Goal: Task Accomplishment & Management: Manage account settings

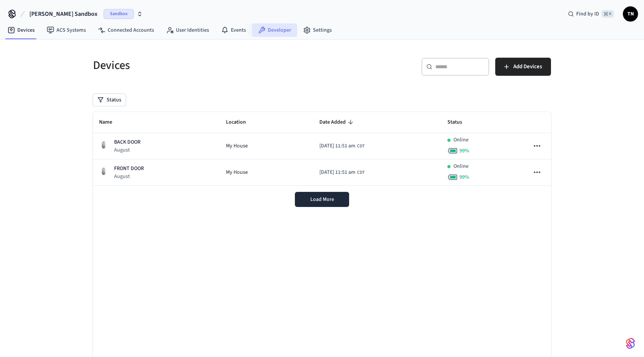
click at [260, 27] on icon at bounding box center [262, 30] width 7 height 7
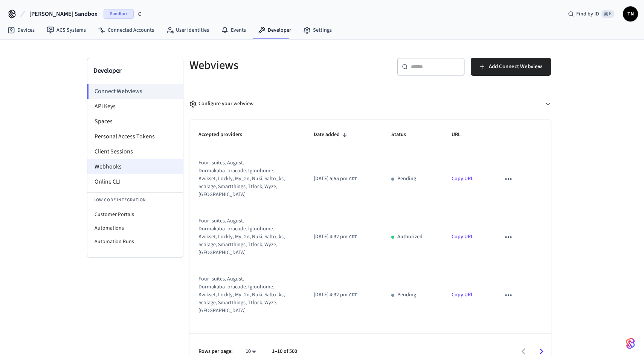
click at [121, 162] on li "Webhooks" at bounding box center [135, 166] width 96 height 15
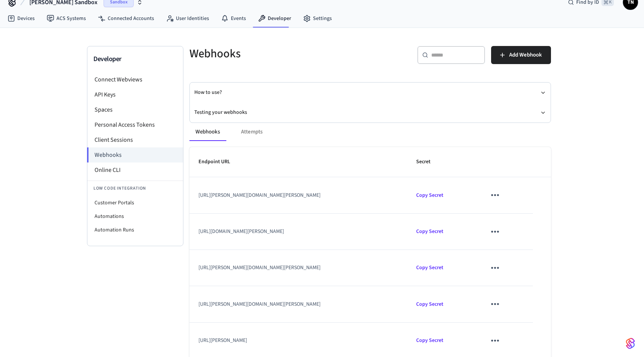
scroll to position [5, 0]
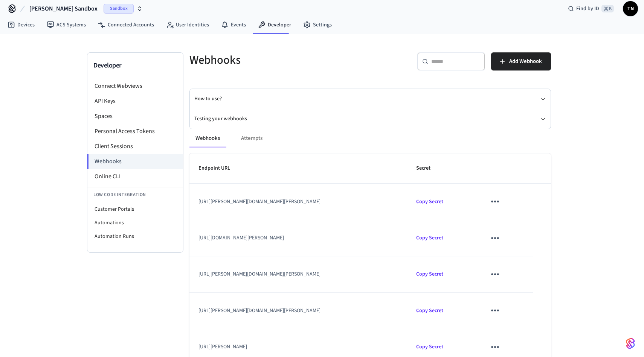
click at [632, 9] on span "TN" at bounding box center [631, 9] width 14 height 14
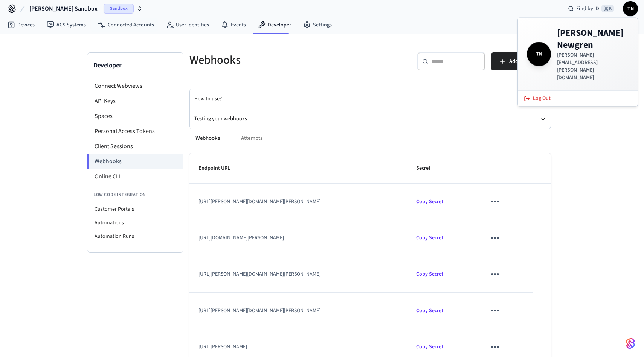
click at [58, 5] on span "[PERSON_NAME] Sandbox" at bounding box center [63, 8] width 68 height 9
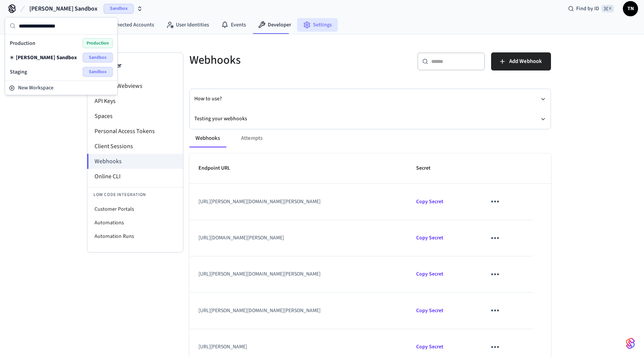
click at [327, 22] on link "Settings" at bounding box center [317, 25] width 41 height 14
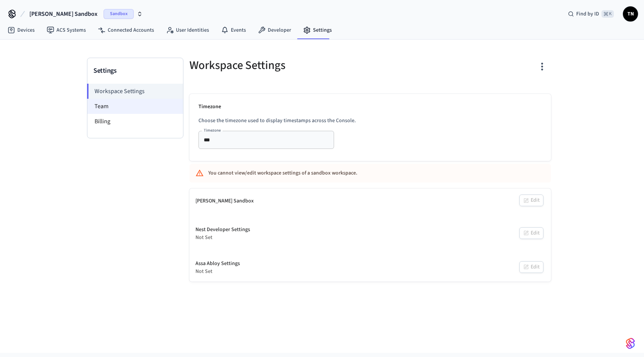
click at [145, 104] on li "Team" at bounding box center [135, 106] width 96 height 15
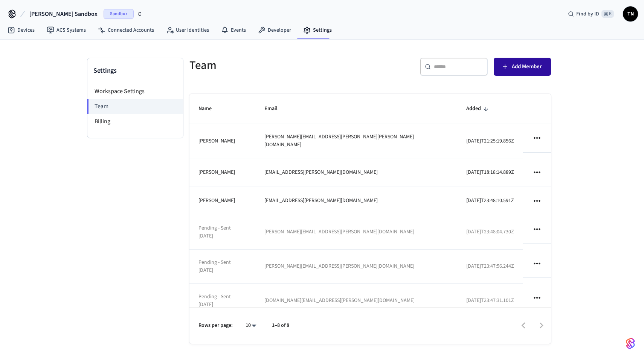
click at [520, 70] on span "Add Member" at bounding box center [527, 67] width 30 height 10
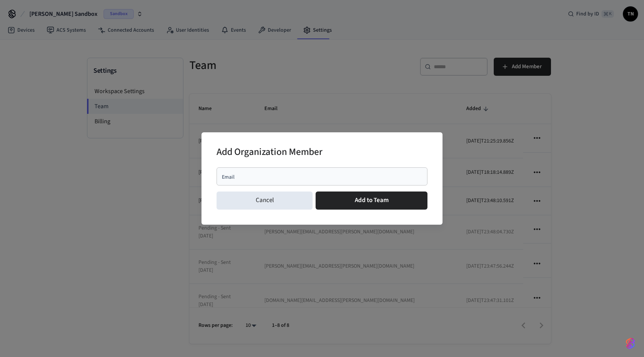
click at [312, 175] on input "Email" at bounding box center [322, 176] width 202 height 8
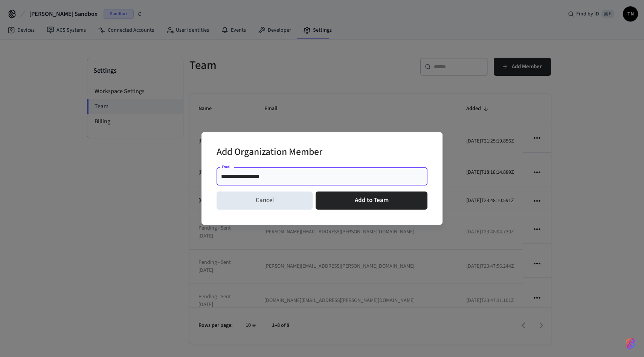
click at [297, 183] on div "**********" at bounding box center [322, 176] width 211 height 18
paste input "**********"
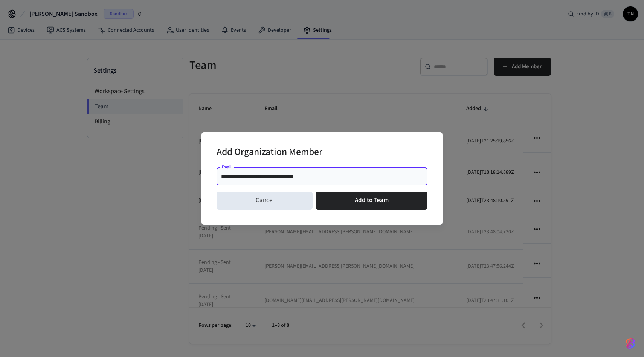
paste input "text"
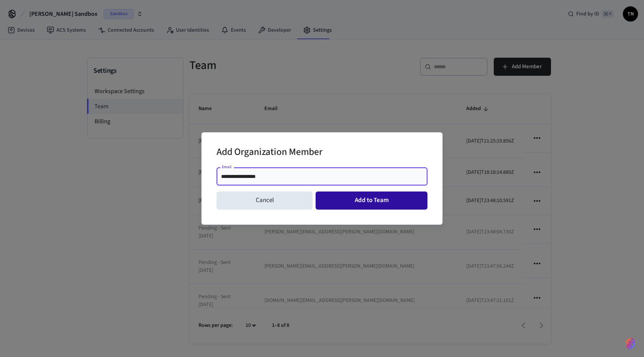
type input "**********"
click at [346, 196] on button "Add to Team" at bounding box center [372, 200] width 112 height 18
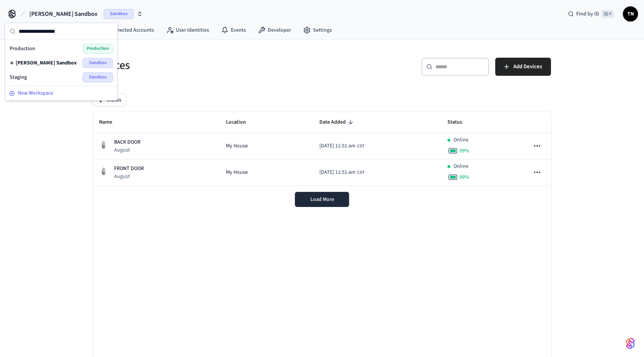
click at [41, 92] on span "New Workspace" at bounding box center [35, 93] width 35 height 8
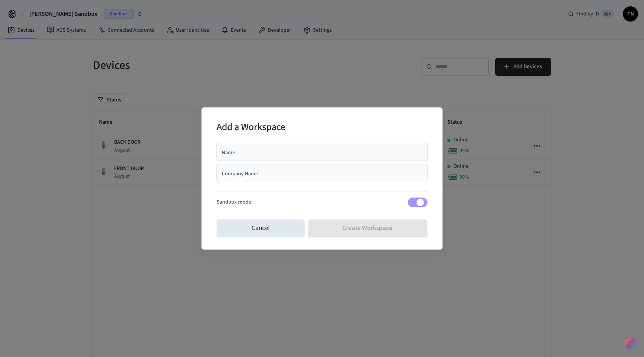
click at [353, 182] on div "Company Name Company Name" at bounding box center [322, 174] width 211 height 21
click at [357, 180] on div "Company Name" at bounding box center [322, 173] width 211 height 18
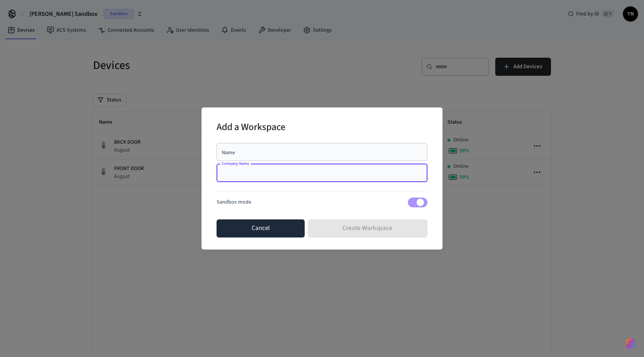
click at [268, 231] on button "Cancel" at bounding box center [261, 228] width 88 height 18
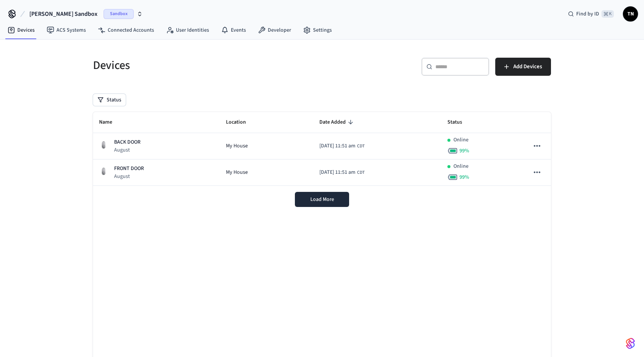
click at [137, 11] on icon "button" at bounding box center [140, 14] width 6 height 6
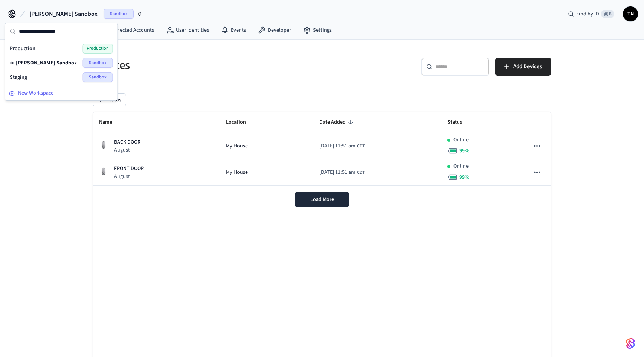
click at [67, 90] on div "New Workspace" at bounding box center [61, 93] width 105 height 8
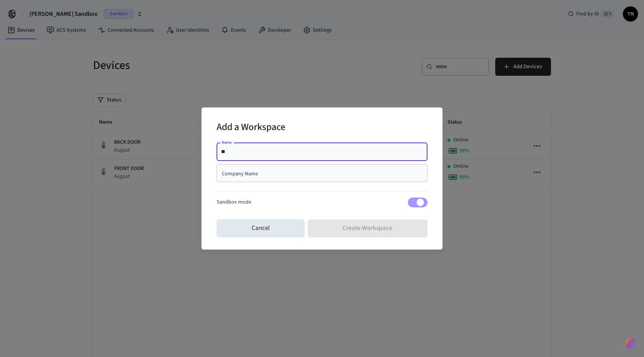
type input "*"
type input "**********"
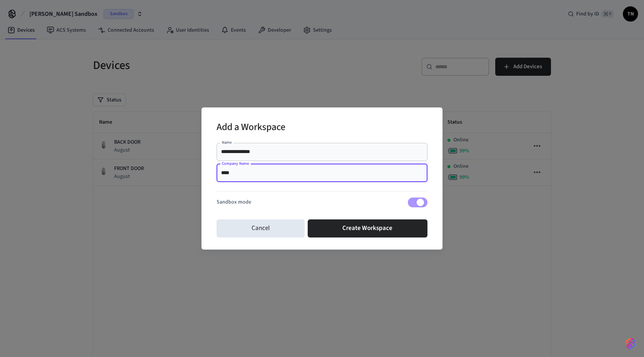
type input "****"
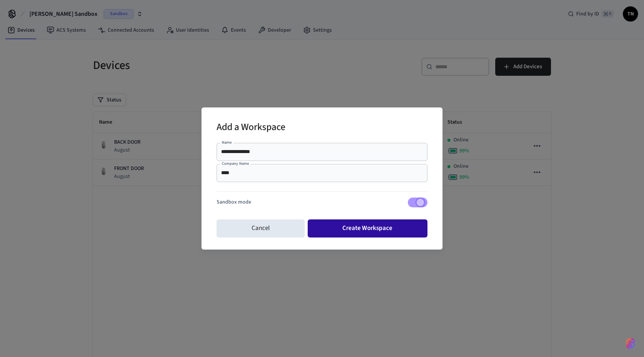
click at [381, 227] on button "Create Workspace" at bounding box center [368, 228] width 120 height 18
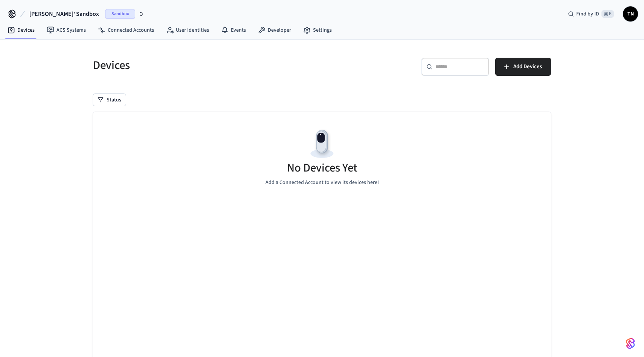
click at [63, 12] on span "Travis' Sandbox" at bounding box center [64, 13] width 70 height 9
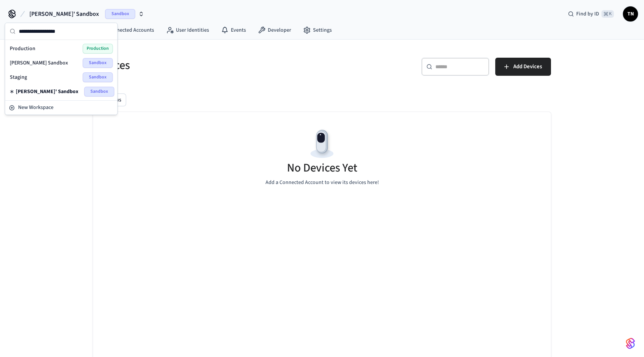
click at [196, 114] on div "No Devices Yet Add a Connected Account to view its devices here!" at bounding box center [322, 157] width 458 height 90
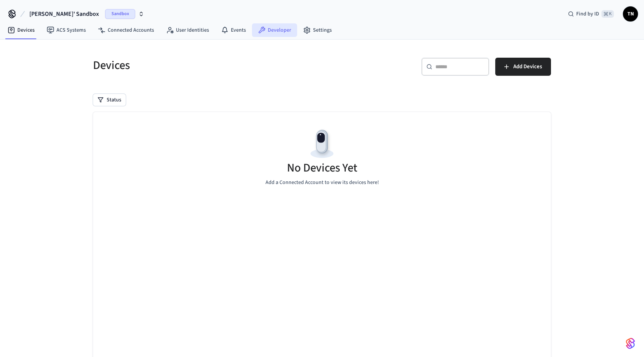
click at [276, 34] on link "Developer" at bounding box center [274, 30] width 45 height 14
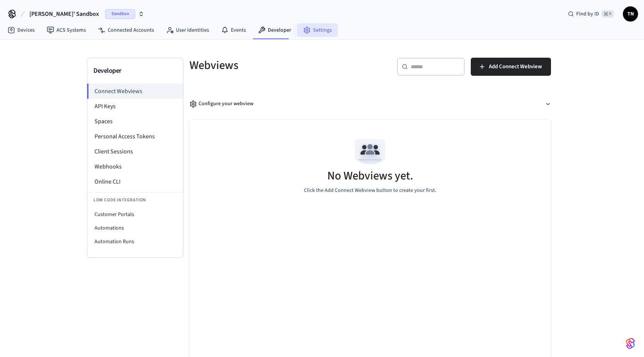
click at [312, 32] on link "Settings" at bounding box center [317, 30] width 41 height 14
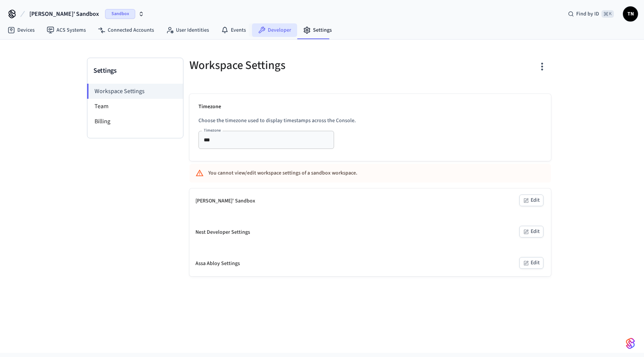
click at [277, 27] on link "Developer" at bounding box center [274, 30] width 45 height 14
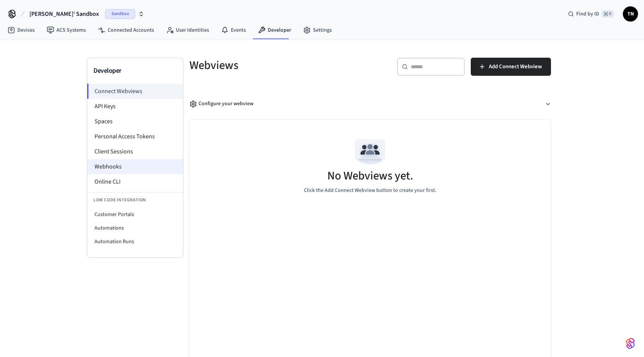
click at [119, 162] on li "Webhooks" at bounding box center [135, 166] width 96 height 15
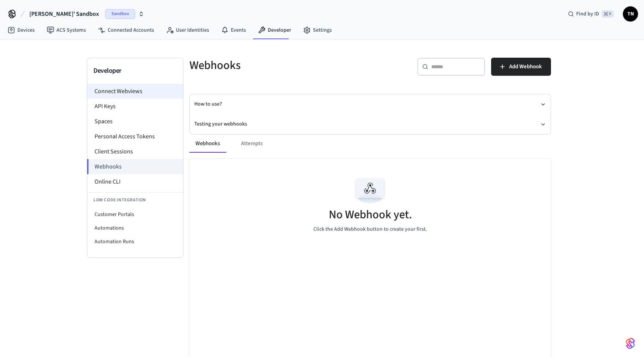
click at [143, 87] on li "Connect Webviews" at bounding box center [135, 91] width 96 height 15
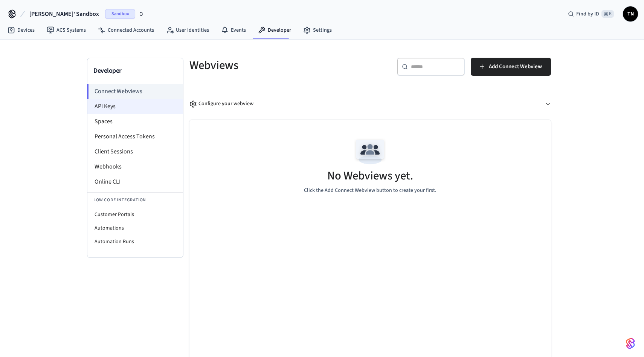
click at [140, 100] on li "API Keys" at bounding box center [135, 106] width 96 height 15
click at [137, 119] on li "Spaces" at bounding box center [135, 121] width 96 height 15
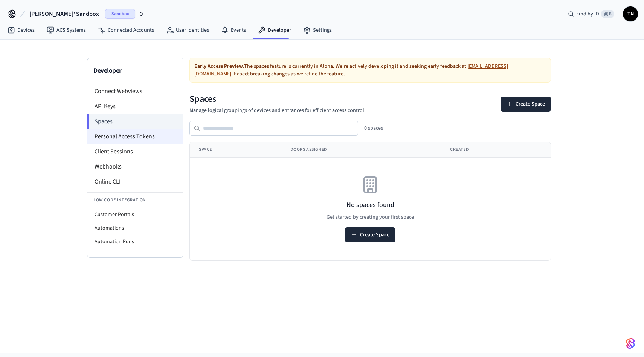
click at [140, 137] on li "Personal Access Tokens" at bounding box center [135, 136] width 96 height 15
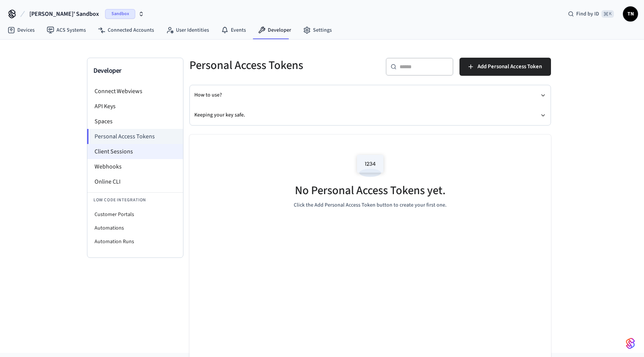
click at [138, 152] on li "Client Sessions" at bounding box center [135, 151] width 96 height 15
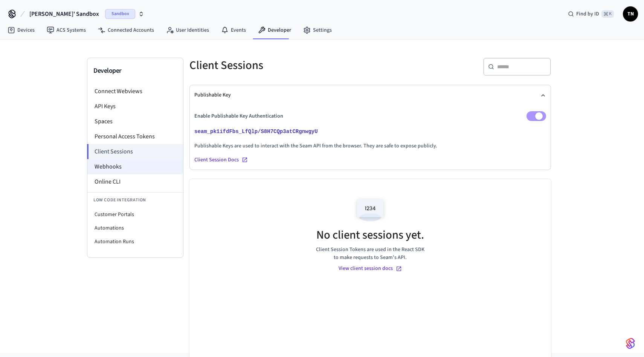
click at [134, 164] on li "Webhooks" at bounding box center [135, 166] width 96 height 15
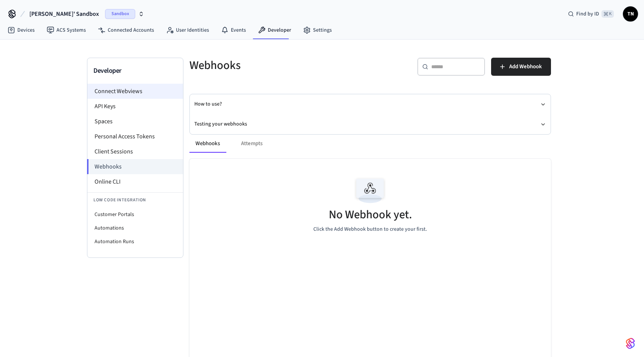
click at [134, 89] on li "Connect Webviews" at bounding box center [135, 91] width 96 height 15
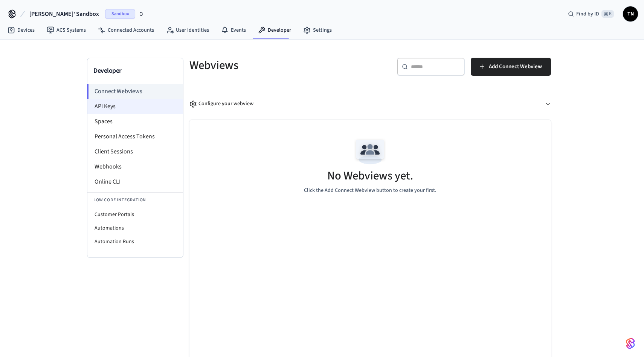
click at [142, 102] on li "API Keys" at bounding box center [135, 106] width 96 height 15
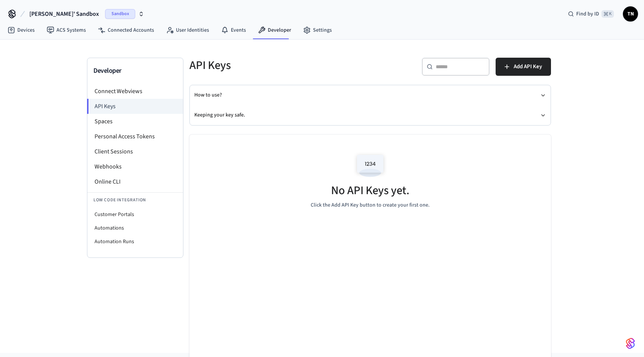
scroll to position [18, 0]
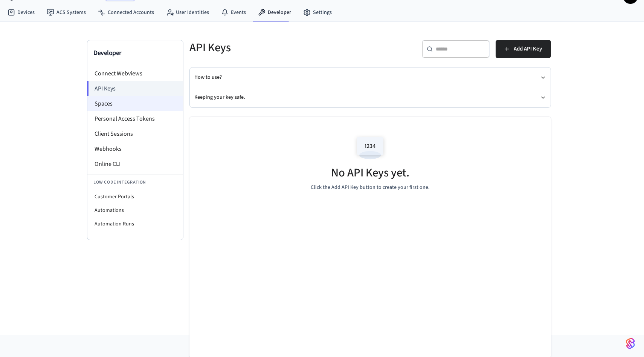
click at [133, 103] on li "Spaces" at bounding box center [135, 103] width 96 height 15
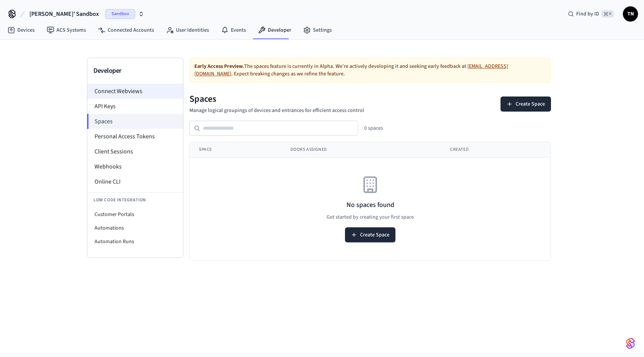
click at [131, 87] on li "Connect Webviews" at bounding box center [135, 91] width 96 height 15
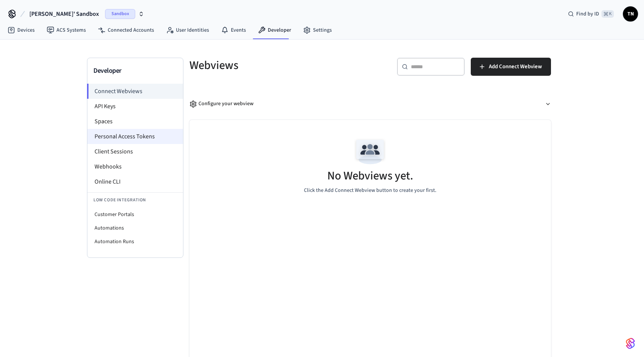
click at [146, 131] on li "Personal Access Tokens" at bounding box center [135, 136] width 96 height 15
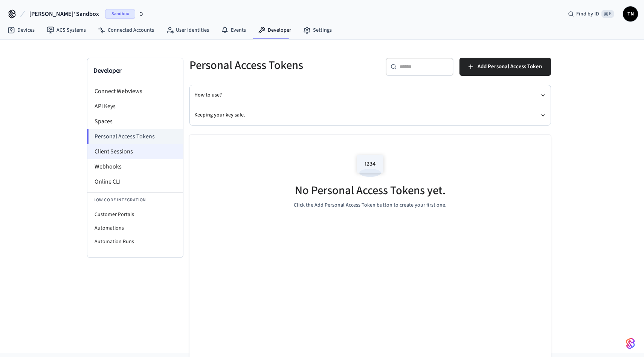
click at [143, 144] on li "Client Sessions" at bounding box center [135, 151] width 96 height 15
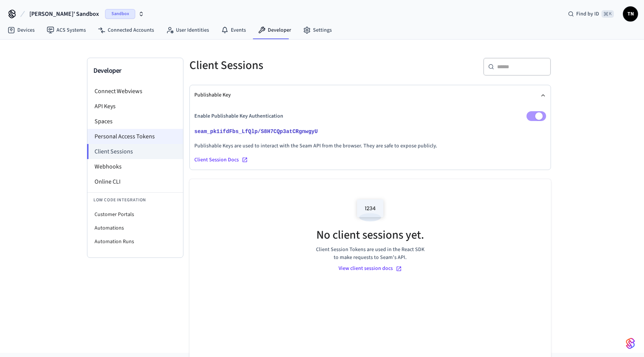
click at [152, 130] on li "Personal Access Tokens" at bounding box center [135, 136] width 96 height 15
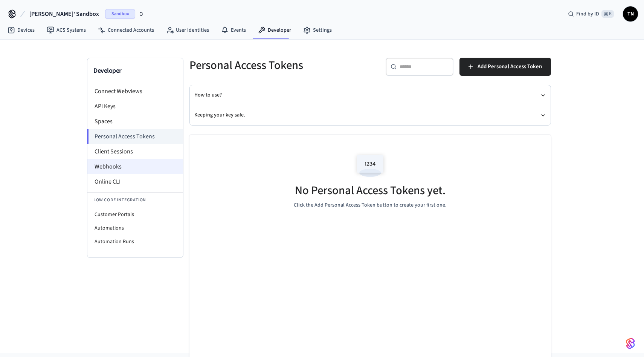
click at [139, 160] on li "Webhooks" at bounding box center [135, 166] width 96 height 15
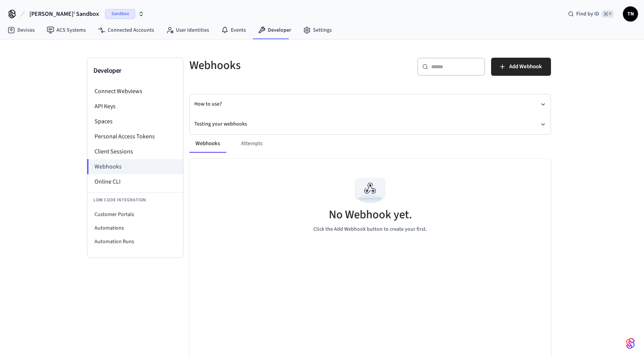
scroll to position [6, 0]
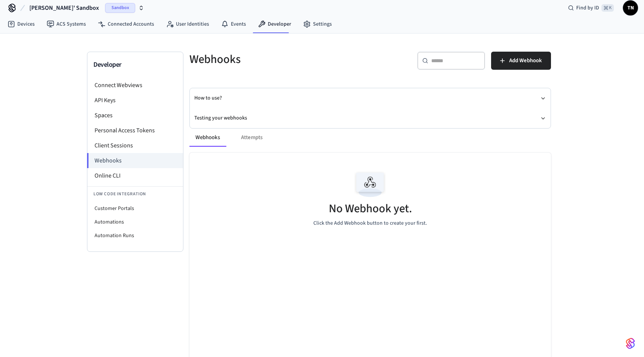
click at [42, 4] on span "Travis' Sandbox" at bounding box center [64, 7] width 70 height 9
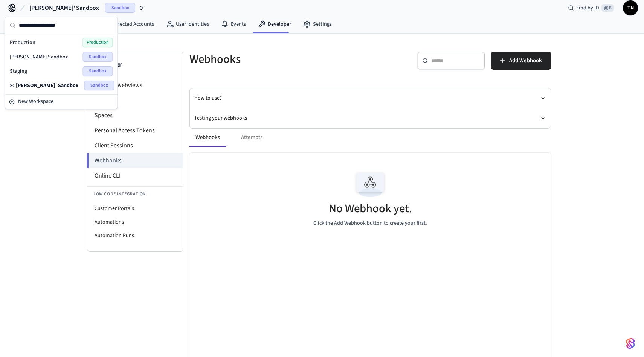
click at [50, 56] on div "Ryan's Sandbox Sandbox" at bounding box center [61, 57] width 103 height 10
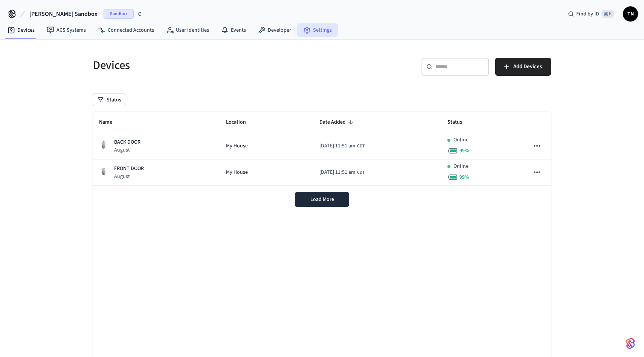
click at [320, 25] on link "Settings" at bounding box center [317, 30] width 41 height 14
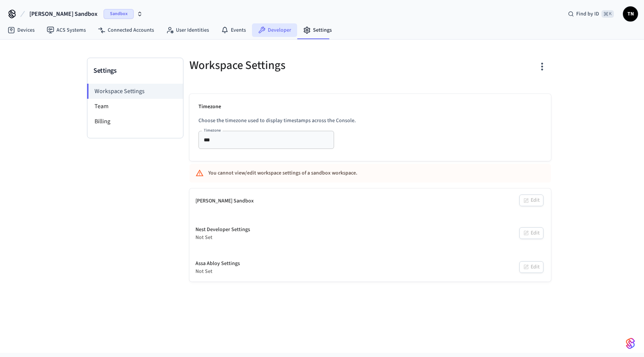
click at [255, 34] on link "Developer" at bounding box center [274, 30] width 45 height 14
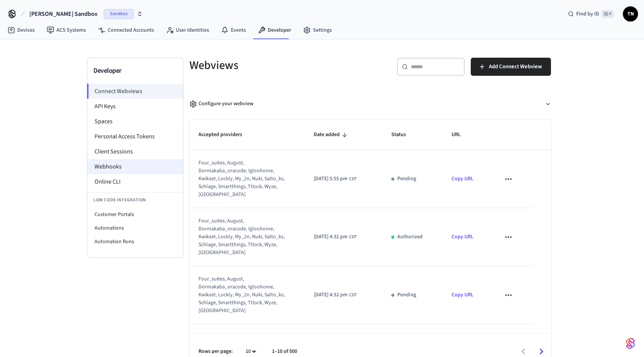
click at [145, 169] on li "Webhooks" at bounding box center [135, 166] width 96 height 15
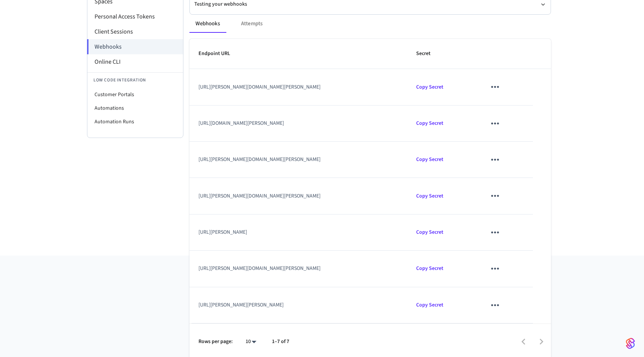
scroll to position [123, 0]
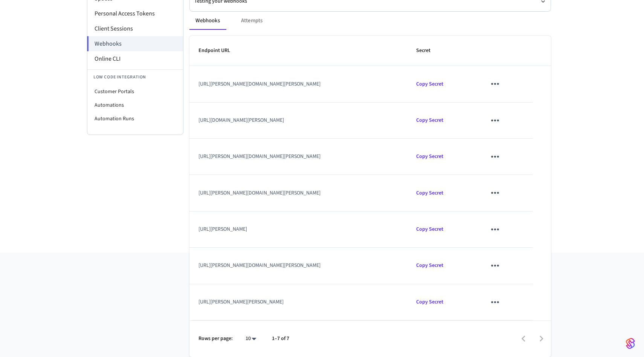
drag, startPoint x: 381, startPoint y: 87, endPoint x: 270, endPoint y: 80, distance: 110.5
click at [270, 80] on td "[URL][PERSON_NAME][DOMAIN_NAME][PERSON_NAME]" at bounding box center [298, 84] width 218 height 36
drag, startPoint x: 383, startPoint y: 152, endPoint x: 390, endPoint y: 158, distance: 9.3
click at [390, 158] on td "[URL][PERSON_NAME][DOMAIN_NAME][PERSON_NAME]" at bounding box center [298, 157] width 218 height 36
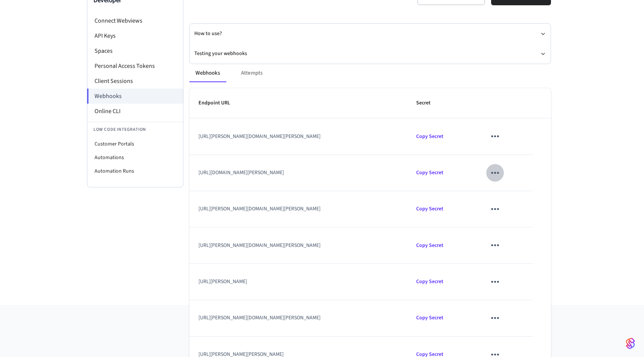
scroll to position [0, 0]
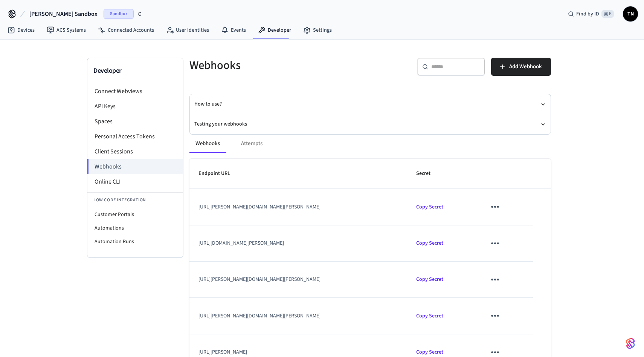
click at [104, 14] on span "Sandbox" at bounding box center [119, 14] width 30 height 10
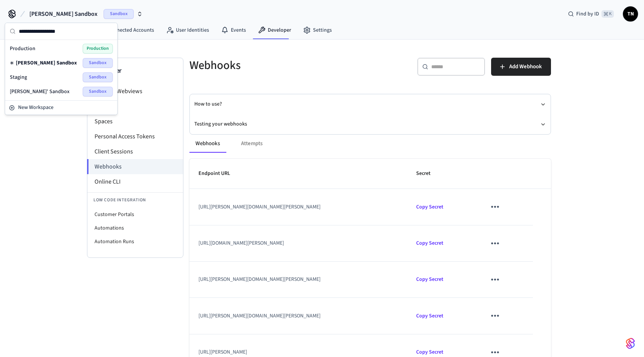
click at [39, 92] on span "Travis' Sandbox" at bounding box center [40, 92] width 60 height 8
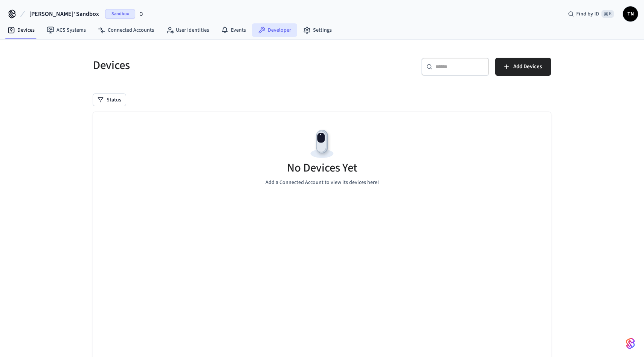
click at [282, 34] on link "Developer" at bounding box center [274, 30] width 45 height 14
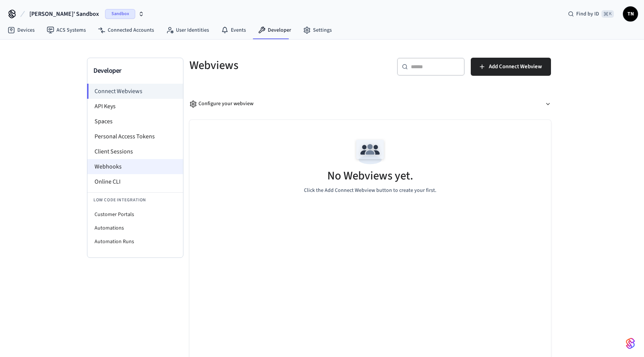
click at [129, 169] on li "Webhooks" at bounding box center [135, 166] width 96 height 15
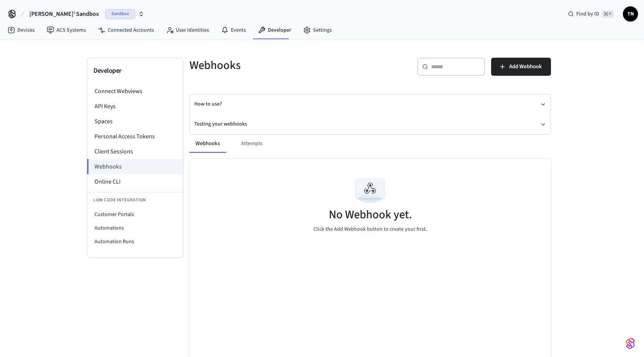
scroll to position [24, 0]
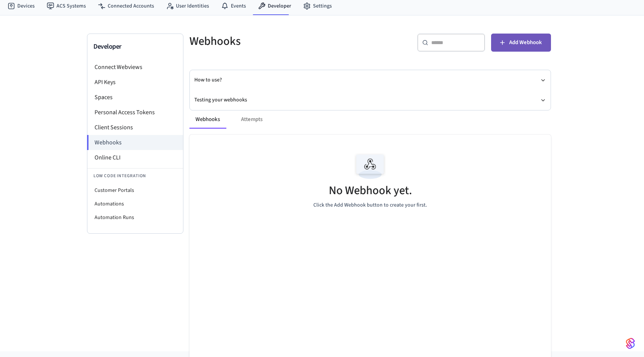
click at [533, 38] on span "Add Webhook" at bounding box center [525, 43] width 33 height 10
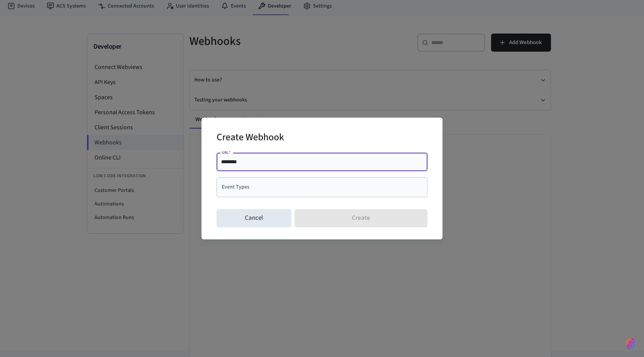
drag, startPoint x: 288, startPoint y: 164, endPoint x: 156, endPoint y: 162, distance: 132.2
click at [156, 162] on div "Create Webhook URL   * ******** URL   * Event Types Event Types Cancel Create" at bounding box center [322, 178] width 644 height 357
type input "**********"
click at [251, 182] on input "Event Types" at bounding box center [316, 186] width 193 height 13
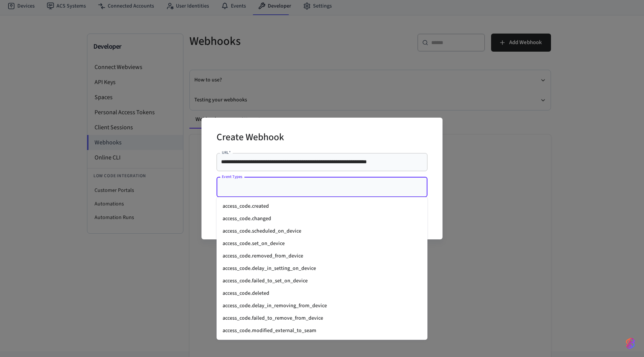
click at [246, 200] on li "access_code.created" at bounding box center [322, 206] width 211 height 12
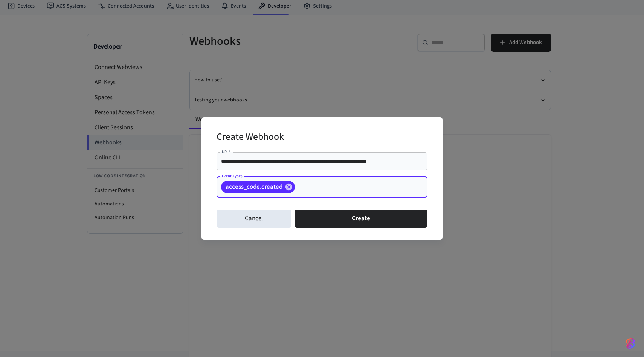
click at [309, 184] on input "Event Types" at bounding box center [349, 186] width 107 height 13
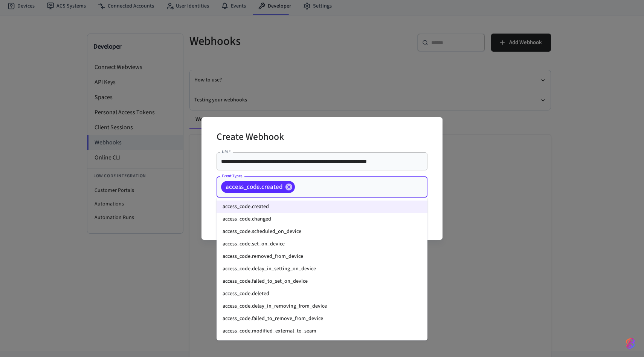
click at [291, 217] on li "access_code.changed" at bounding box center [322, 219] width 211 height 12
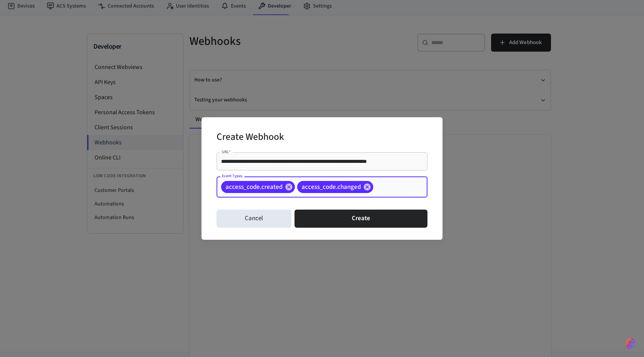
click at [388, 186] on input "Event Types" at bounding box center [388, 186] width 29 height 13
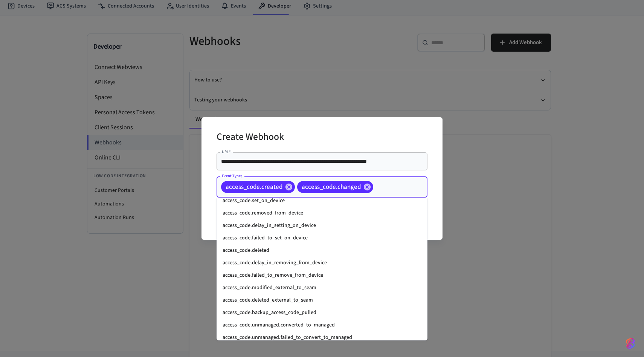
scroll to position [0, 0]
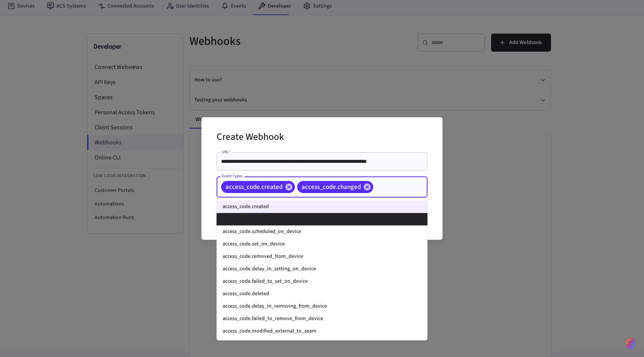
click at [300, 233] on li "access_code.scheduled_on_device" at bounding box center [322, 231] width 211 height 12
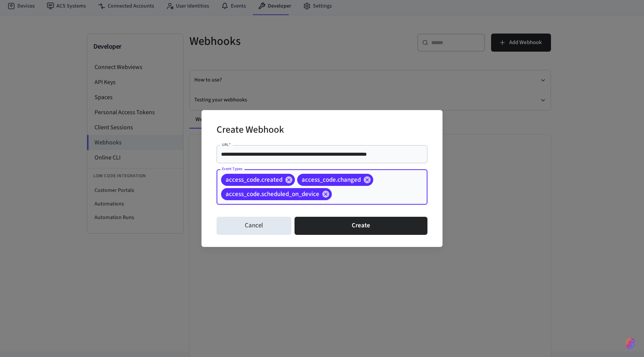
click at [369, 195] on input "Event Types" at bounding box center [368, 194] width 70 height 13
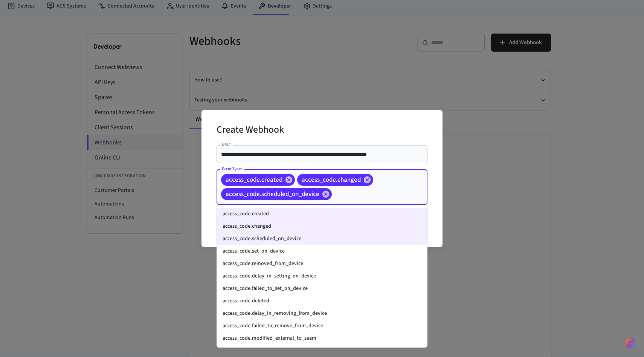
click at [282, 247] on li "access_code.set_on_device" at bounding box center [322, 251] width 211 height 12
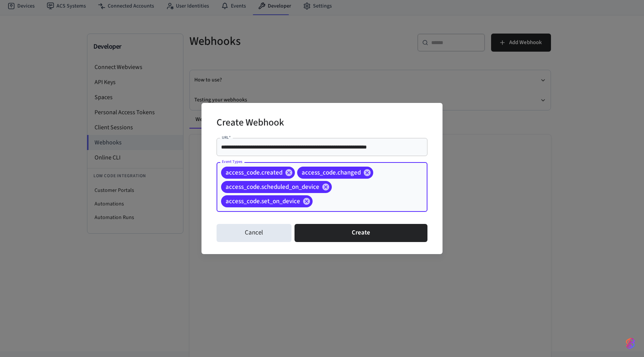
click at [350, 194] on div "access_code.created access_code.changed access_code.scheduled_on_device access_…" at bounding box center [322, 187] width 211 height 50
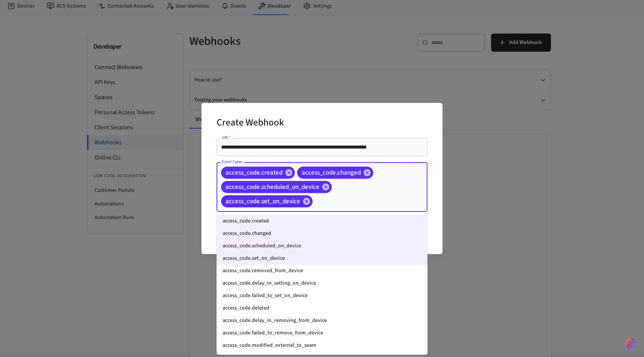
click at [269, 267] on li "access_code.removed_from_device" at bounding box center [322, 270] width 211 height 12
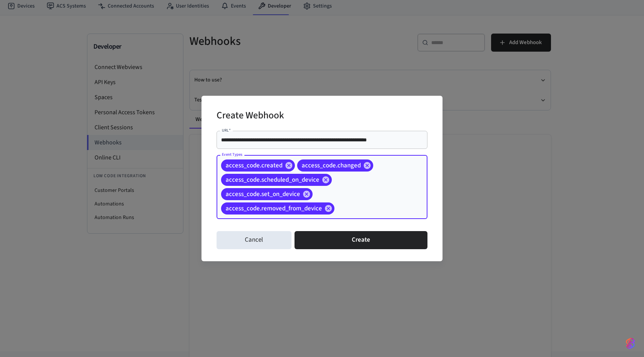
click at [343, 206] on input "Event Types" at bounding box center [369, 208] width 67 height 13
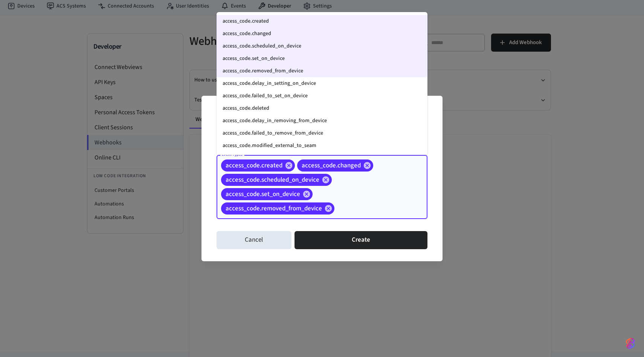
drag, startPoint x: 294, startPoint y: 84, endPoint x: 294, endPoint y: 107, distance: 23.7
click at [294, 107] on ul "access_code.created access_code.changed access_code.scheduled_on_device access_…" at bounding box center [322, 83] width 211 height 143
click at [304, 83] on li "access_code.delay_in_setting_on_device" at bounding box center [322, 83] width 211 height 12
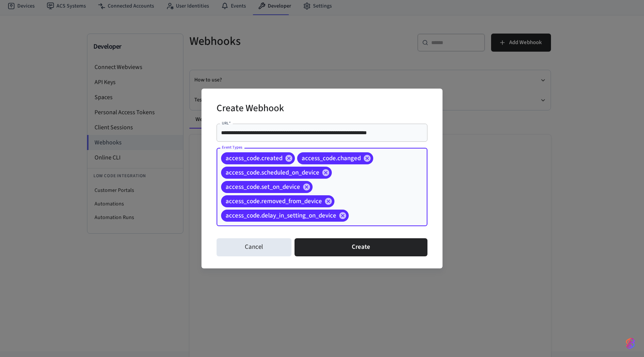
click at [363, 215] on input "Event Types" at bounding box center [376, 215] width 53 height 13
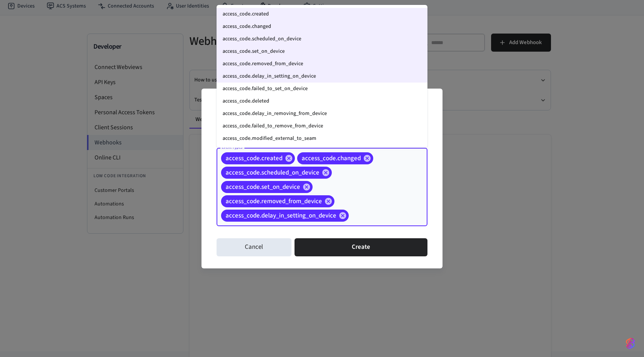
click at [333, 95] on li "access_code.deleted" at bounding box center [322, 101] width 211 height 12
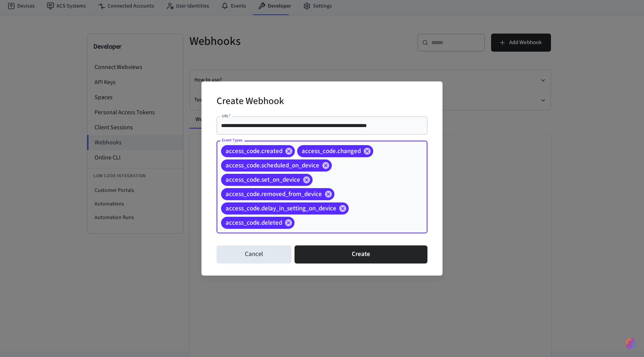
click at [366, 214] on div "access_code.created access_code.changed access_code.scheduled_on_device access_…" at bounding box center [322, 186] width 211 height 93
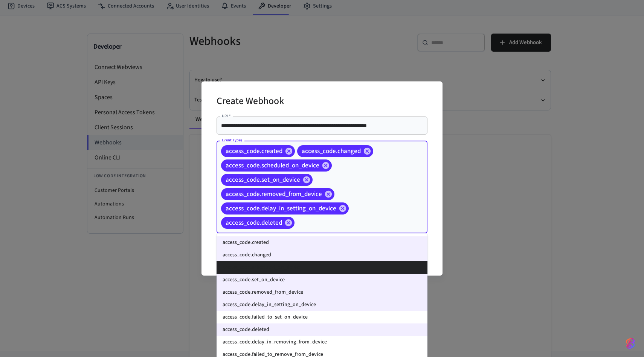
scroll to position [42, 0]
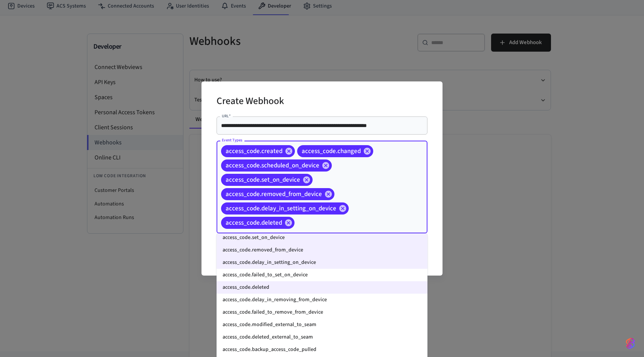
click at [306, 271] on li "access_code.failed_to_set_on_device" at bounding box center [322, 275] width 211 height 12
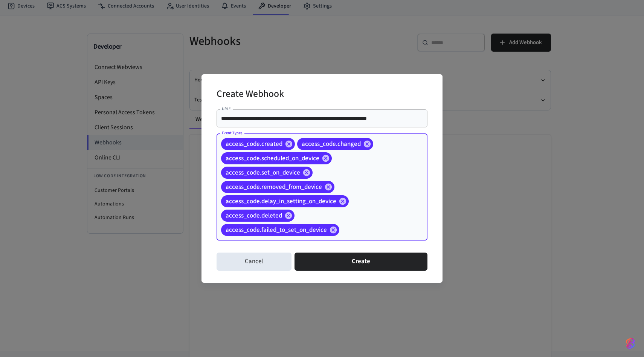
click at [355, 229] on input "Event Types" at bounding box center [371, 229] width 63 height 13
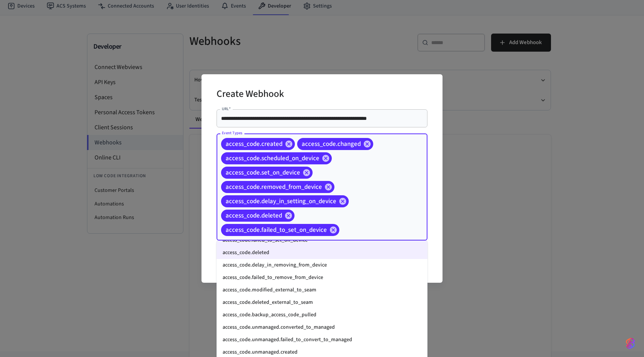
scroll to position [90, 0]
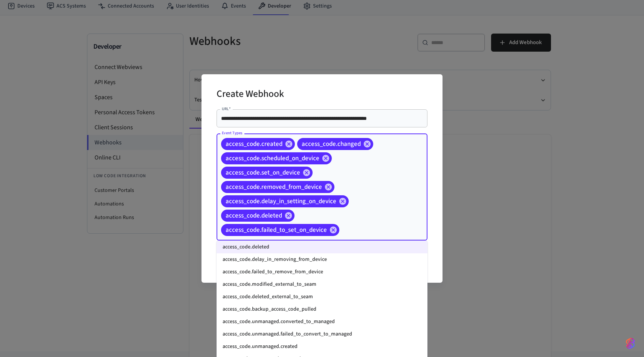
click at [323, 262] on li "access_code.delay_in_removing_from_device" at bounding box center [322, 259] width 211 height 12
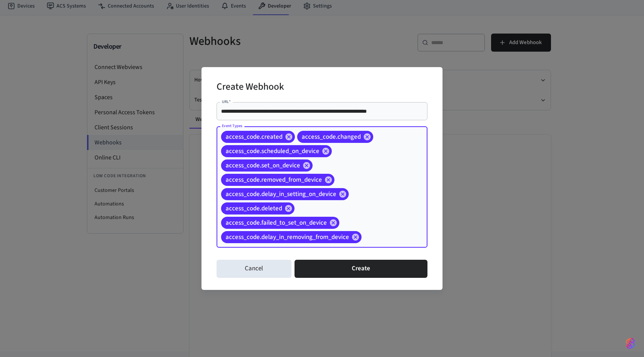
click at [374, 235] on input "Event Types" at bounding box center [383, 236] width 40 height 13
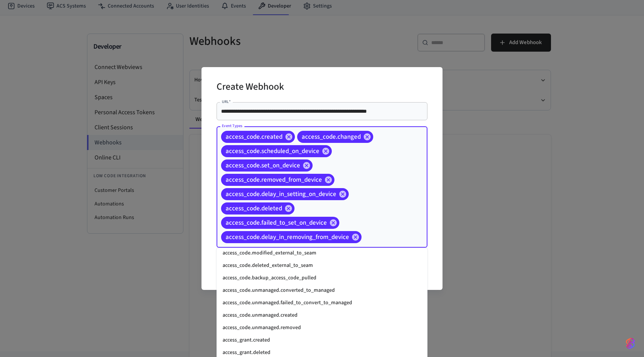
scroll to position [108, 0]
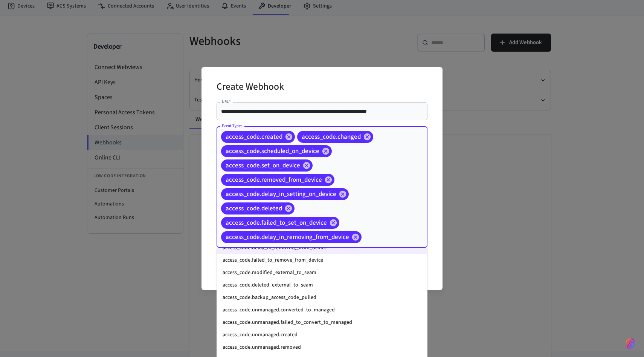
click at [318, 262] on li "access_code.failed_to_remove_from_device" at bounding box center [322, 260] width 211 height 12
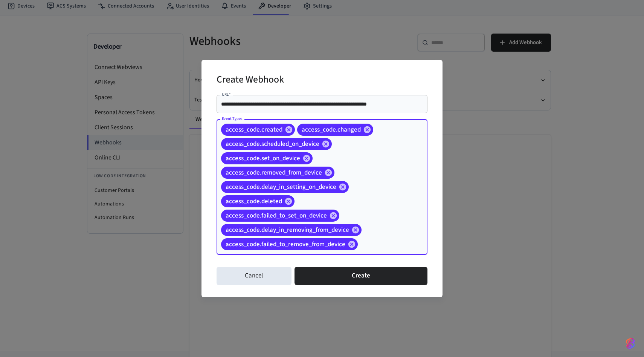
click at [390, 240] on input "Event Types" at bounding box center [381, 244] width 44 height 13
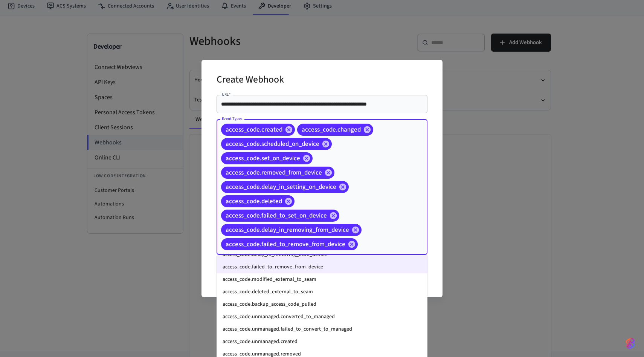
scroll to position [106, 0]
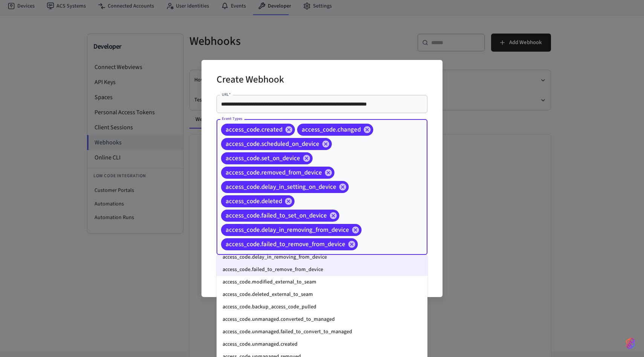
click at [288, 283] on li "access_code.modified_external_to_seam" at bounding box center [322, 282] width 211 height 12
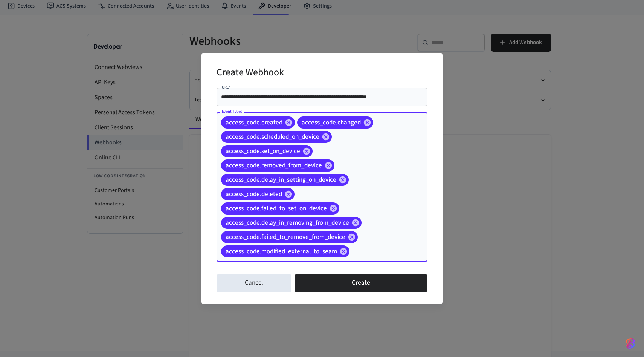
click at [375, 247] on input "Event Types" at bounding box center [377, 251] width 52 height 13
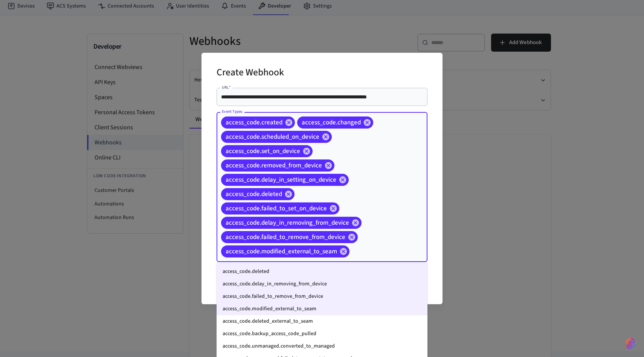
scroll to position [85, 0]
click at [297, 319] on li "access_code.deleted_external_to_seam" at bounding box center [322, 322] width 211 height 12
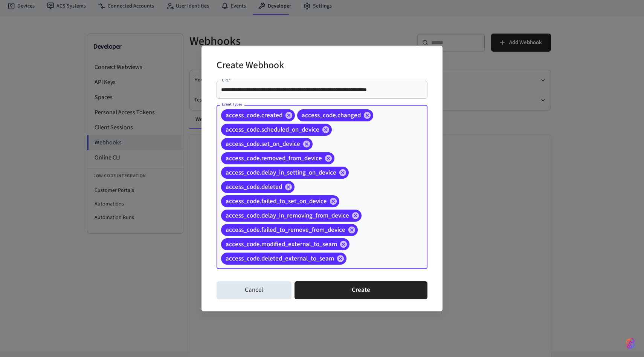
click at [358, 256] on input "Event Types" at bounding box center [375, 258] width 55 height 13
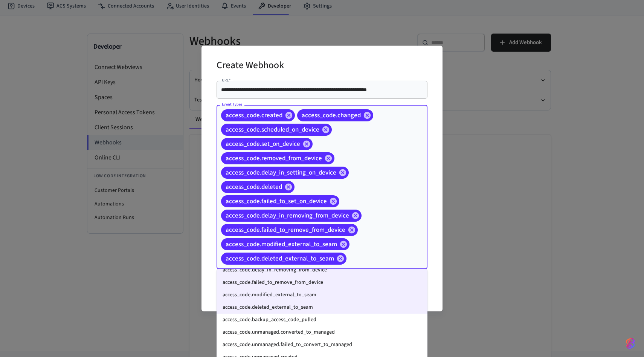
scroll to position [115, 0]
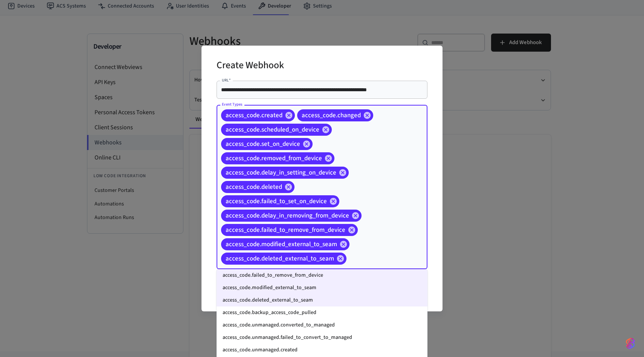
click at [321, 313] on li "access_code.backup_access_code_pulled" at bounding box center [322, 312] width 211 height 12
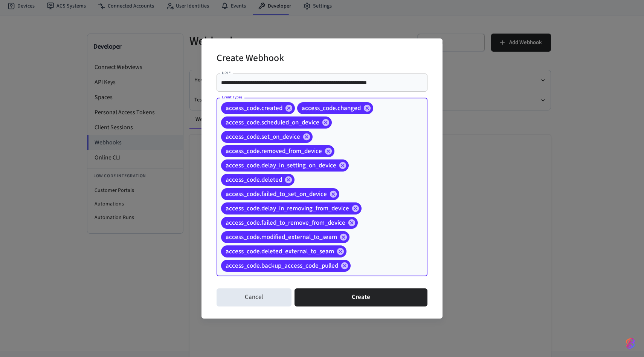
click at [371, 264] on input "Event Types" at bounding box center [377, 265] width 51 height 13
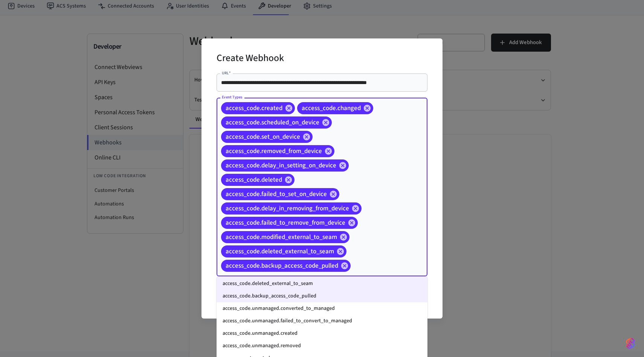
scroll to position [138, 0]
click at [328, 311] on li "access_code.unmanaged.converted_to_managed" at bounding box center [322, 308] width 211 height 12
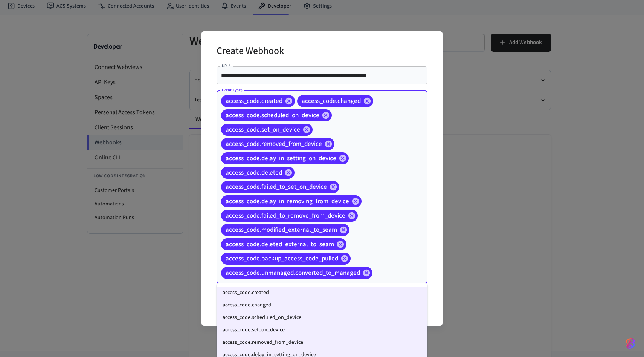
click at [380, 279] on input "Event Types" at bounding box center [388, 272] width 29 height 13
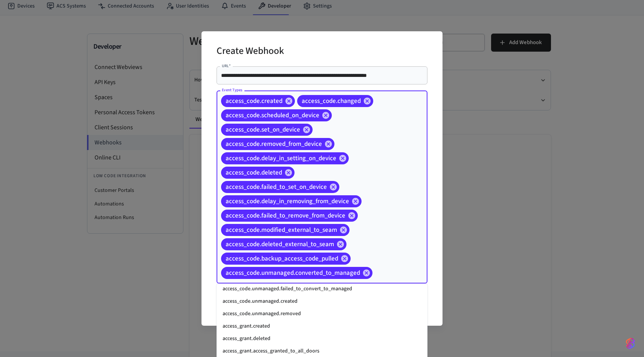
scroll to position [179, 0]
click at [304, 291] on li "access_code.unmanaged.failed_to_convert_to_managed" at bounding box center [322, 287] width 211 height 12
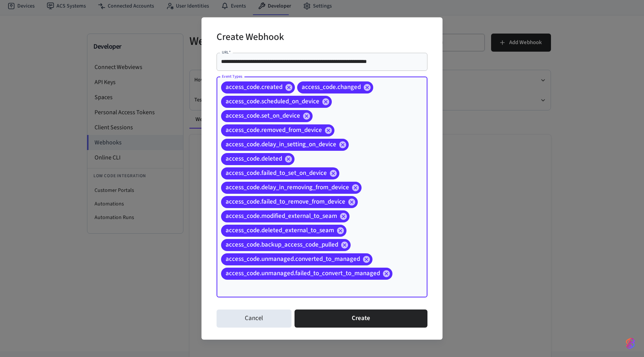
click at [366, 289] on input "Event Types" at bounding box center [311, 287] width 183 height 13
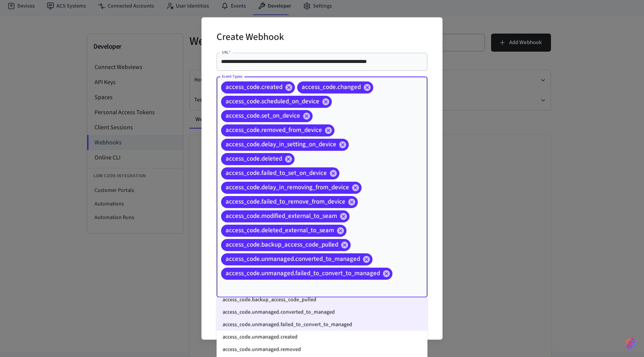
scroll to position [156, 0]
click at [287, 332] on li "access_code.unmanaged.created" at bounding box center [322, 337] width 211 height 12
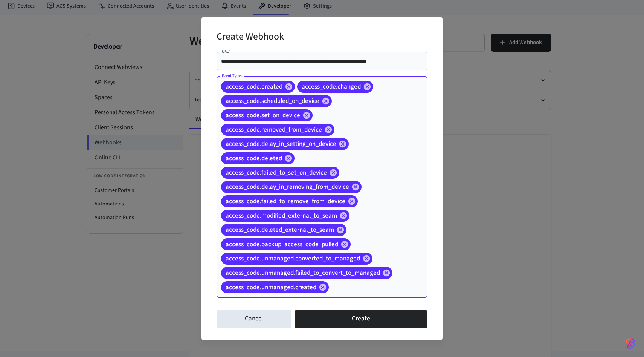
click at [340, 291] on input "Event Types" at bounding box center [366, 287] width 73 height 13
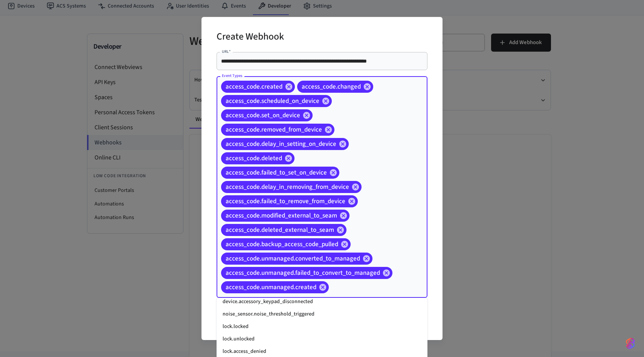
scroll to position [1007, 0]
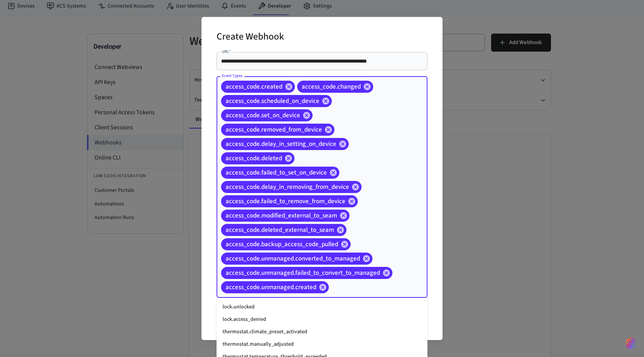
click at [406, 291] on div "access_code.created access_code.changed access_code.scheduled_on_device access_…" at bounding box center [322, 186] width 211 height 221
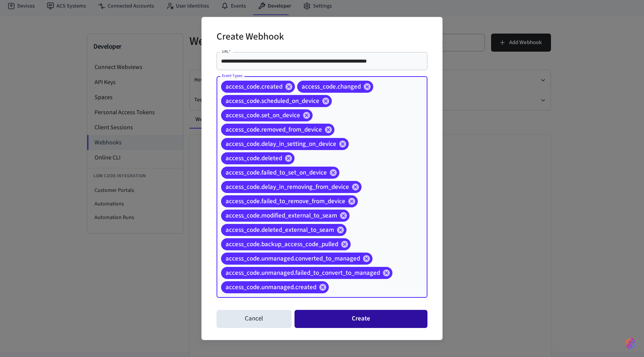
click at [379, 318] on button "Create" at bounding box center [361, 319] width 133 height 18
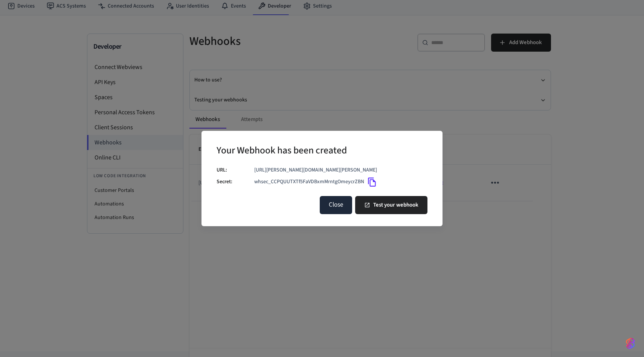
click at [336, 206] on button "Close" at bounding box center [336, 205] width 32 height 18
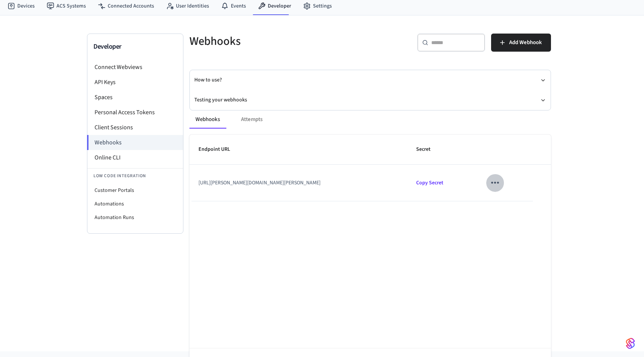
click at [501, 181] on icon "sticky table" at bounding box center [495, 183] width 12 height 12
click at [517, 209] on li "Edit" at bounding box center [525, 205] width 36 height 20
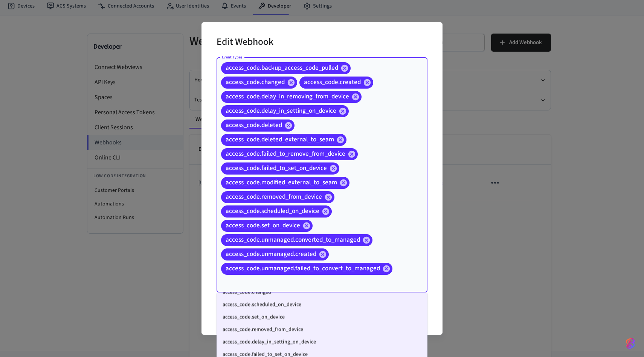
click at [304, 287] on input "Event Types" at bounding box center [311, 282] width 183 height 13
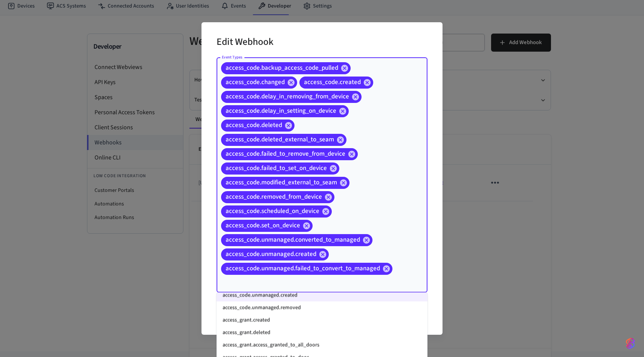
scroll to position [176, 0]
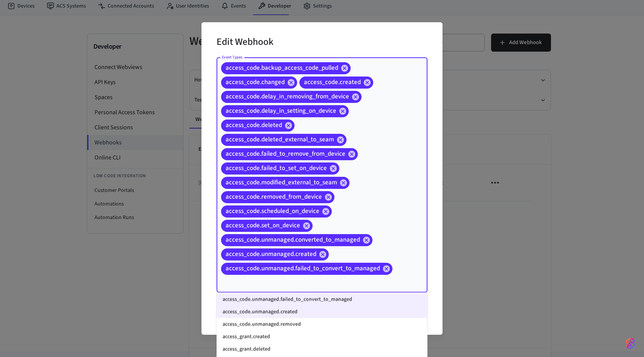
click at [291, 321] on li "access_code.unmanaged.removed" at bounding box center [322, 324] width 211 height 12
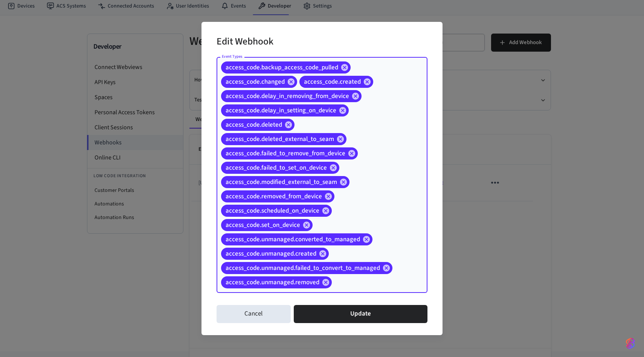
click at [339, 287] on input "Event Types" at bounding box center [368, 282] width 70 height 13
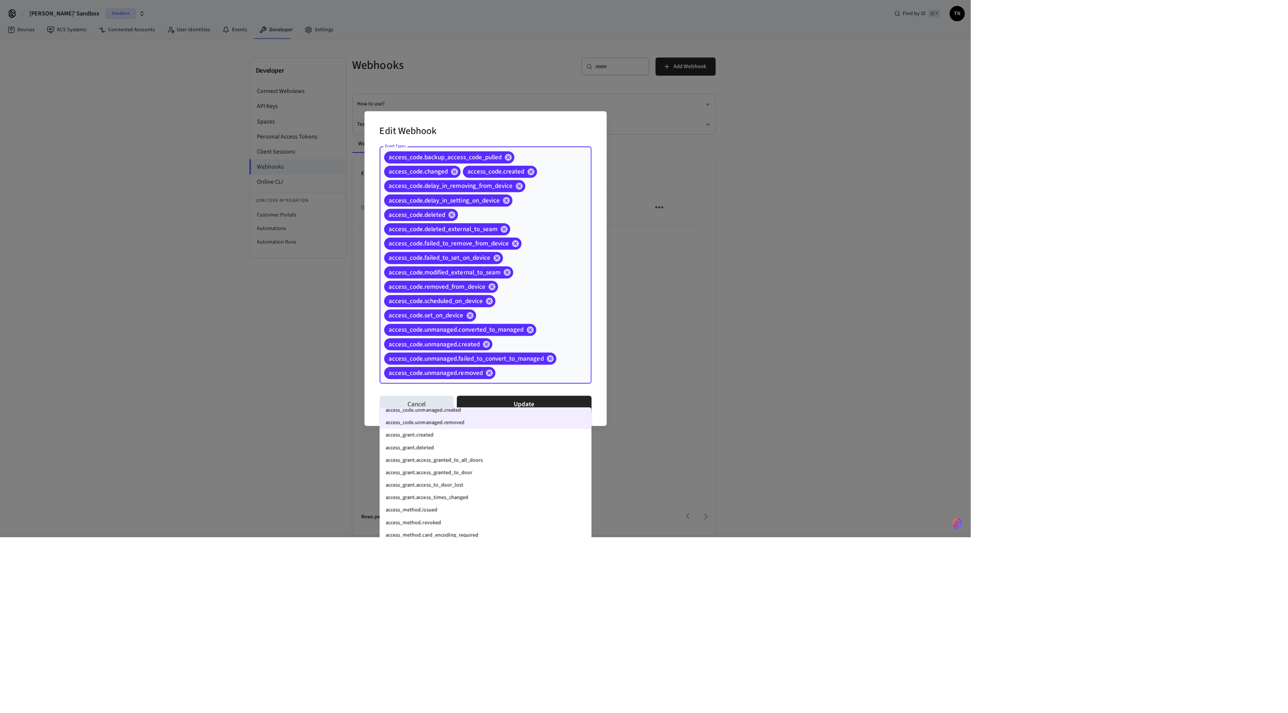
scroll to position [193, 0]
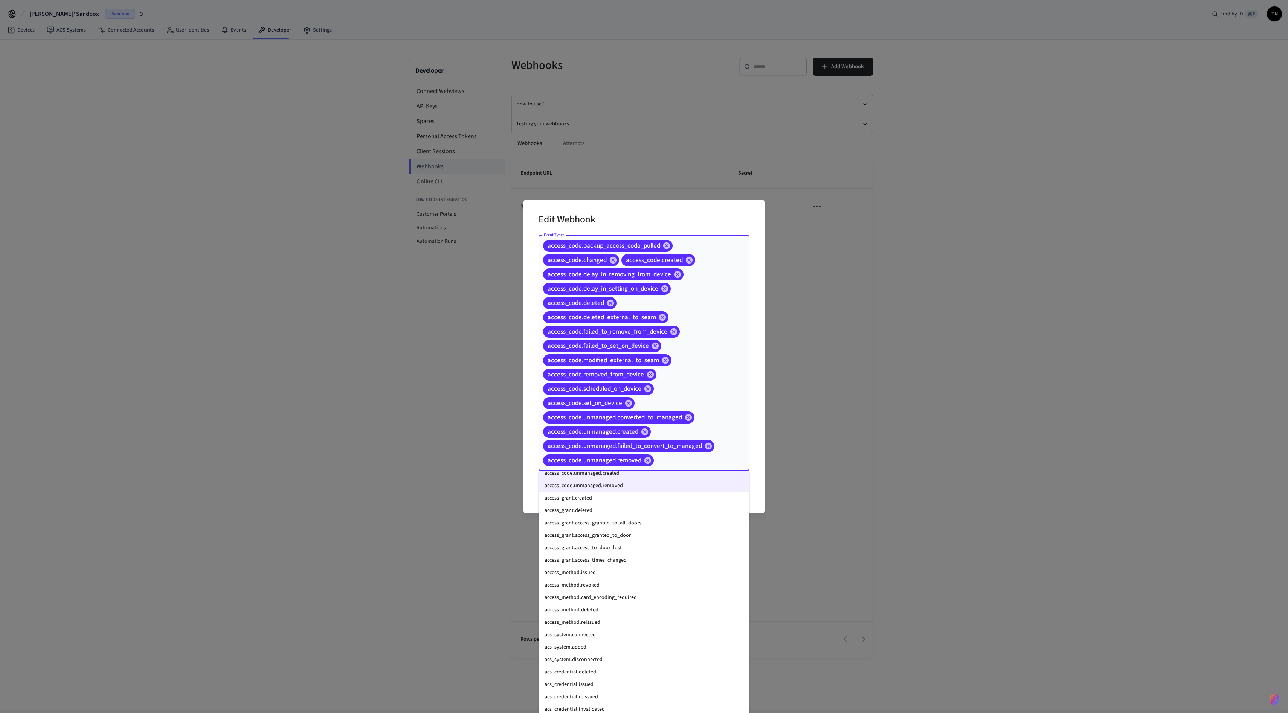
click at [626, 356] on li "access_grant.created" at bounding box center [644, 498] width 211 height 12
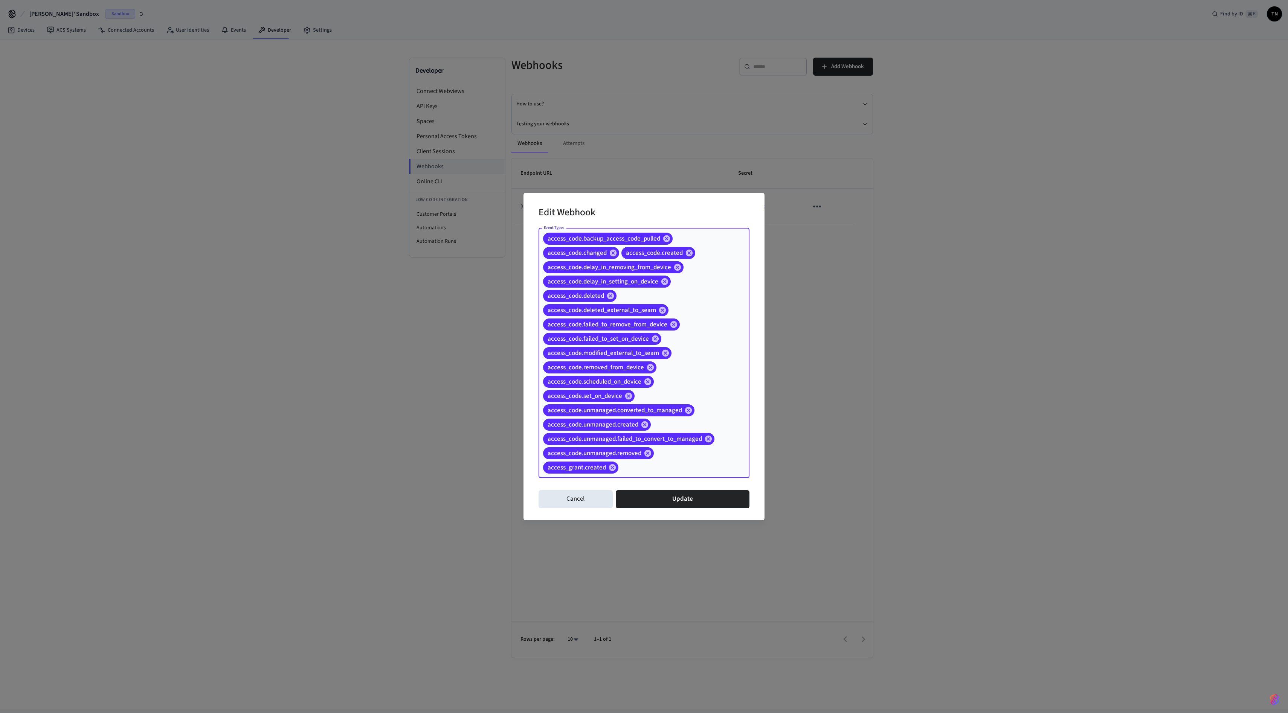
click at [644, 356] on input "Event Types" at bounding box center [672, 467] width 105 height 13
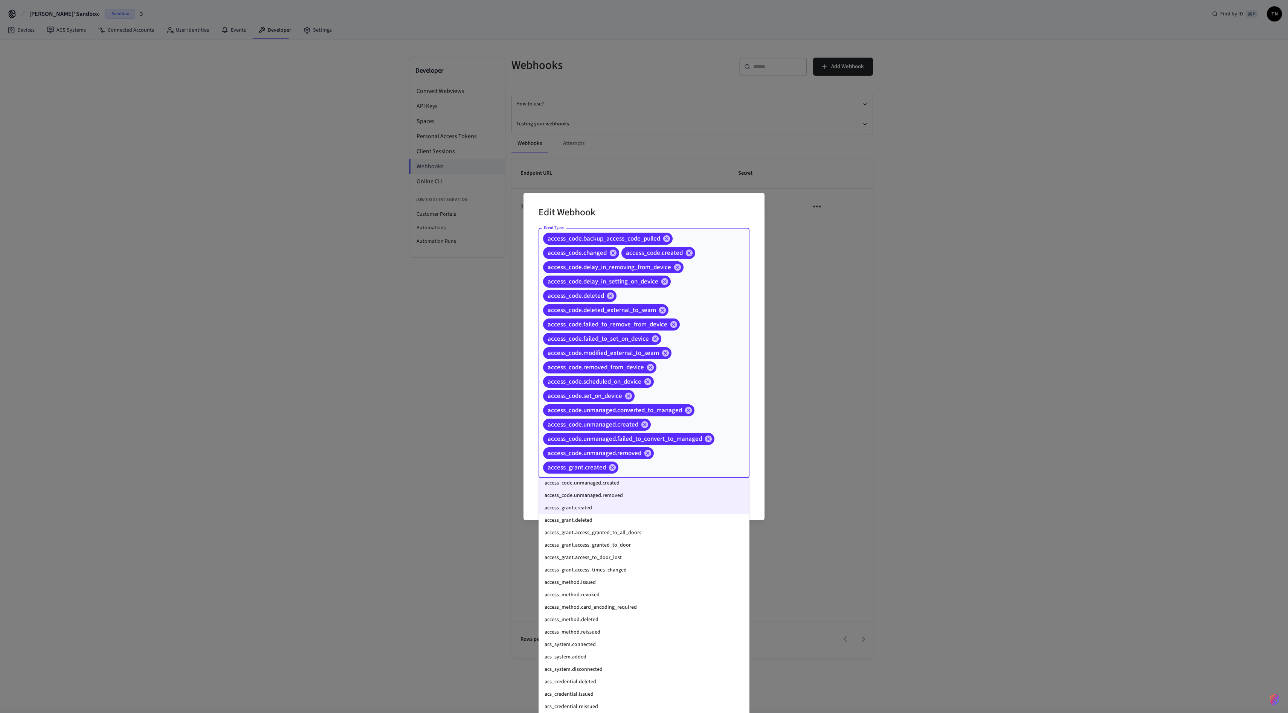
scroll to position [185, 0]
click at [638, 356] on li "access_grant.deleted" at bounding box center [644, 526] width 211 height 12
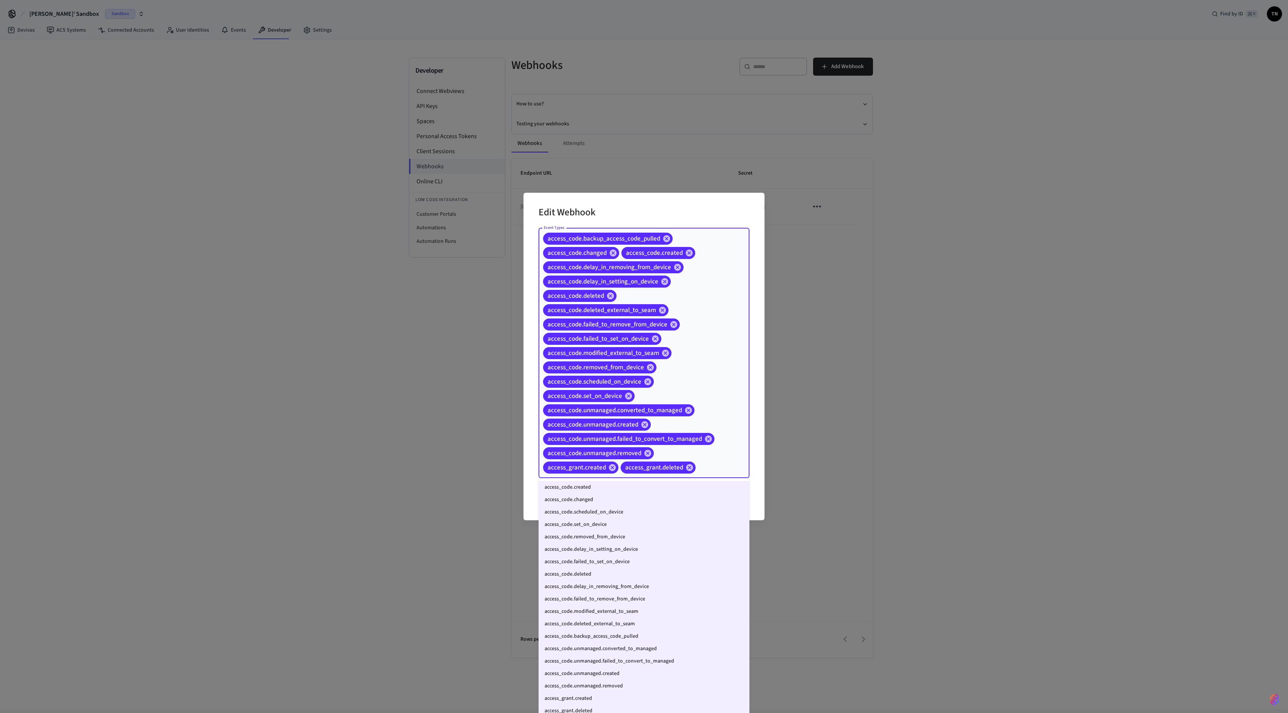
click at [644, 356] on input "Event Types" at bounding box center [711, 467] width 28 height 13
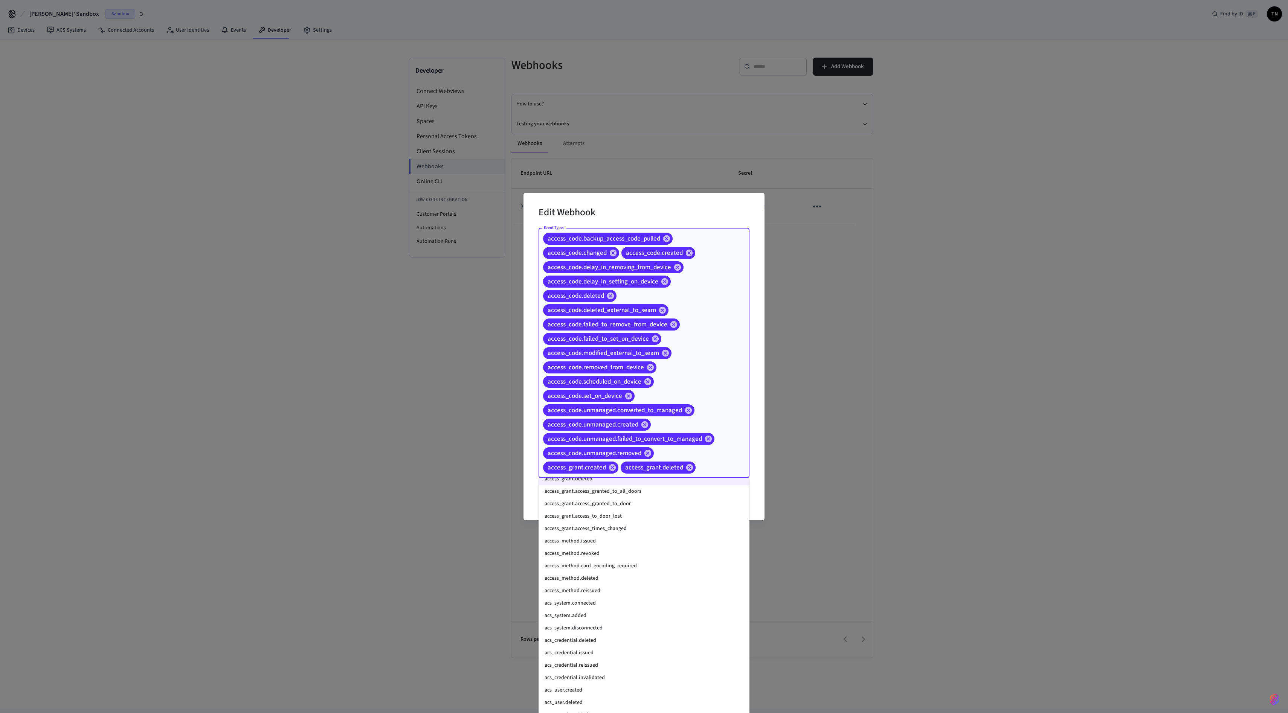
scroll to position [163, 0]
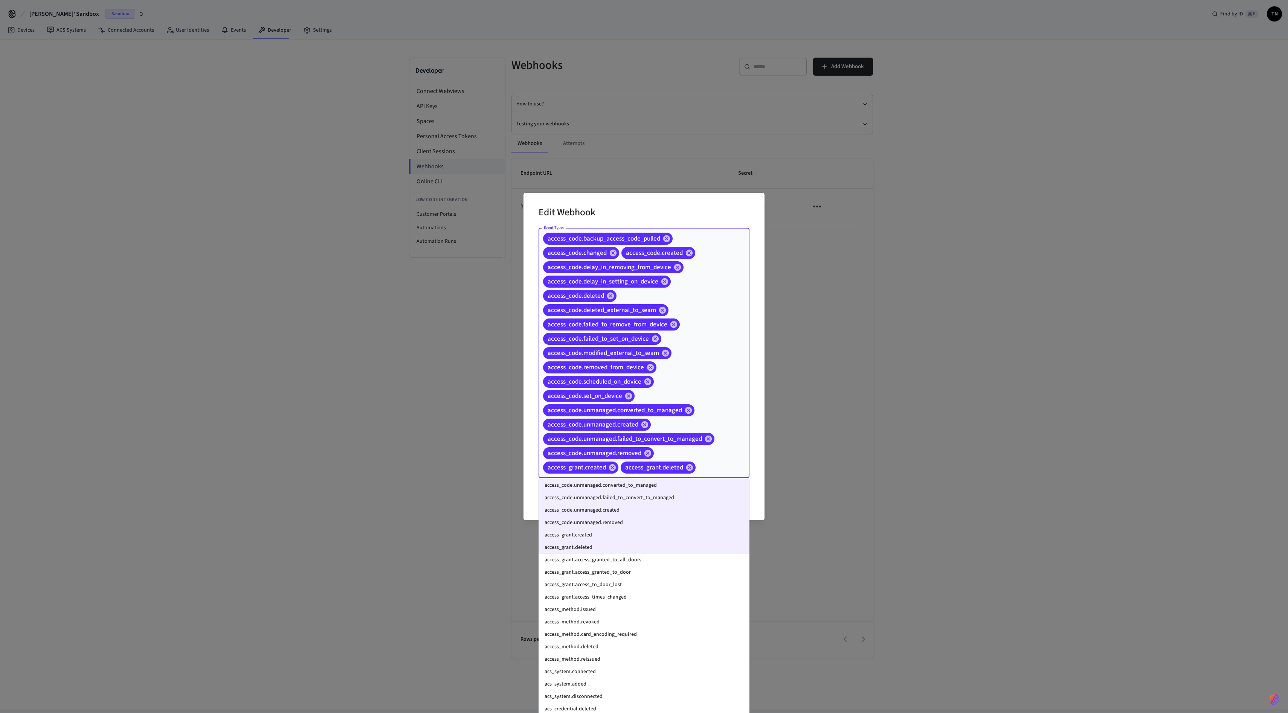
click at [620, 356] on li "access_grant.access_granted_to_all_doors" at bounding box center [644, 560] width 211 height 12
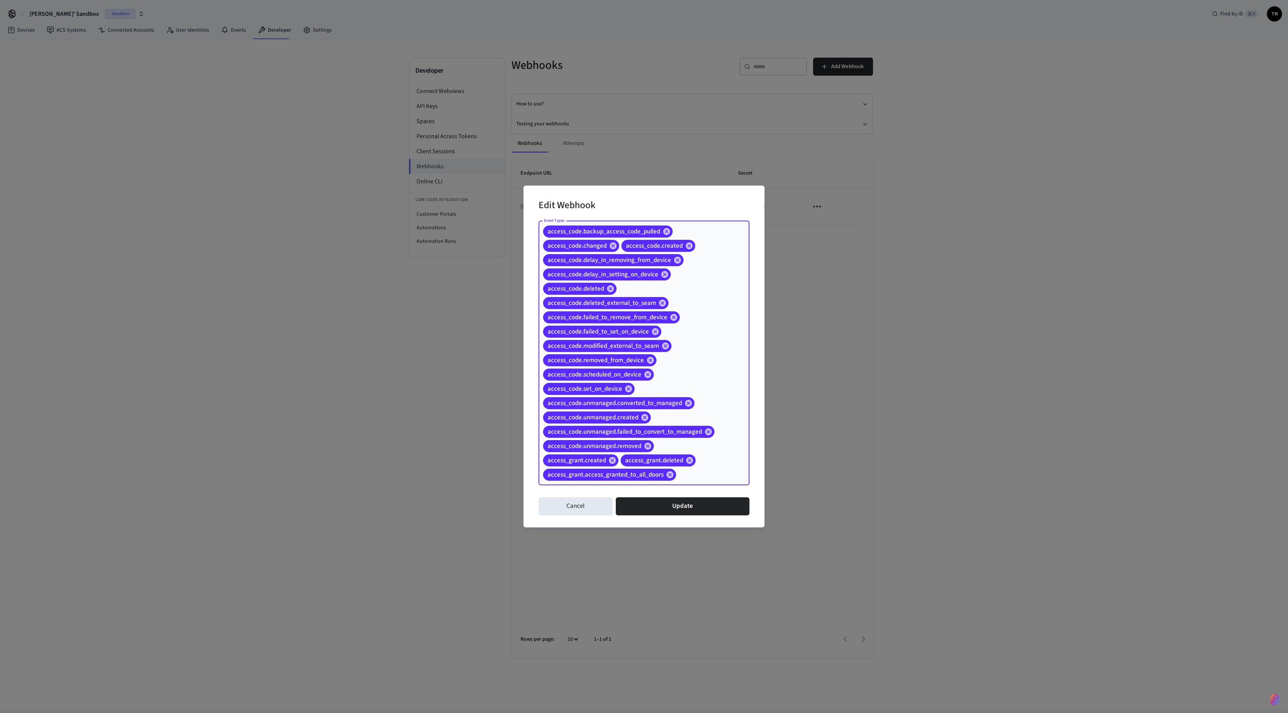
click at [644, 356] on input "Event Types" at bounding box center [701, 474] width 48 height 13
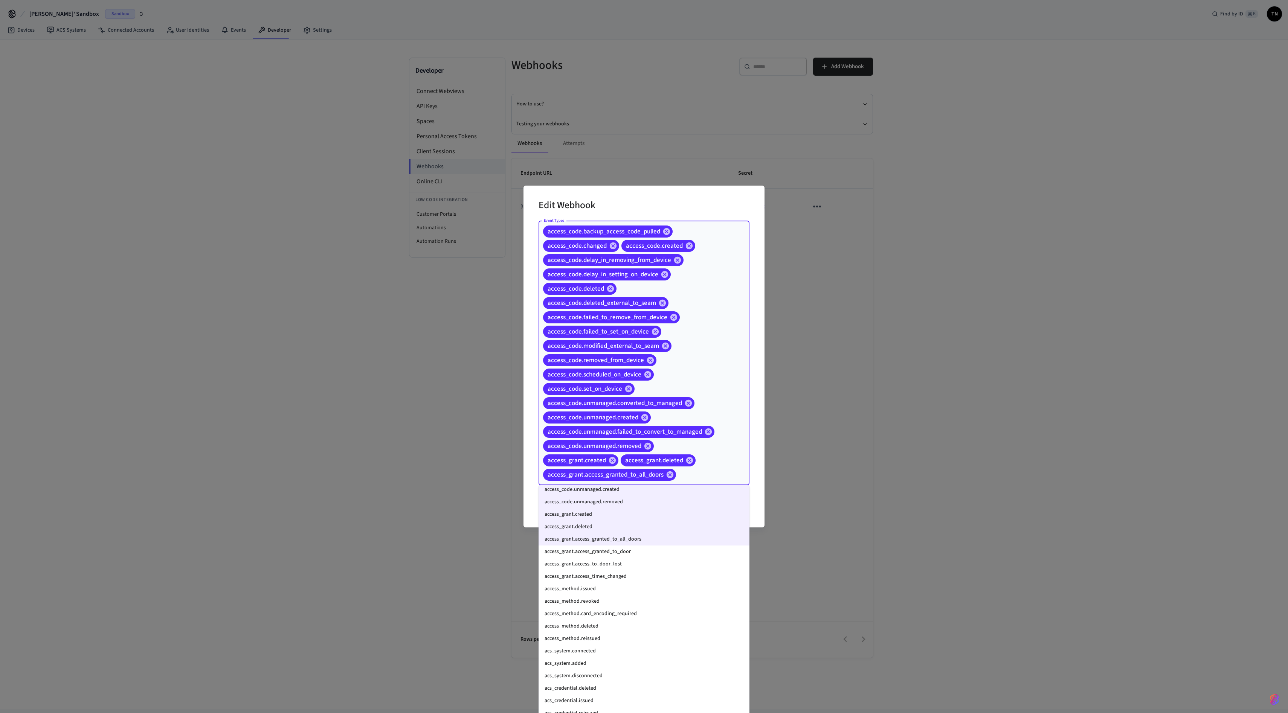
scroll to position [193, 0]
click at [634, 356] on li "access_grant.access_granted_to_door" at bounding box center [644, 550] width 211 height 12
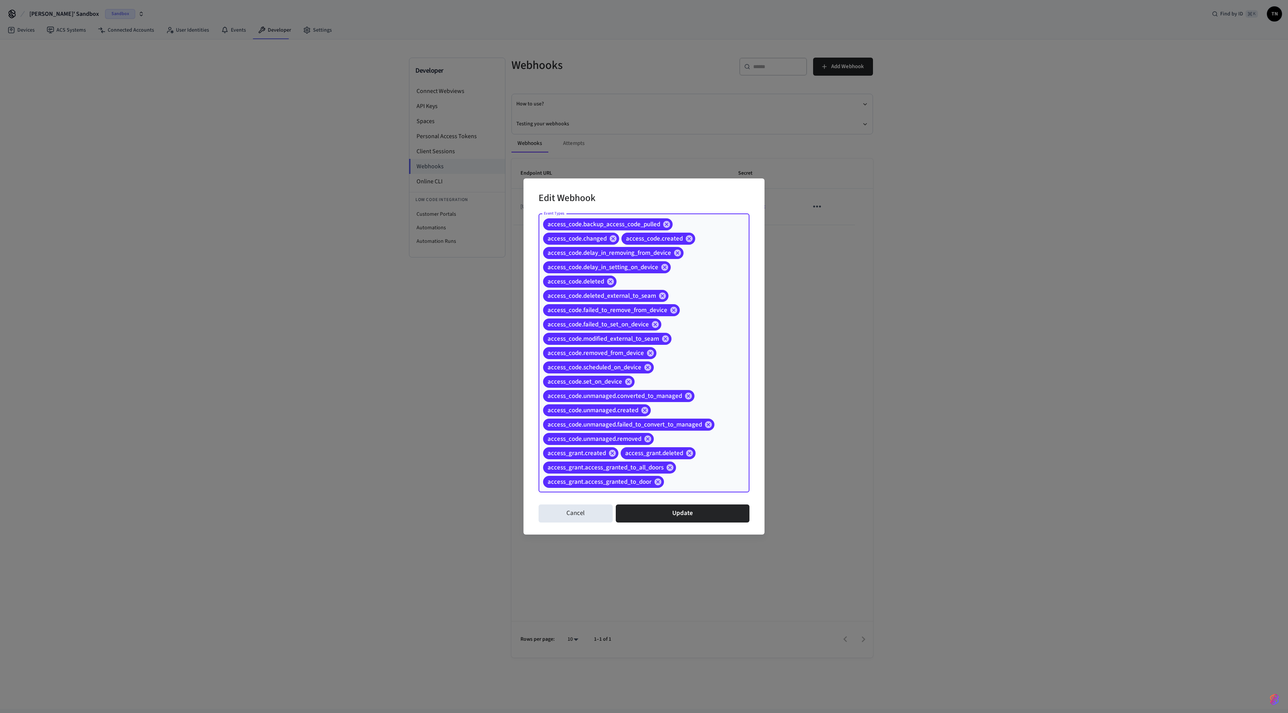
click at [644, 356] on div "access_code.backup_access_code_pulled access_code.changed access_code.created a…" at bounding box center [644, 353] width 211 height 279
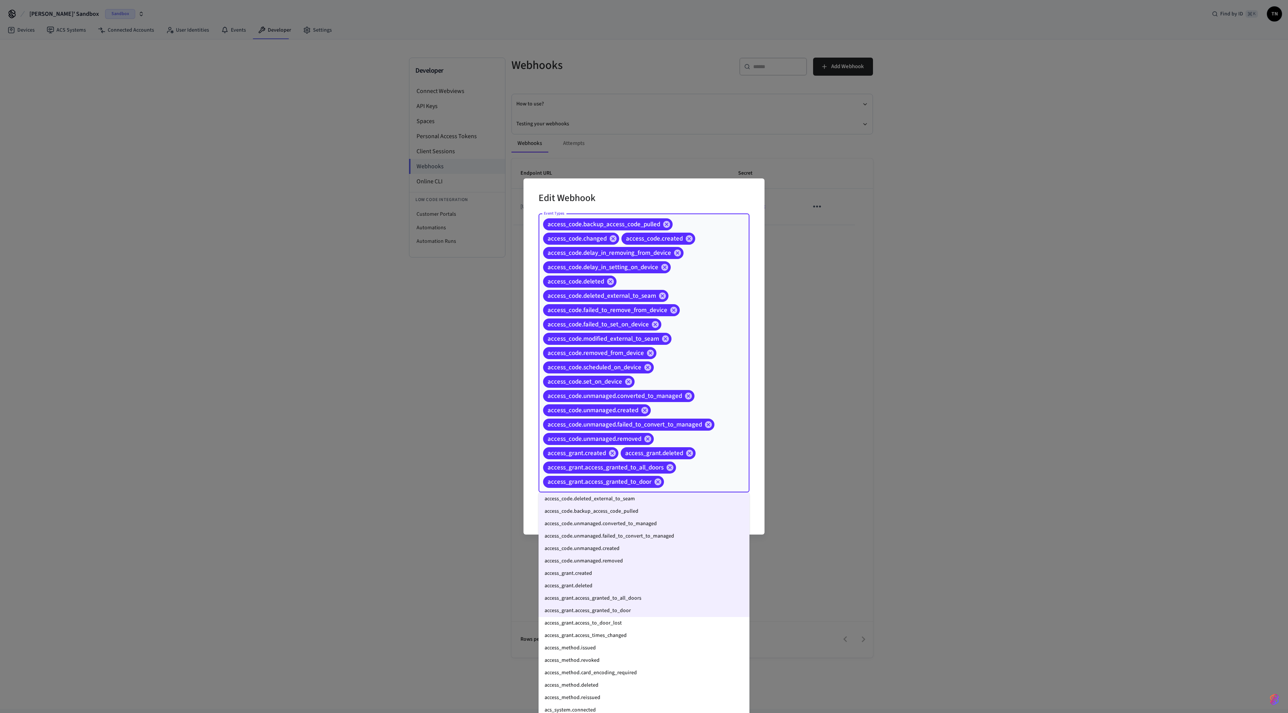
scroll to position [181, 0]
click at [644, 356] on li "access_grant.access_to_door_lost" at bounding box center [644, 582] width 211 height 12
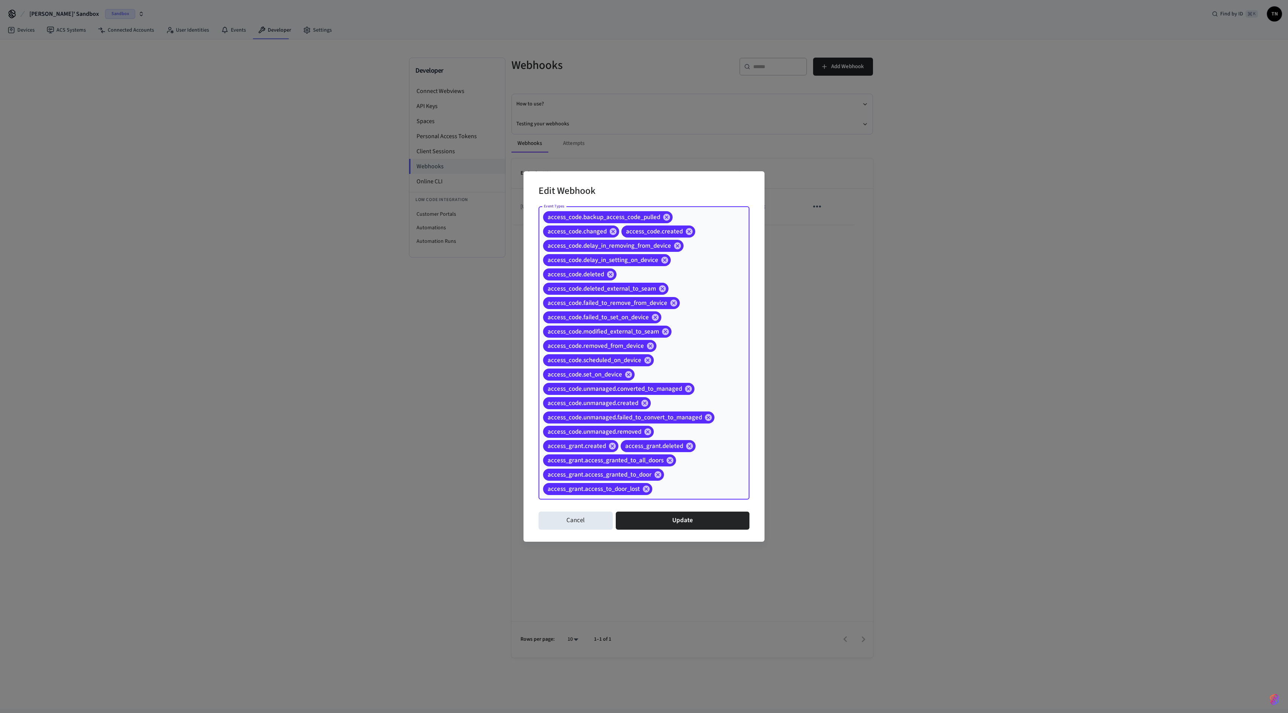
click at [644, 356] on input "Event Types" at bounding box center [689, 488] width 72 height 13
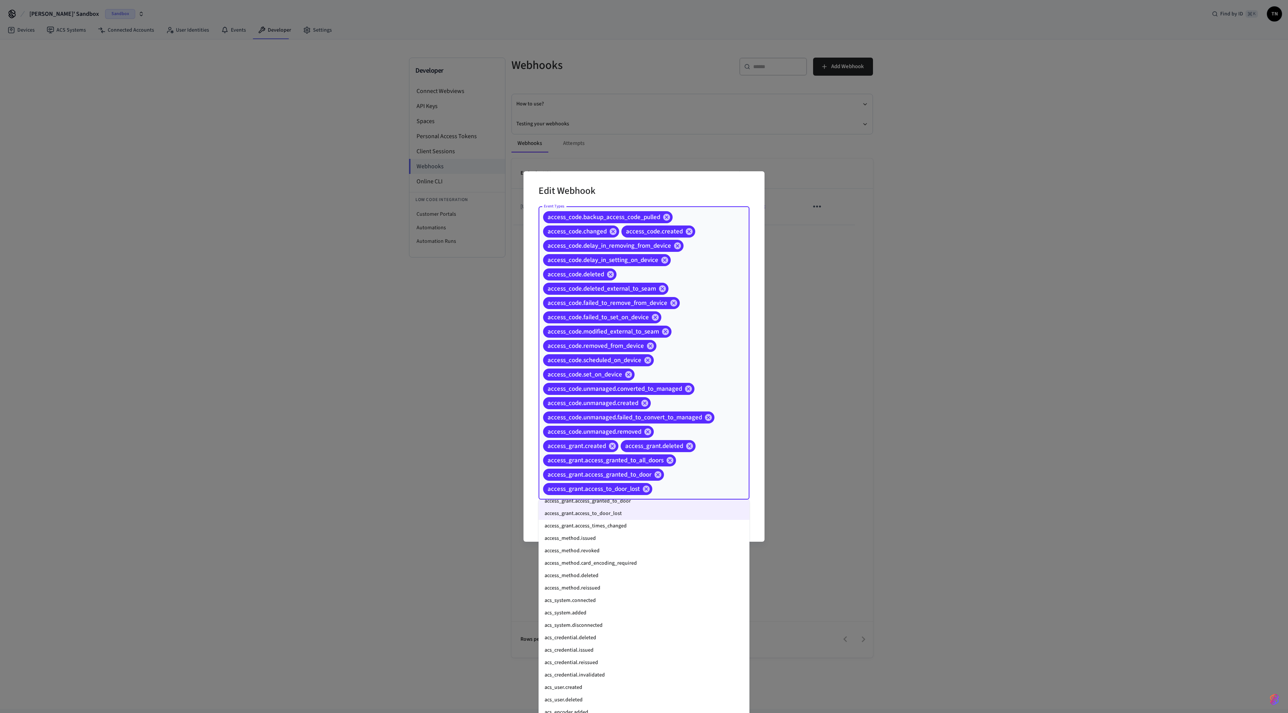
scroll to position [253, 0]
click at [639, 356] on li "access_grant.access_times_changed" at bounding box center [644, 529] width 211 height 12
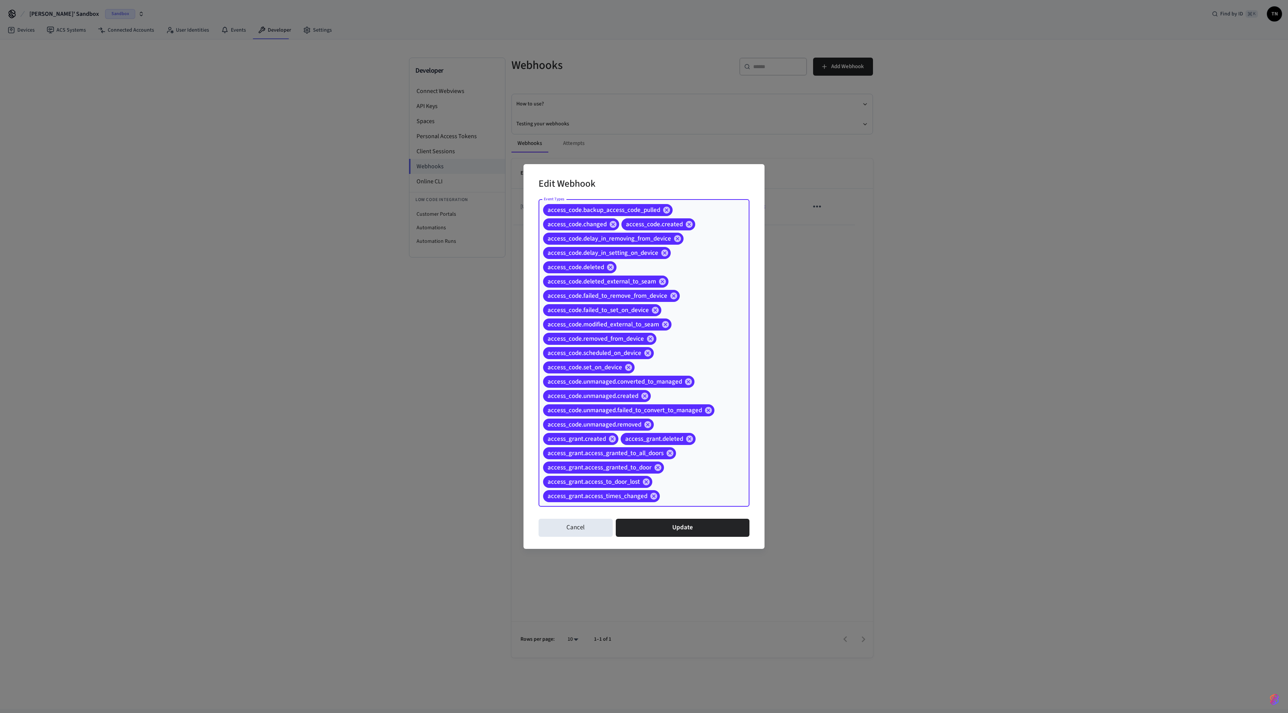
click at [644, 356] on input "Event Types" at bounding box center [693, 496] width 64 height 13
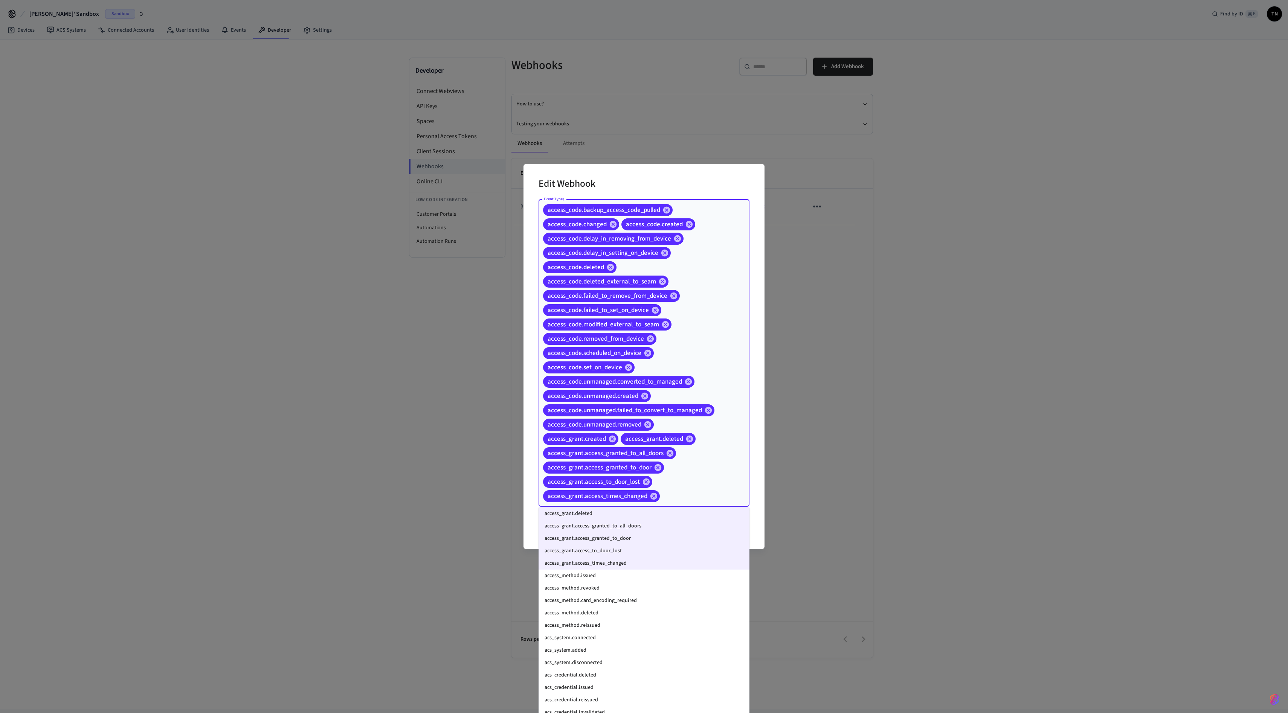
scroll to position [226, 0]
click at [644, 356] on li "access_method.issued" at bounding box center [644, 576] width 211 height 12
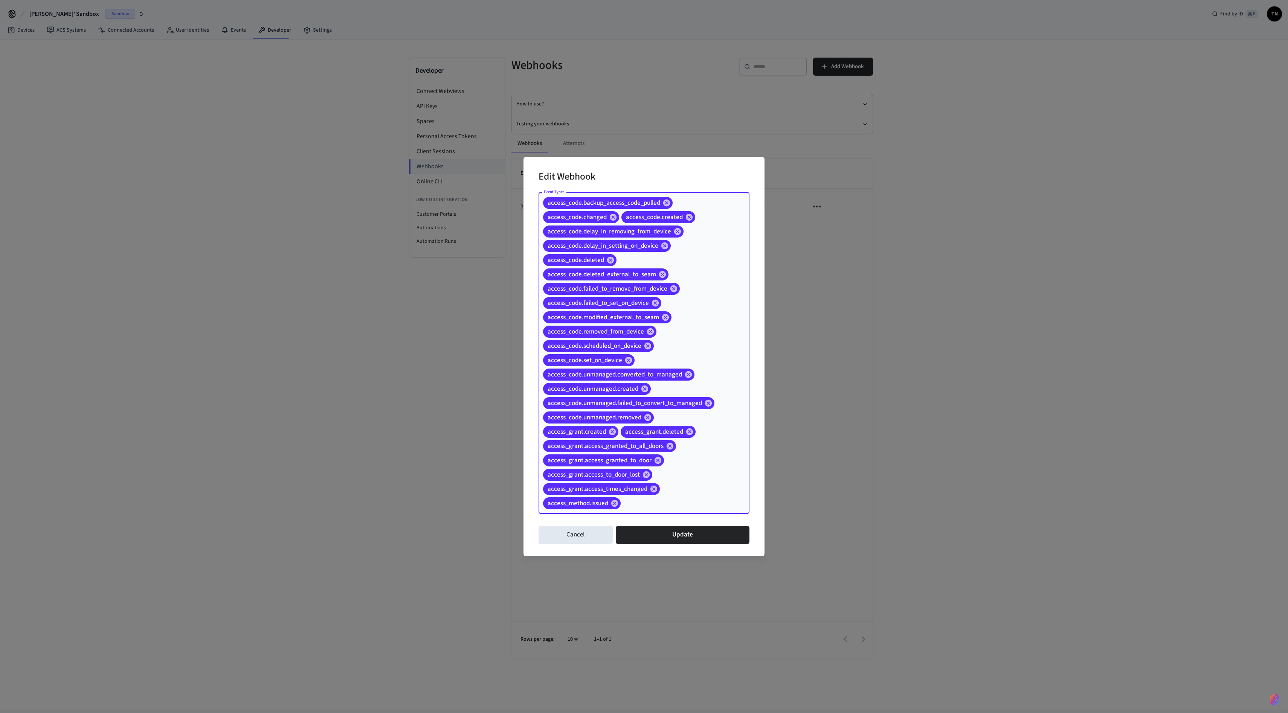
click at [644, 356] on input "Event Types" at bounding box center [673, 503] width 103 height 13
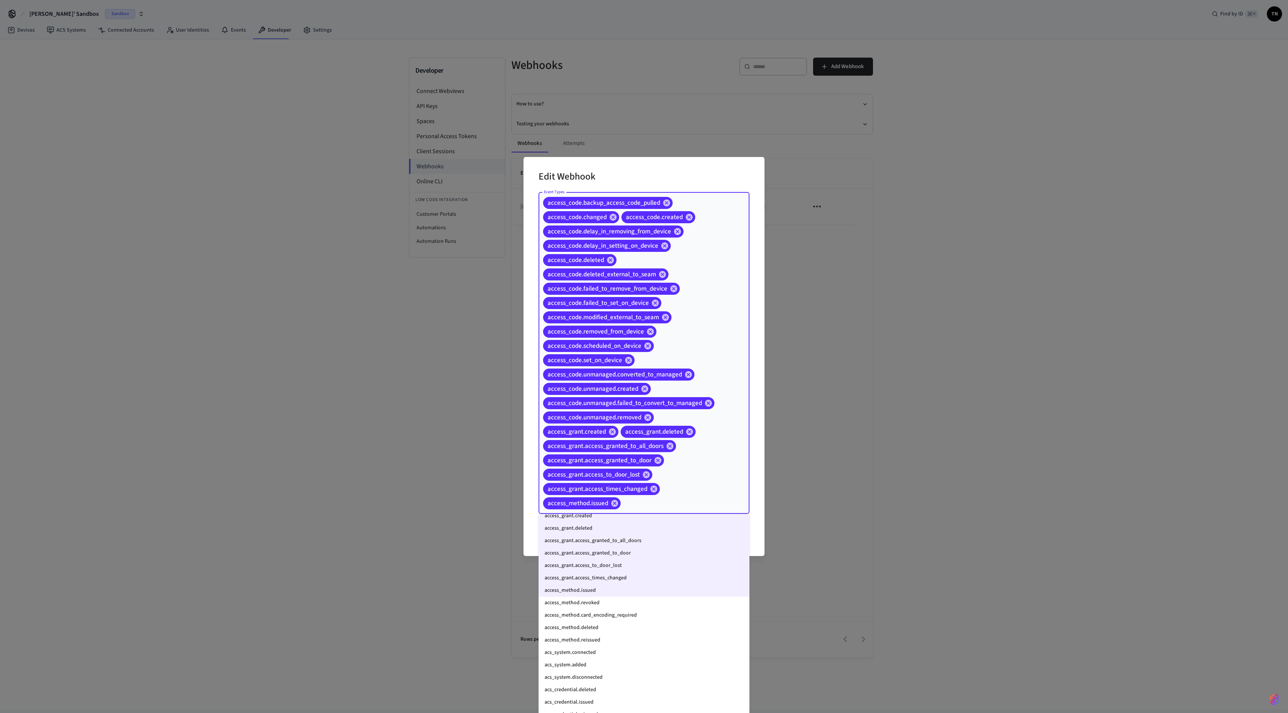
scroll to position [251, 0]
click at [644, 356] on li "access_method.revoked" at bounding box center [644, 571] width 211 height 12
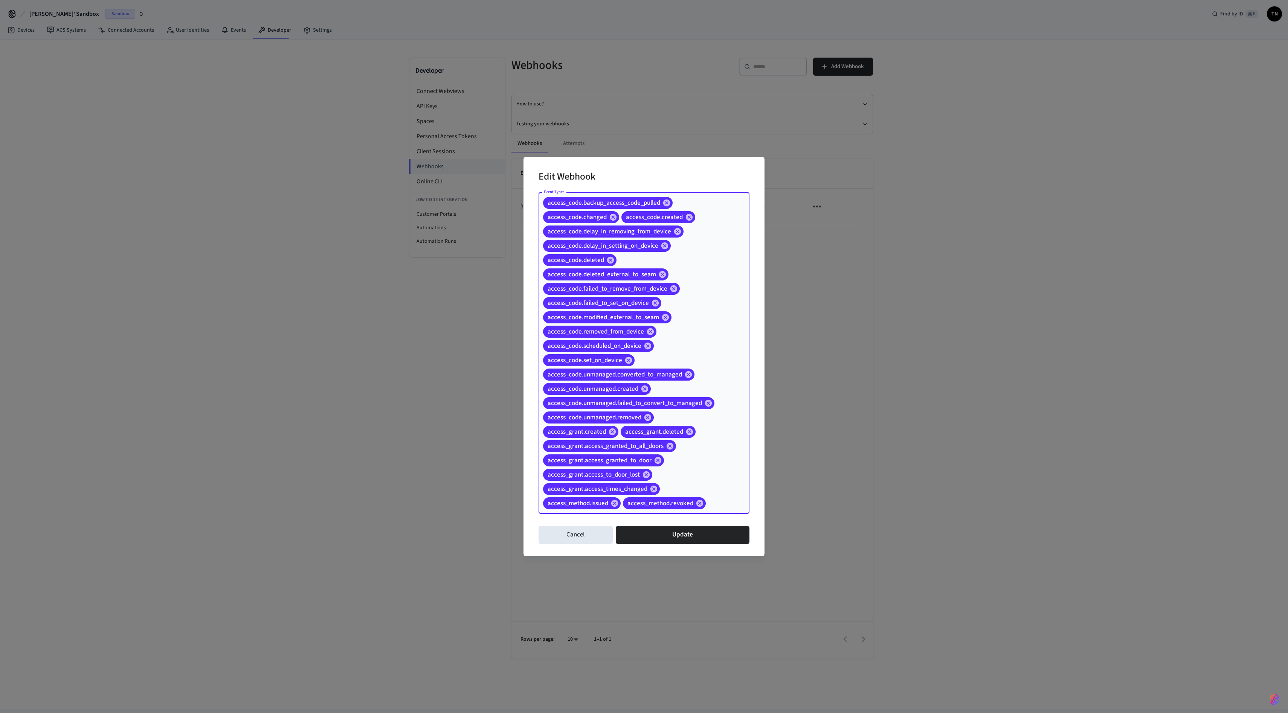
click at [644, 356] on div "access_code.backup_access_code_pulled access_code.changed access_code.created a…" at bounding box center [644, 353] width 211 height 322
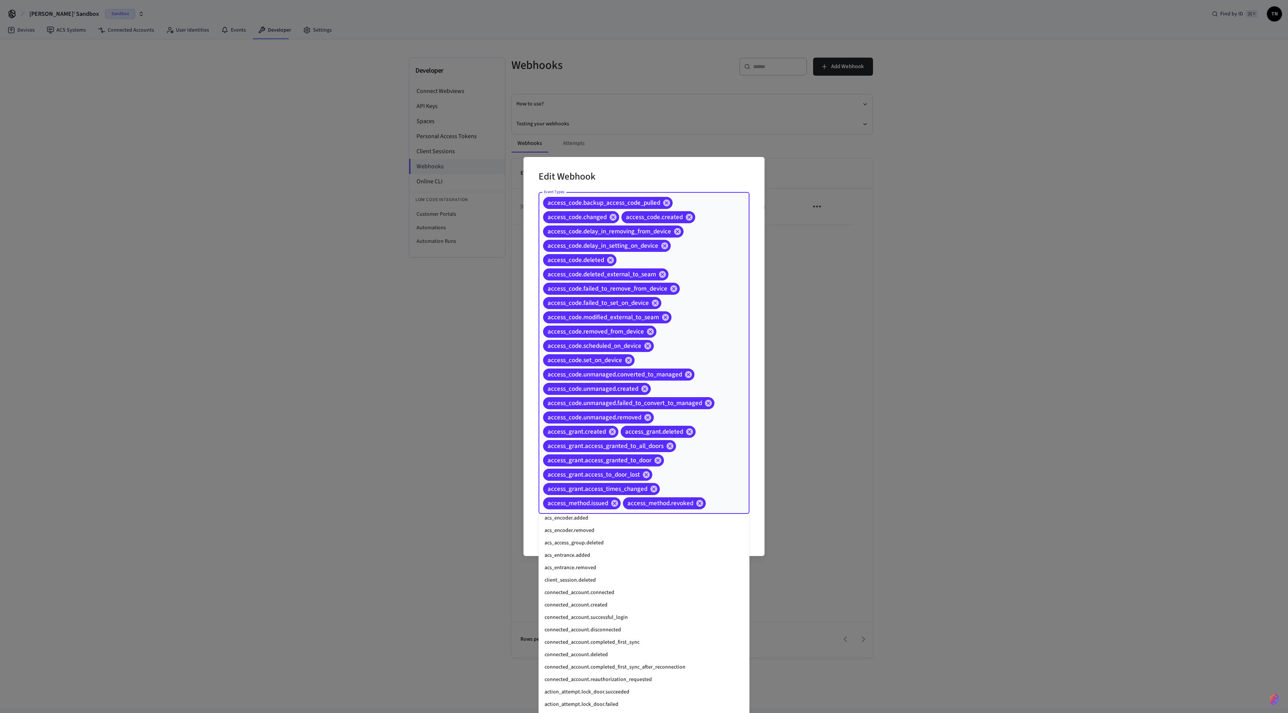
scroll to position [472, 0]
click at [613, 356] on li "connected_account.connected" at bounding box center [644, 585] width 211 height 12
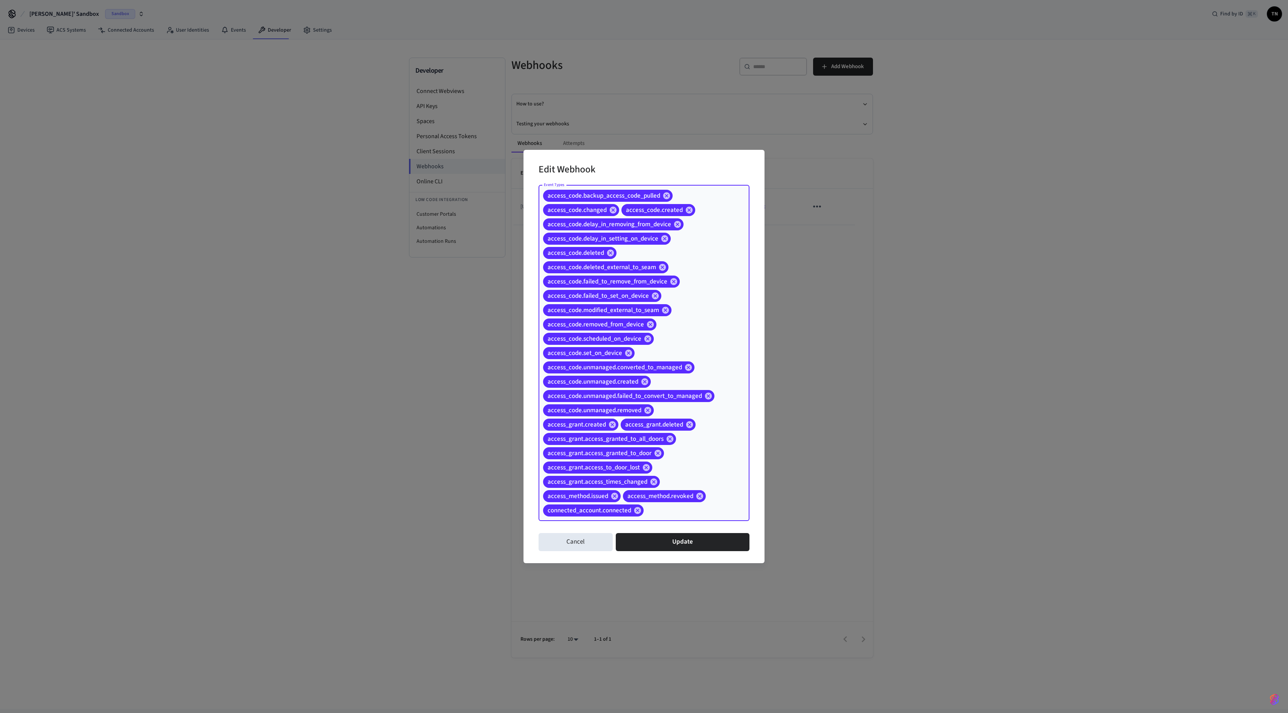
click at [644, 356] on input "Event Types" at bounding box center [685, 510] width 80 height 13
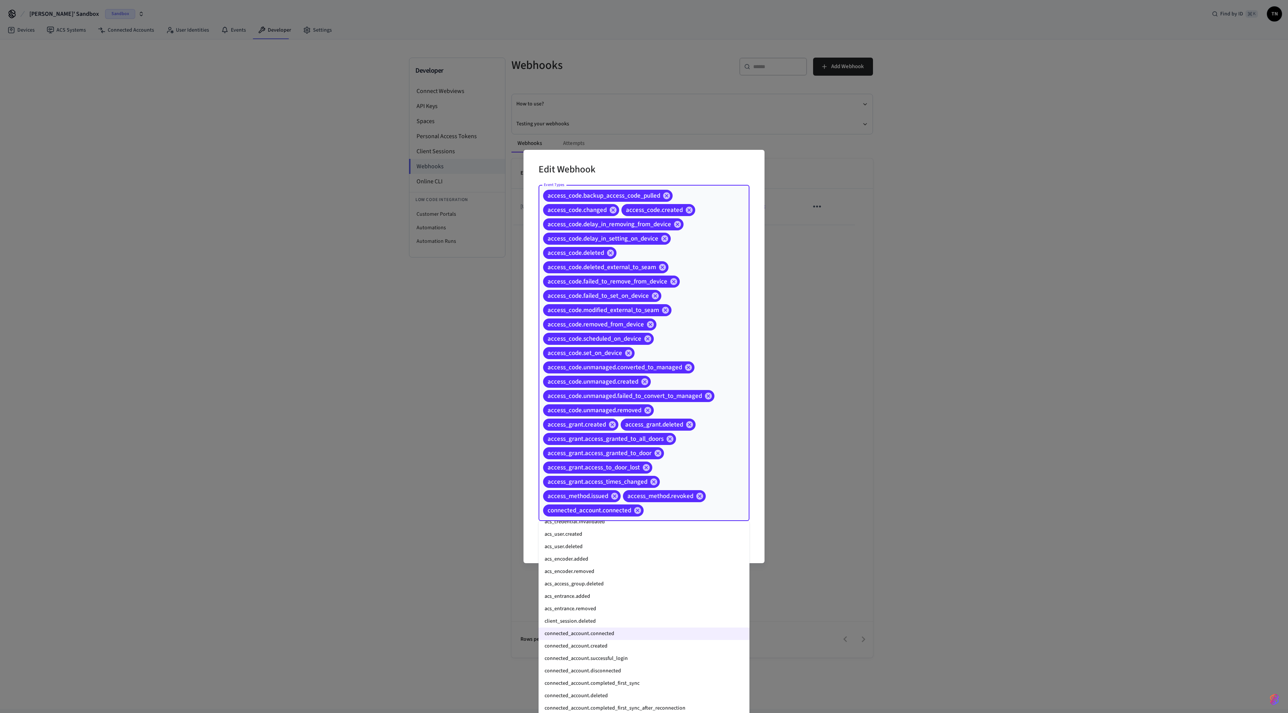
scroll to position [432, 0]
click at [626, 356] on li "connected_account.created" at bounding box center [644, 645] width 211 height 12
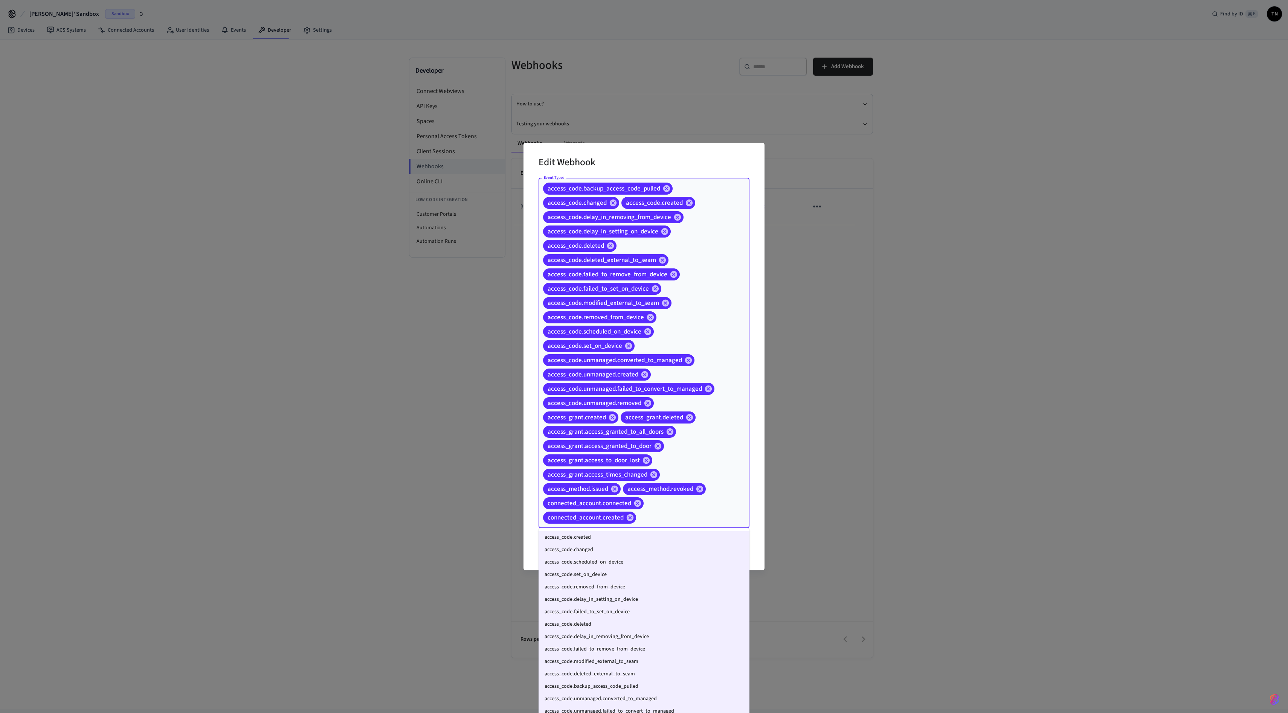
click at [644, 356] on input "Event Types" at bounding box center [681, 517] width 88 height 13
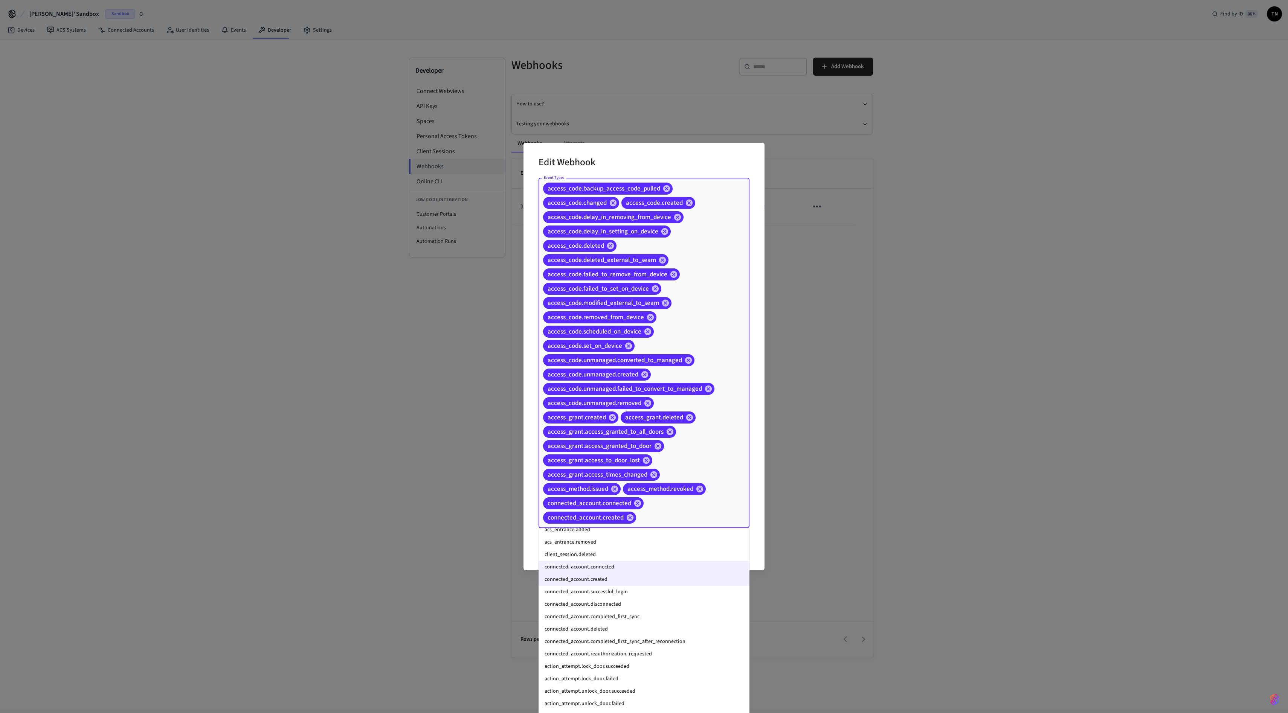
scroll to position [507, 0]
click at [608, 356] on li "connected_account.successful_login" at bounding box center [644, 590] width 211 height 12
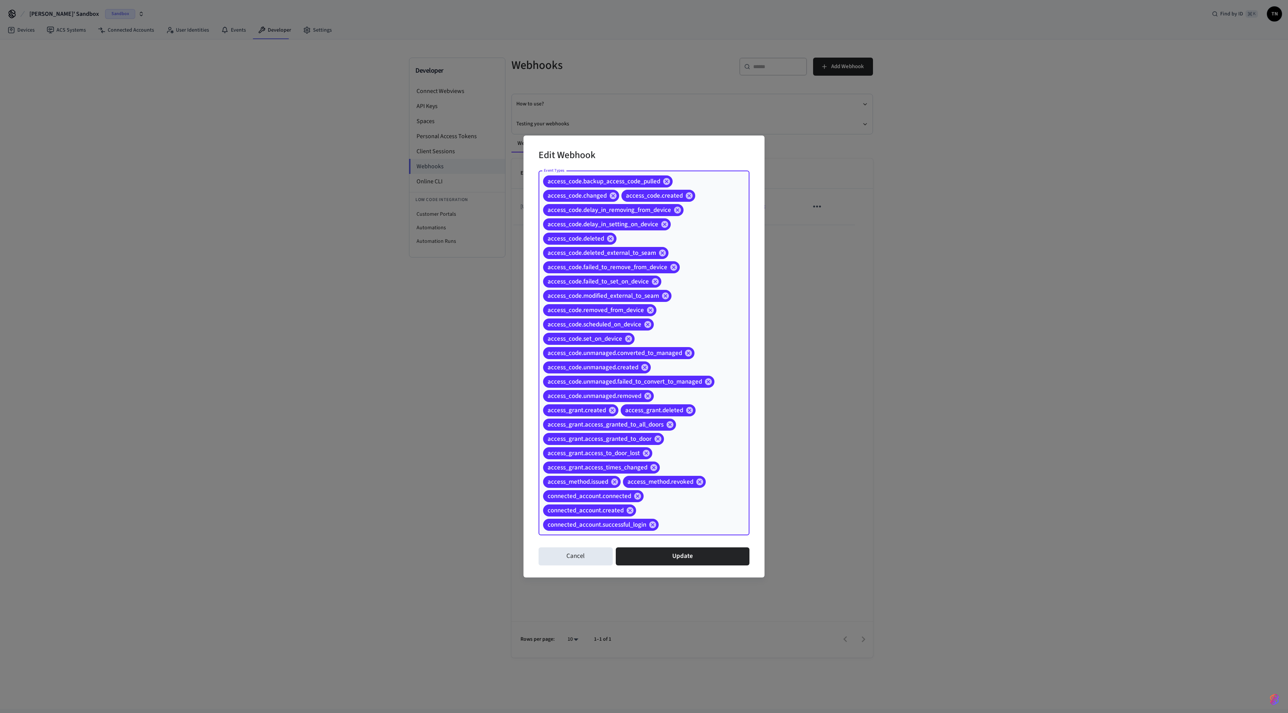
click at [644, 356] on input "Event Types" at bounding box center [692, 524] width 65 height 13
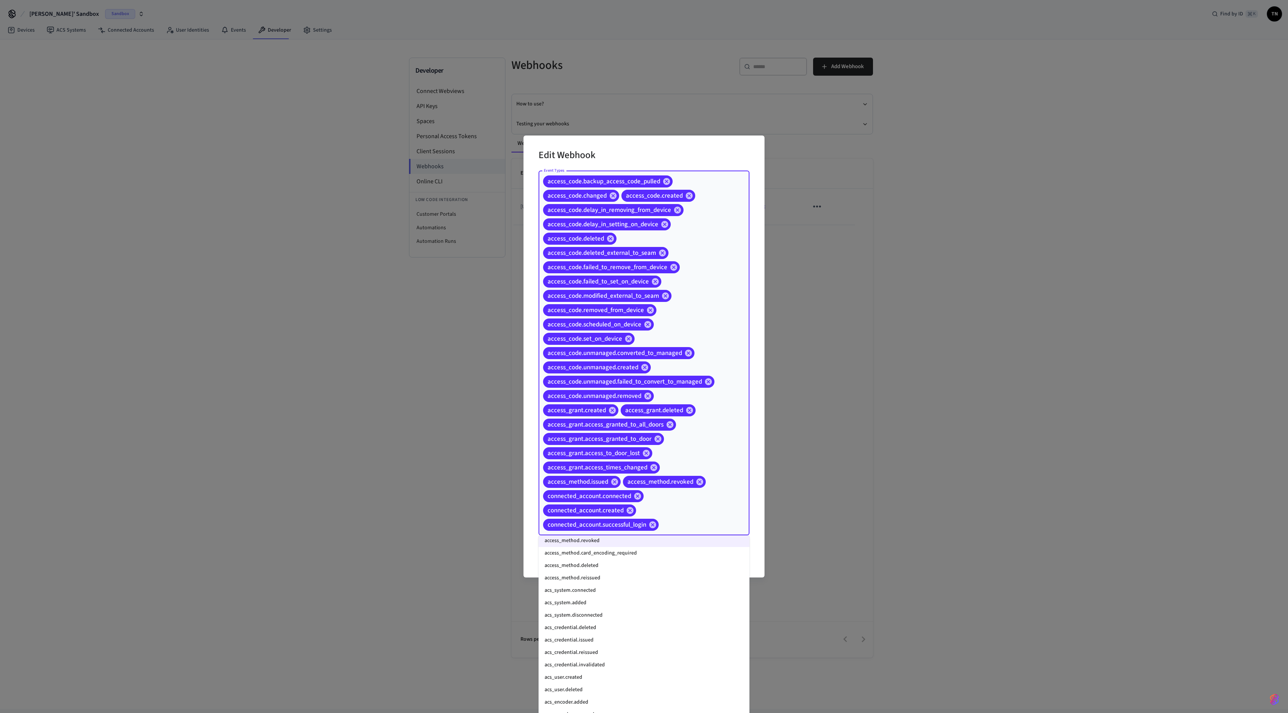
scroll to position [287, 0]
click at [615, 356] on li "access_method.card_encoding_required" at bounding box center [644, 568] width 211 height 12
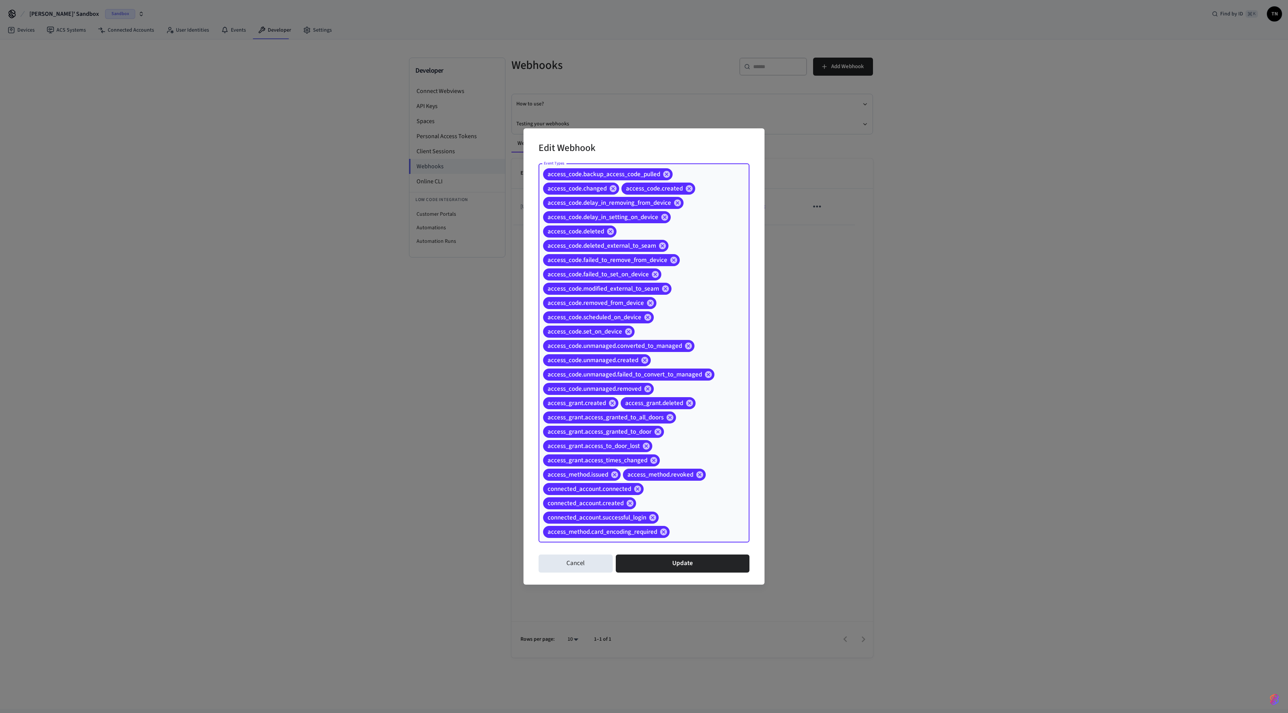
click at [644, 356] on div "access_code.backup_access_code_pulled access_code.changed access_code.created a…" at bounding box center [644, 353] width 211 height 379
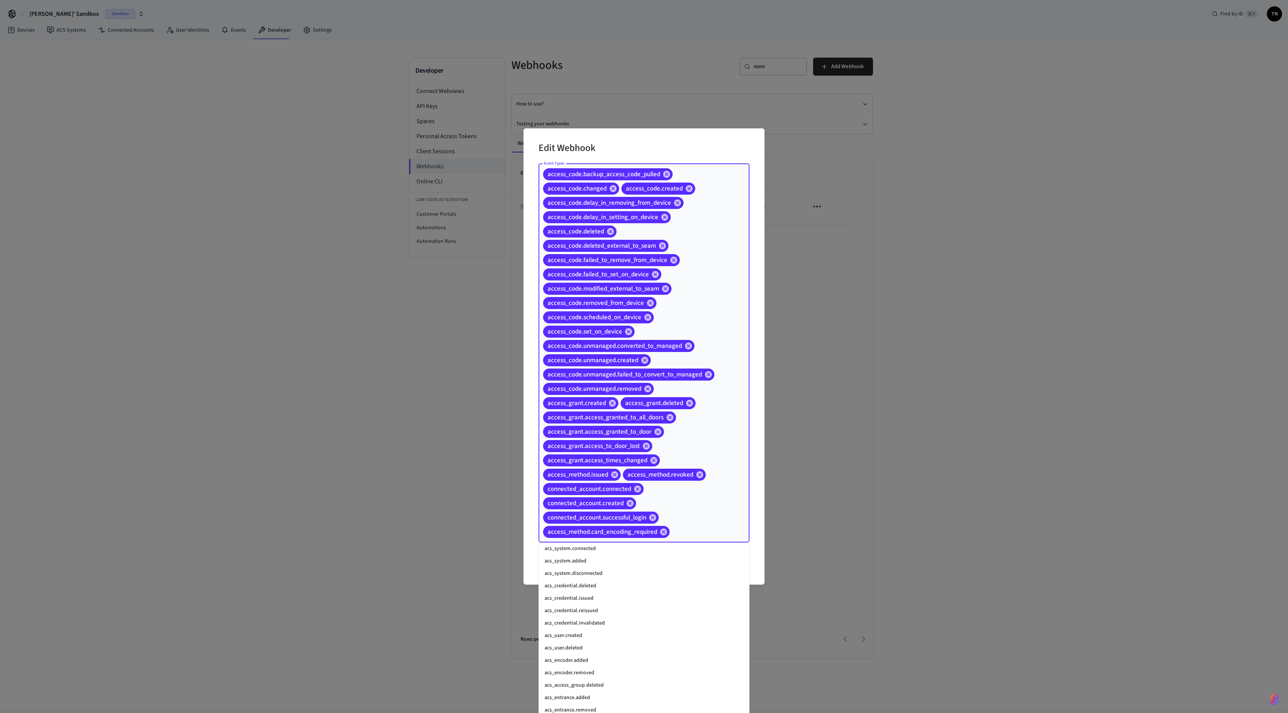
scroll to position [264, 0]
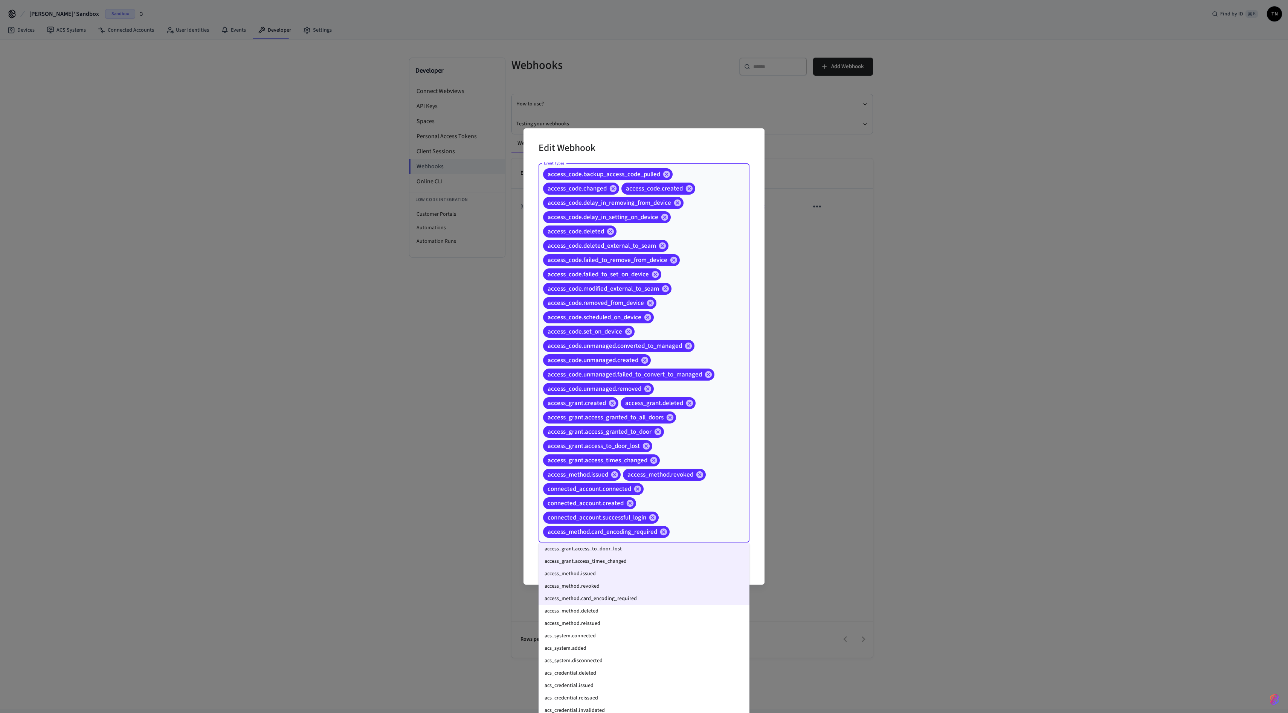
click at [635, 356] on li "access_method.deleted" at bounding box center [644, 611] width 211 height 12
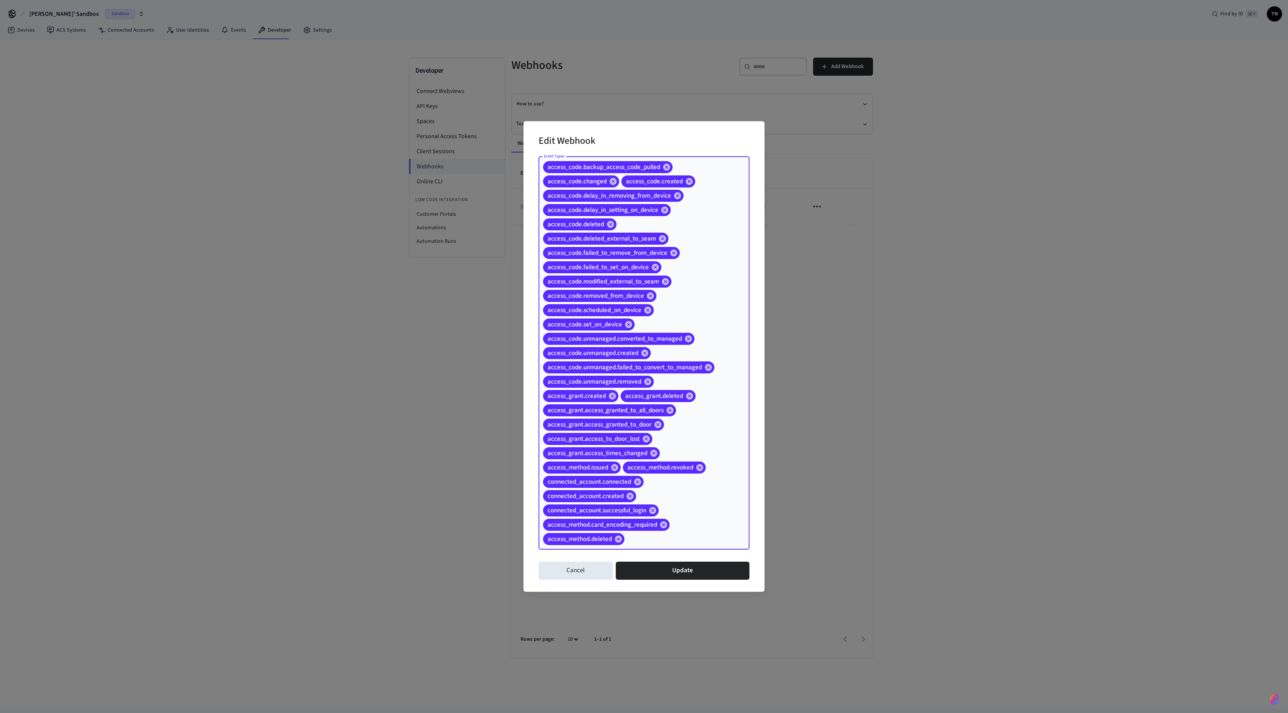
click at [644, 356] on input "Event Types" at bounding box center [675, 539] width 99 height 13
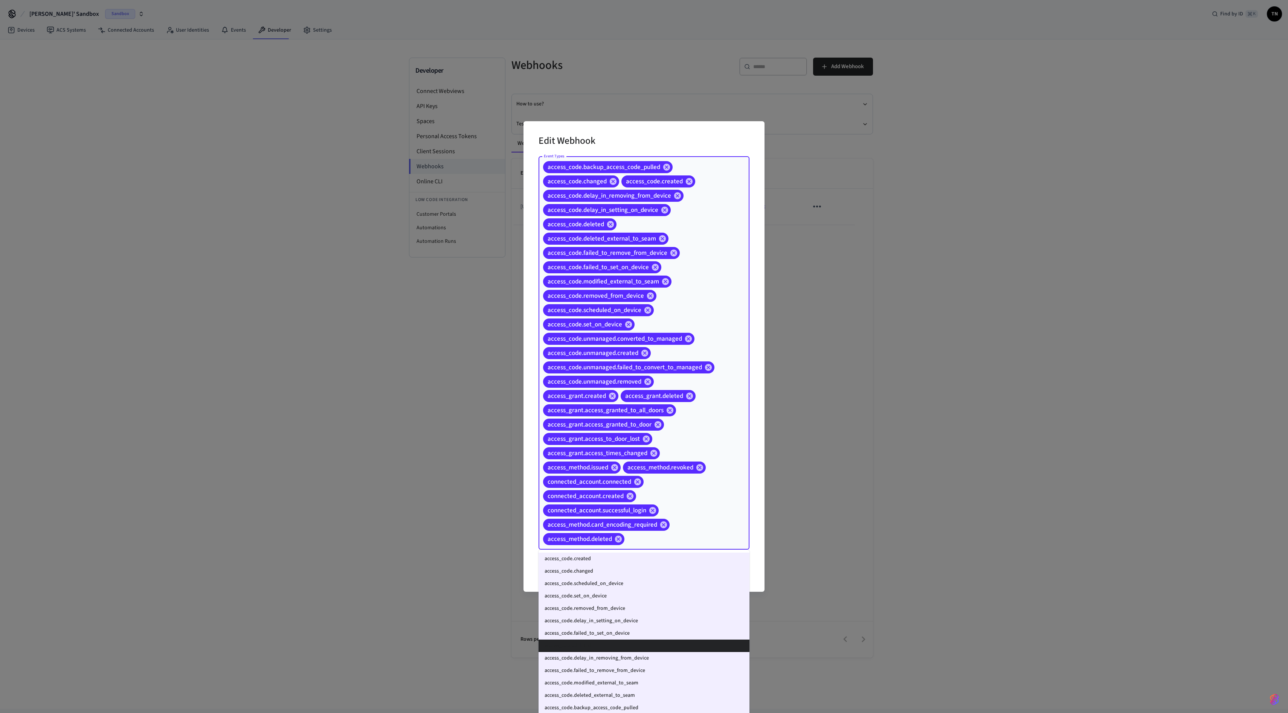
scroll to position [312, 0]
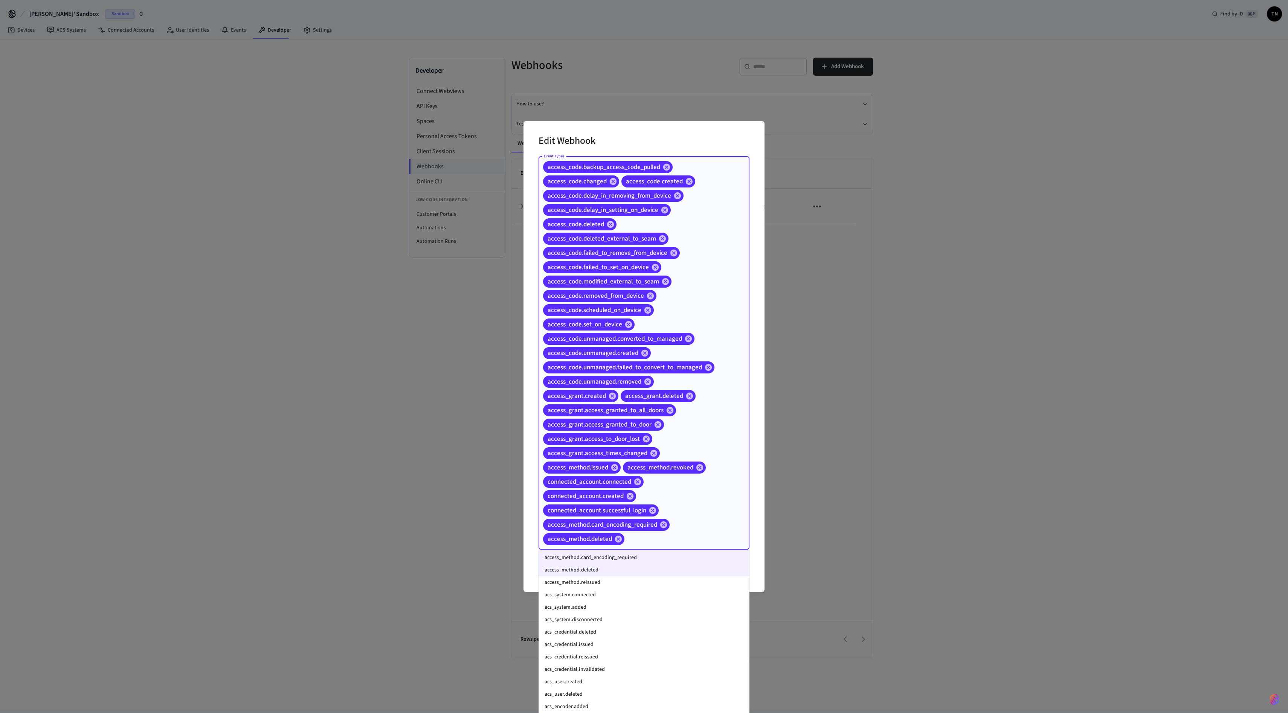
click at [627, 356] on li "access_method.reissued" at bounding box center [644, 583] width 211 height 12
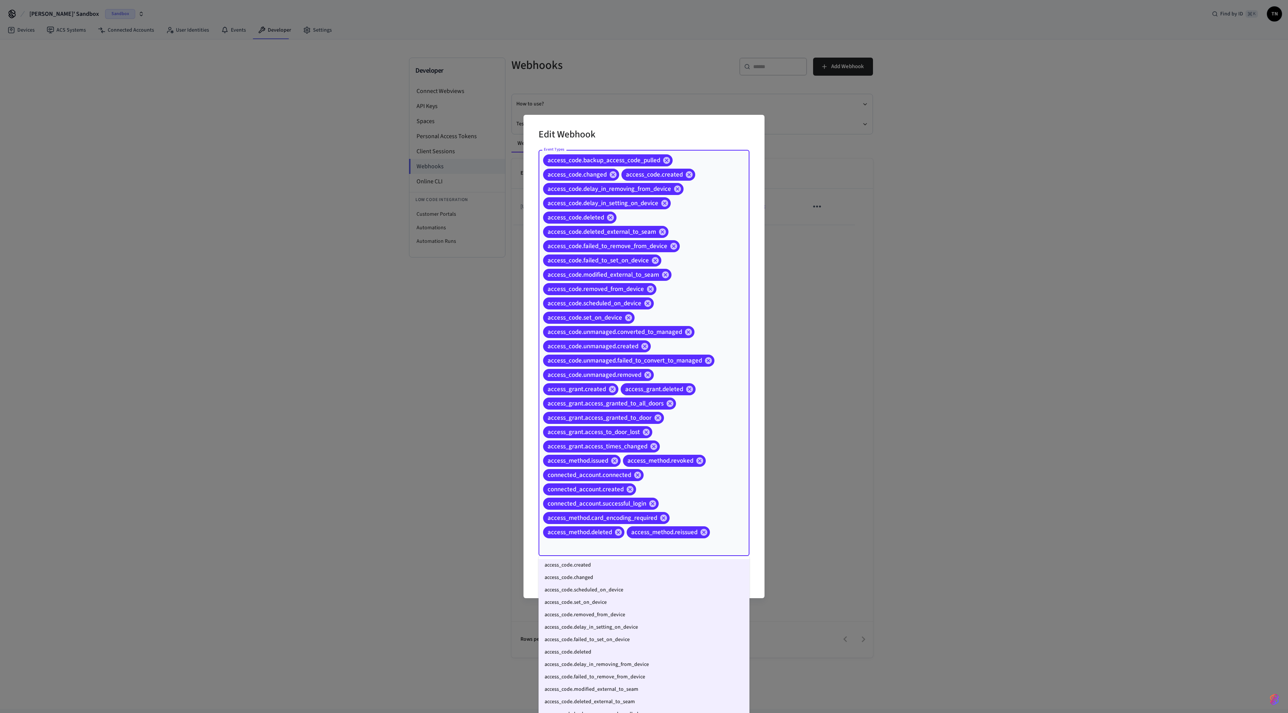
click at [644, 356] on input "Event Types" at bounding box center [633, 546] width 183 height 13
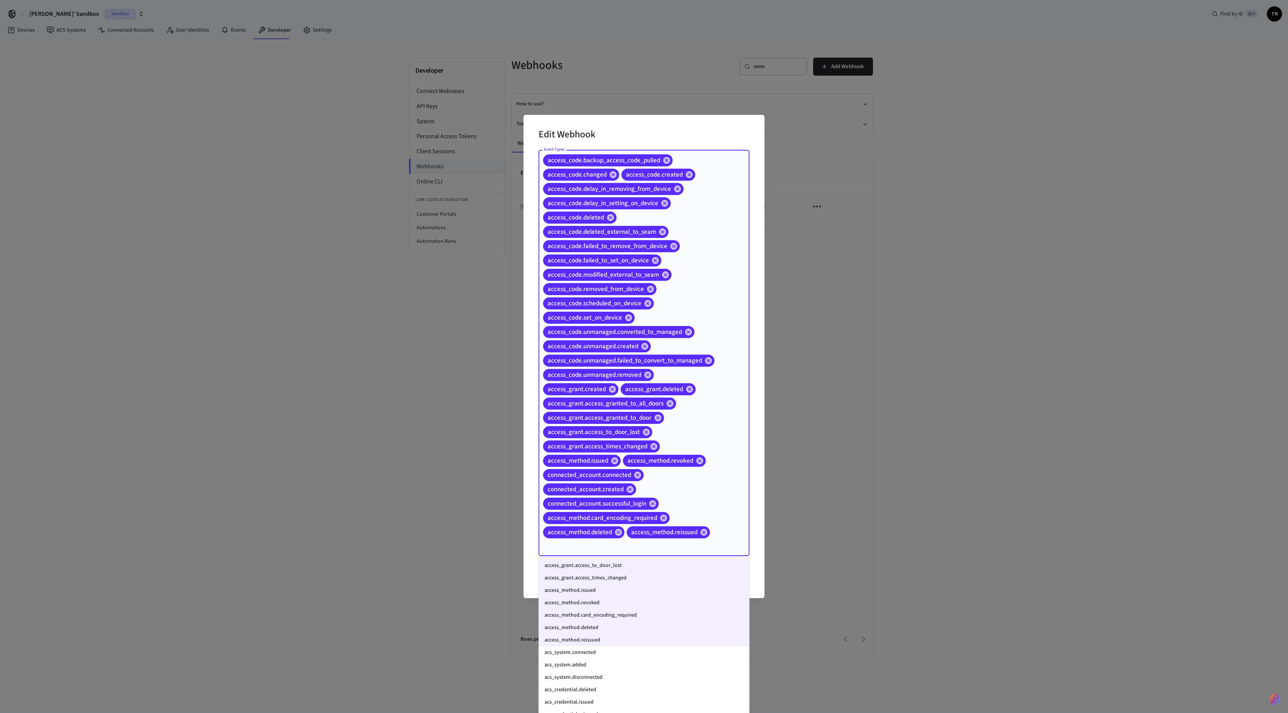
scroll to position [260, 0]
click at [603, 356] on li "acs_system.connected" at bounding box center [644, 653] width 211 height 12
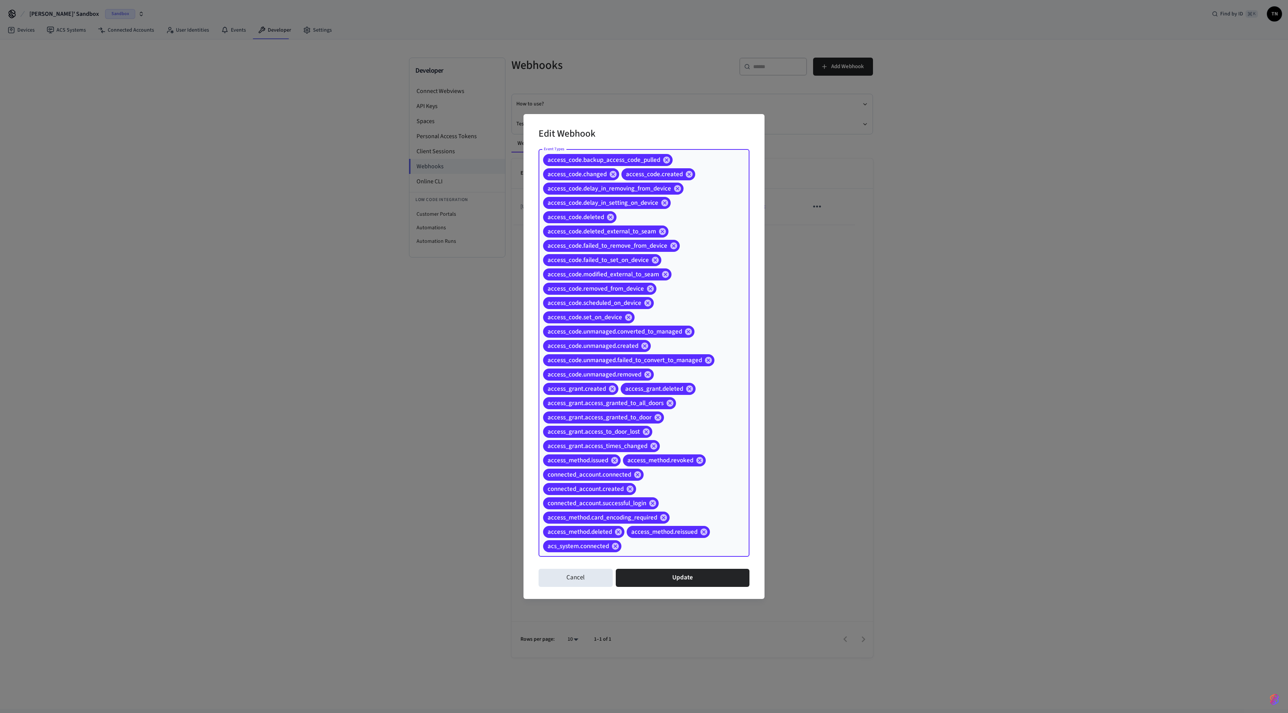
click at [644, 356] on input "Event Types" at bounding box center [674, 546] width 102 height 13
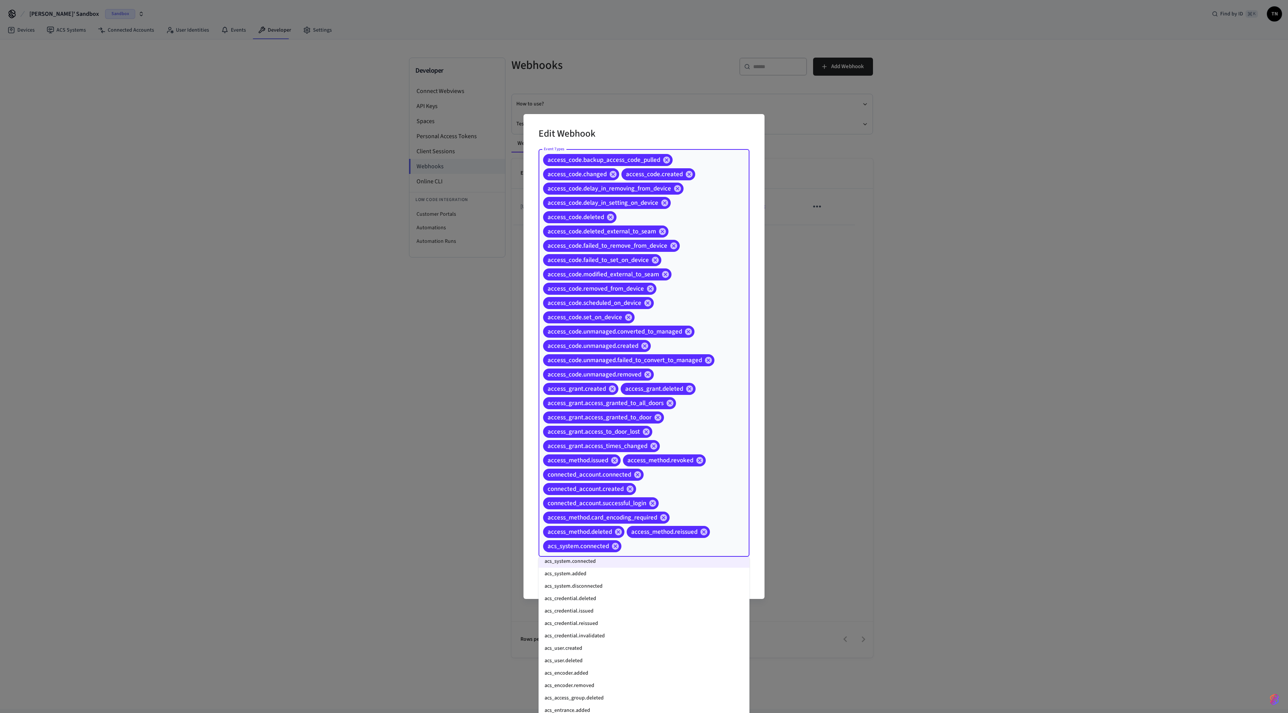
scroll to position [309, 0]
click at [642, 356] on li "acs_system.added" at bounding box center [644, 618] width 211 height 12
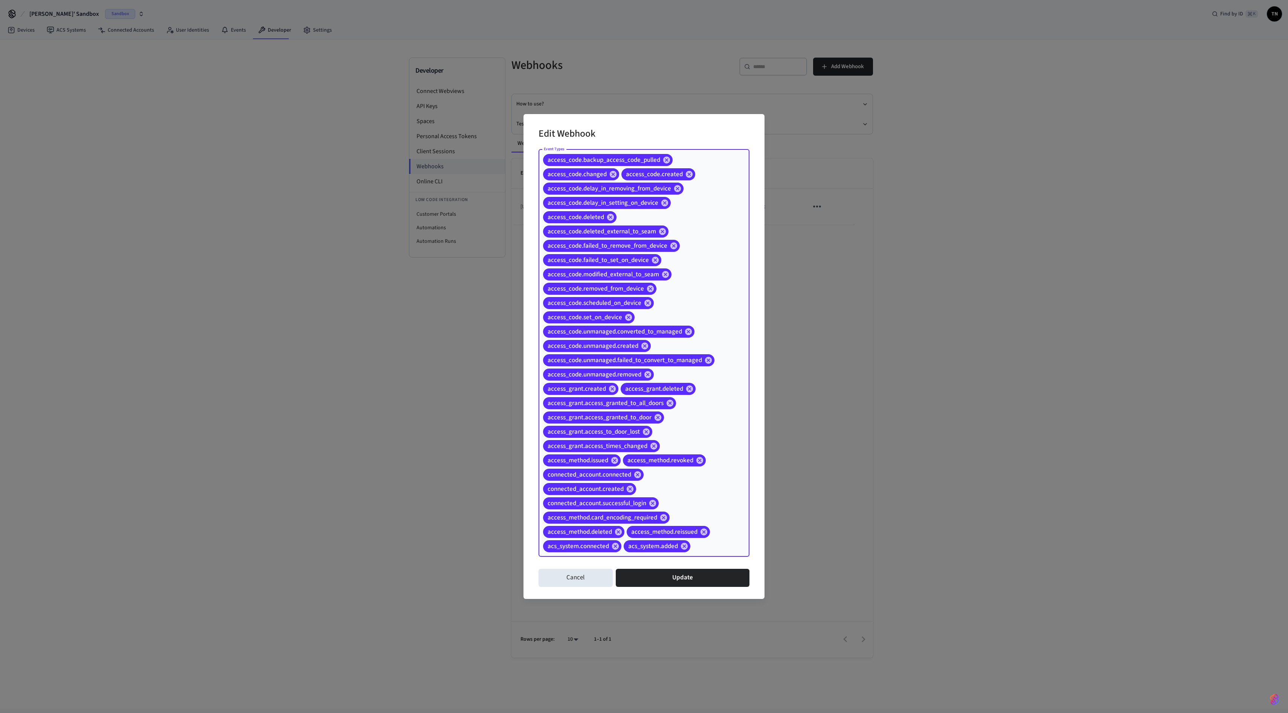
click at [644, 356] on div "access_code.backup_access_code_pulled access_code.changed access_code.created a…" at bounding box center [644, 353] width 211 height 407
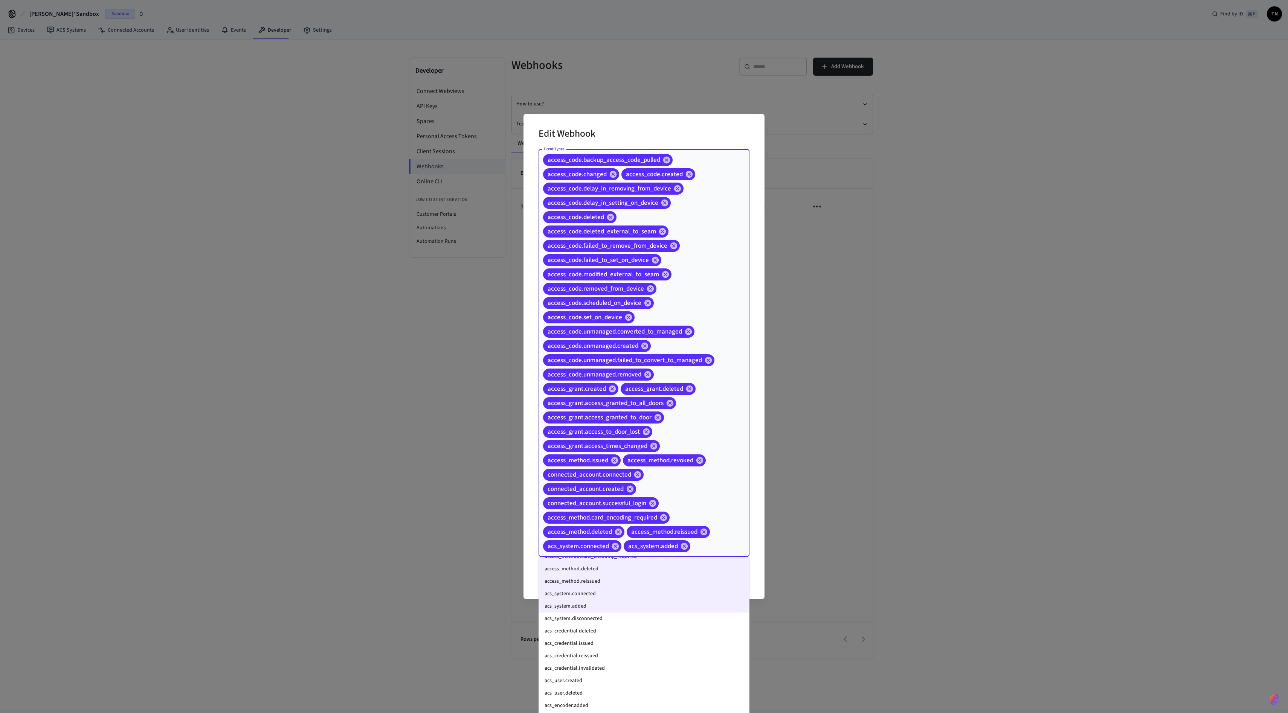
scroll to position [322, 0]
click at [644, 356] on li "acs_system.disconnected" at bounding box center [644, 616] width 211 height 12
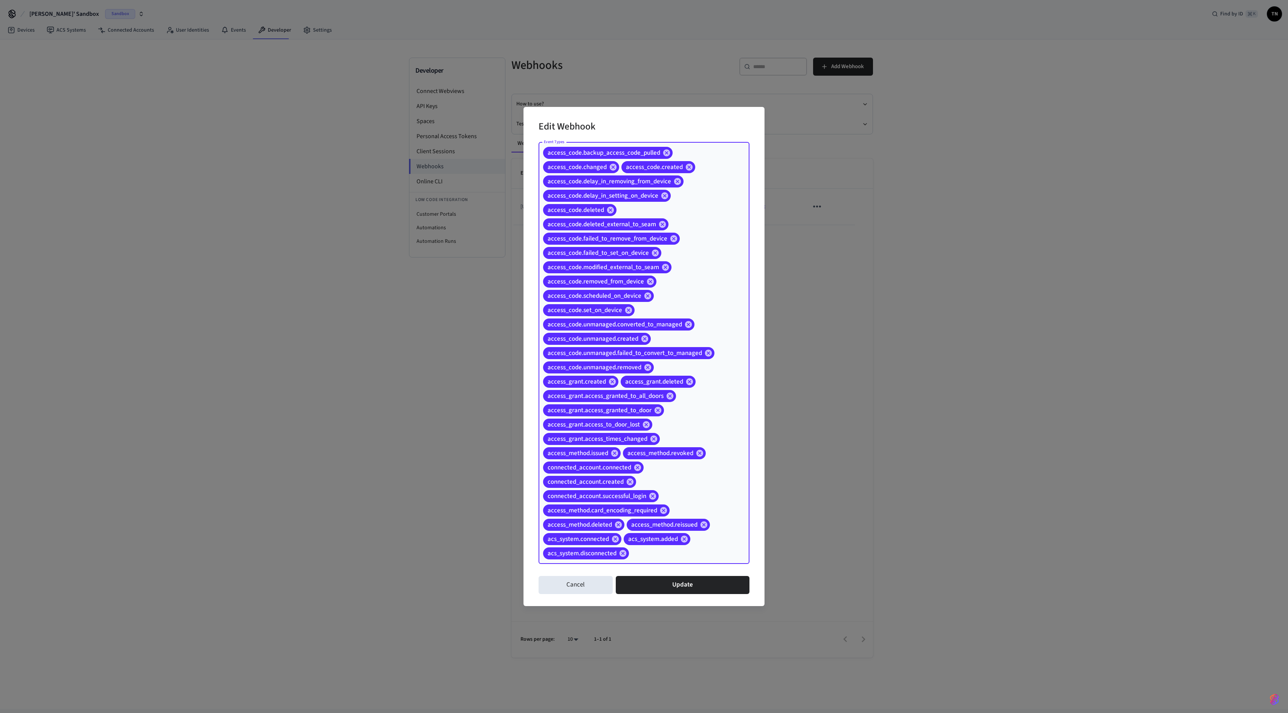
click at [644, 356] on input "Event Types" at bounding box center [677, 553] width 95 height 13
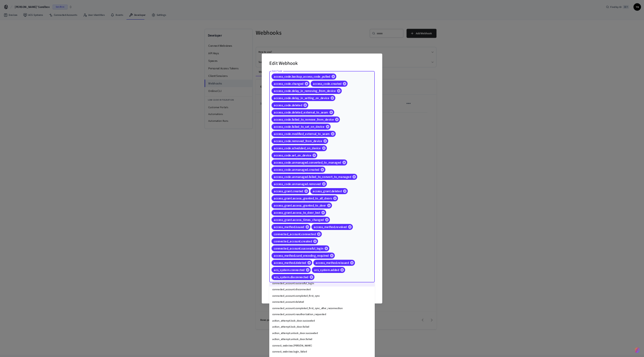
scroll to position [567, 0]
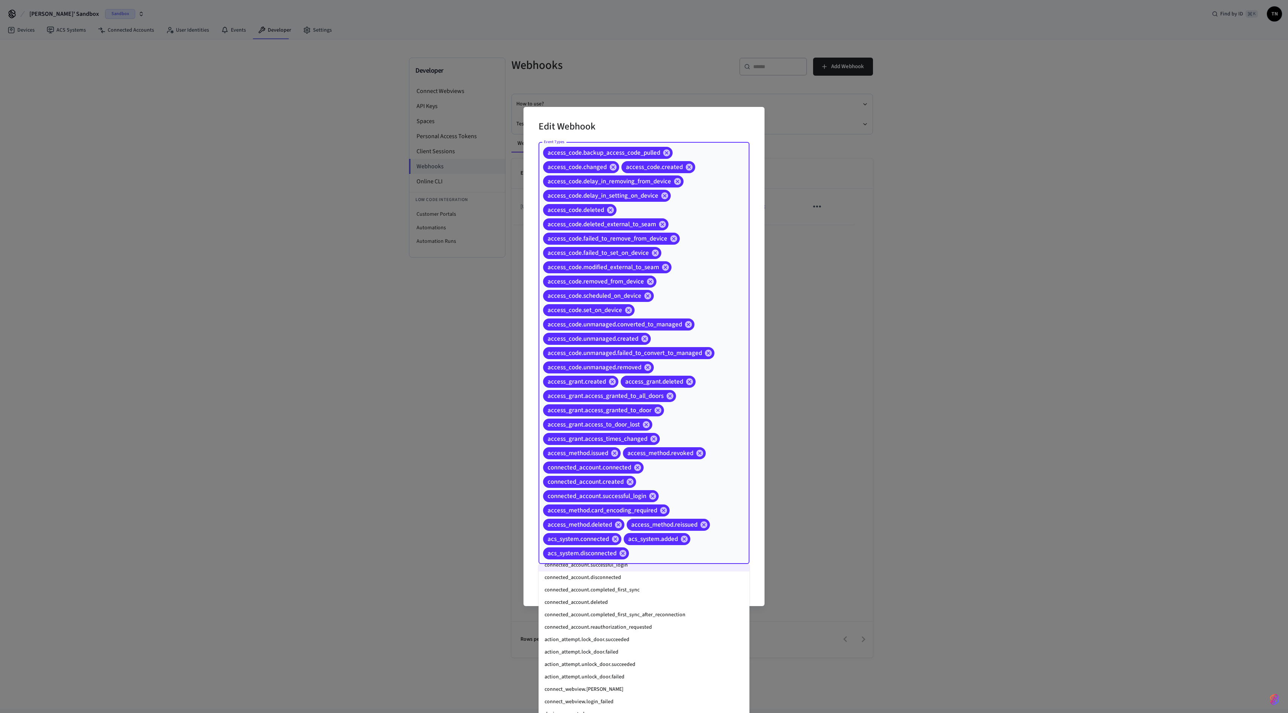
click at [644, 356] on div "Edit Webhook Event Types access_code.backup_access_code_pulled access_code.chan…" at bounding box center [644, 356] width 1288 height 713
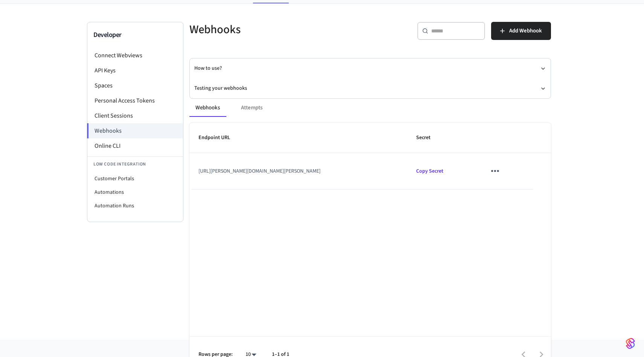
scroll to position [52, 0]
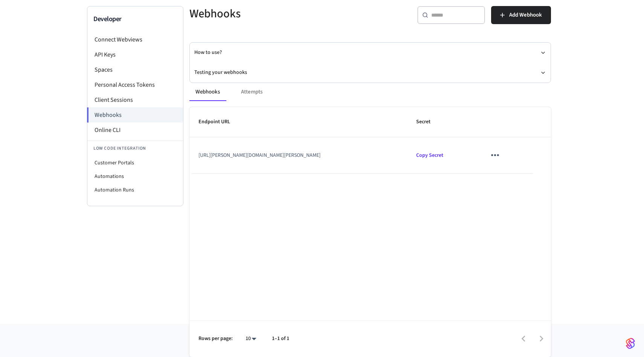
click at [499, 158] on button "sticky table" at bounding box center [495, 155] width 18 height 18
click at [310, 128] on div at bounding box center [322, 178] width 644 height 357
click at [505, 18] on icon "button" at bounding box center [503, 15] width 8 height 8
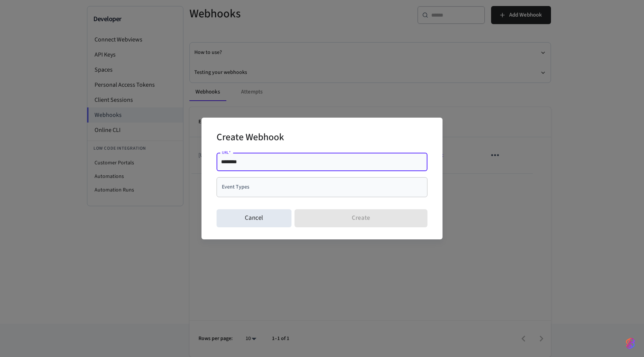
click at [278, 160] on input "********" at bounding box center [322, 162] width 202 height 8
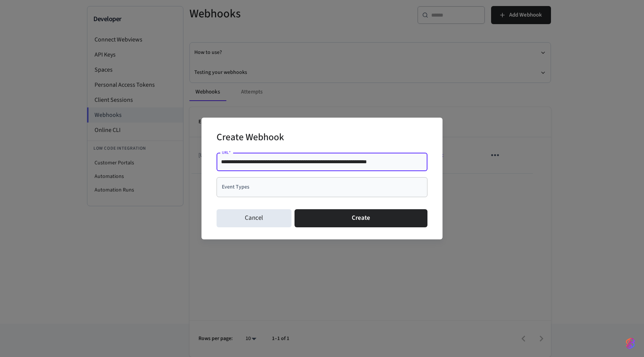
click at [258, 176] on div "**********" at bounding box center [322, 178] width 211 height 56
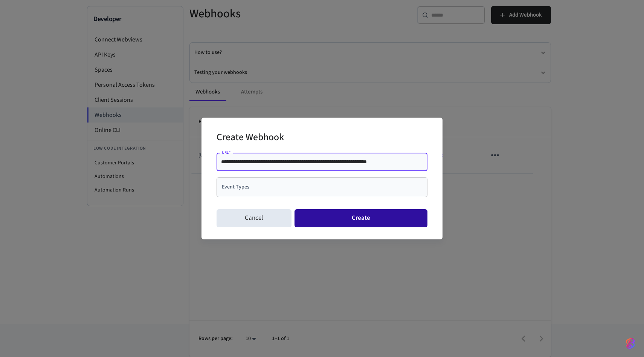
type input "**********"
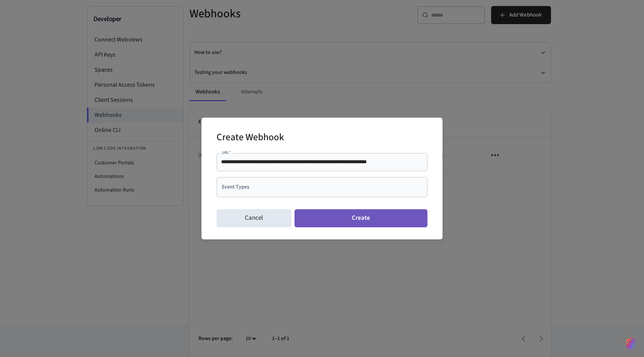
click at [345, 225] on button "Create" at bounding box center [361, 218] width 133 height 18
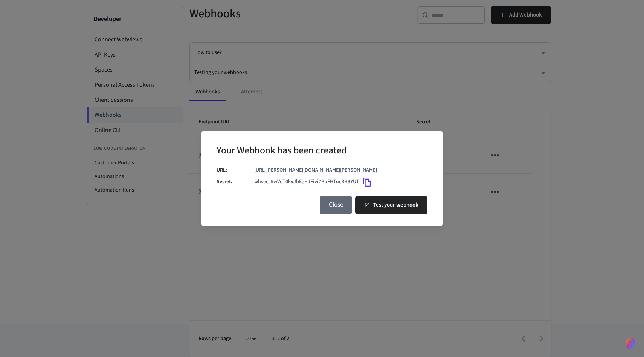
click at [338, 212] on button "Close" at bounding box center [336, 205] width 32 height 18
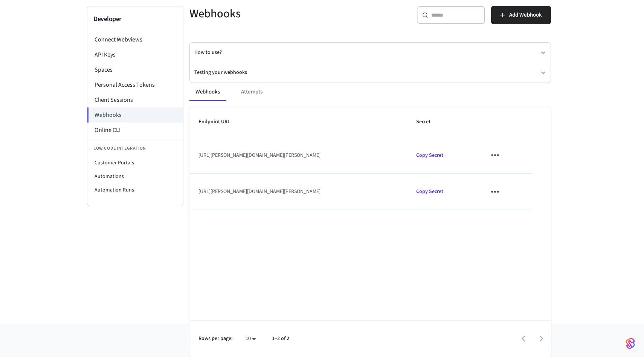
click at [501, 192] on icon "sticky table" at bounding box center [495, 192] width 12 height 12
click at [513, 236] on li "Delete" at bounding box center [525, 234] width 36 height 20
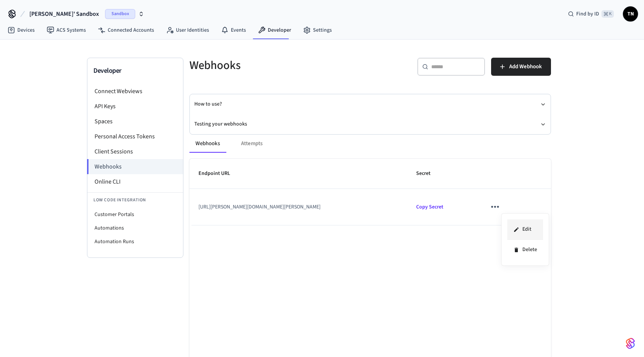
click at [515, 231] on icon at bounding box center [516, 229] width 6 height 6
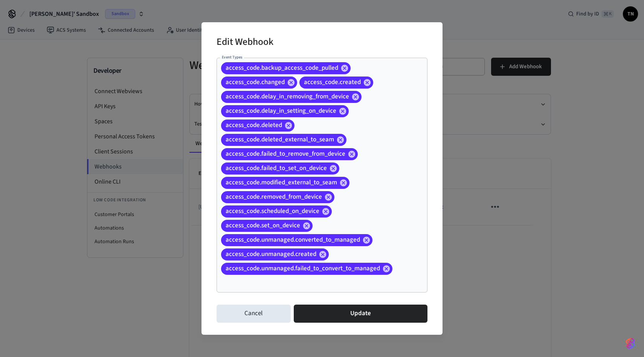
click at [279, 284] on input "Event Types" at bounding box center [311, 282] width 183 height 13
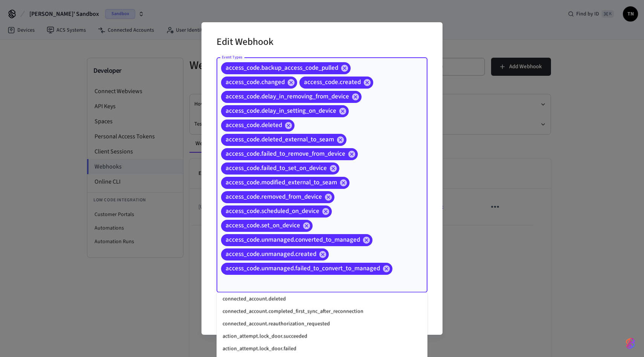
scroll to position [564, 0]
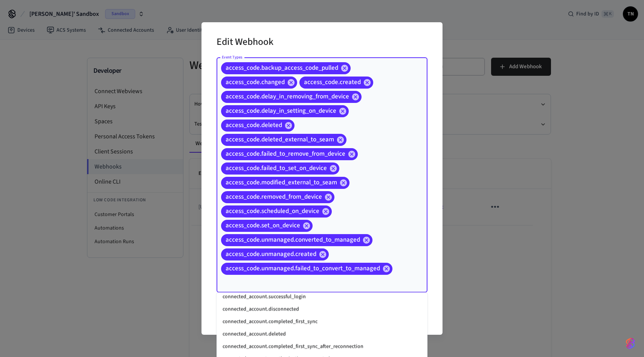
click at [446, 284] on div "Edit Webhook Event Types access_code.backup_access_code_pulled access_code.chan…" at bounding box center [322, 178] width 644 height 357
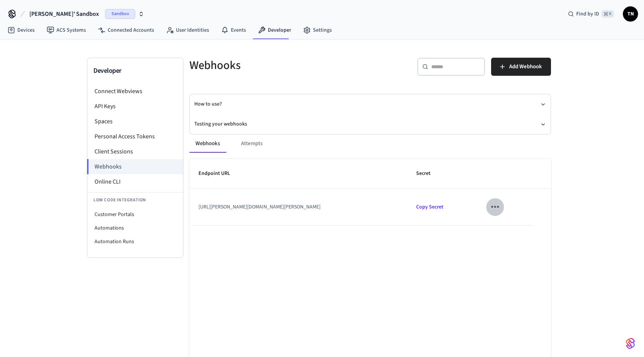
click at [499, 207] on icon "sticky table" at bounding box center [495, 207] width 8 height 2
click at [517, 224] on icon at bounding box center [518, 224] width 5 height 5
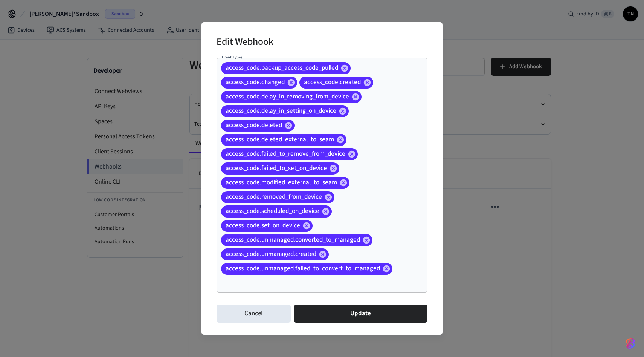
click at [288, 287] on input "Event Types" at bounding box center [311, 282] width 183 height 13
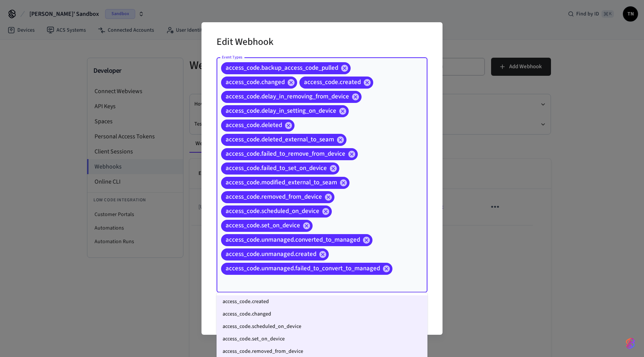
scroll to position [22, 0]
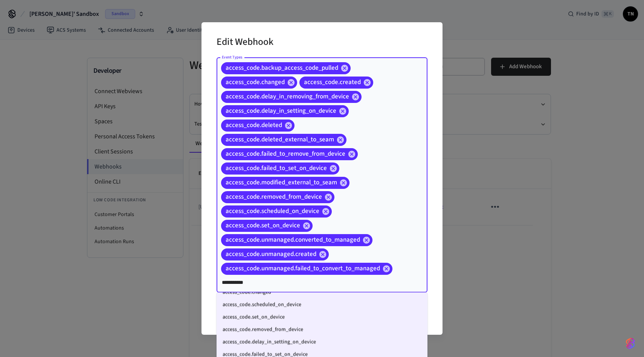
type input "**********"
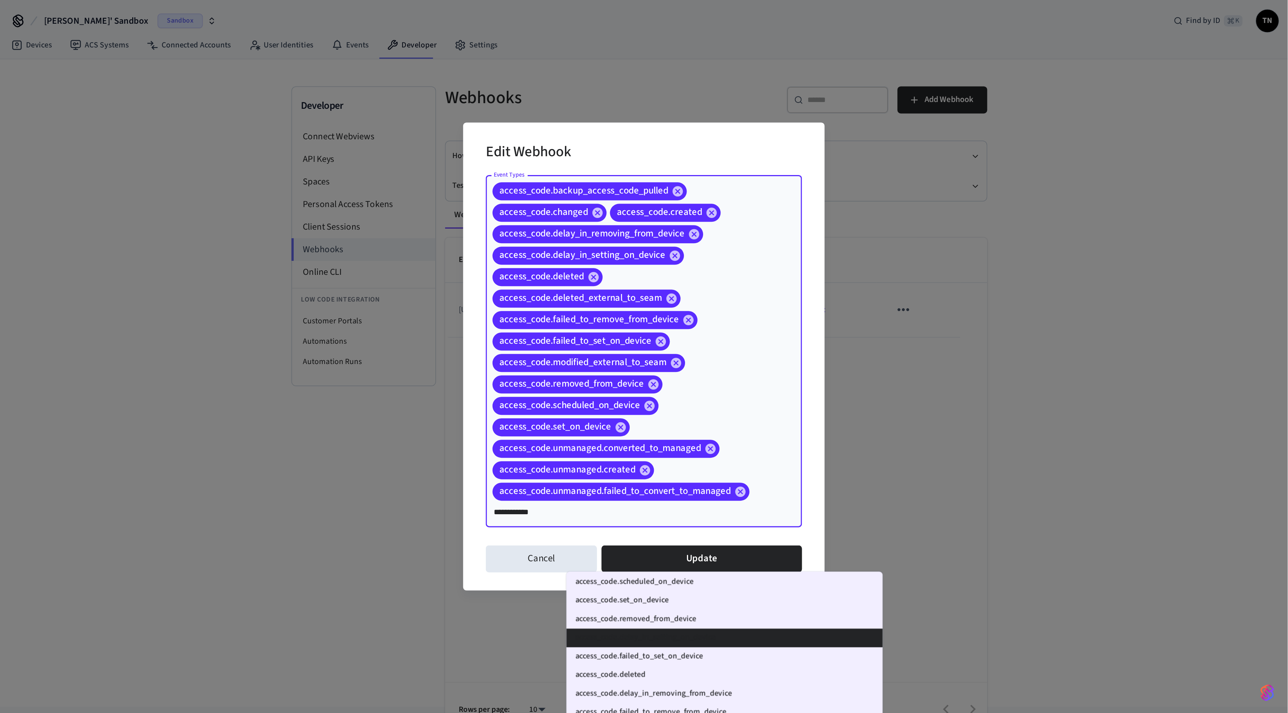
scroll to position [0, 0]
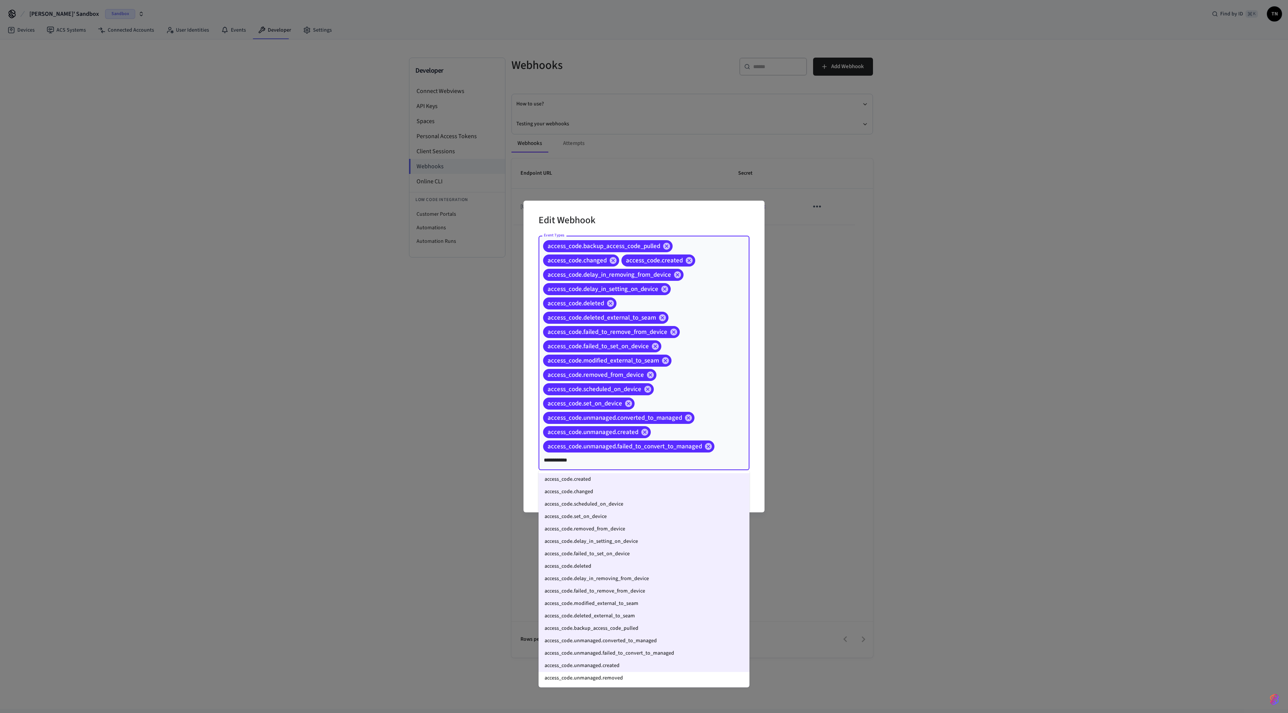
click at [592, 356] on li "access_code.unmanaged.removed" at bounding box center [644, 678] width 211 height 12
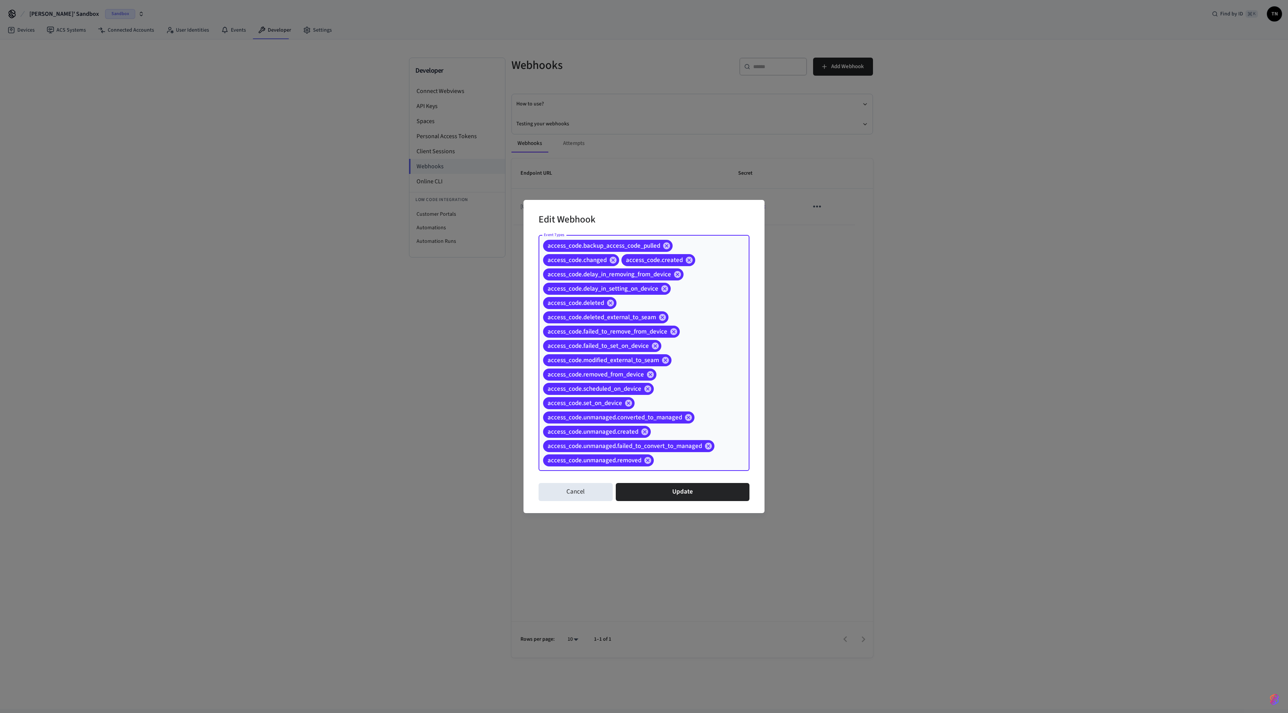
click at [644, 356] on input "Event Types" at bounding box center [690, 460] width 70 height 13
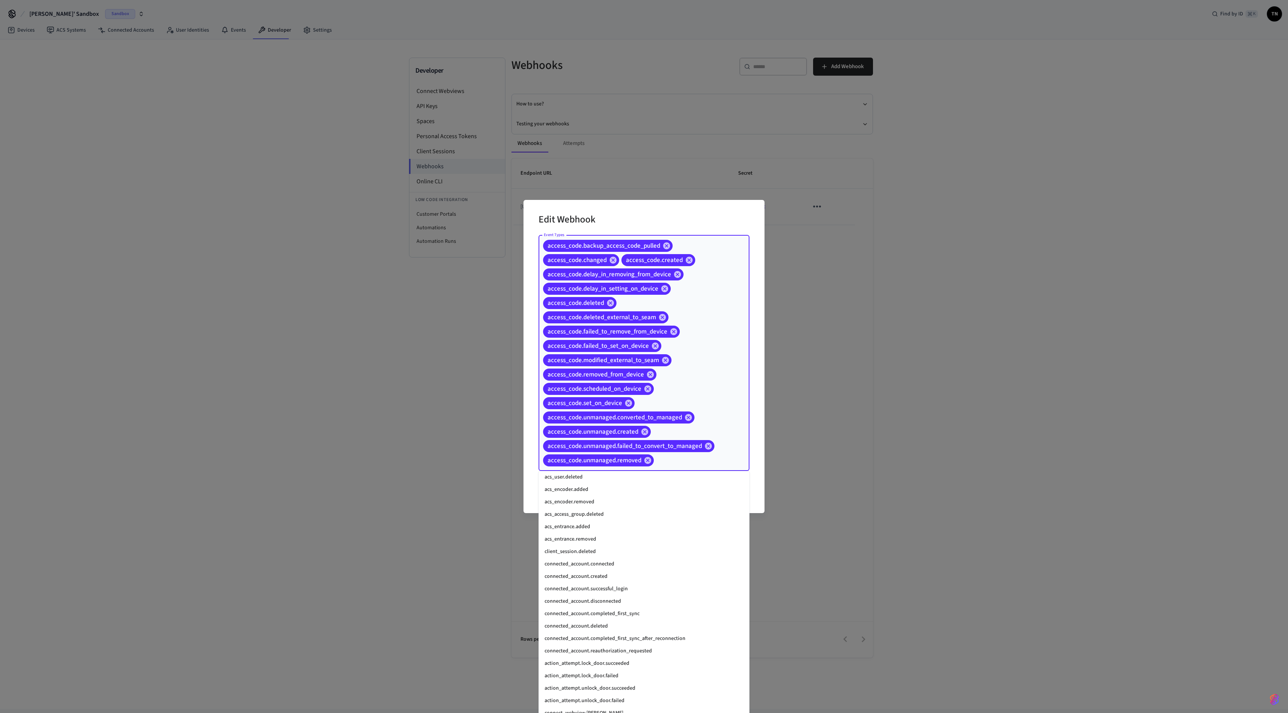
scroll to position [452, 0]
click at [600, 356] on li "connected_account.connected" at bounding box center [644, 563] width 211 height 12
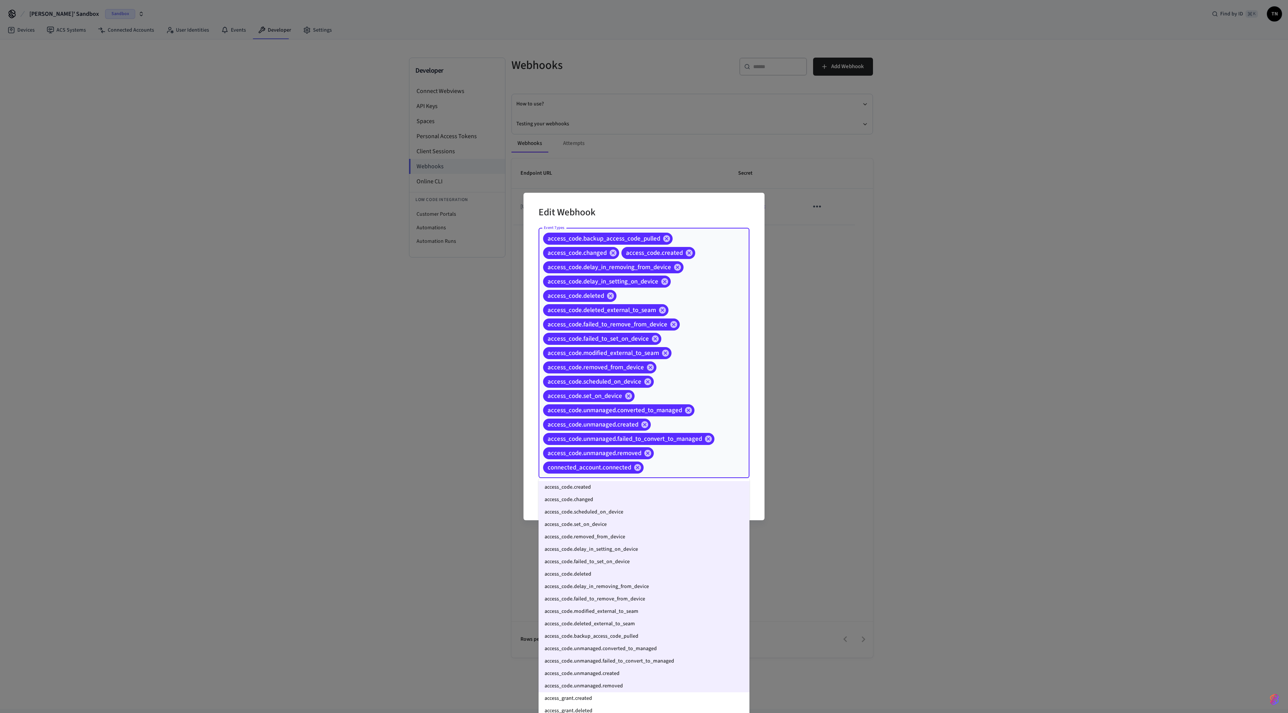
click at [644, 356] on input "Event Types" at bounding box center [685, 467] width 80 height 13
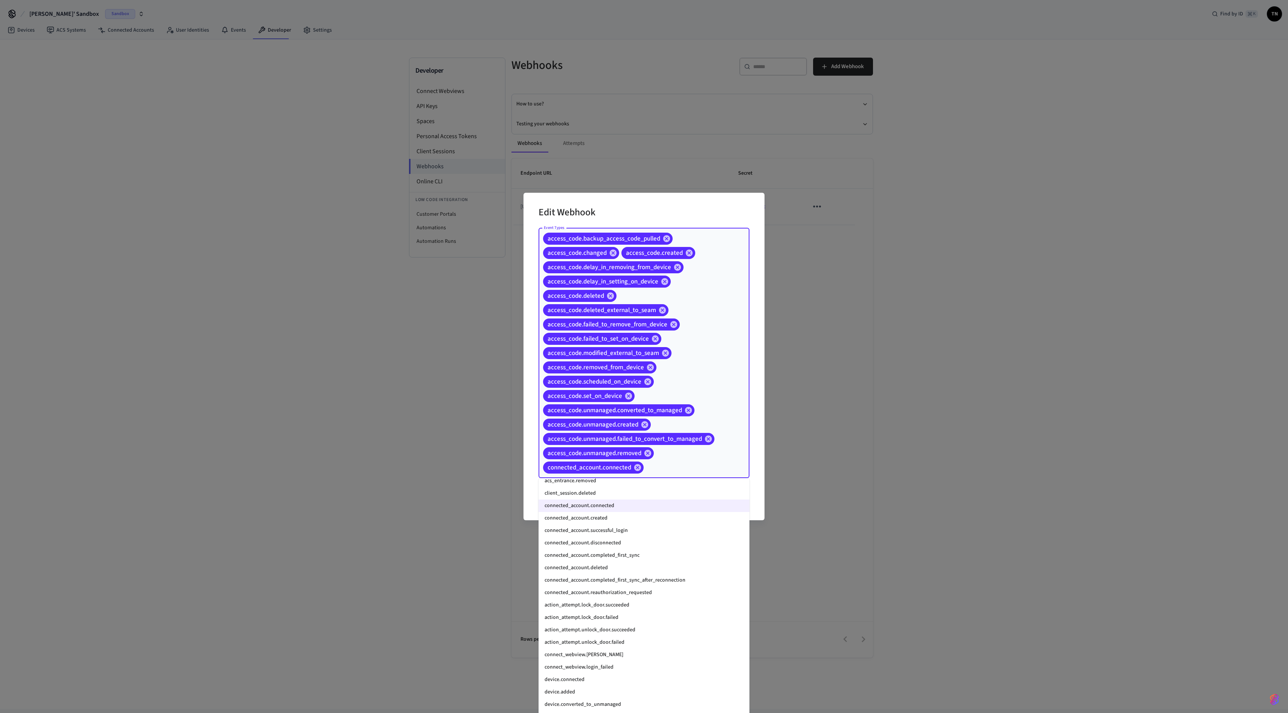
scroll to position [517, 0]
click at [613, 356] on li "connected_account.created" at bounding box center [644, 517] width 211 height 12
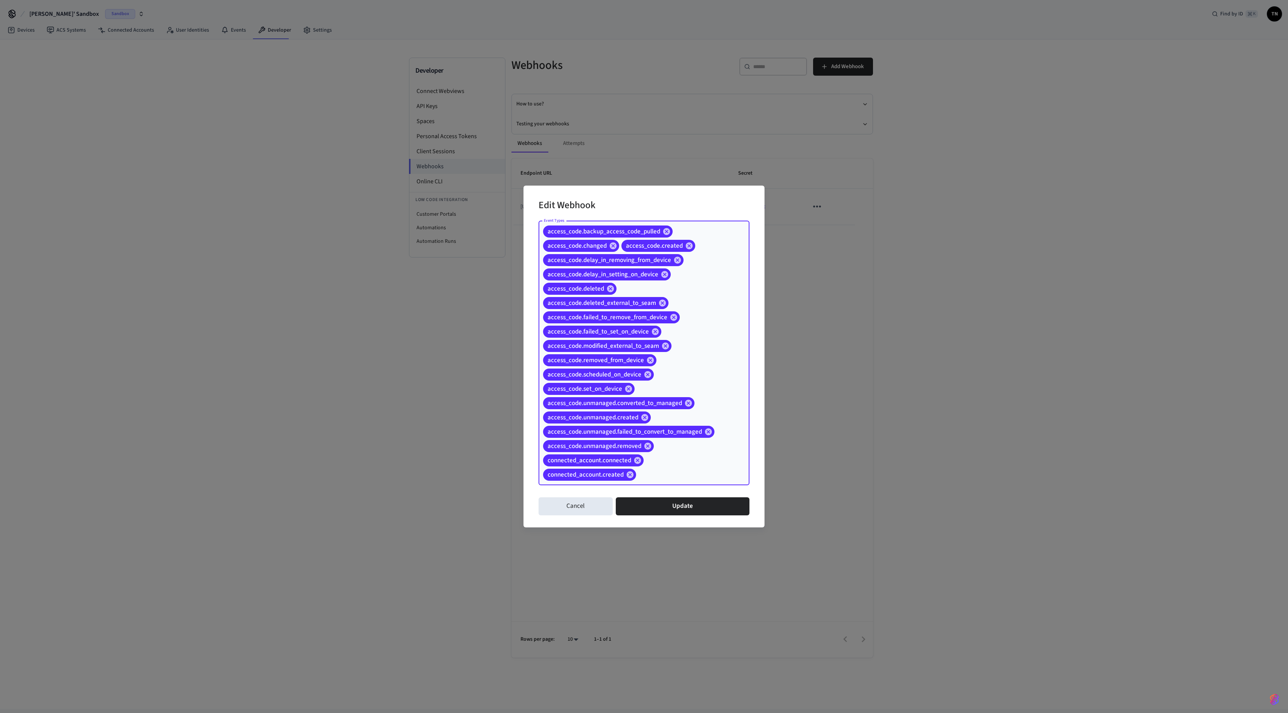
click at [644, 356] on input "Event Types" at bounding box center [681, 474] width 88 height 13
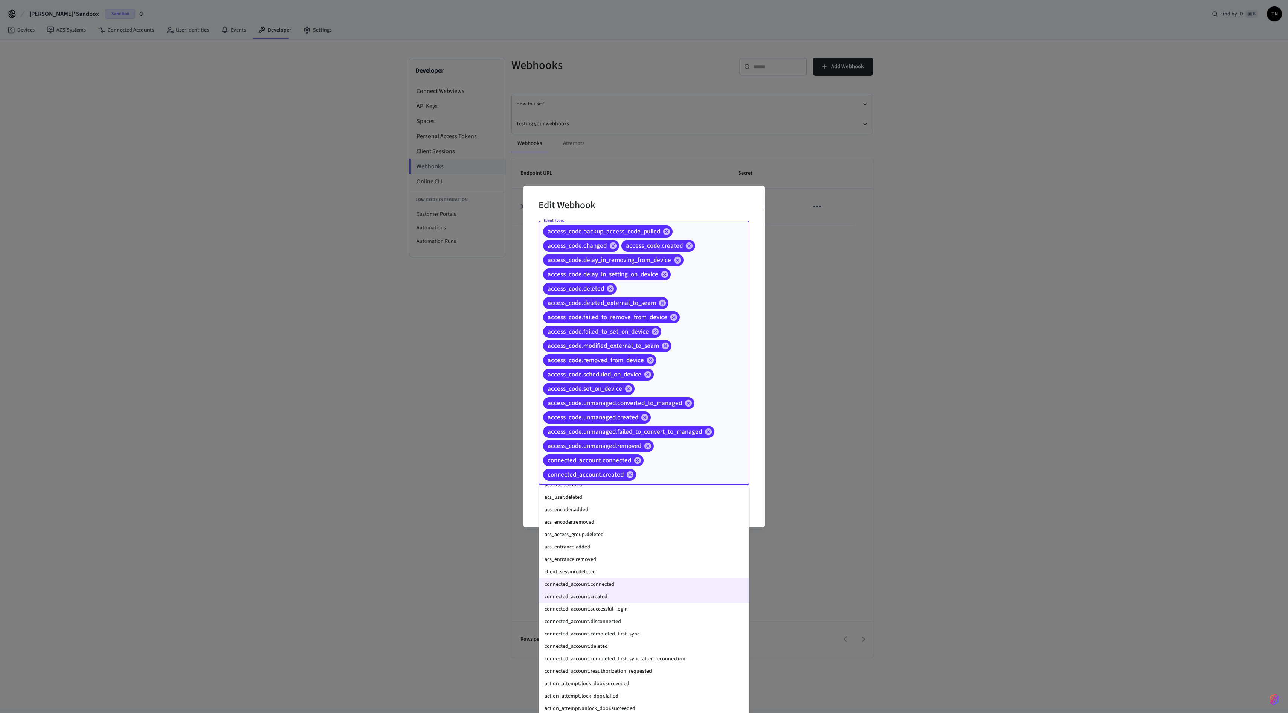
scroll to position [463, 0]
click at [630, 356] on li "connected_account.successful_login" at bounding box center [644, 590] width 211 height 12
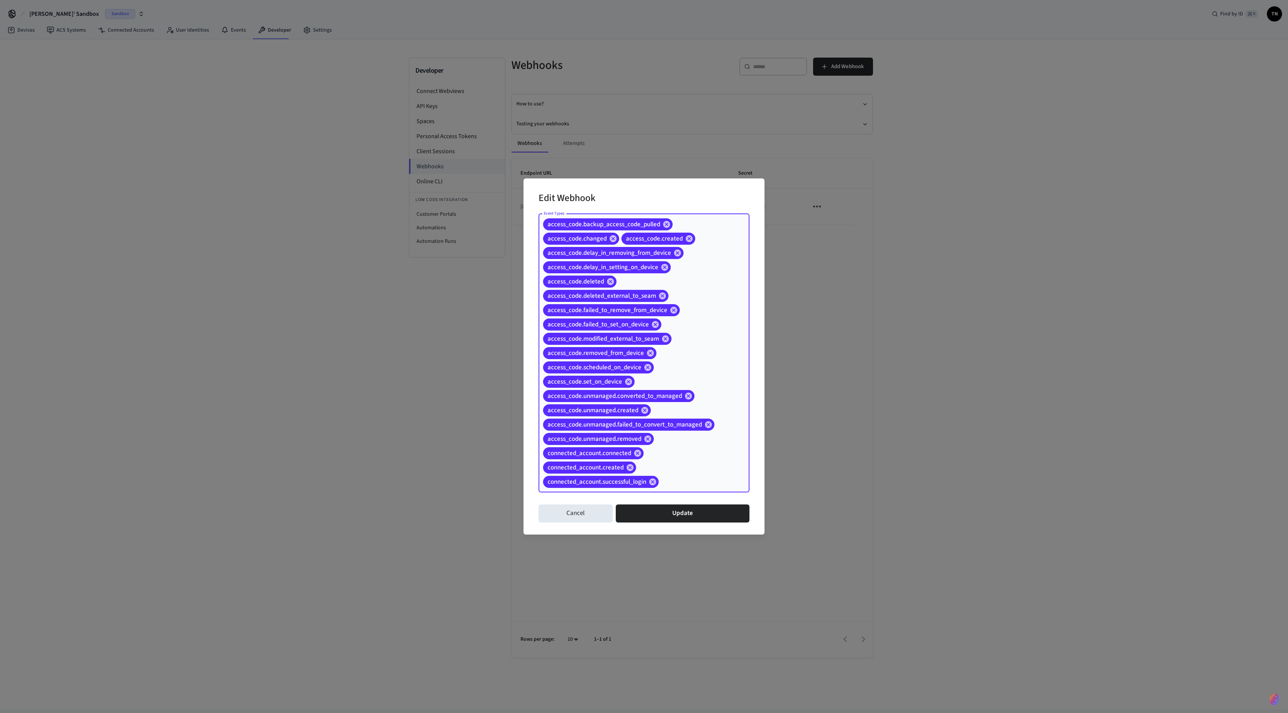
click at [644, 356] on input "Event Types" at bounding box center [692, 481] width 65 height 13
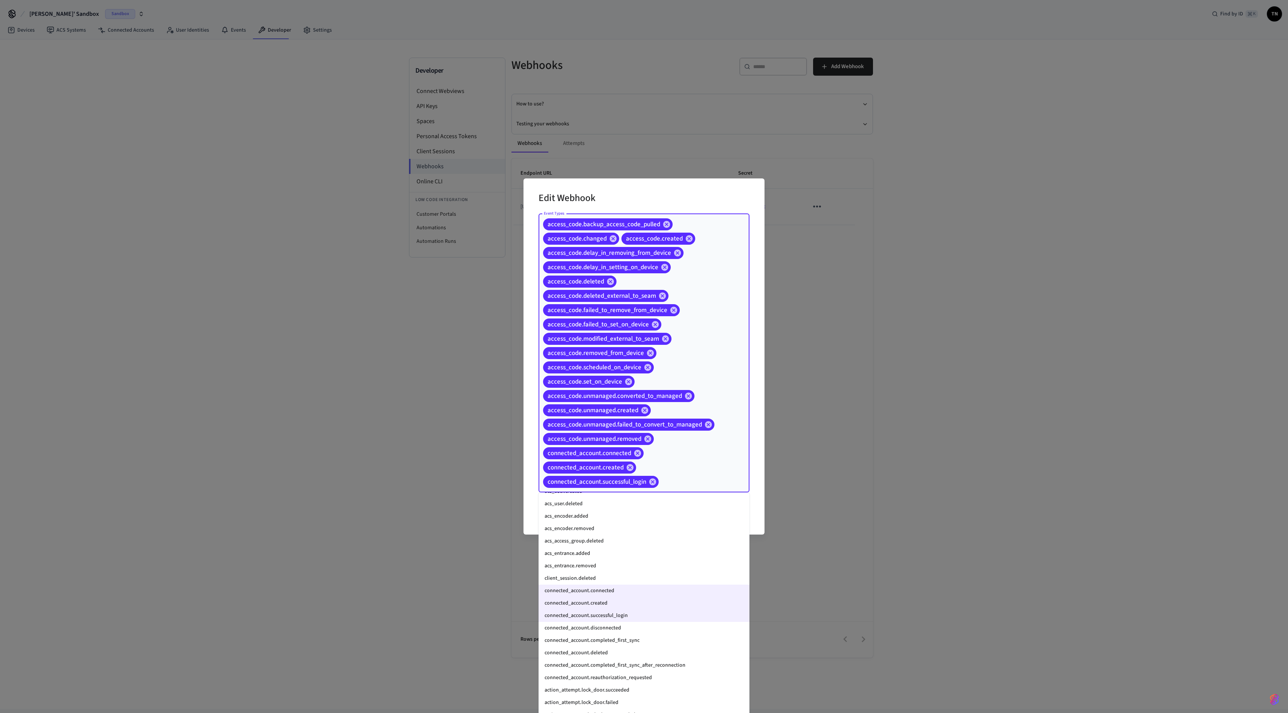
scroll to position [446, 0]
click at [644, 356] on li "connected_account.disconnected" at bounding box center [644, 627] width 211 height 12
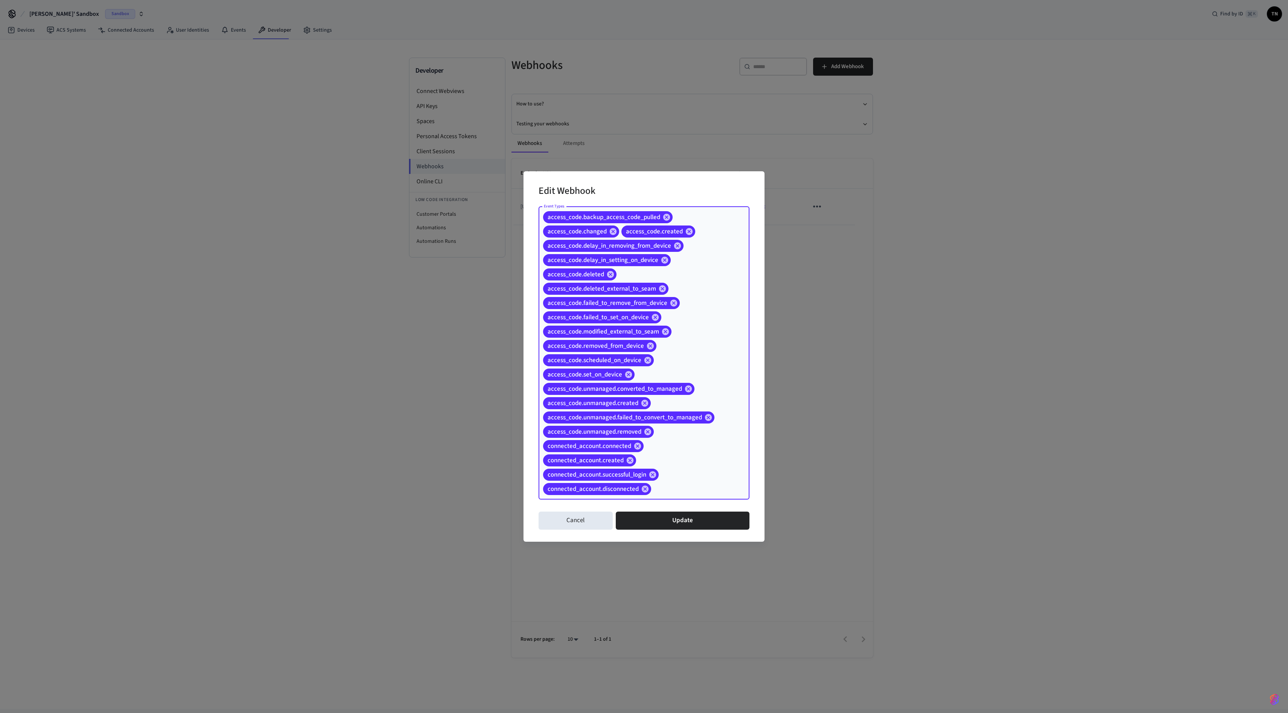
click at [644, 356] on input "Event Types" at bounding box center [688, 488] width 73 height 13
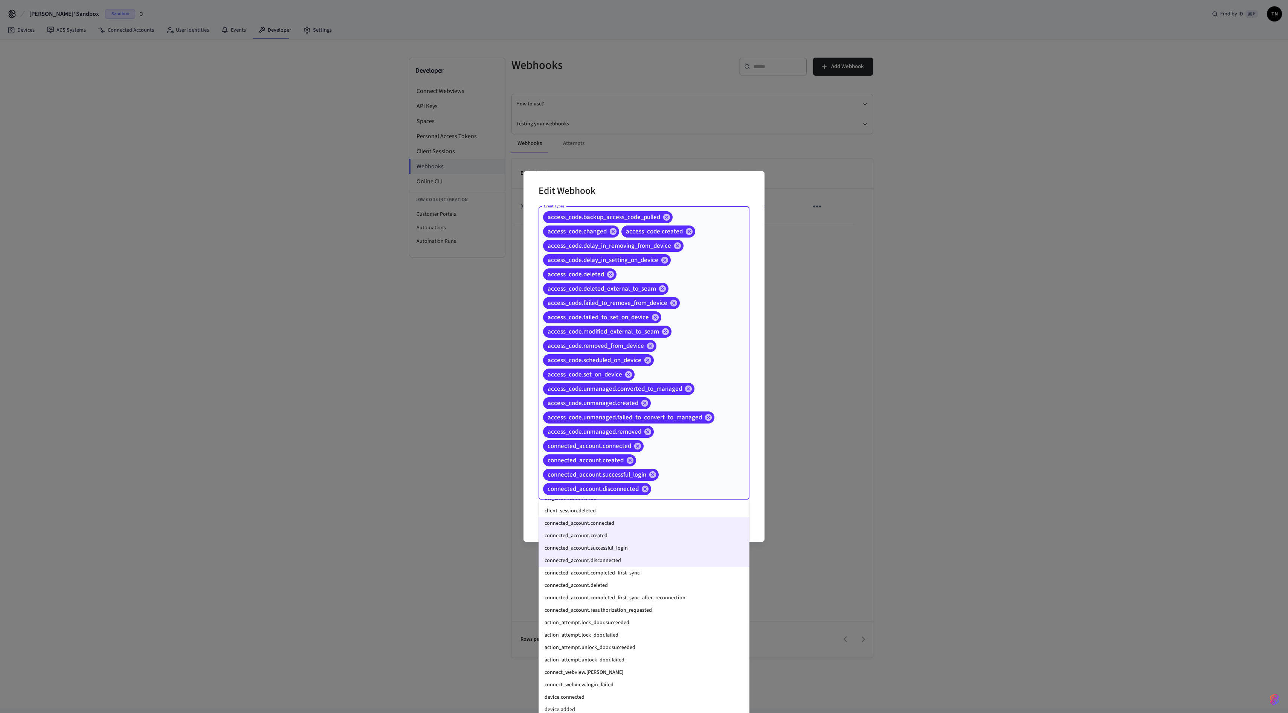
scroll to position [519, 0]
click at [640, 356] on li "connected_account.completed_first_sync" at bounding box center [644, 574] width 211 height 12
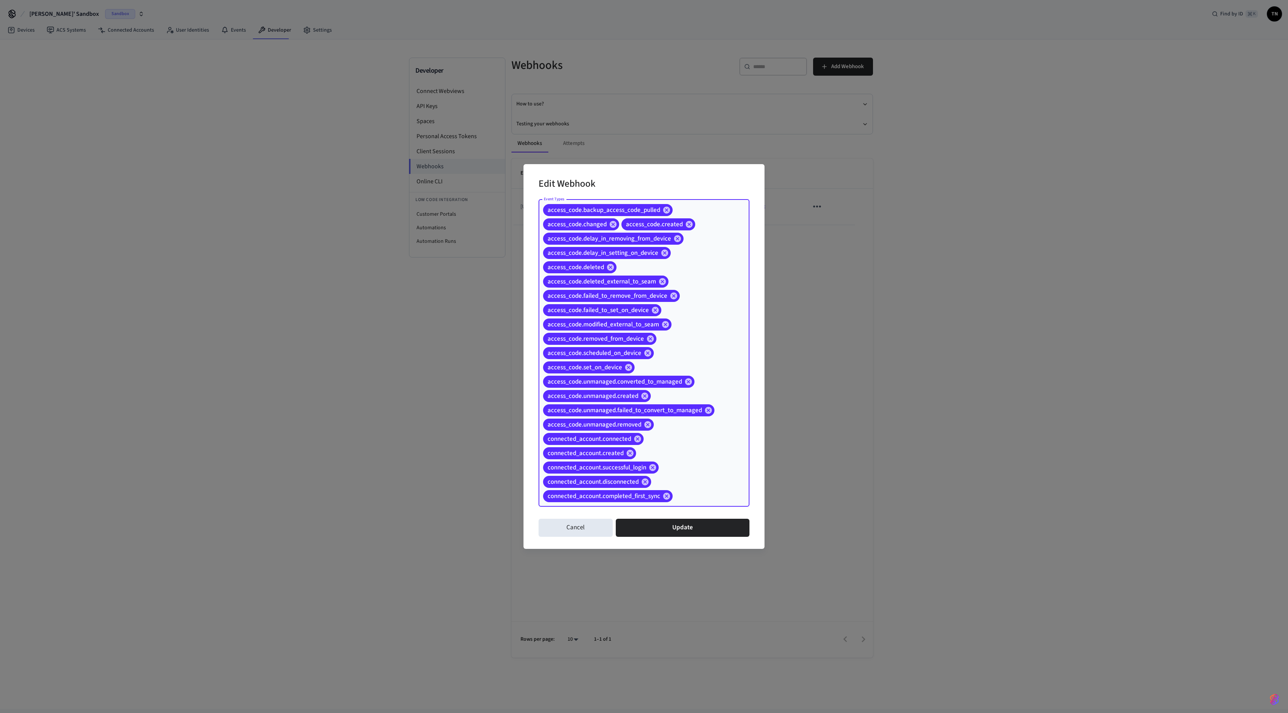
click at [644, 356] on input "Event Types" at bounding box center [699, 496] width 51 height 13
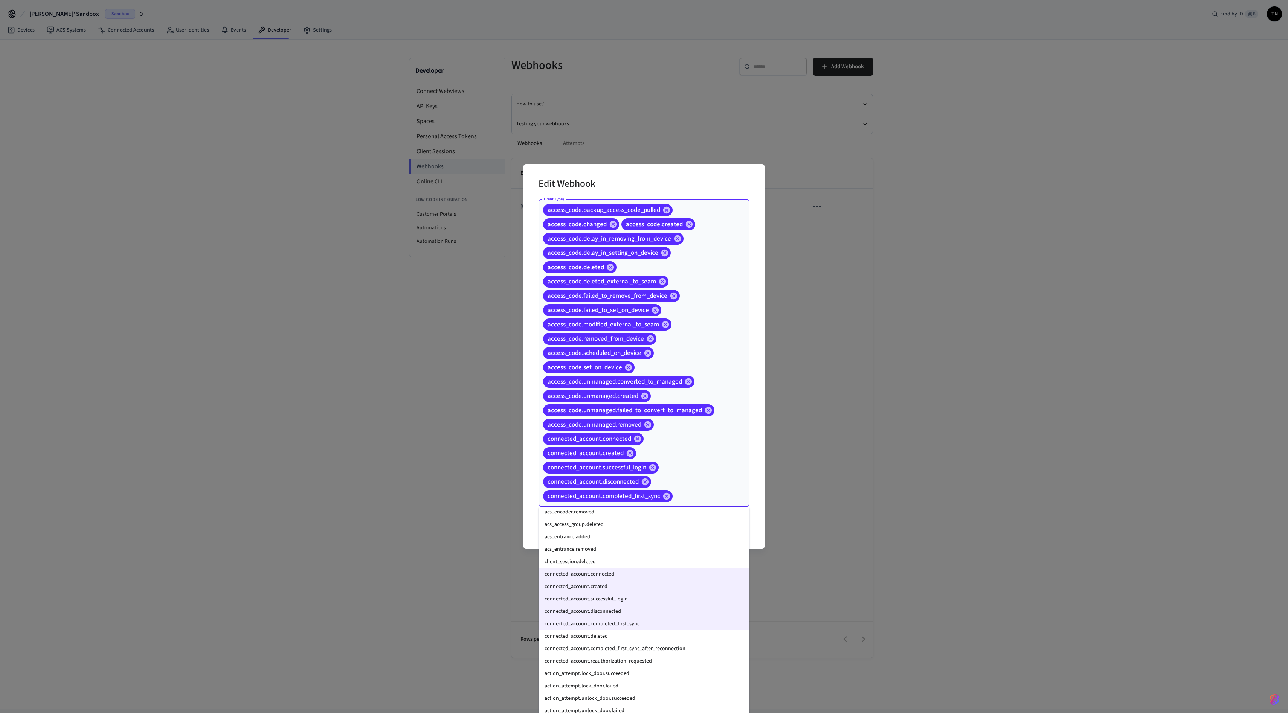
scroll to position [478, 0]
click at [639, 356] on li "connected_account.deleted" at bounding box center [644, 634] width 211 height 12
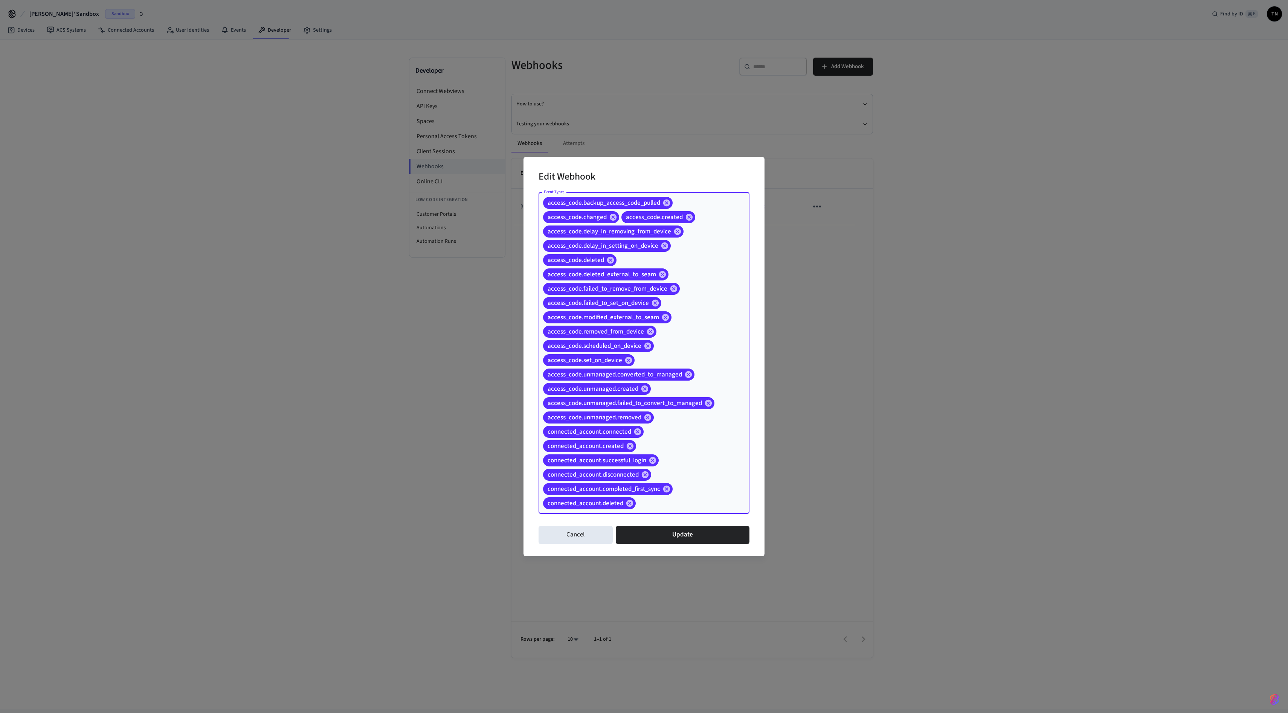
click at [644, 356] on input "Event Types" at bounding box center [681, 503] width 88 height 13
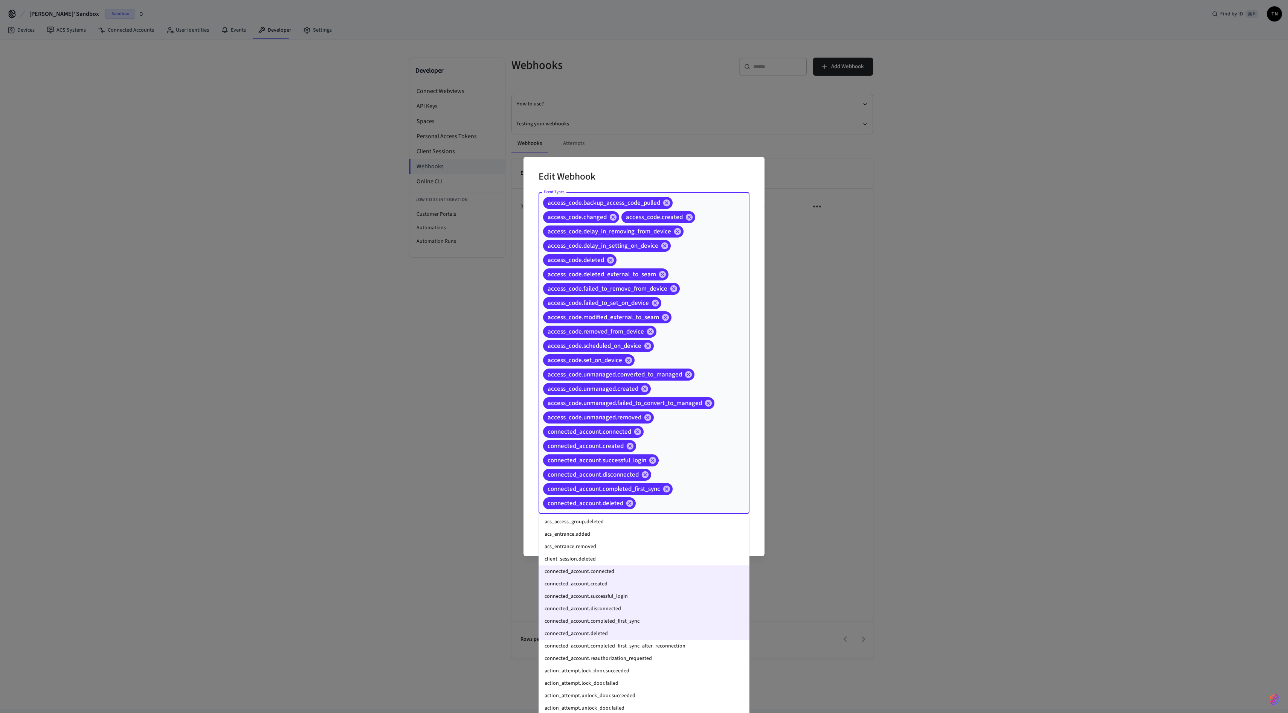
scroll to position [487, 0]
click at [644, 356] on li "connected_account.completed_first_sync_after_reconnection" at bounding box center [644, 645] width 211 height 12
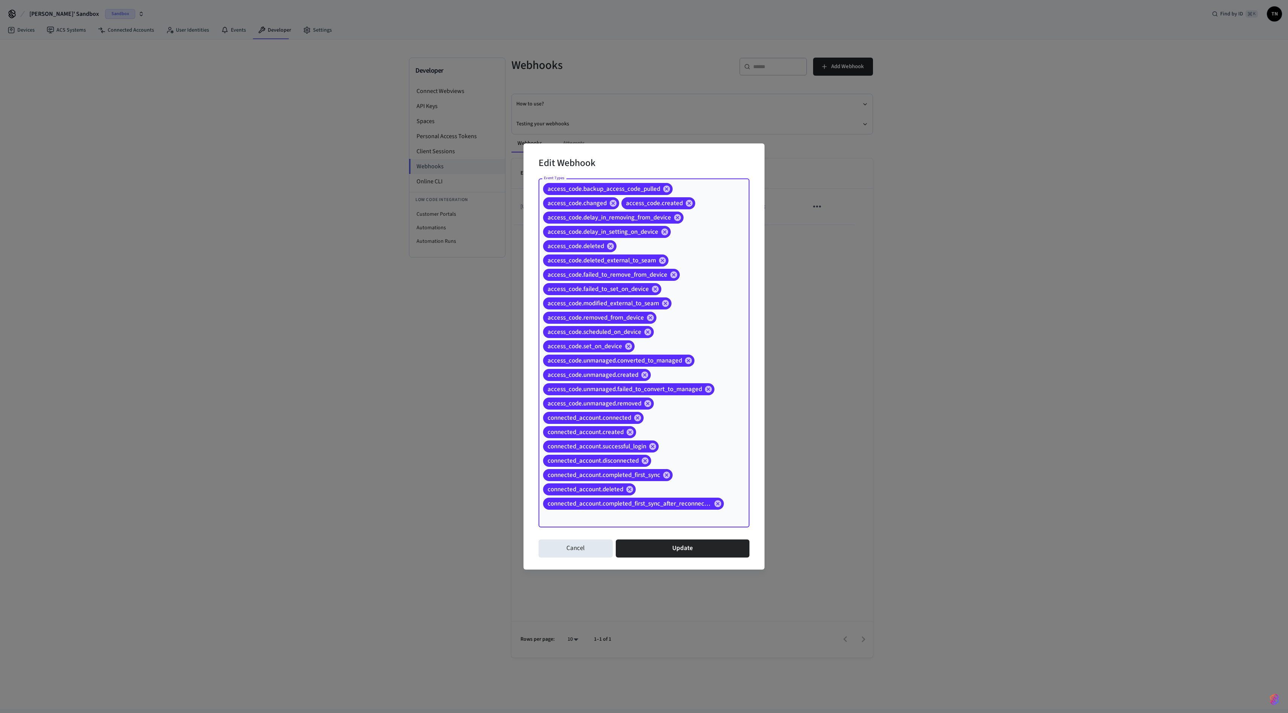
click at [644, 356] on input "Event Types" at bounding box center [633, 517] width 183 height 13
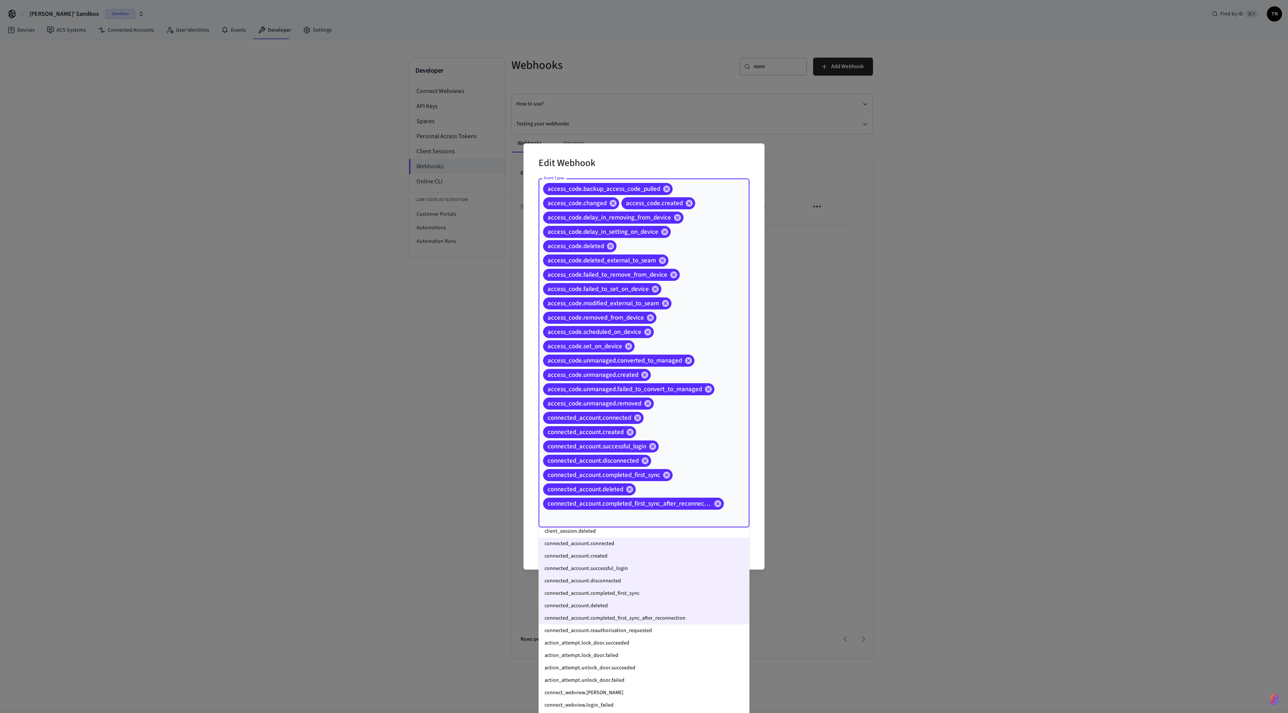
scroll to position [528, 0]
click at [644, 356] on li "connected_account.reauthorization_requested" at bounding box center [644, 630] width 211 height 12
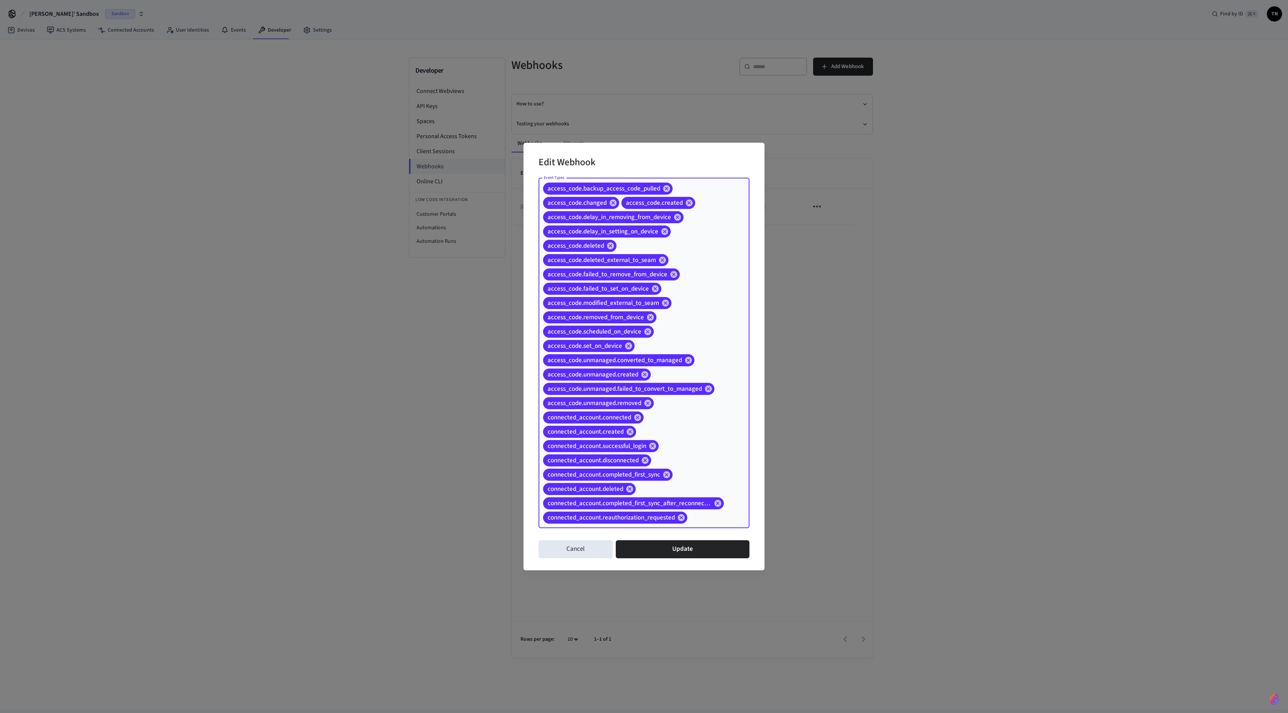
click at [644, 356] on div "Event Types access_code.backup_access_code_pulled access_code.changed access_co…" at bounding box center [644, 354] width 211 height 353
click at [644, 356] on input "Event Types" at bounding box center [706, 517] width 37 height 13
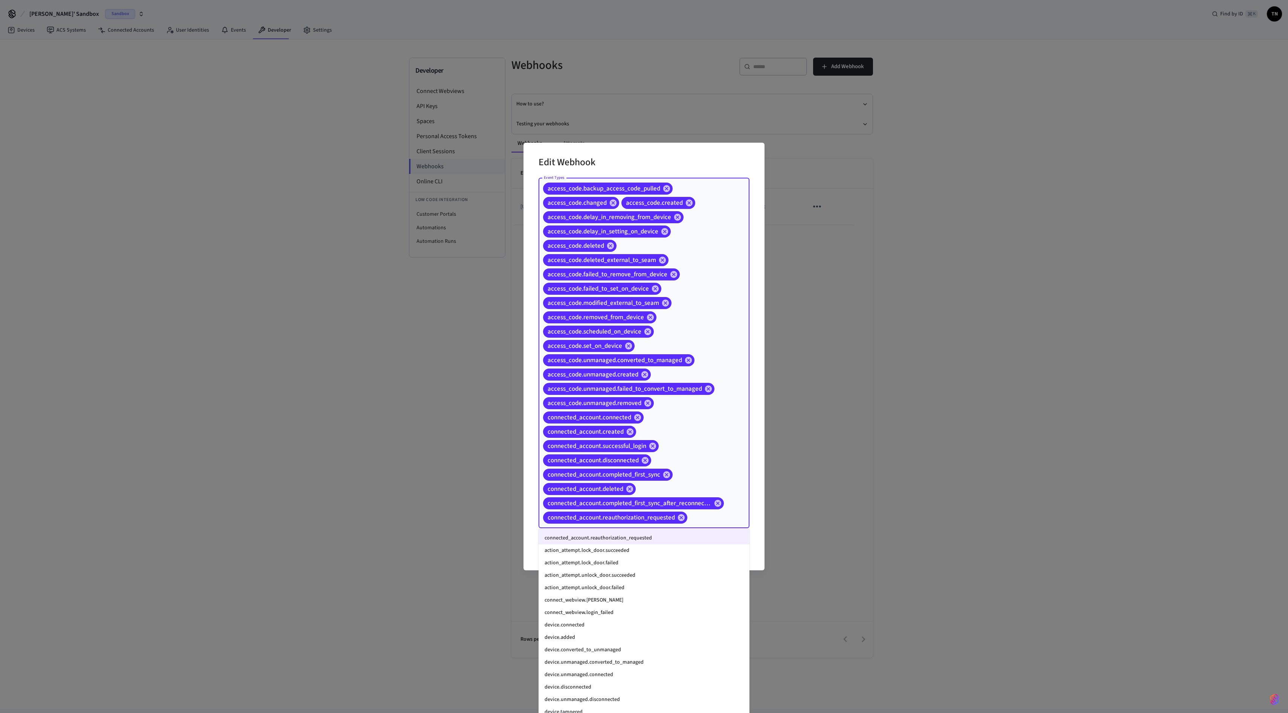
scroll to position [609, 0]
click at [643, 356] on li "action_attempt.lock_door.succeeded" at bounding box center [644, 562] width 211 height 12
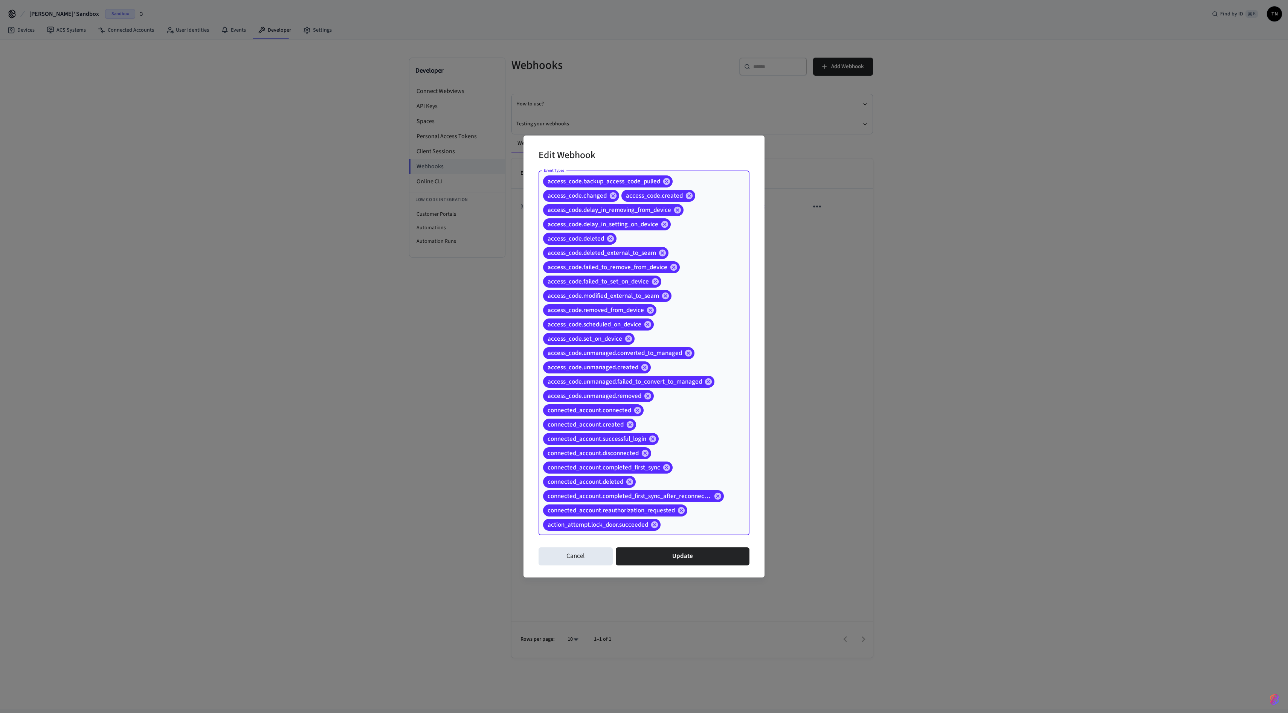
click at [644, 356] on input "Event Types" at bounding box center [693, 524] width 63 height 13
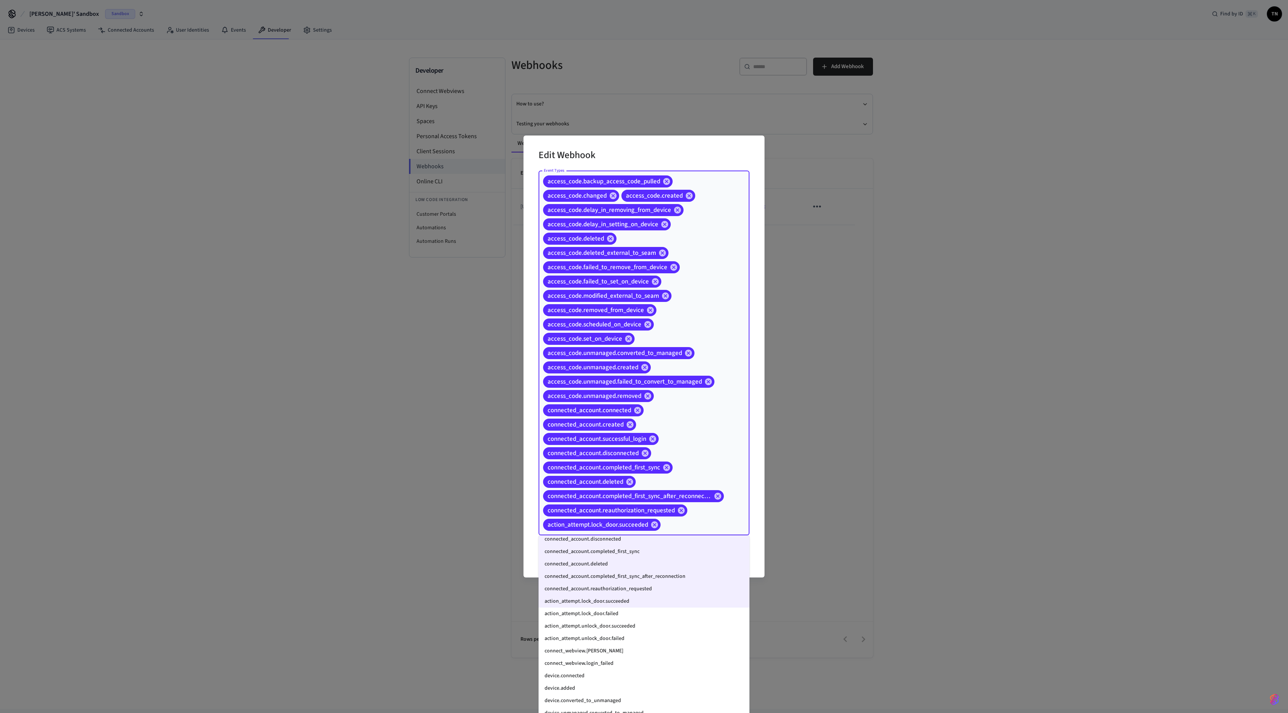
scroll to position [575, 0]
click at [644, 356] on li "action_attempt.lock_door.failed" at bounding box center [644, 616] width 211 height 12
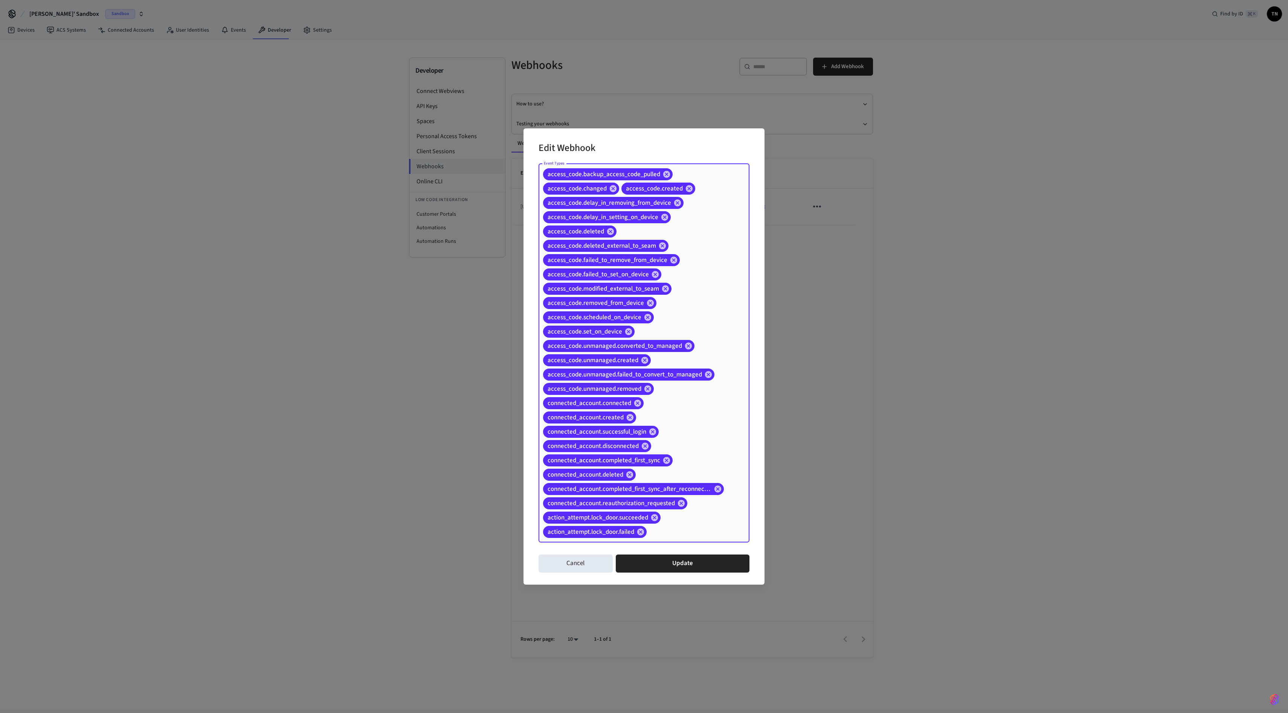
click at [644, 356] on input "Event Types" at bounding box center [686, 531] width 77 height 13
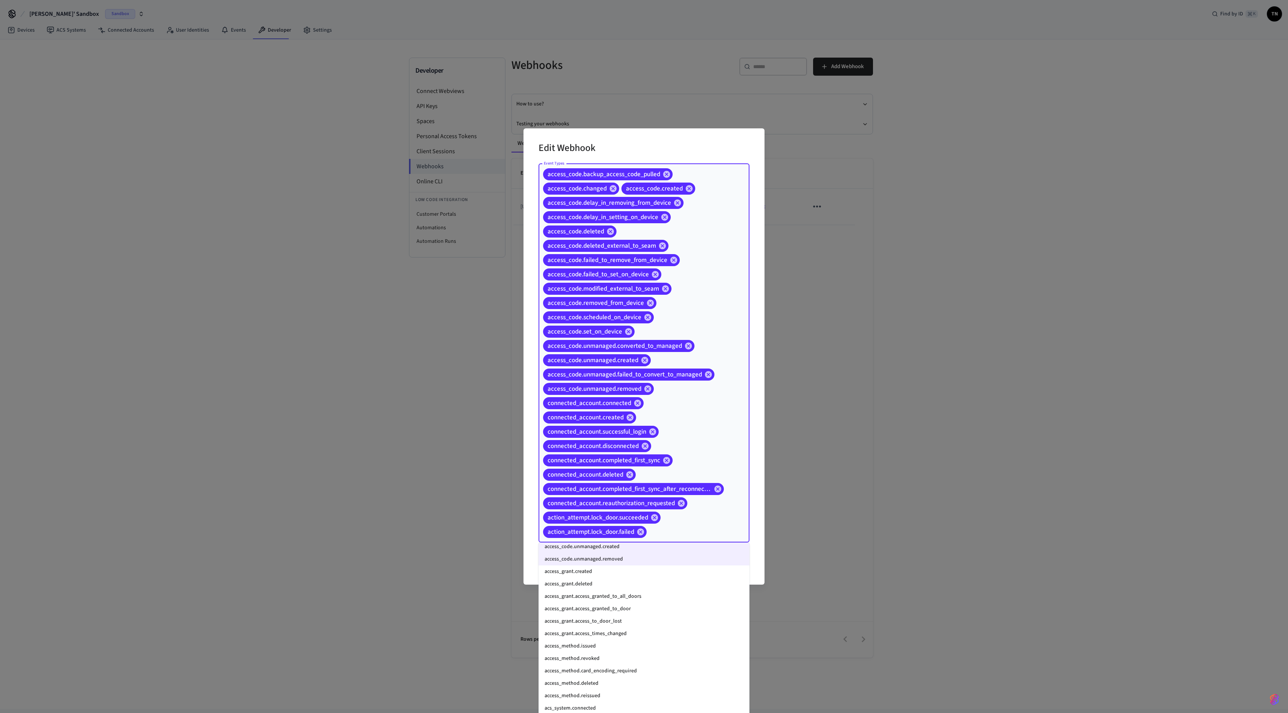
scroll to position [191, 0]
click at [644, 356] on li "access_grant.created" at bounding box center [644, 572] width 211 height 12
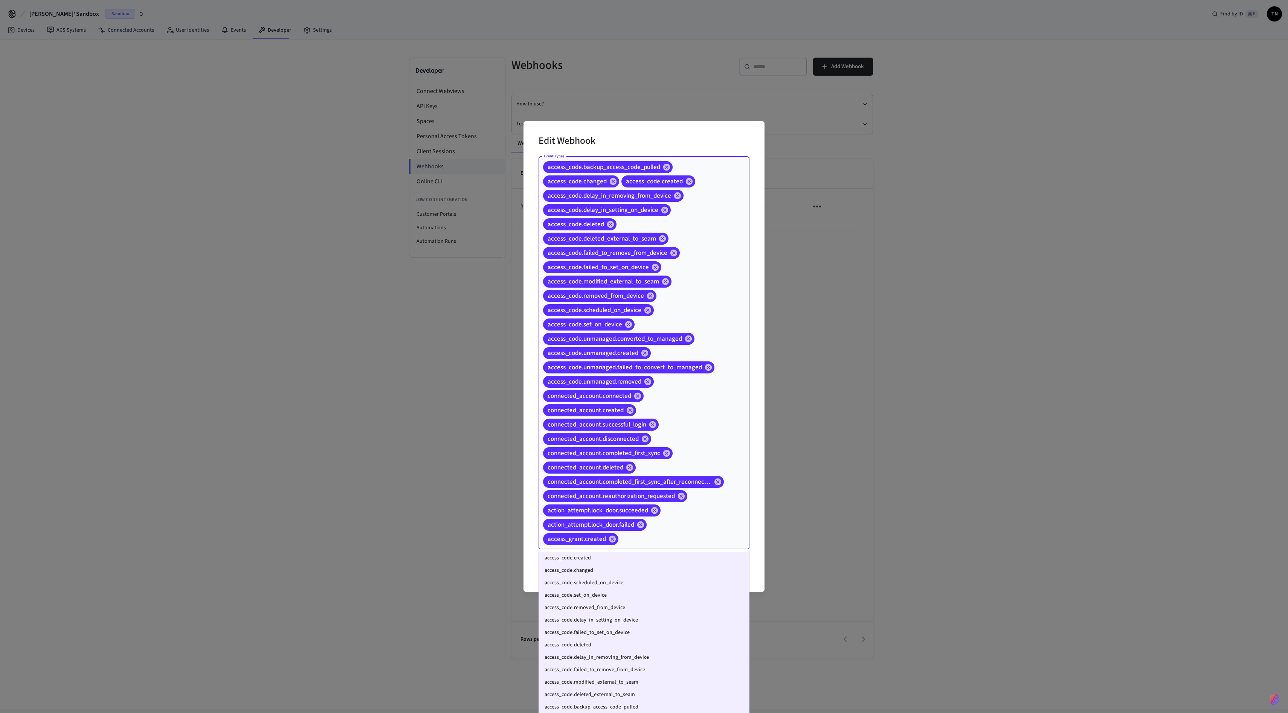
click at [644, 356] on input "Event Types" at bounding box center [672, 539] width 105 height 13
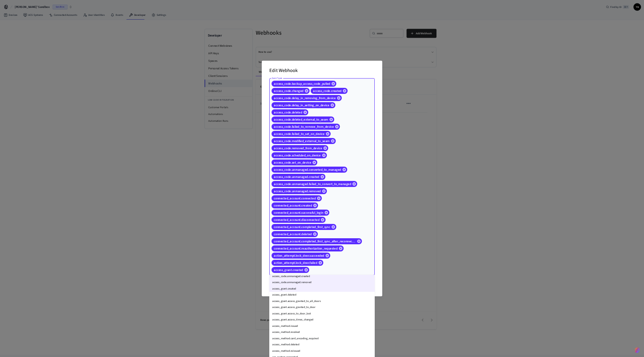
scroll to position [180, 0]
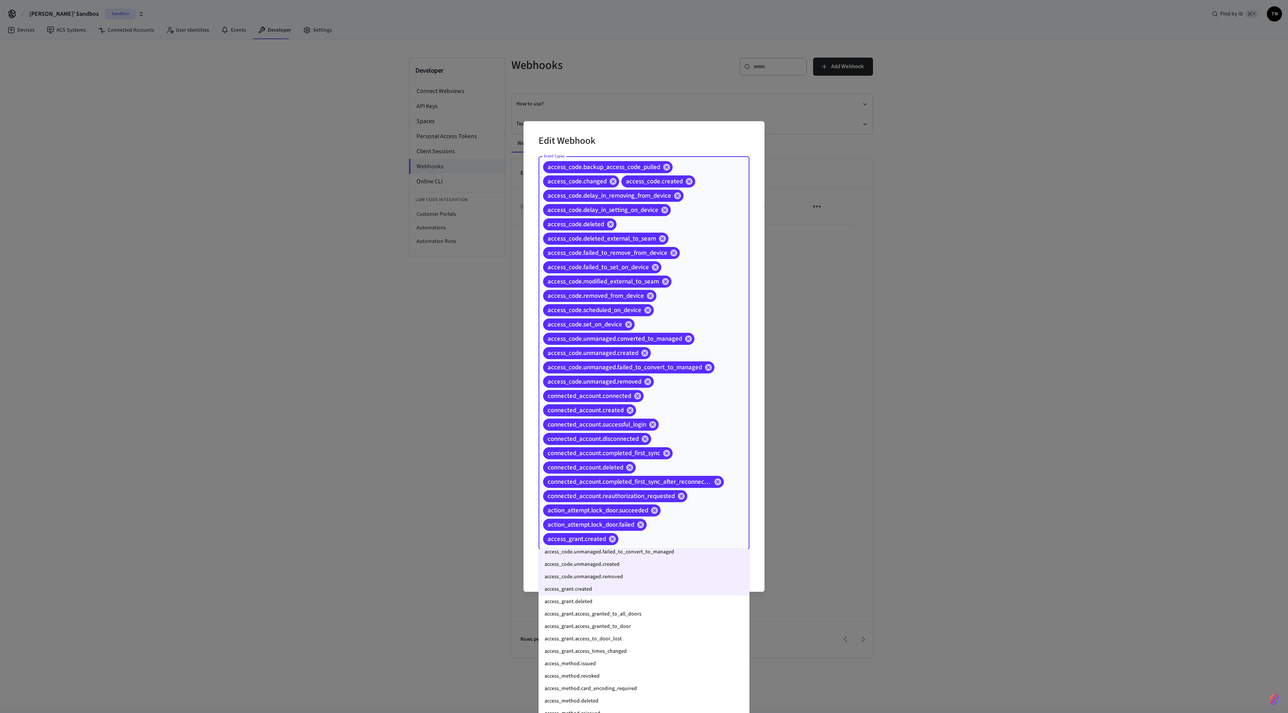
click at [635, 356] on li "access_grant.deleted" at bounding box center [644, 602] width 211 height 12
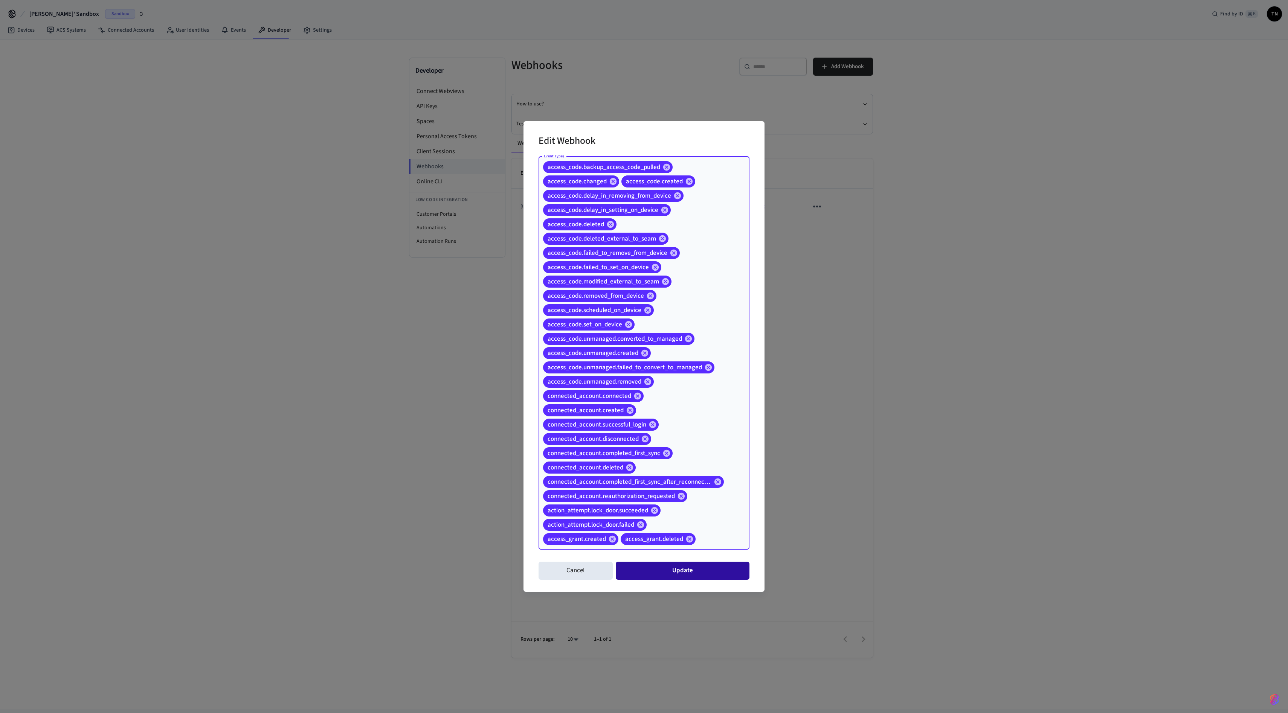
click at [644, 356] on button "Update" at bounding box center [683, 571] width 134 height 18
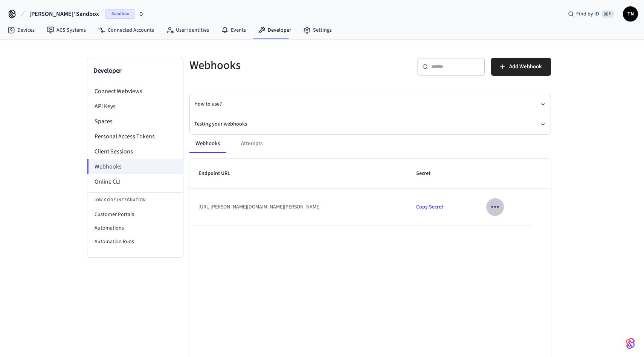
click at [501, 204] on icon "sticky table" at bounding box center [495, 207] width 12 height 12
click at [514, 233] on li "Edit" at bounding box center [525, 229] width 36 height 20
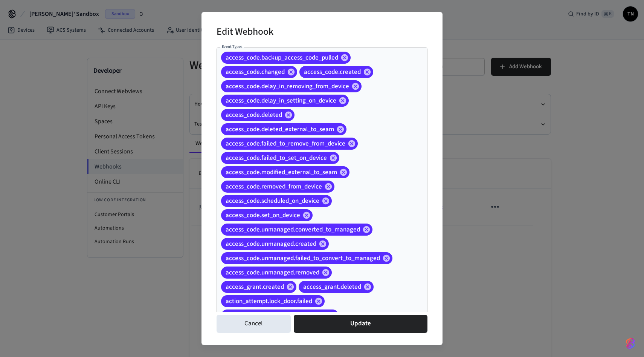
scroll to position [138, 0]
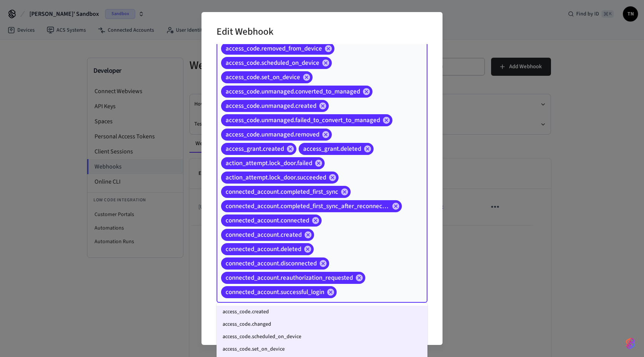
click at [380, 294] on input "Event Types" at bounding box center [370, 291] width 65 height 13
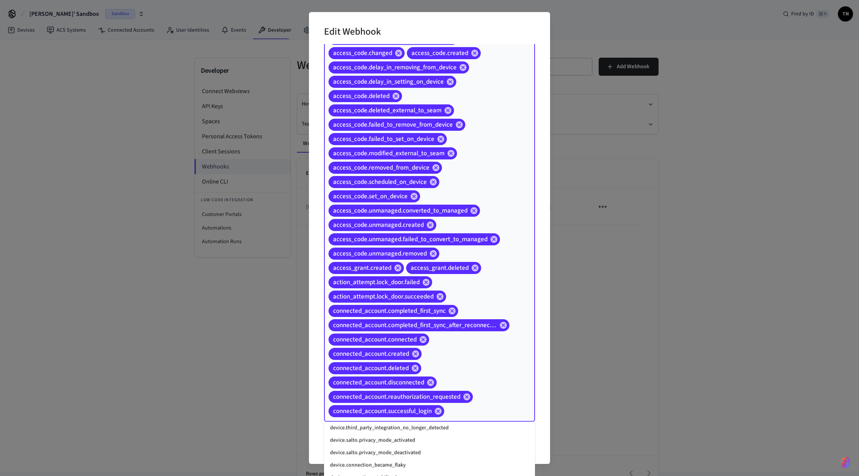
scroll to position [959, 0]
click at [401, 356] on li "lock.unlocked" at bounding box center [429, 478] width 211 height 12
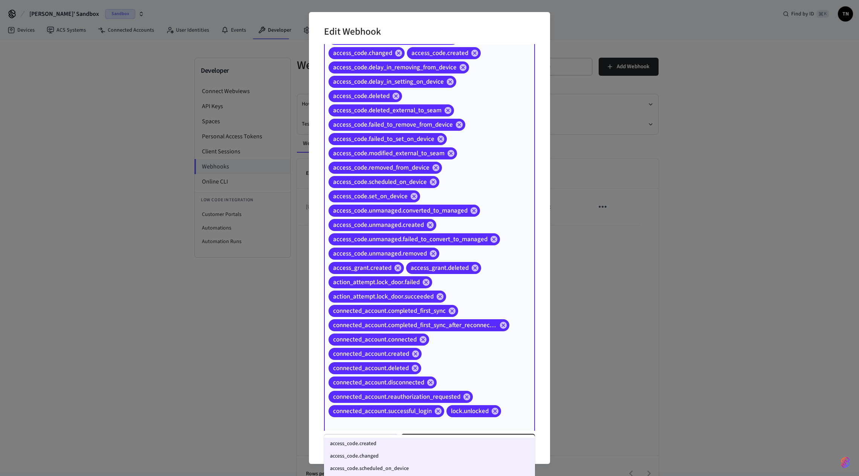
click at [458, 356] on input "Event Types" at bounding box center [418, 424] width 183 height 13
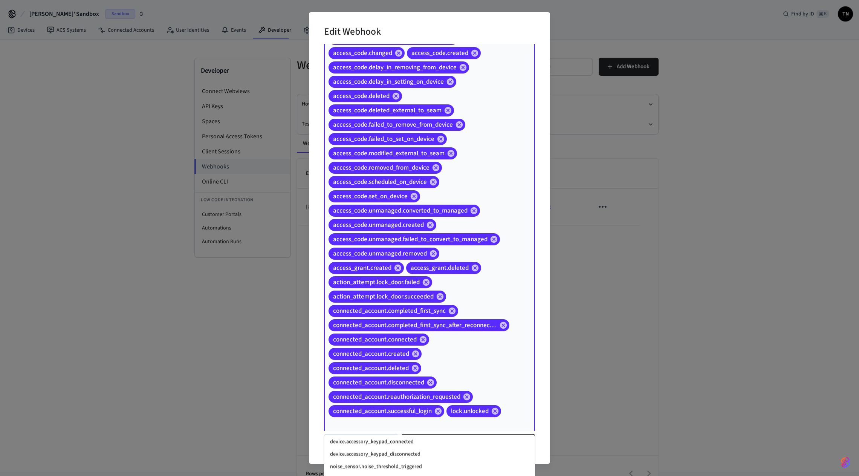
click at [401, 356] on li "device.accessory_keypad_disconnected" at bounding box center [429, 454] width 211 height 12
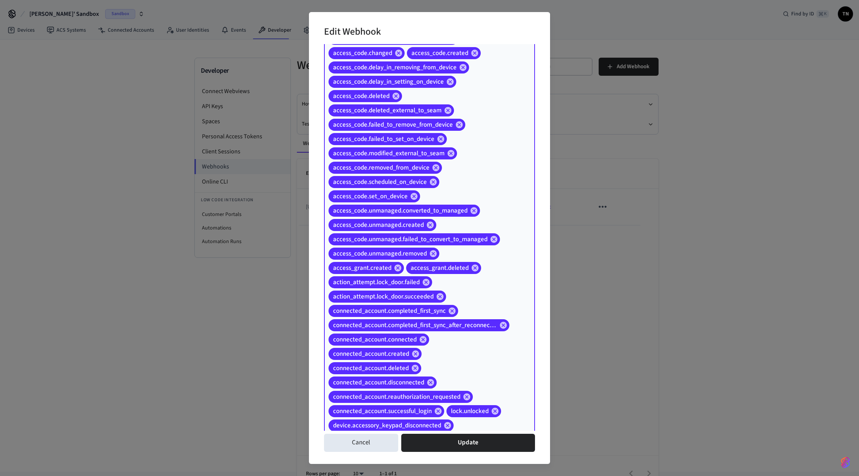
click at [469, 356] on input "Event Types" at bounding box center [483, 425] width 56 height 13
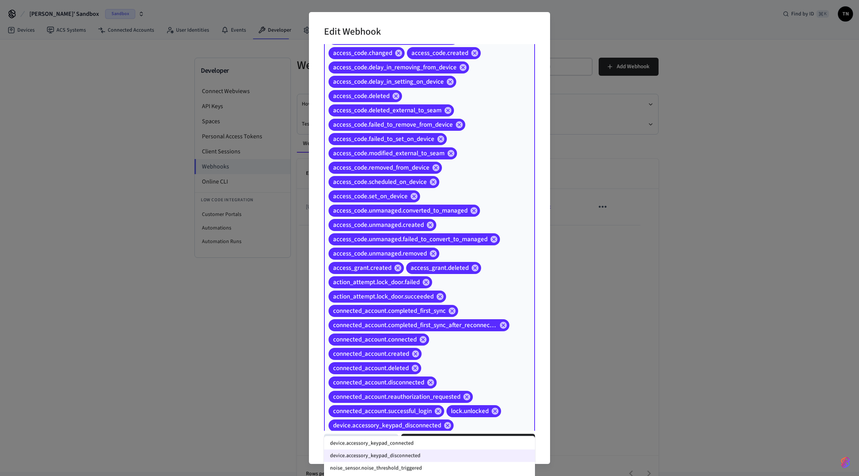
click at [375, 356] on li "noise_sensor.noise_threshold_triggered" at bounding box center [429, 468] width 211 height 12
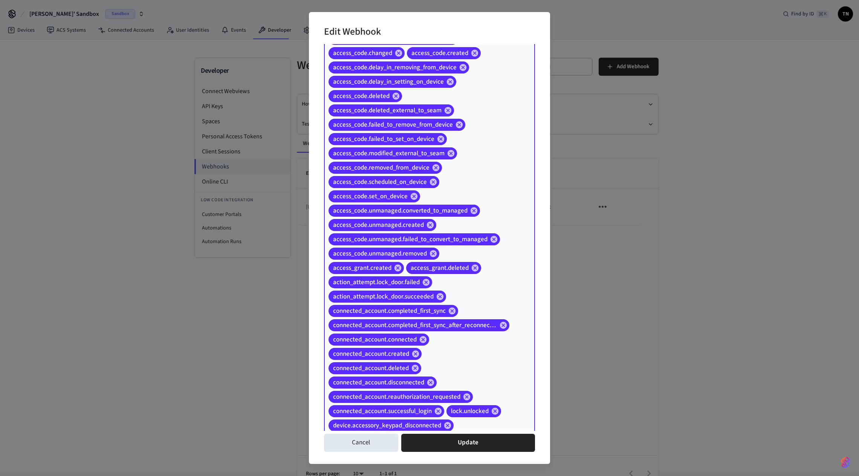
click at [463, 356] on div "access_code.backup_access_code_pulled access_code.changed access_code.created a…" at bounding box center [429, 239] width 211 height 422
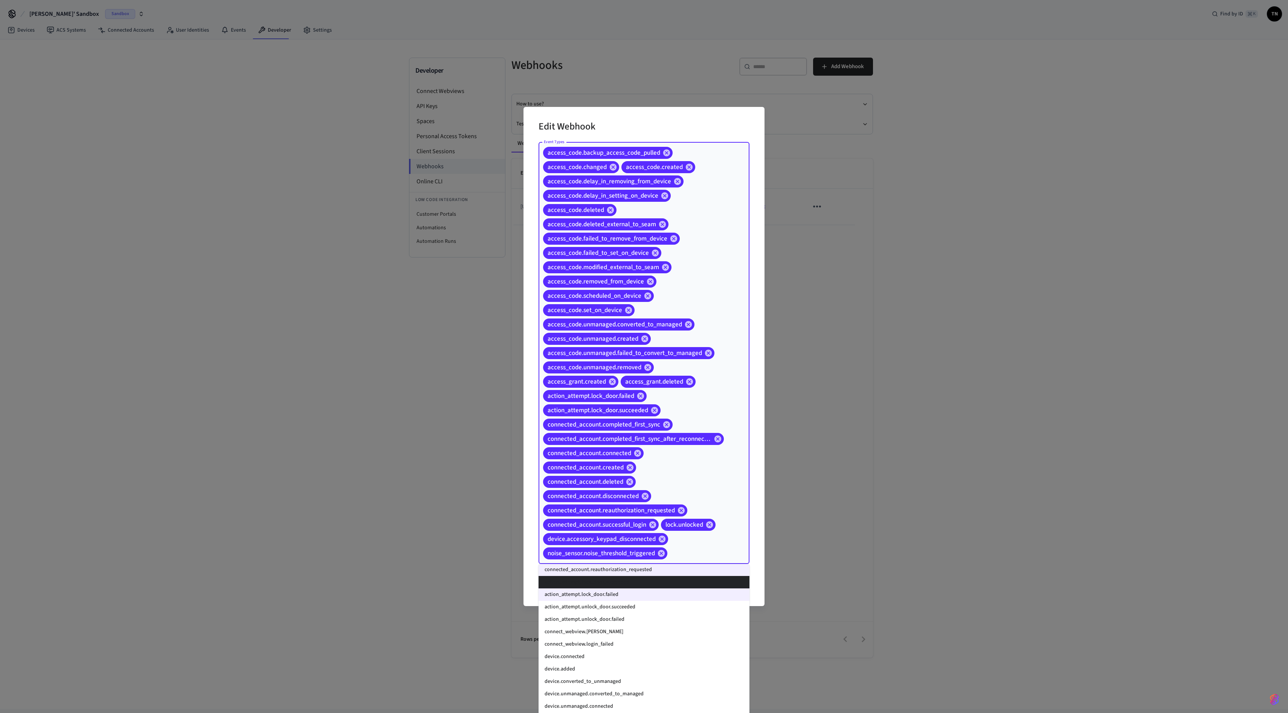
scroll to position [618, 0]
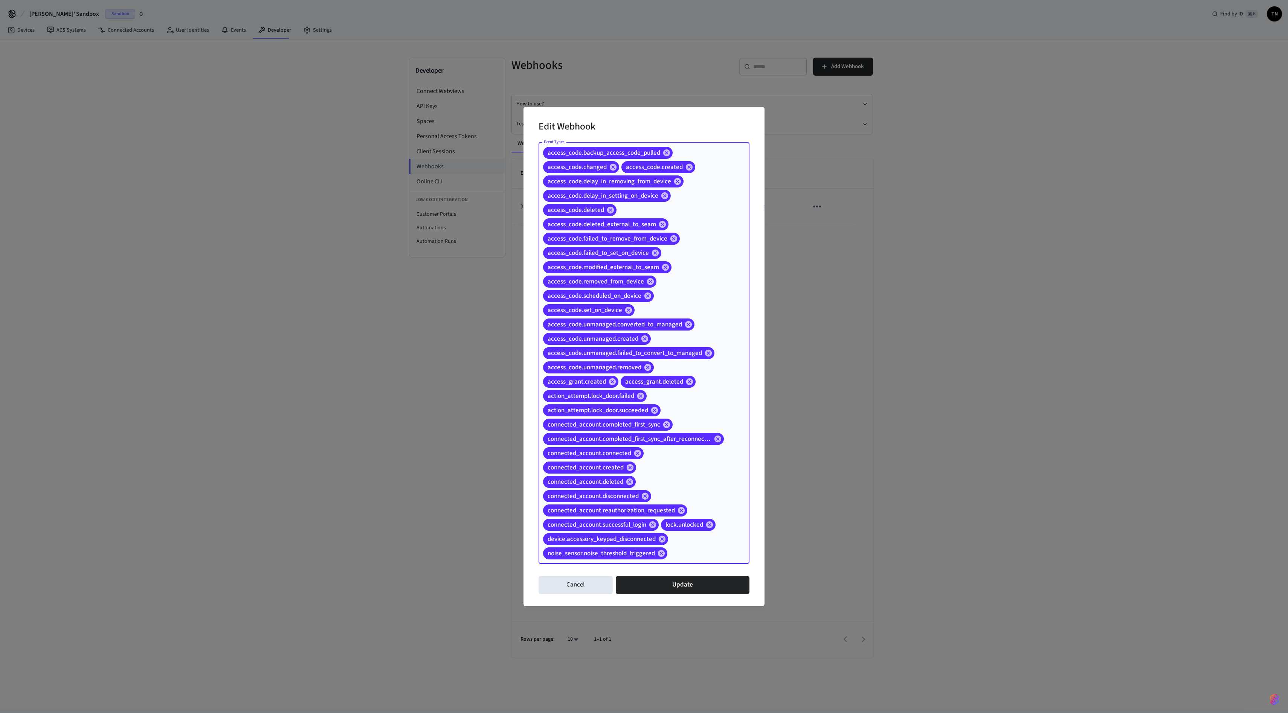
drag, startPoint x: 690, startPoint y: 555, endPoint x: 557, endPoint y: 384, distance: 216.1
click at [557, 356] on div "access_code.backup_access_code_pulled access_code.changed access_code.created a…" at bounding box center [644, 353] width 211 height 422
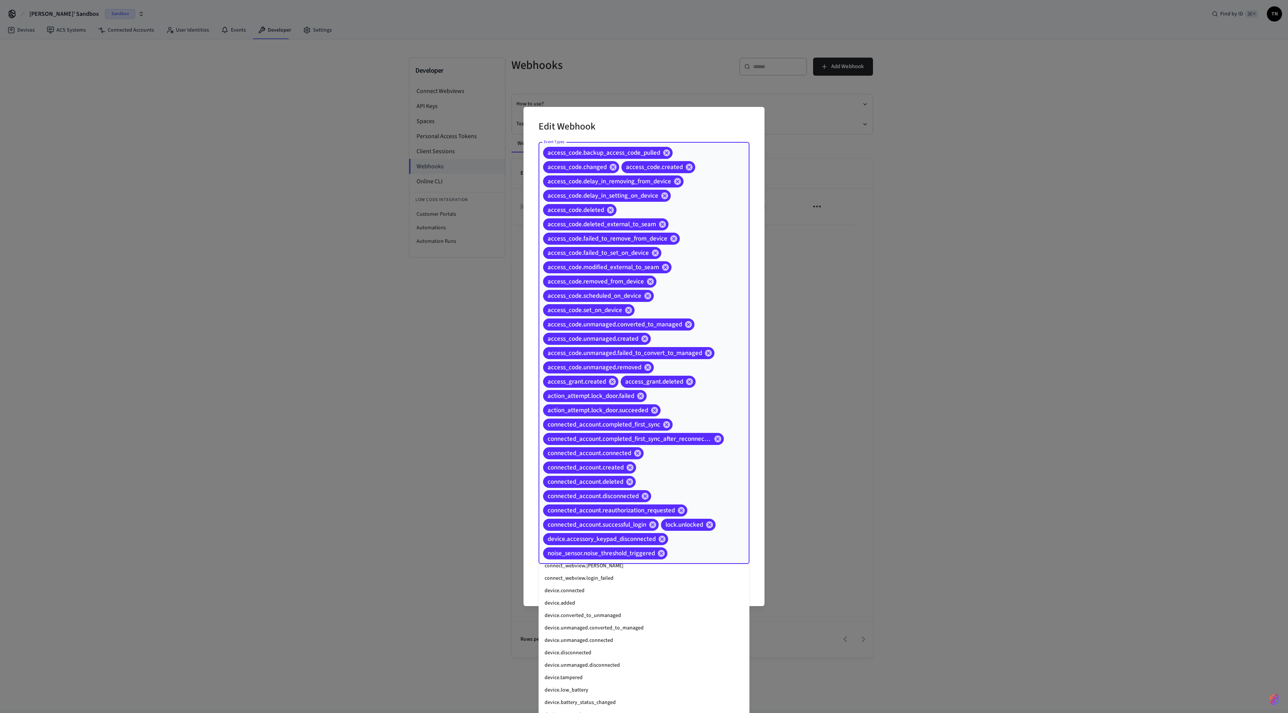
scroll to position [653, 0]
click at [597, 356] on li "device.connected" at bounding box center [644, 629] width 211 height 12
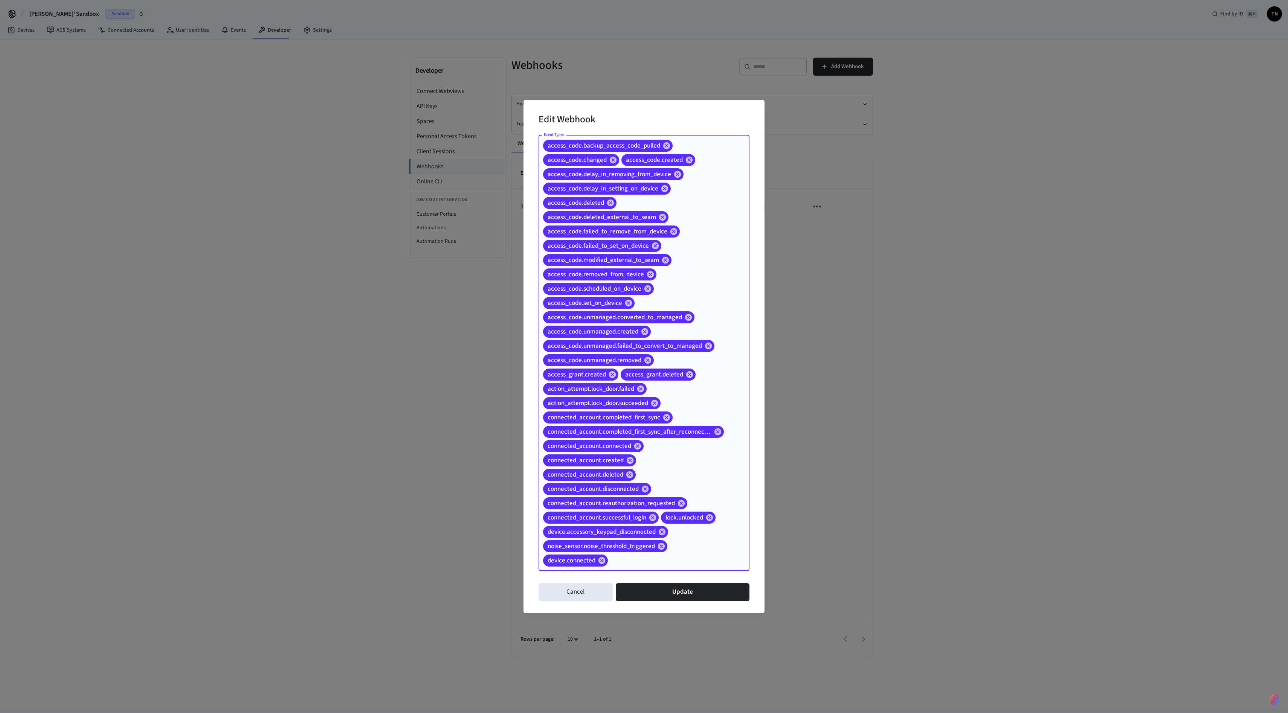
click at [644, 356] on input "Event Types" at bounding box center [667, 560] width 116 height 13
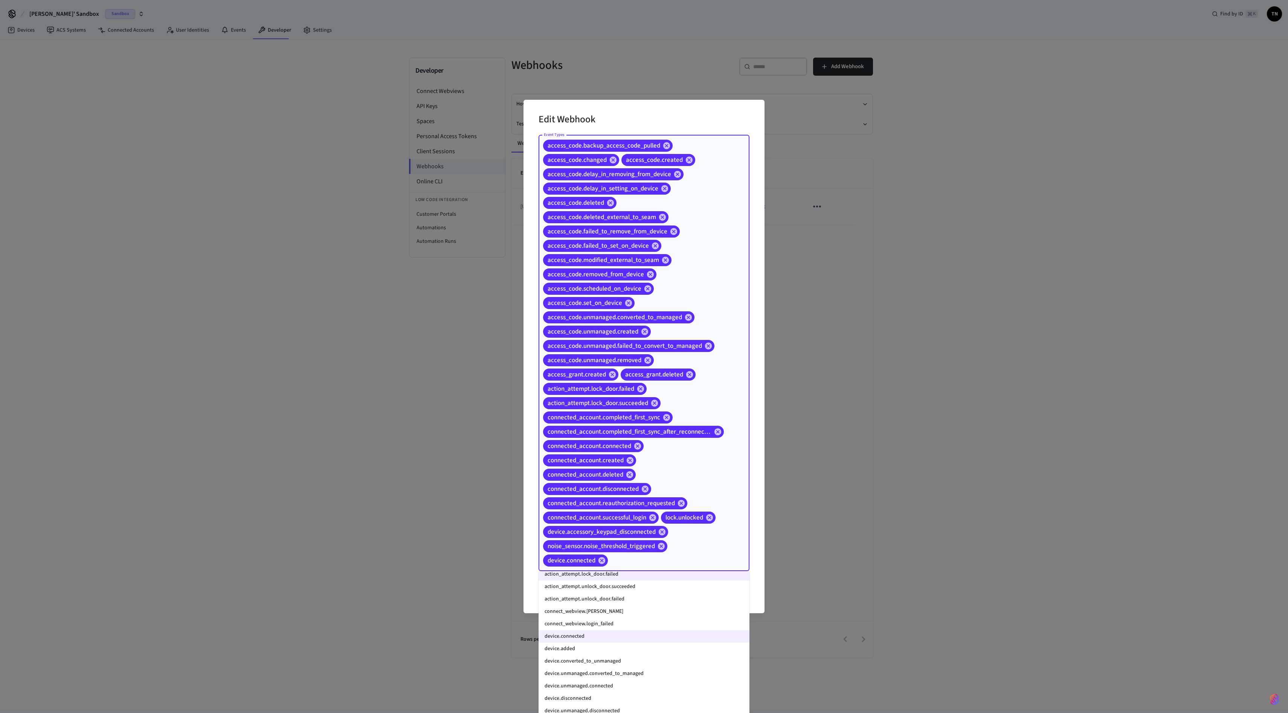
scroll to position [645, 0]
click at [618, 356] on li "device.added" at bounding box center [644, 656] width 211 height 12
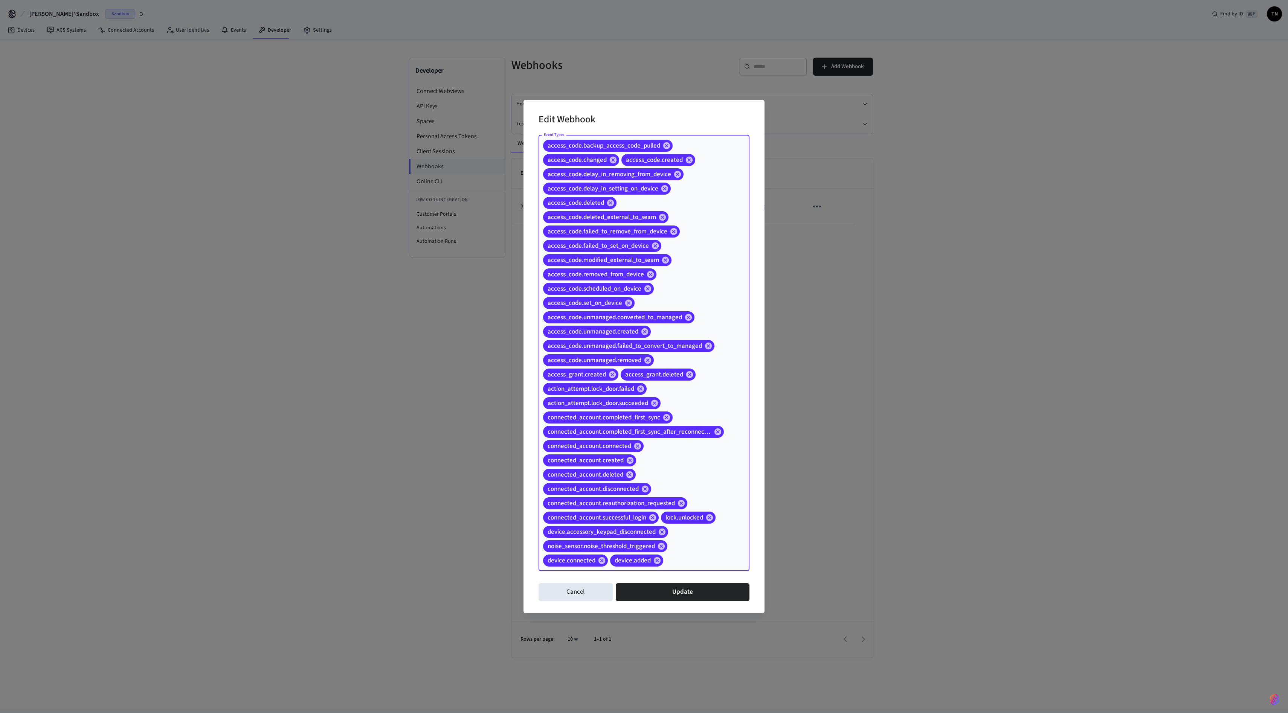
click at [644, 356] on input "Event Types" at bounding box center [694, 560] width 61 height 13
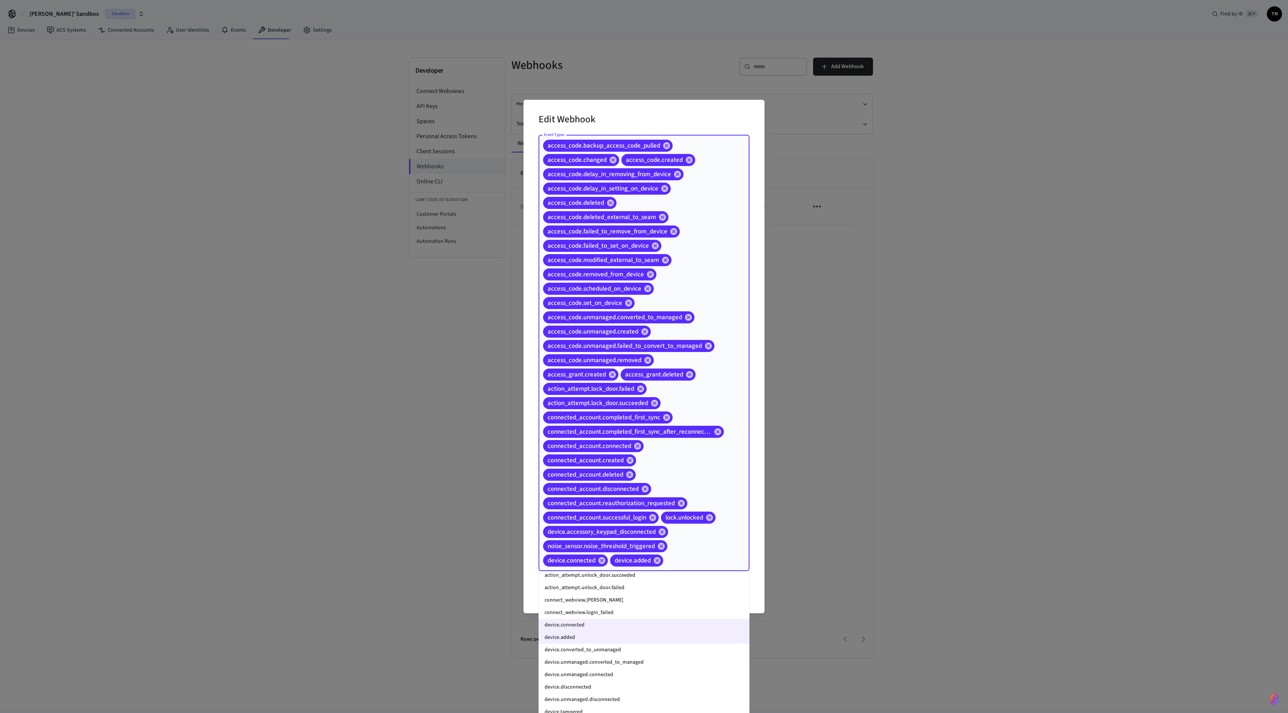
scroll to position [663, 0]
click at [627, 356] on li "device.converted_to_unmanaged" at bounding box center [644, 651] width 211 height 12
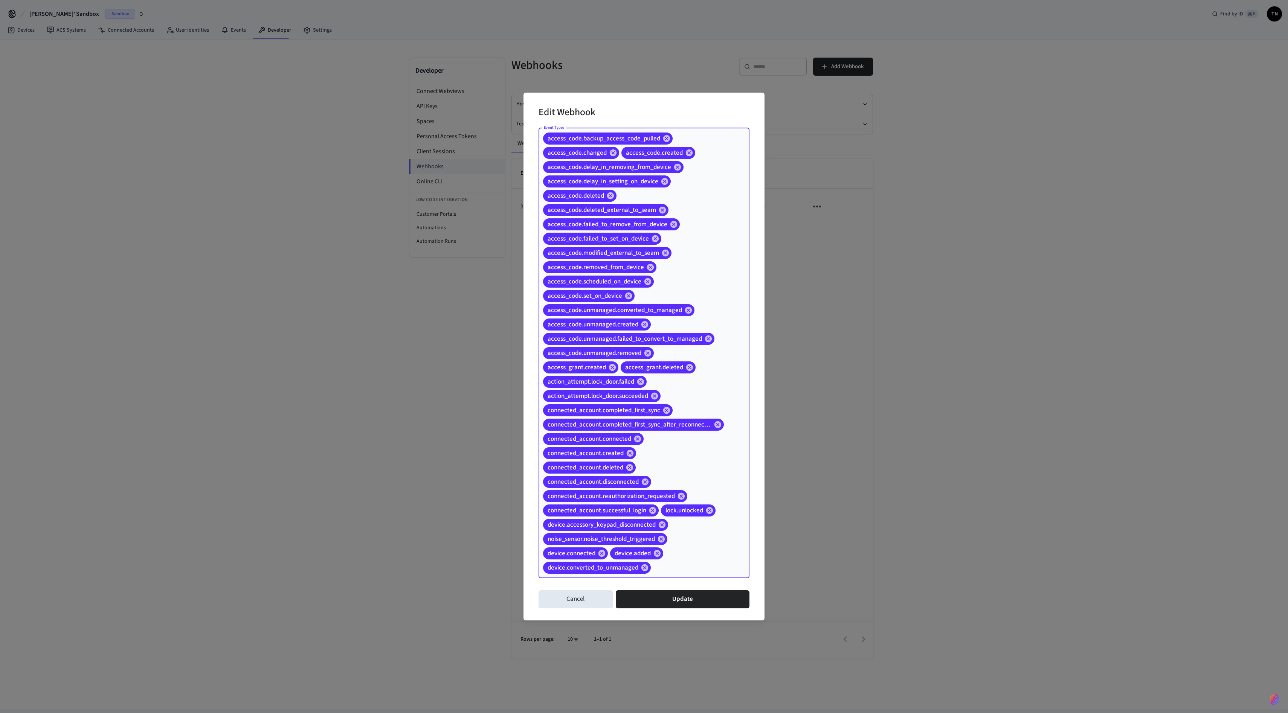
click at [644, 356] on input "Event Types" at bounding box center [688, 567] width 73 height 13
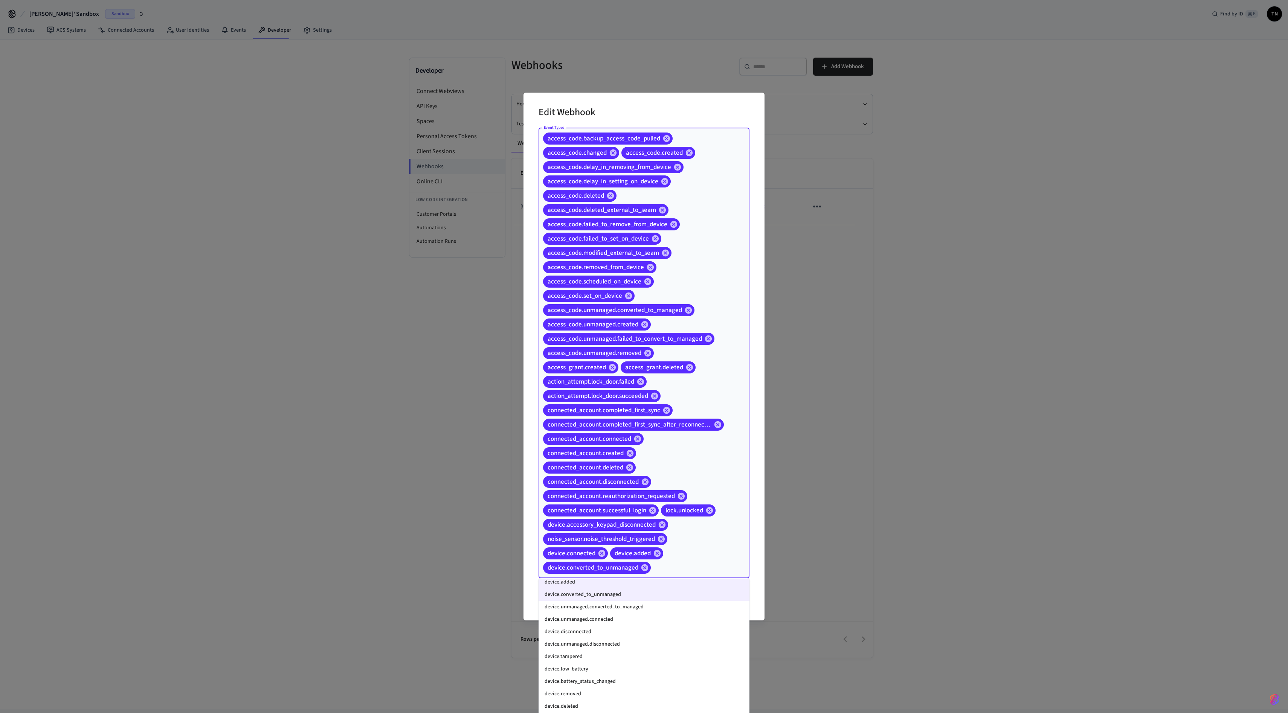
scroll to position [738, 0]
click at [644, 356] on li "device.unmanaged.converted_to_managed" at bounding box center [644, 595] width 211 height 12
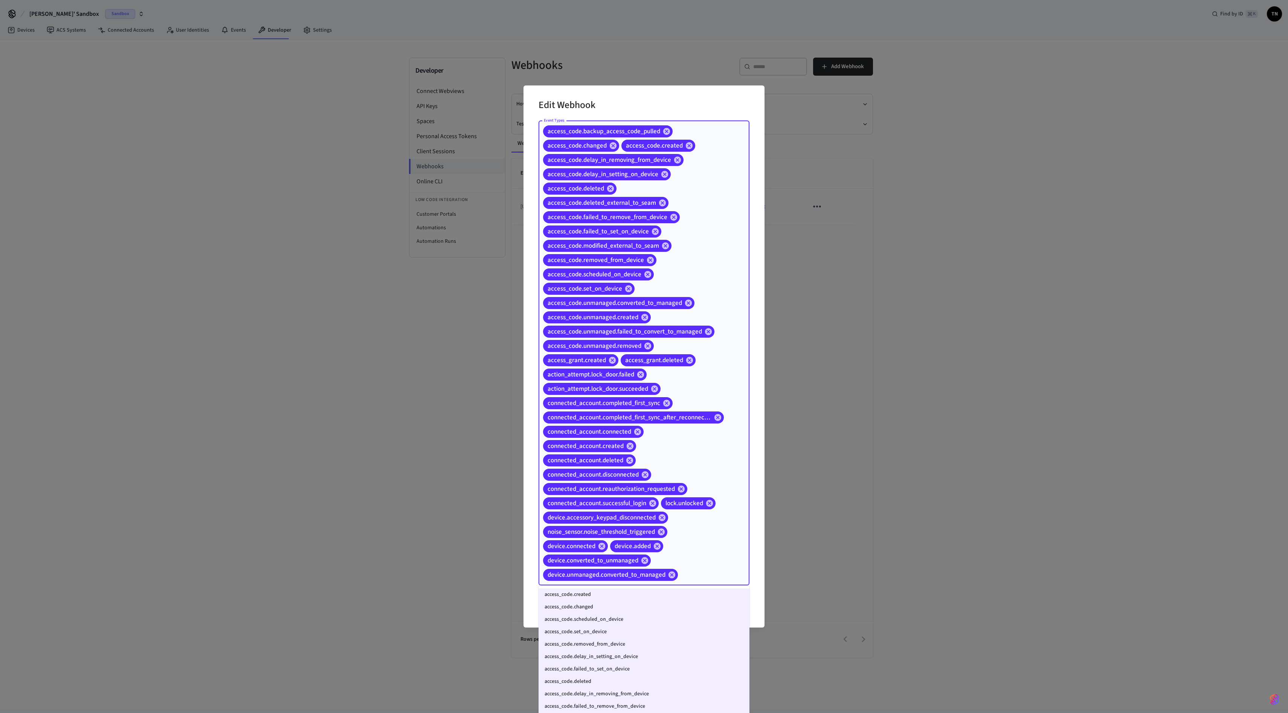
click at [644, 356] on input "Event Types" at bounding box center [702, 574] width 46 height 13
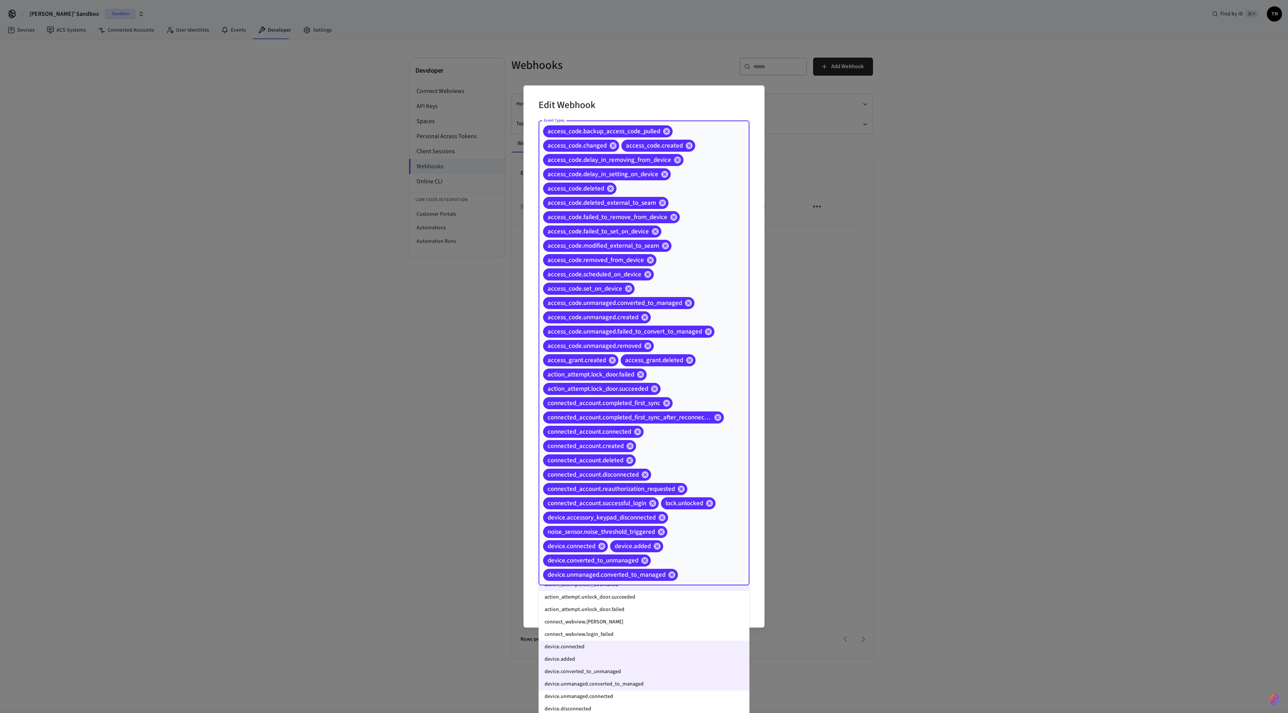
scroll to position [677, 0]
click at [632, 356] on li "device.unmanaged.connected" at bounding box center [644, 676] width 211 height 12
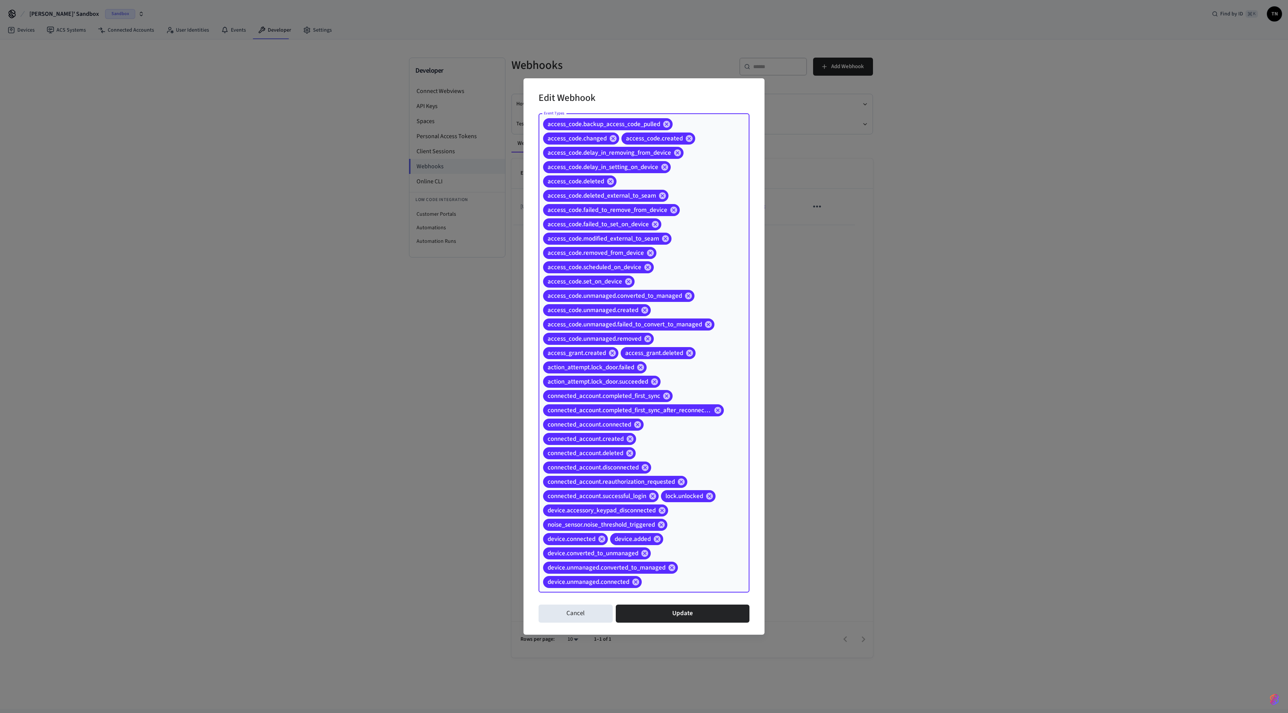
click at [644, 356] on input "Event Types" at bounding box center [684, 581] width 82 height 13
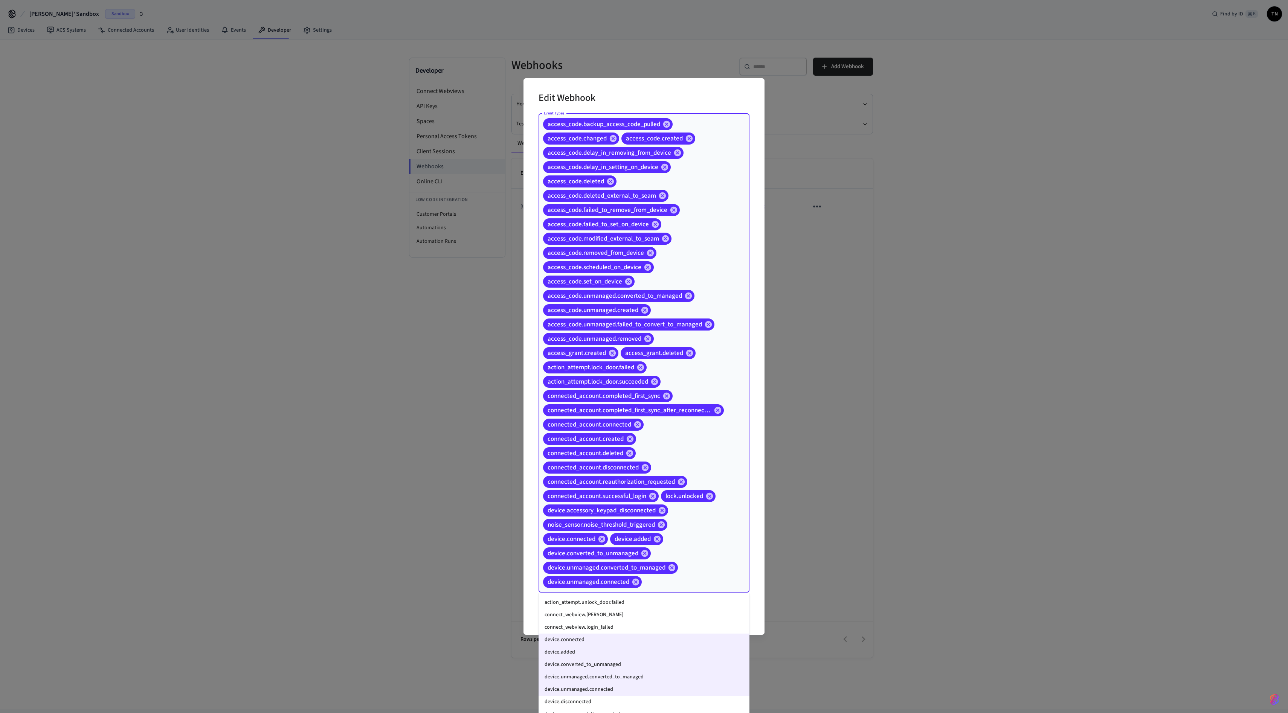
scroll to position [733, 0]
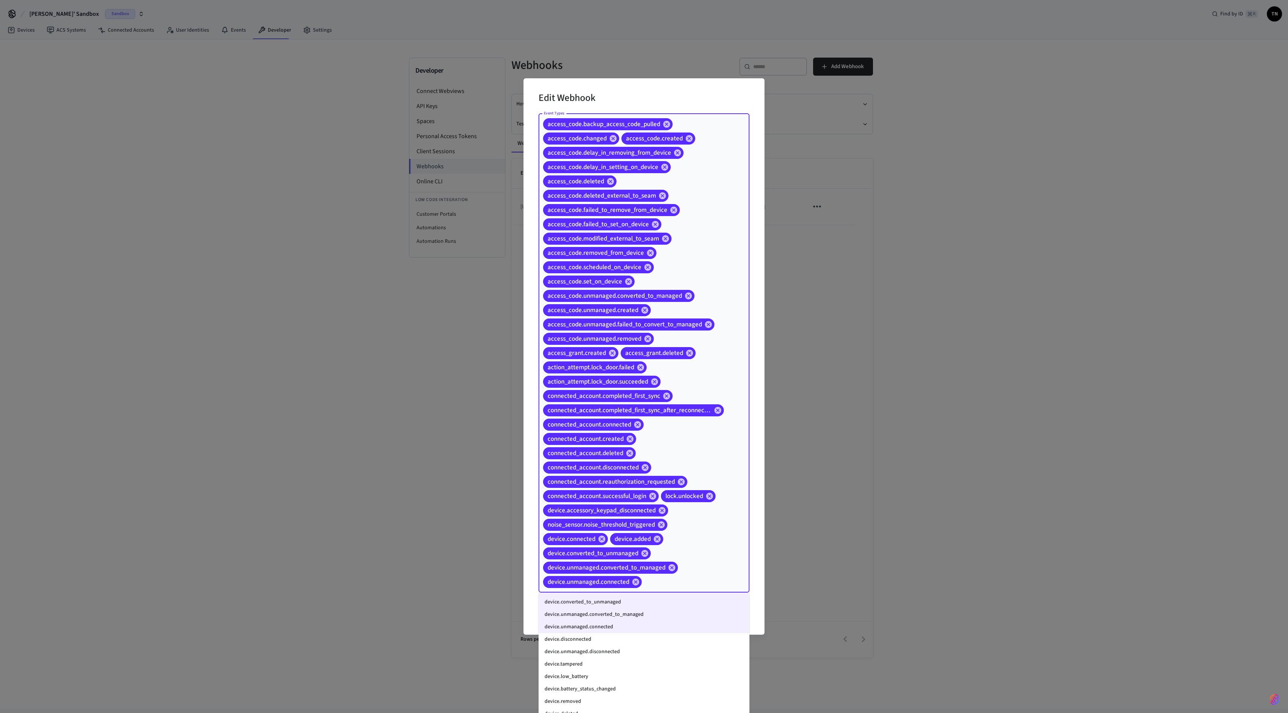
click at [640, 356] on li "device.disconnected" at bounding box center [644, 639] width 211 height 12
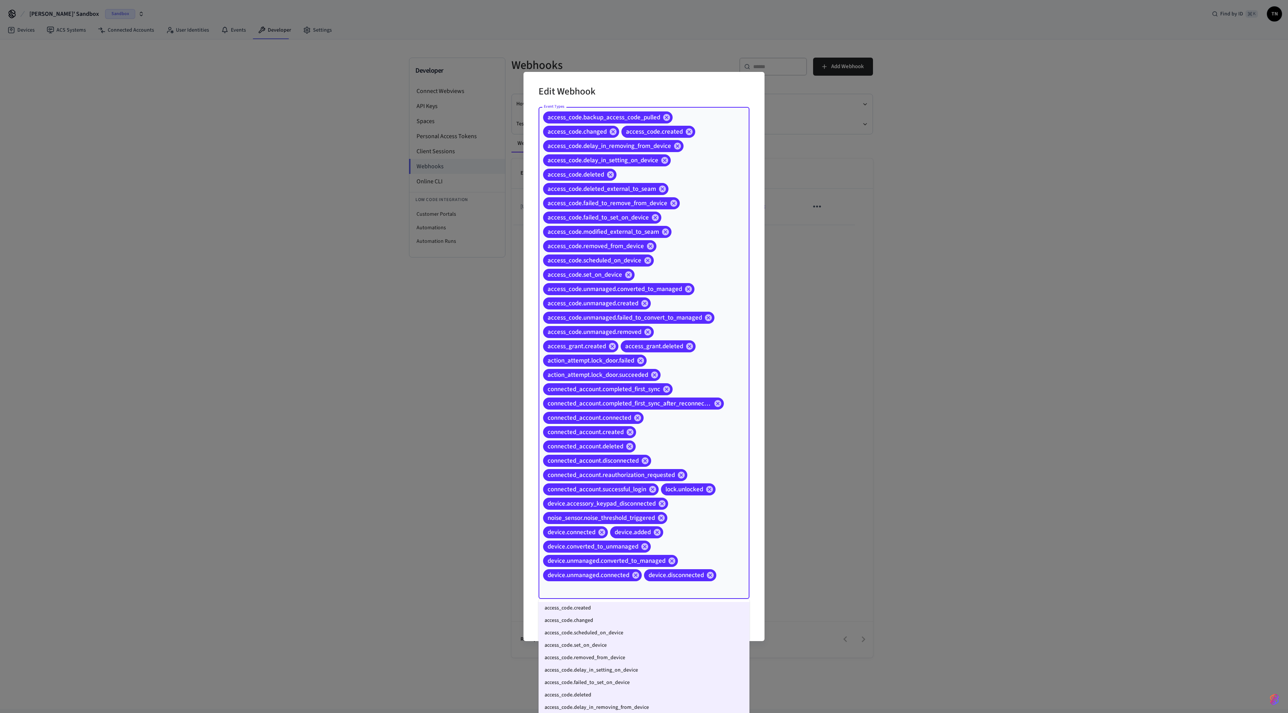
click at [644, 356] on input "Event Types" at bounding box center [633, 589] width 183 height 13
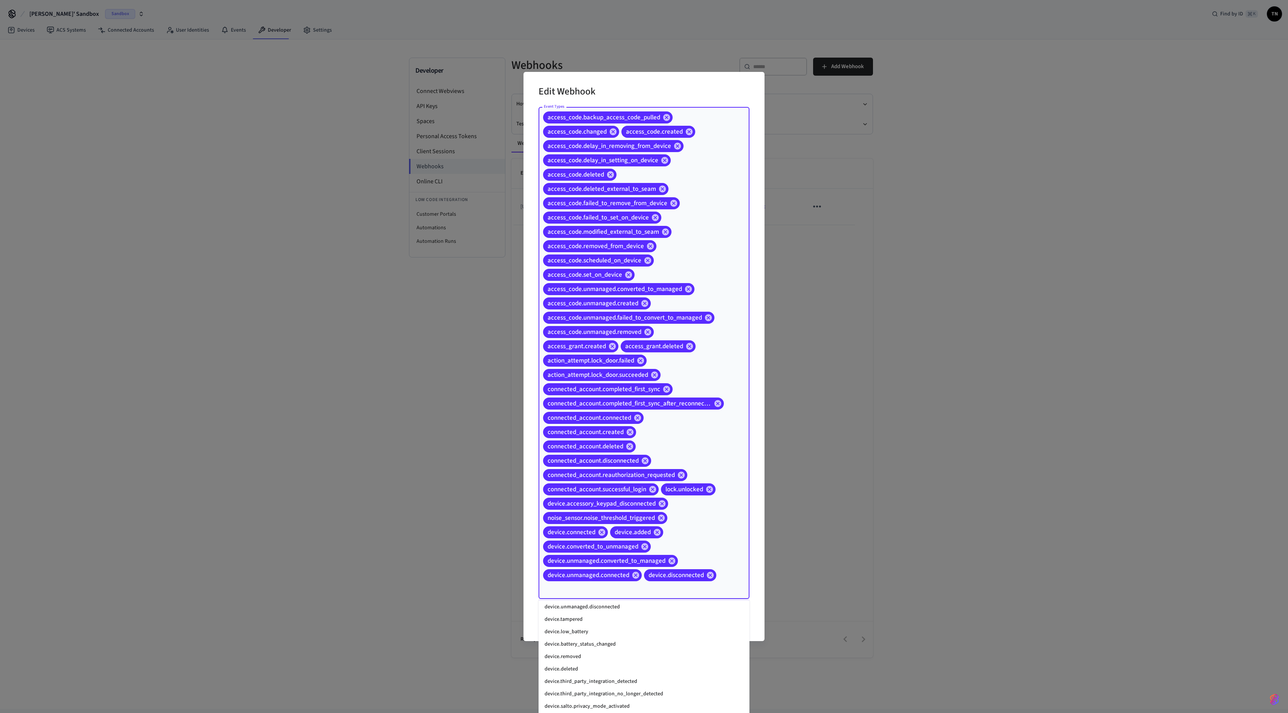
scroll to position [777, 0]
click at [613, 356] on li "device.unmanaged.disconnected" at bounding box center [644, 614] width 211 height 12
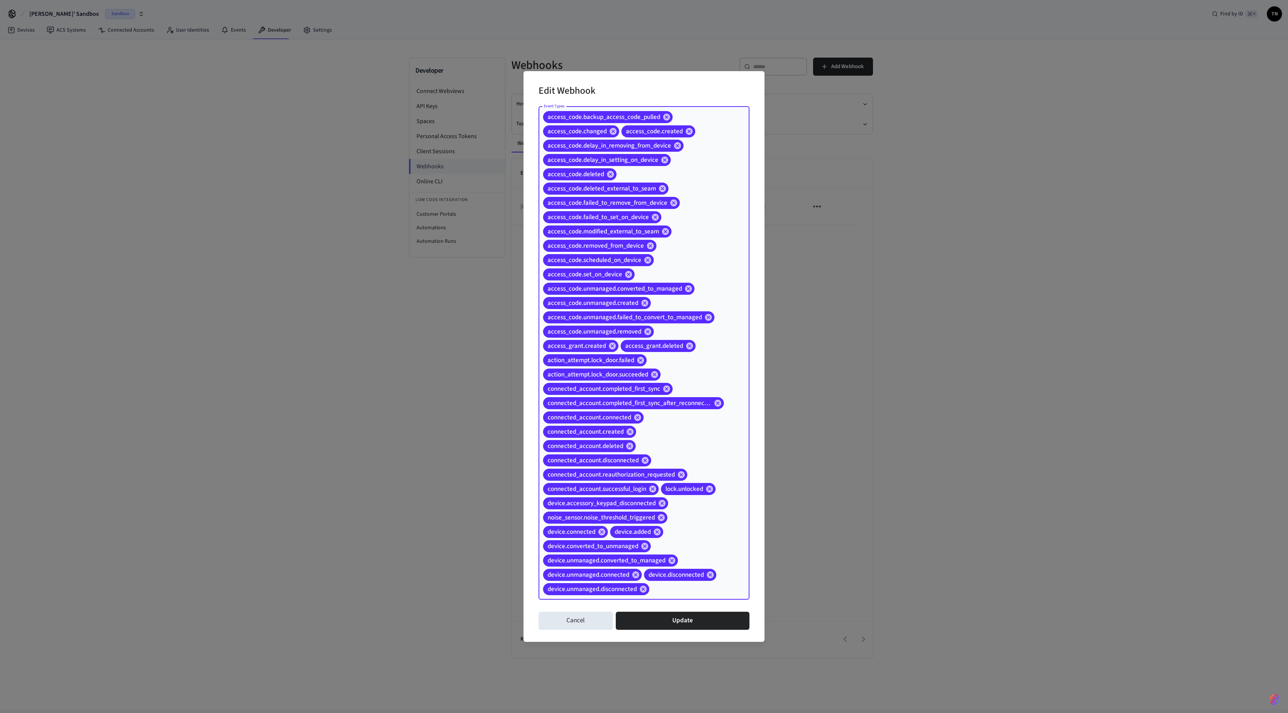
click at [644, 356] on input "Event Types" at bounding box center [687, 589] width 75 height 13
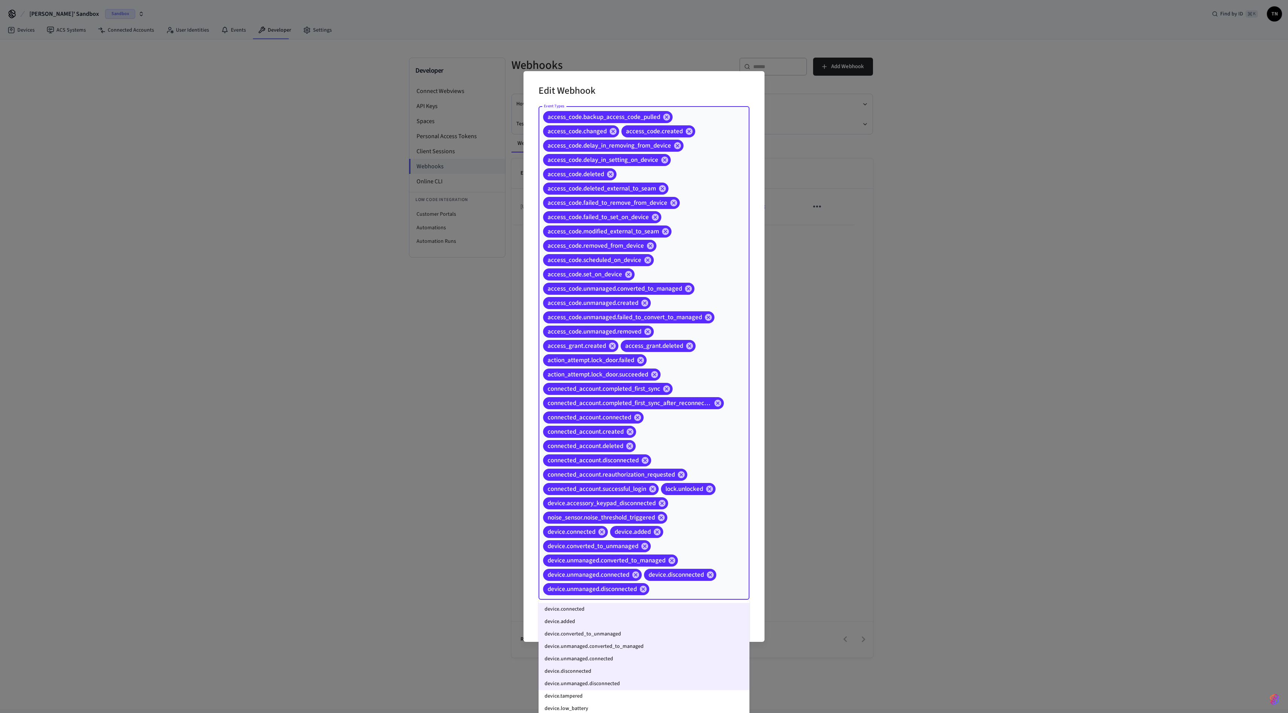
scroll to position [749, 0]
click at [624, 356] on li "device.tampered" at bounding box center [644, 655] width 211 height 12
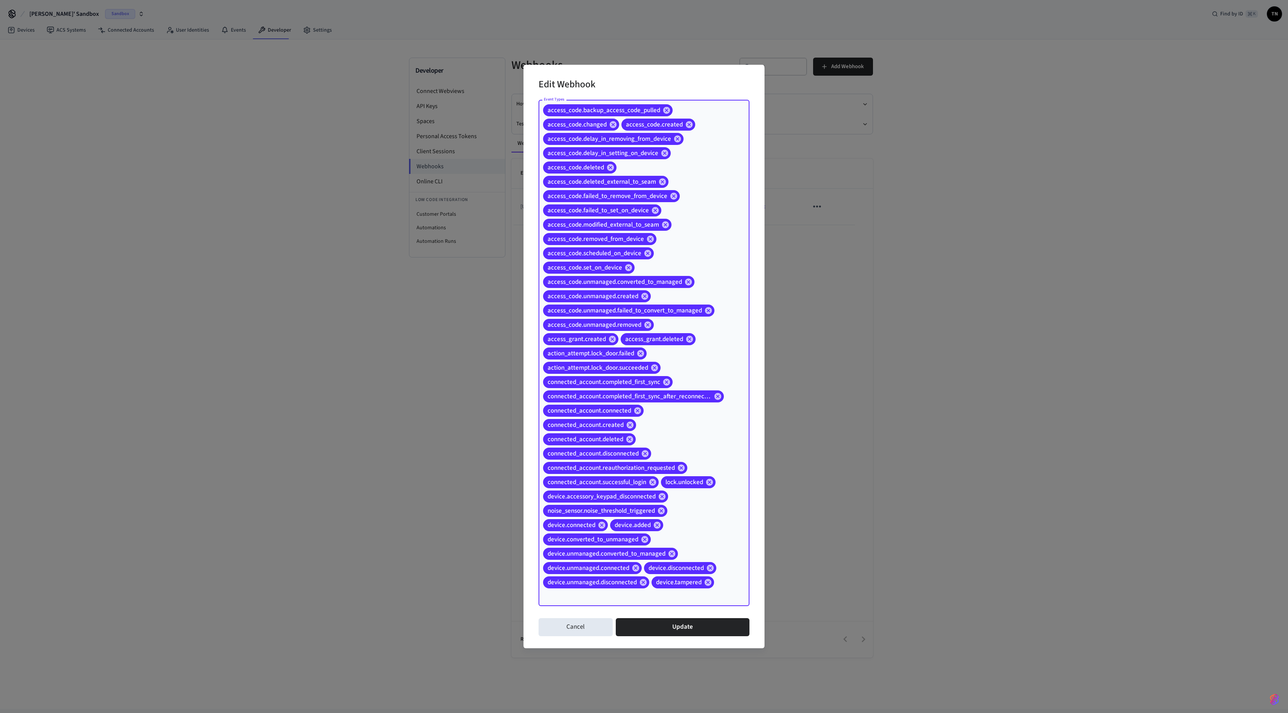
click at [644, 356] on input "Event Types" at bounding box center [633, 596] width 183 height 13
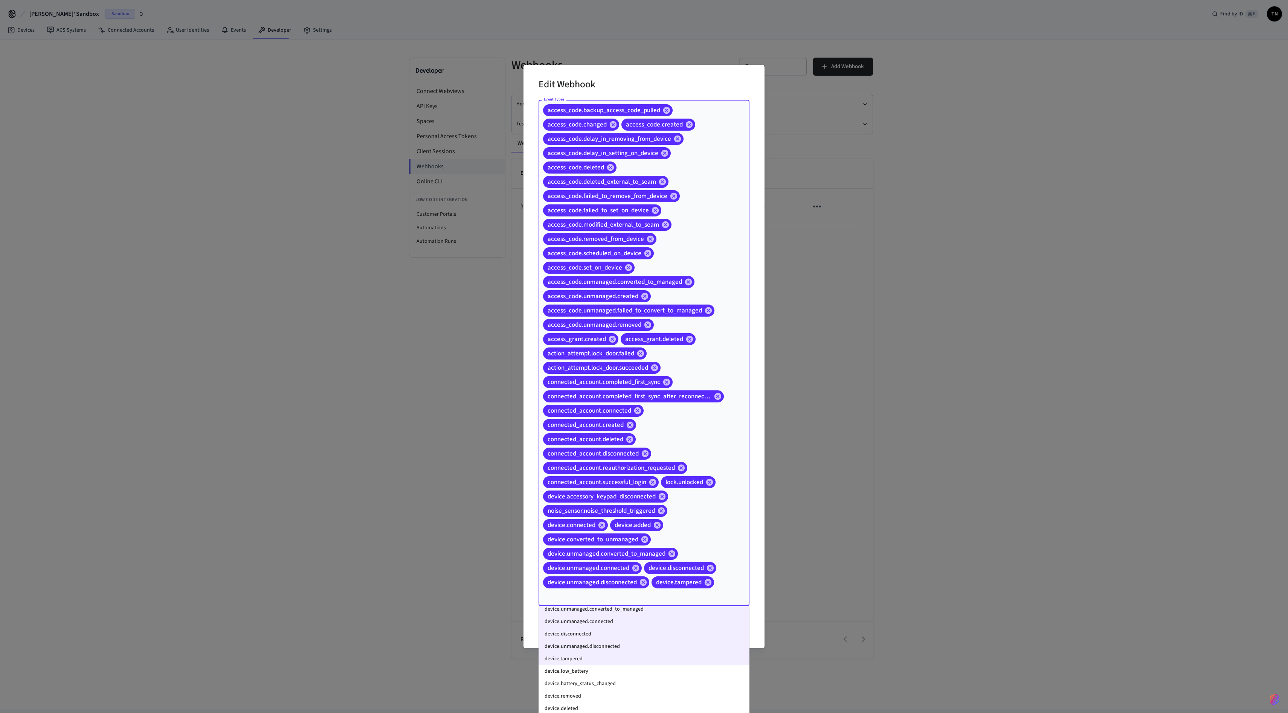
scroll to position [770, 0]
click at [601, 356] on li "device.low_battery" at bounding box center [644, 653] width 211 height 12
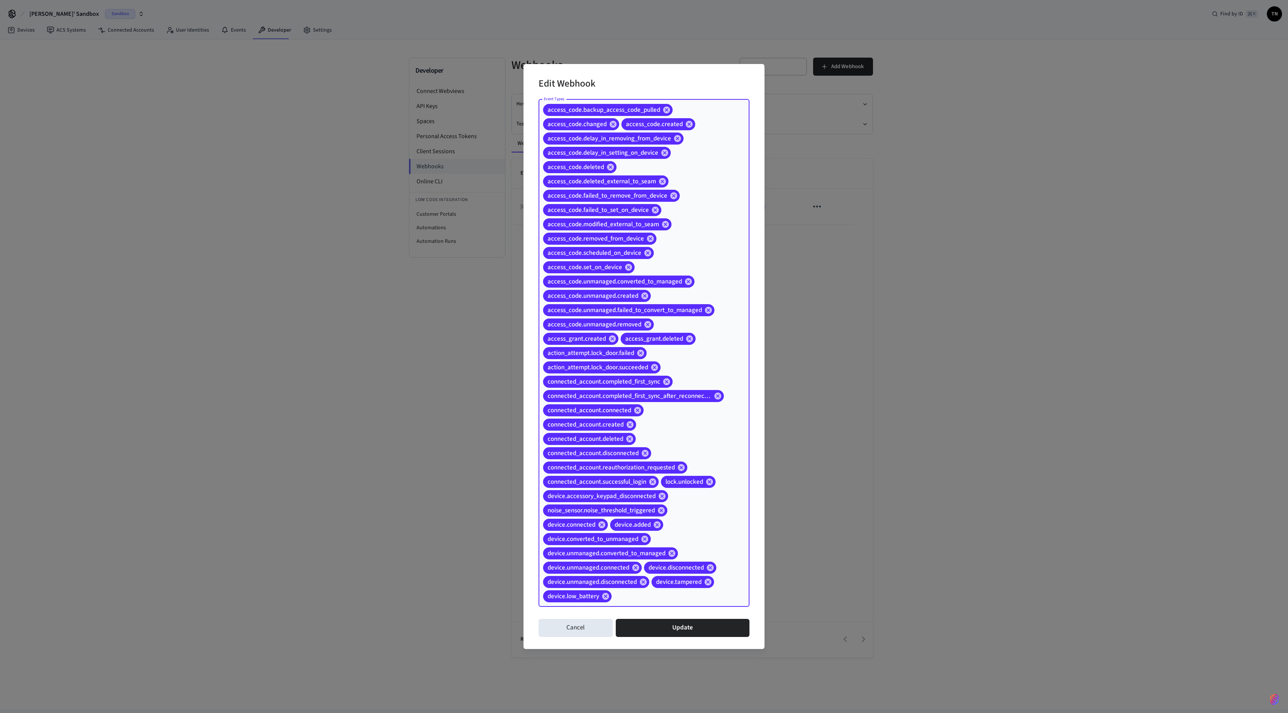
click at [644, 356] on input "Event Types" at bounding box center [669, 596] width 112 height 13
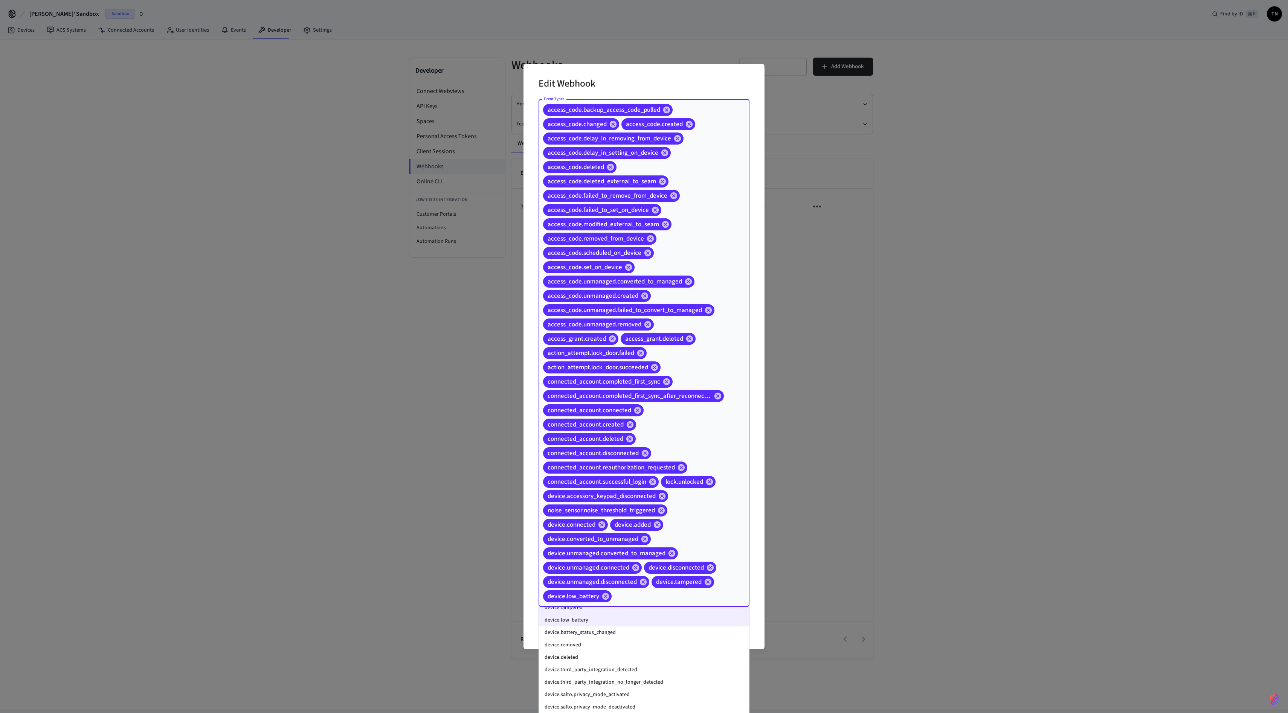
scroll to position [781, 0]
click at [623, 356] on li "device.battery_status_changed" at bounding box center [644, 655] width 211 height 12
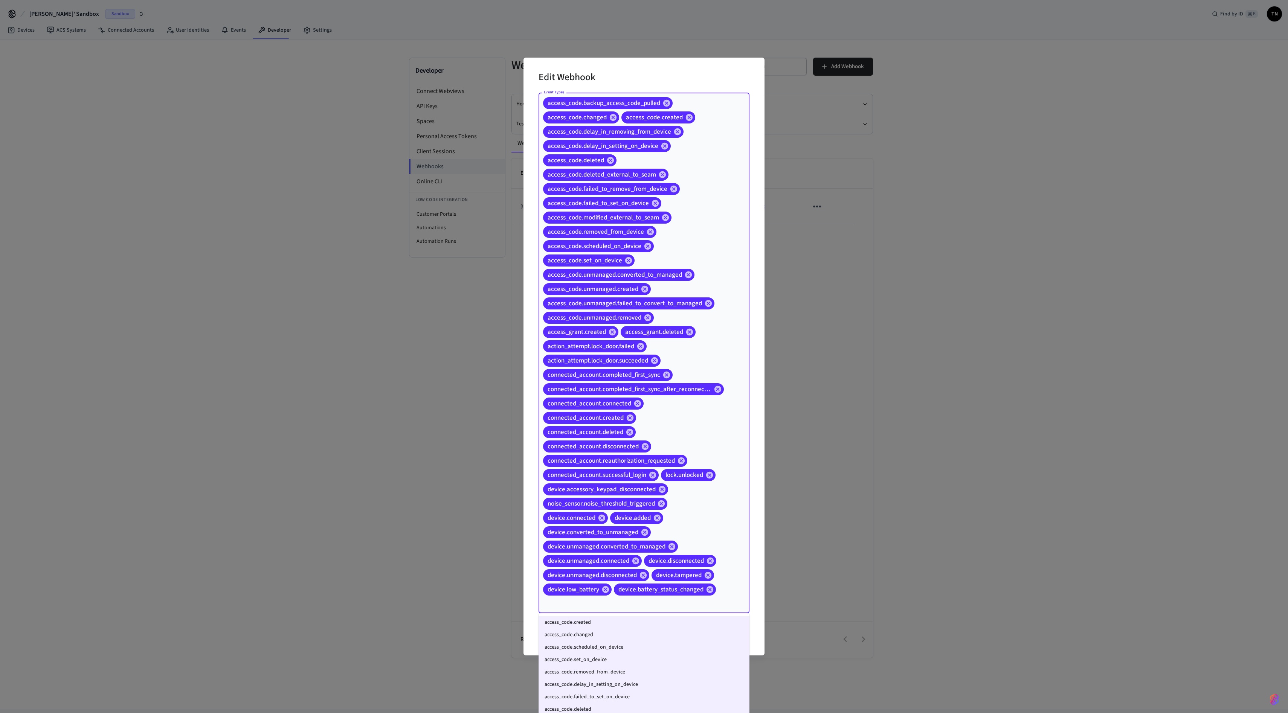
click at [644, 356] on input "Event Types" at bounding box center [633, 603] width 183 height 13
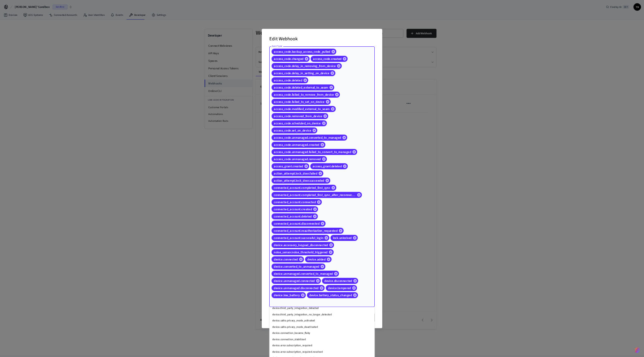
scroll to position [787, 0]
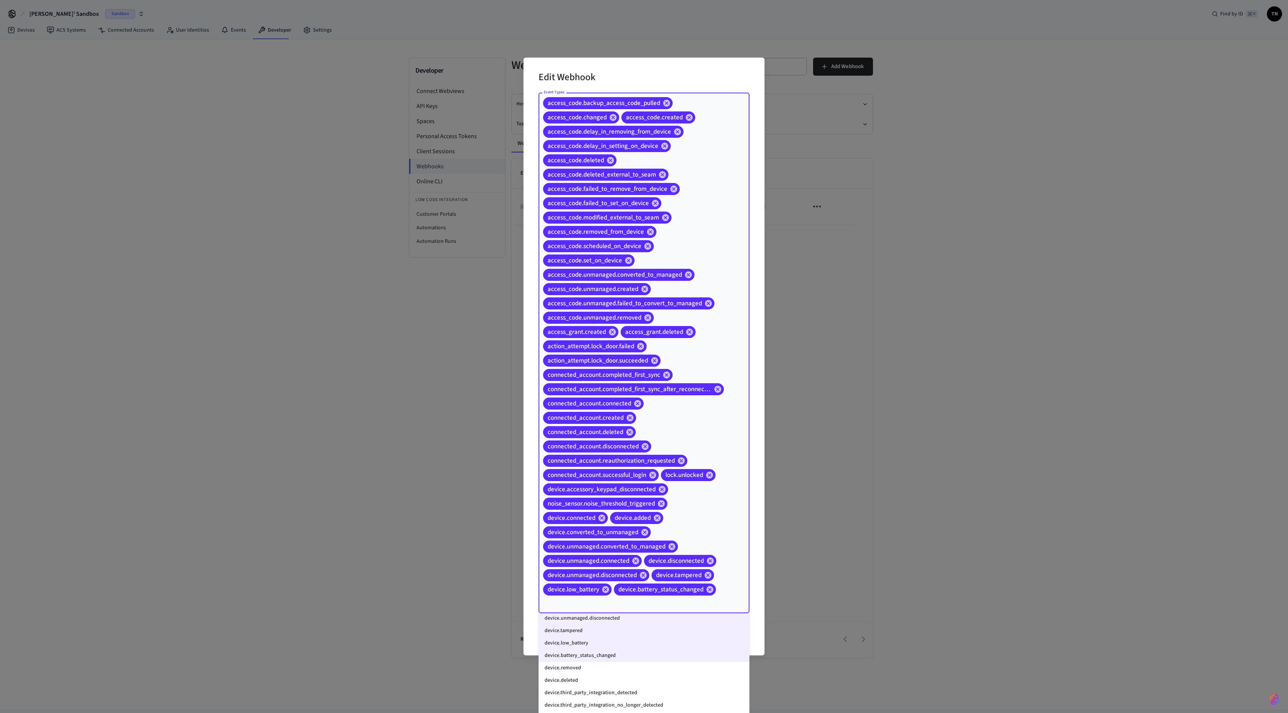
click at [608, 356] on li "device.removed" at bounding box center [644, 668] width 211 height 12
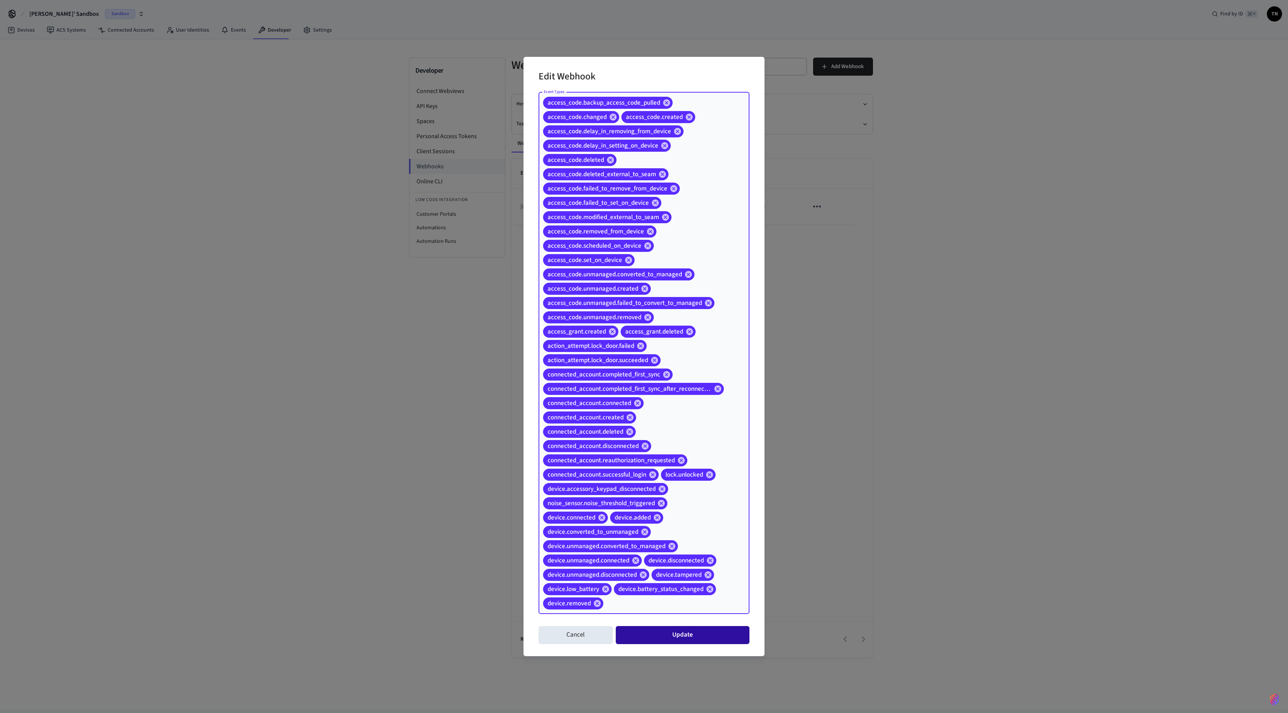
click at [644, 356] on button "Update" at bounding box center [683, 635] width 134 height 18
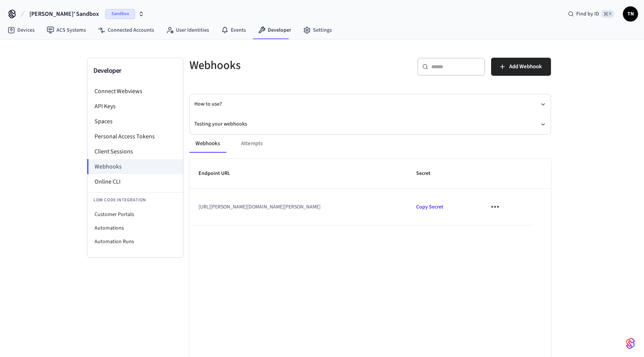
scroll to position [31, 0]
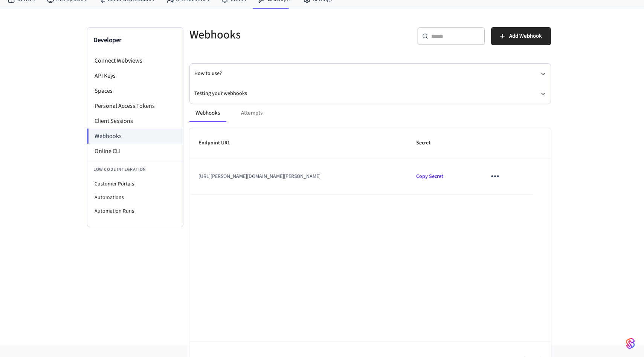
click at [219, 97] on div "Webhooks Attempts Endpoint URL Secret https://travis.sb.akia.com/webhooks/seam/…" at bounding box center [365, 236] width 371 height 283
click at [224, 93] on button "Testing your webhooks" at bounding box center [370, 94] width 352 height 20
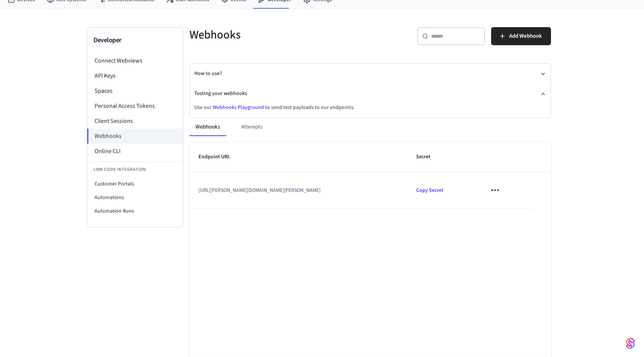
click at [244, 109] on div "Webhooks Attempts Endpoint URL Secret https://travis.sb.akia.com/webhooks/seam/…" at bounding box center [365, 250] width 371 height 283
click at [233, 107] on link "Webhooks Playground" at bounding box center [238, 108] width 51 height 8
click at [501, 193] on icon "sticky table" at bounding box center [495, 190] width 12 height 12
click at [519, 217] on li "Edit" at bounding box center [525, 213] width 36 height 20
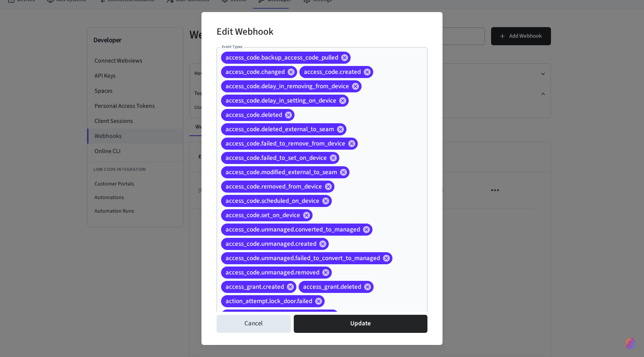
scroll to position [267, 0]
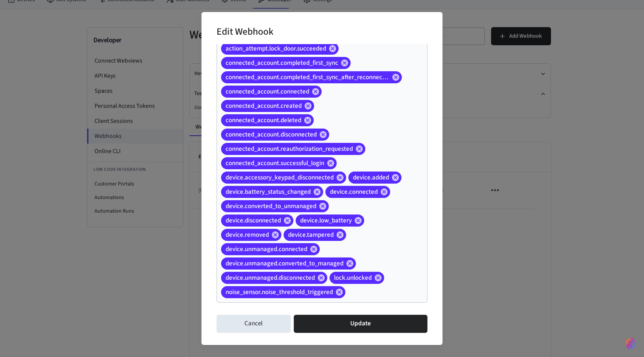
click at [357, 297] on input "Event Types" at bounding box center [374, 291] width 56 height 13
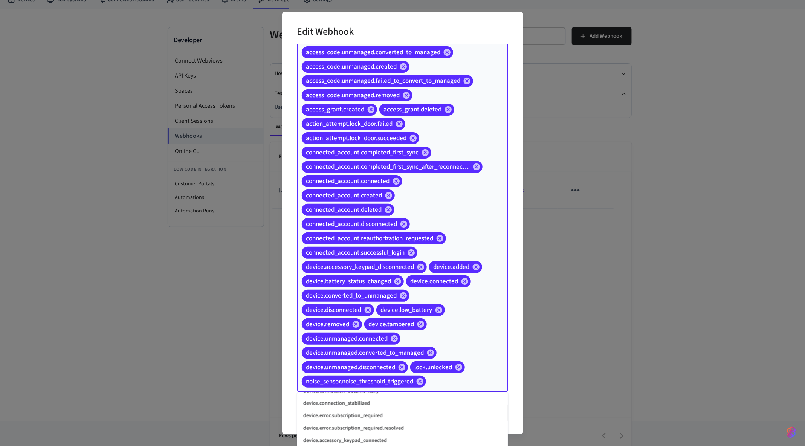
scroll to position [971, 0]
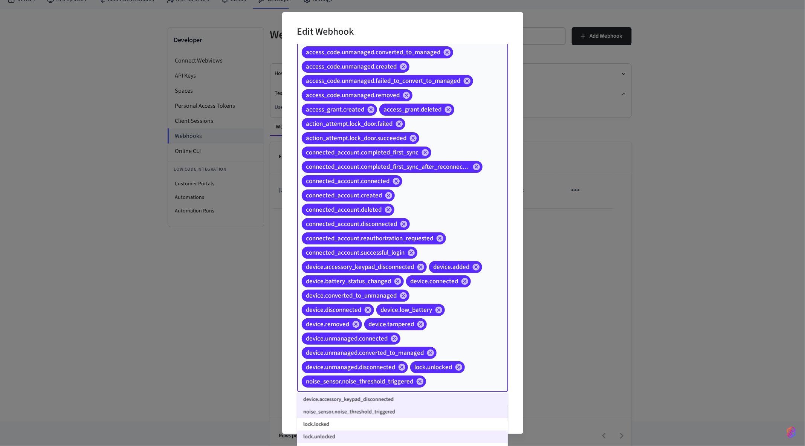
click at [413, 356] on li "lock.locked" at bounding box center [402, 424] width 211 height 12
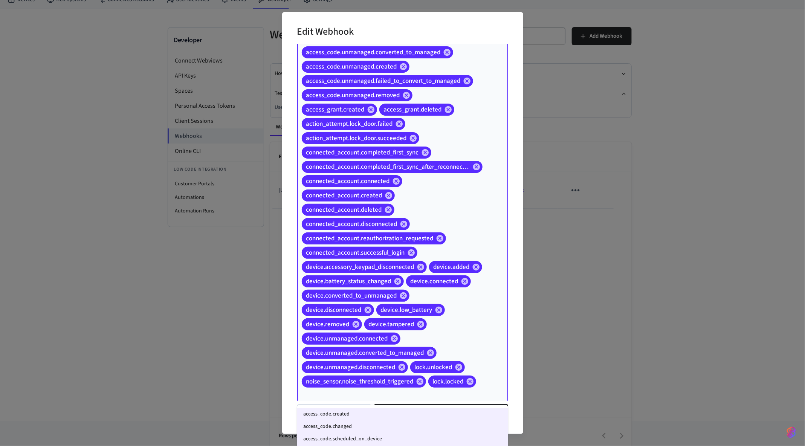
click at [472, 356] on input "Event Types" at bounding box center [392, 395] width 183 height 13
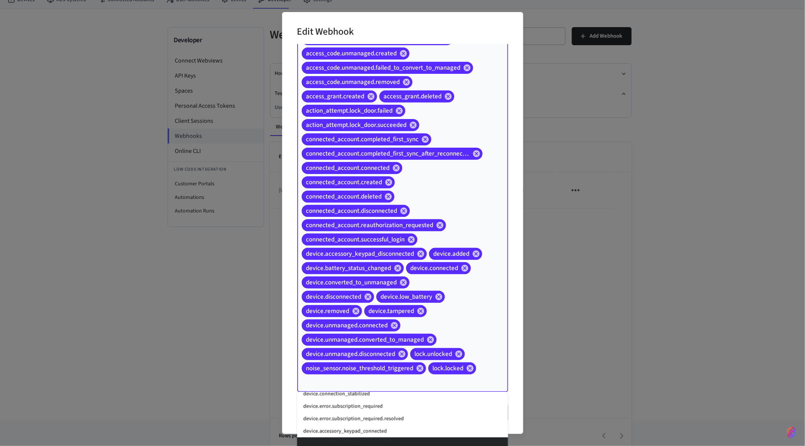
scroll to position [928, 0]
click at [433, 356] on li "device.accessory_keypad_connected" at bounding box center [402, 430] width 211 height 12
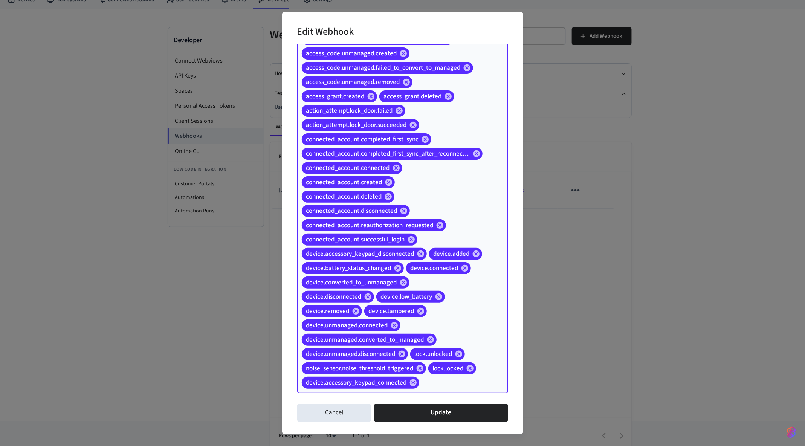
click at [483, 356] on div "access_code.backup_access_code_pulled access_code.changed access_code.created a…" at bounding box center [402, 125] width 211 height 536
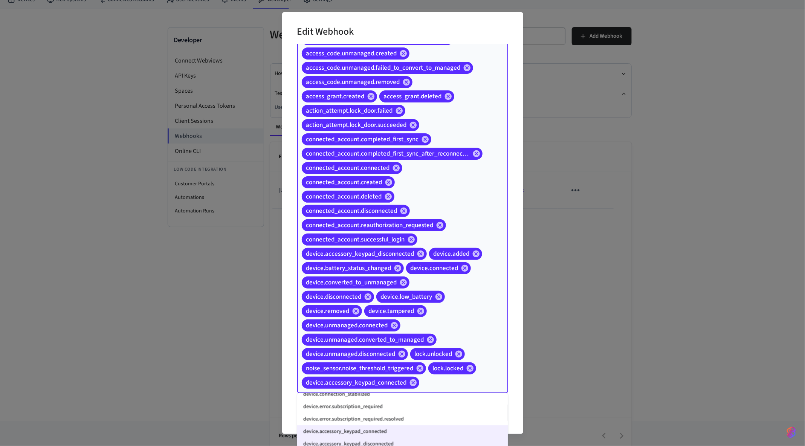
scroll to position [931, 0]
click at [402, 356] on li "device.error.subscription_required.resolved" at bounding box center [402, 416] width 211 height 12
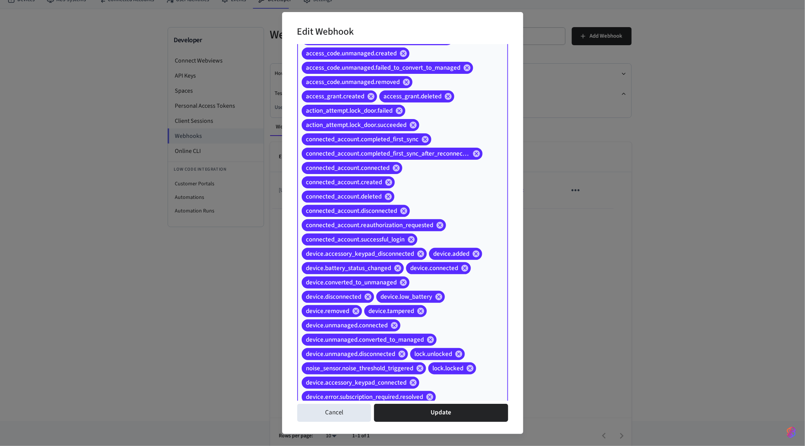
click at [451, 356] on div "access_code.backup_access_code_pulled access_code.changed access_code.created a…" at bounding box center [402, 132] width 211 height 551
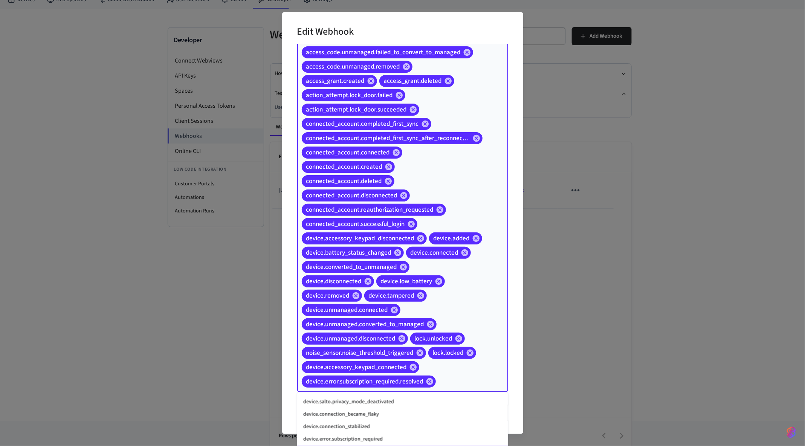
scroll to position [900, 0]
click at [393, 356] on li "device.error.subscription_required" at bounding box center [402, 433] width 211 height 12
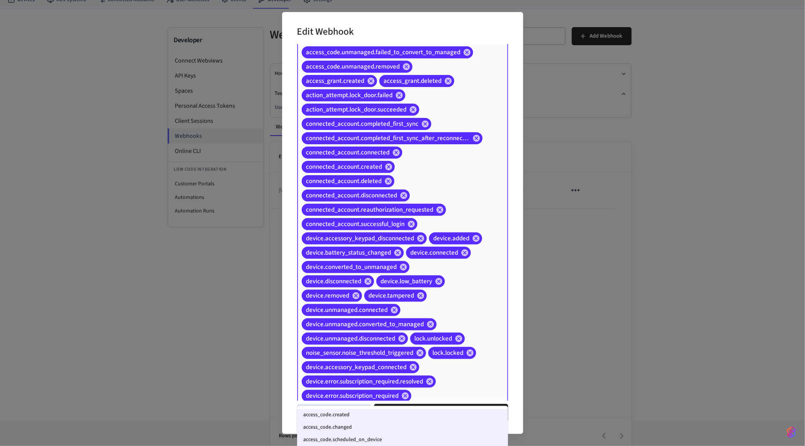
click at [451, 356] on input "Event Types" at bounding box center [447, 395] width 71 height 13
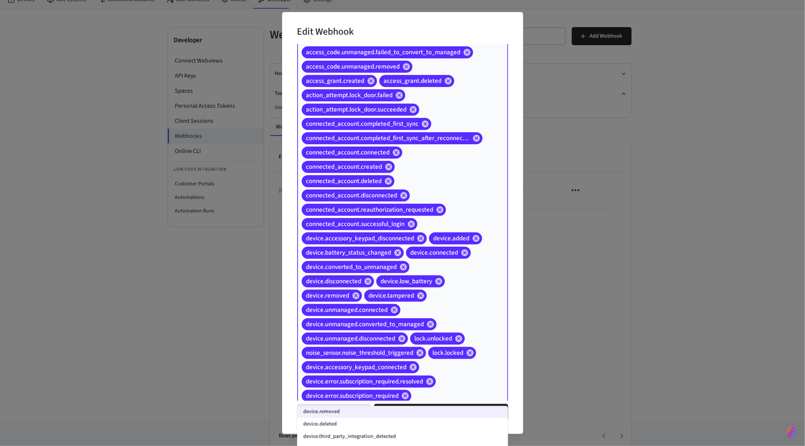
scroll to position [836, 0]
click at [369, 356] on li "device.deleted" at bounding box center [402, 424] width 211 height 12
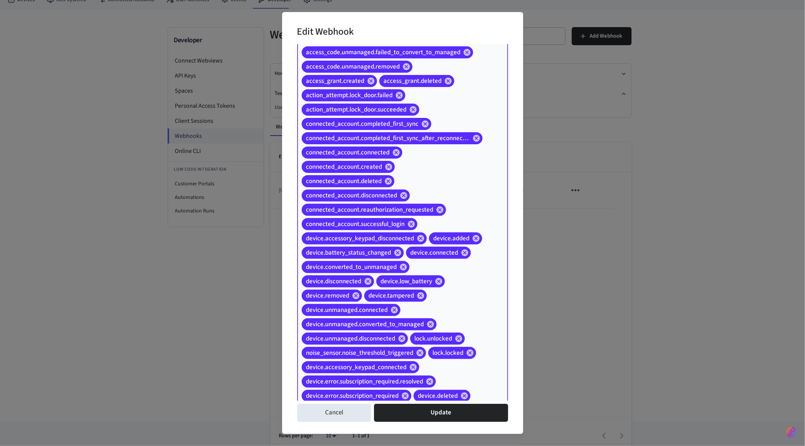
click at [481, 356] on div "access_code.backup_access_code_pulled access_code.changed access_code.created a…" at bounding box center [402, 130] width 211 height 578
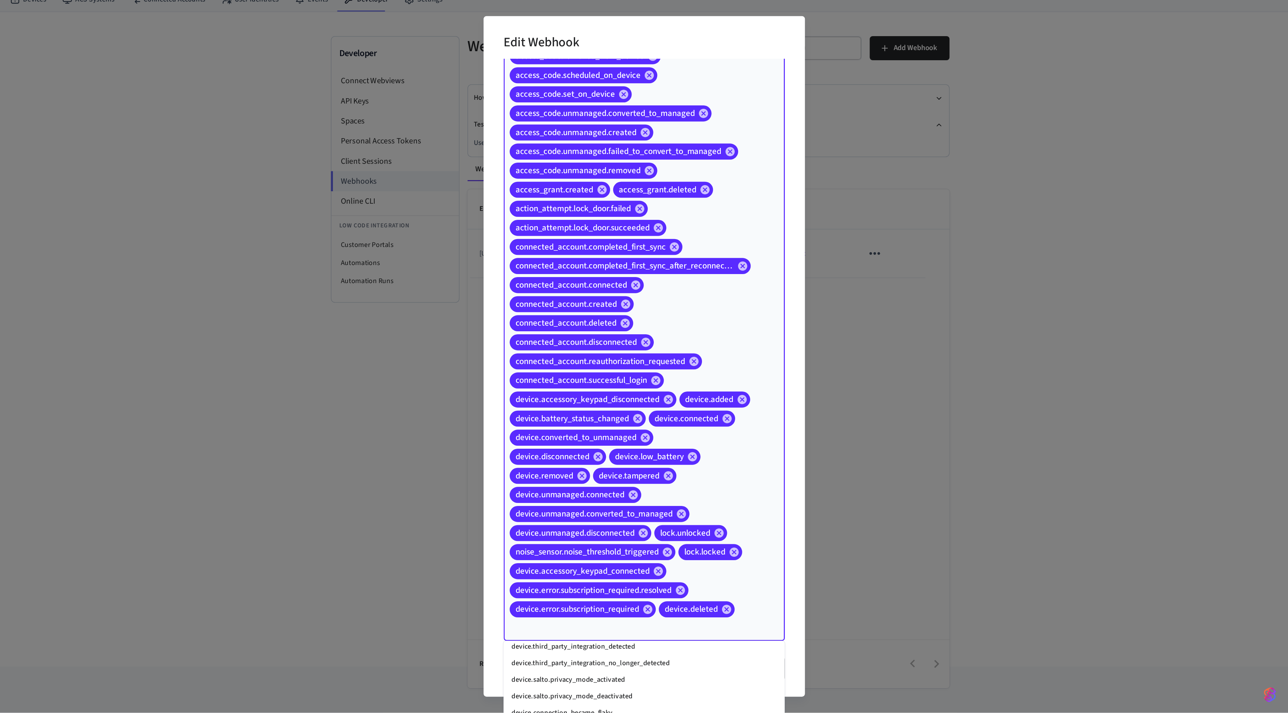
scroll to position [889, 0]
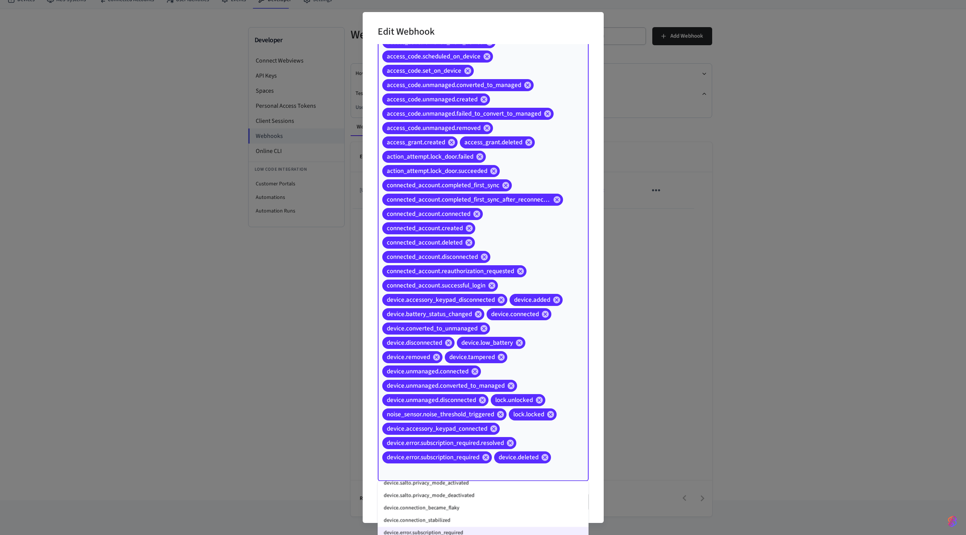
click at [461, 356] on li "device.connection_stabilized" at bounding box center [483, 520] width 211 height 12
click at [476, 356] on li "device.connection_became_flaky" at bounding box center [483, 509] width 211 height 12
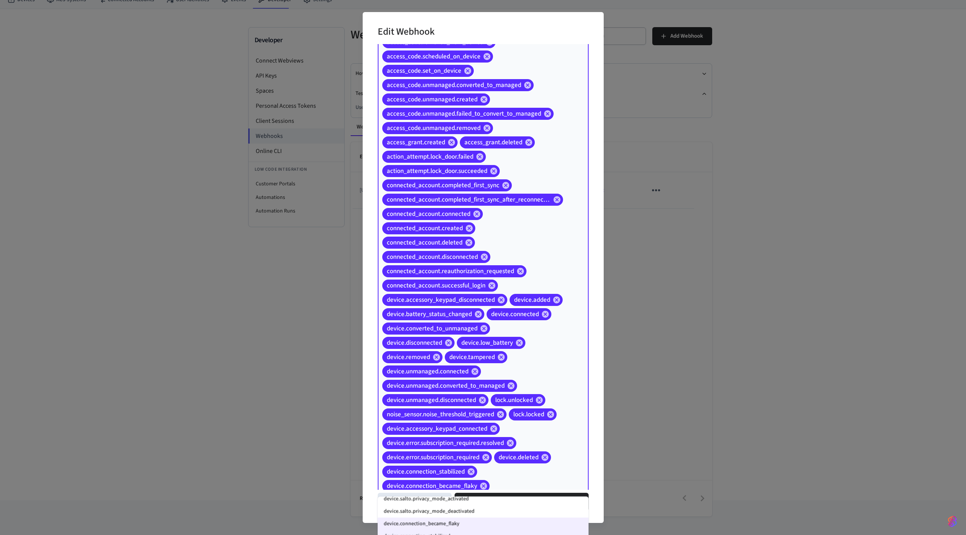
click at [486, 356] on li "device.salto.privacy_mode_deactivated" at bounding box center [483, 511] width 211 height 12
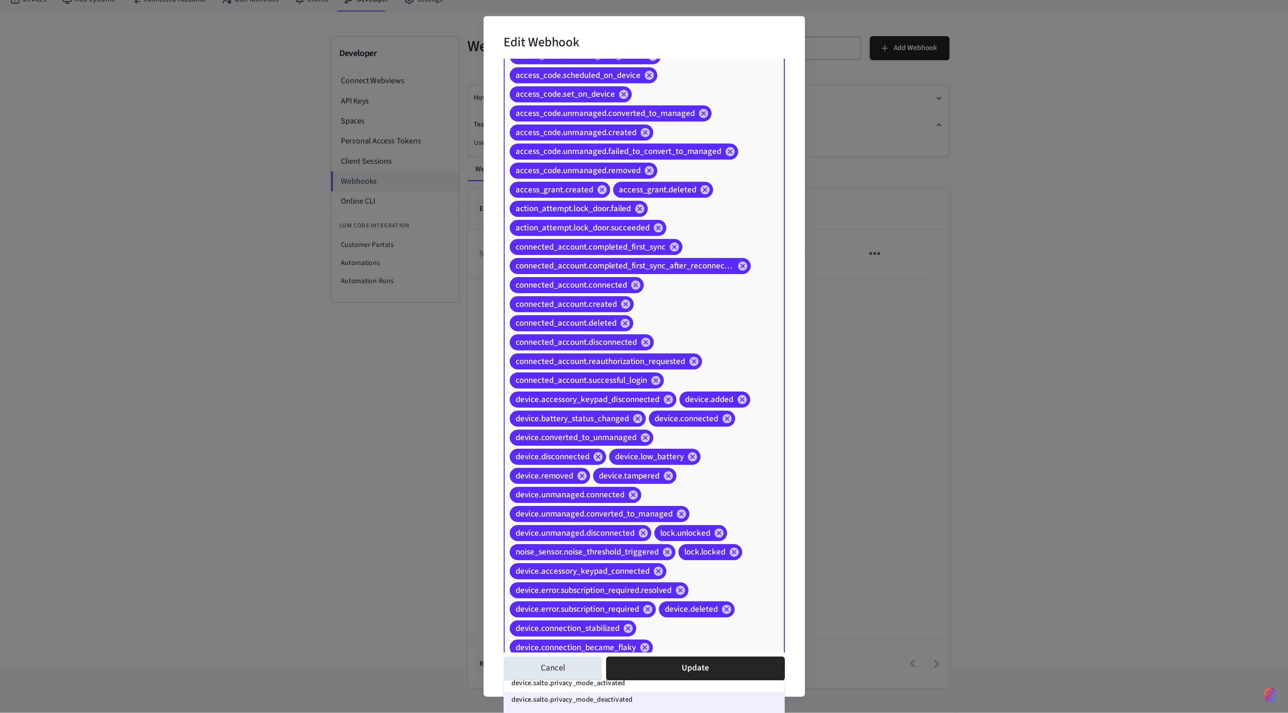
scroll to position [864, 0]
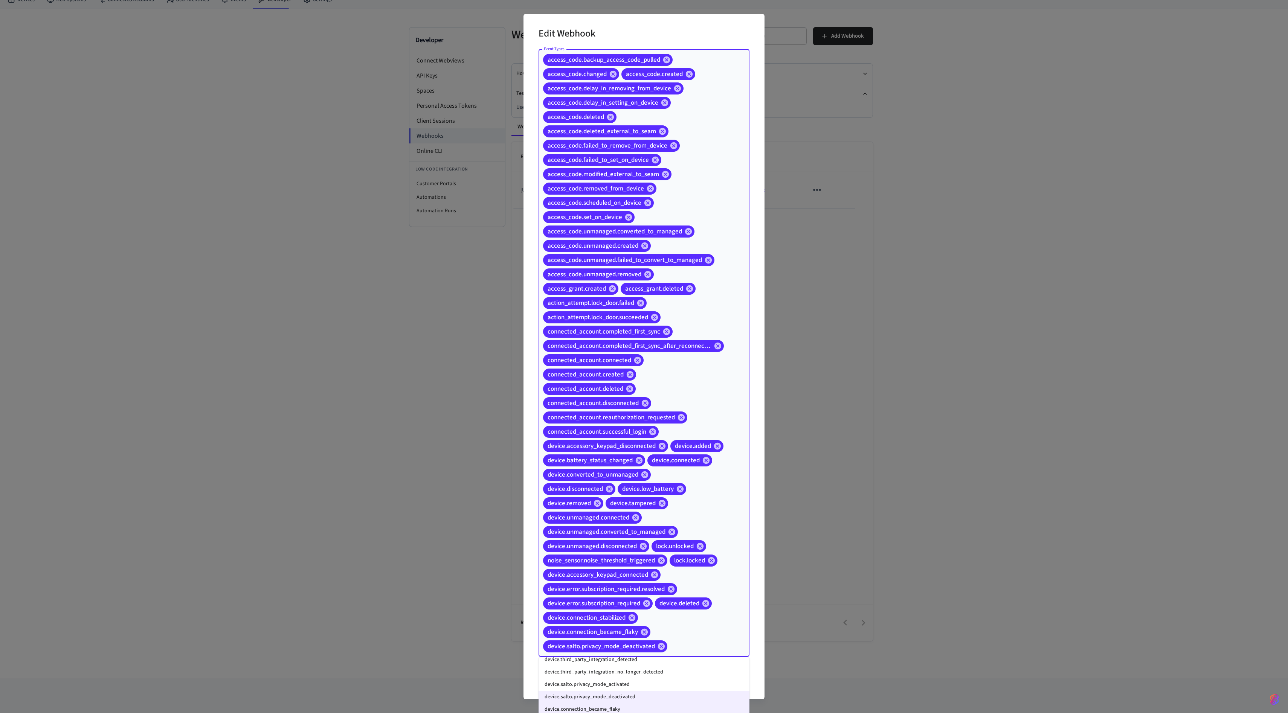
click at [644, 356] on li "device.third_party_integration_no_longer_detected" at bounding box center [644, 672] width 211 height 12
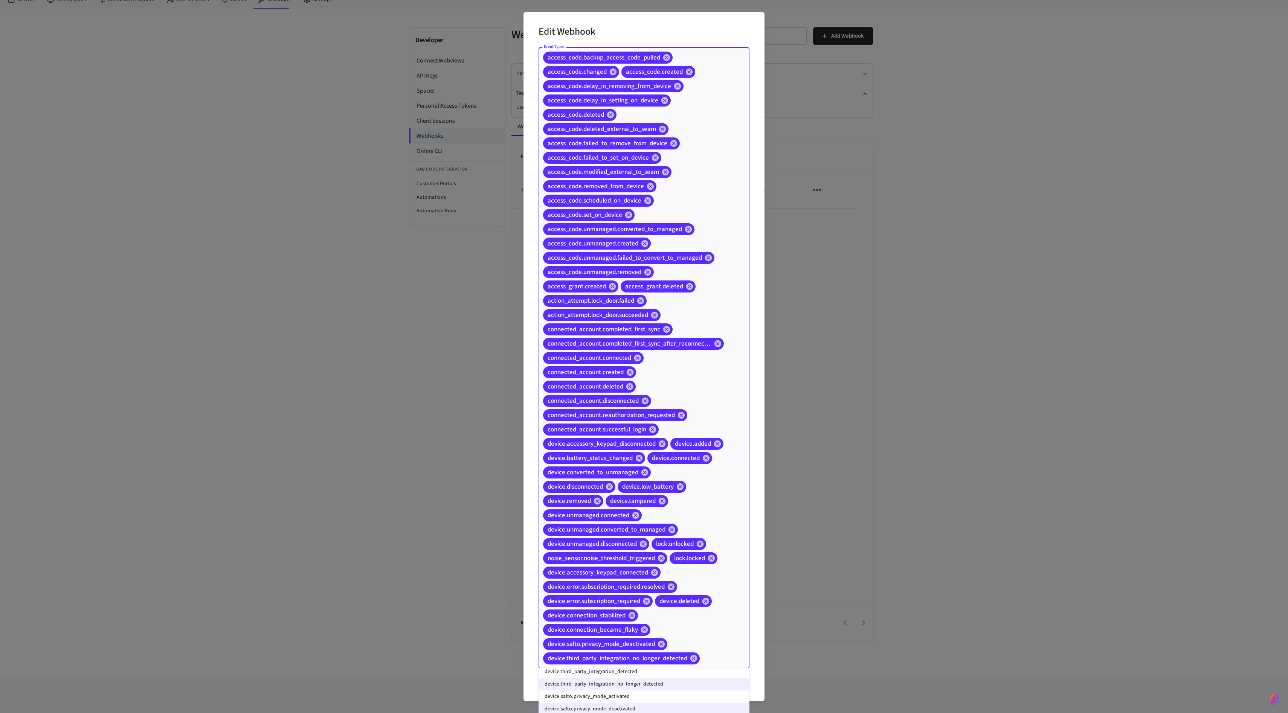
click at [644, 356] on li "device.salto.privacy_mode_activated" at bounding box center [644, 697] width 211 height 12
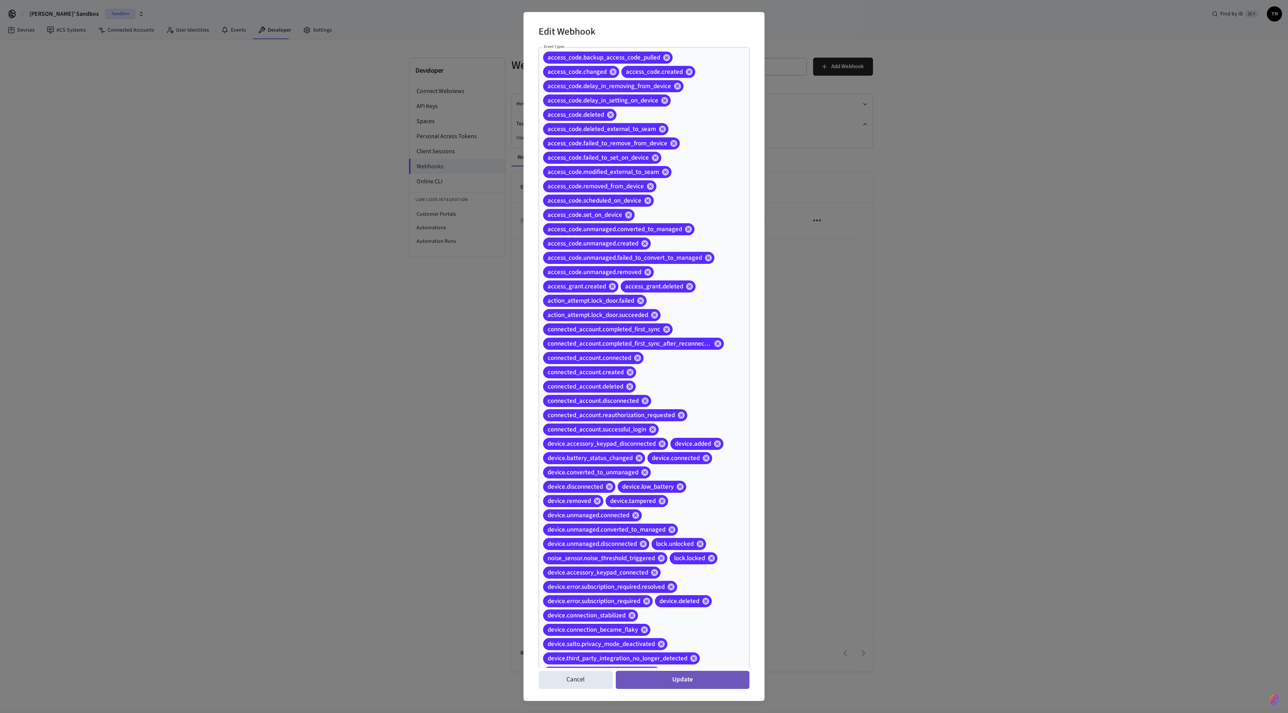
scroll to position [0, 0]
click at [644, 356] on button "Update" at bounding box center [683, 680] width 134 height 18
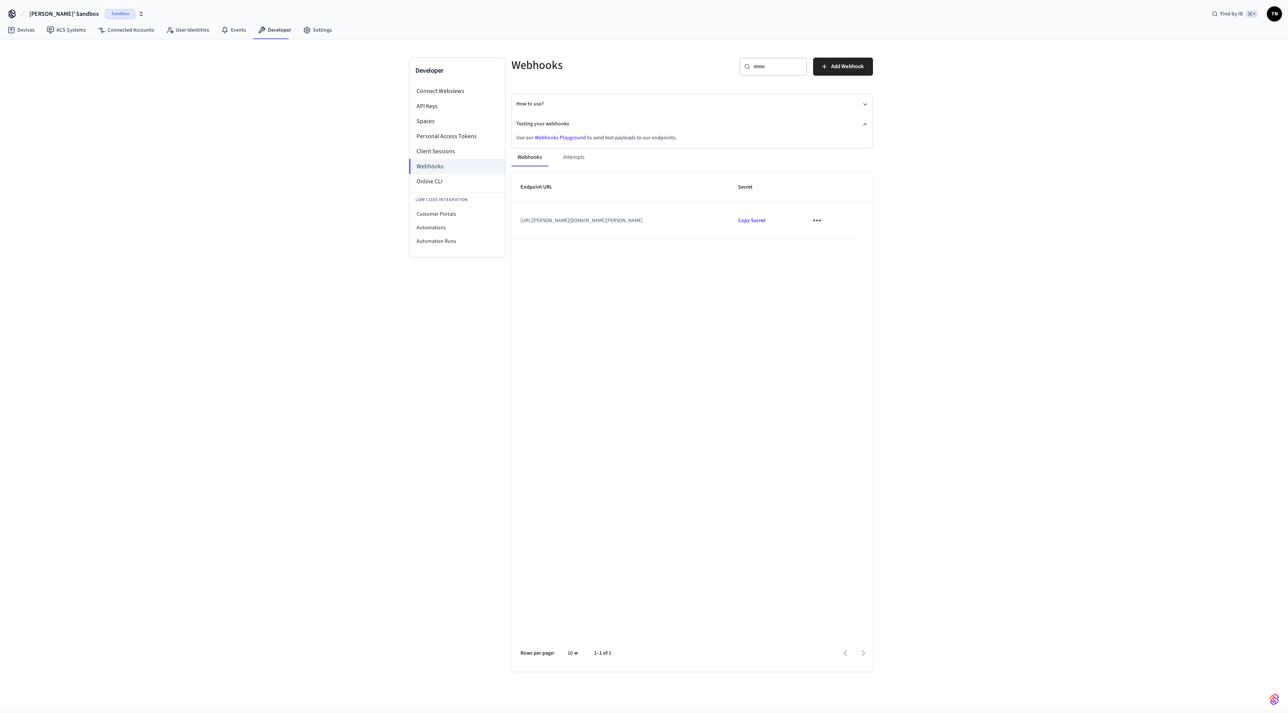
click at [644, 217] on icon "sticky table" at bounding box center [817, 221] width 12 height 12
click at [644, 242] on li "Edit" at bounding box center [847, 243] width 36 height 20
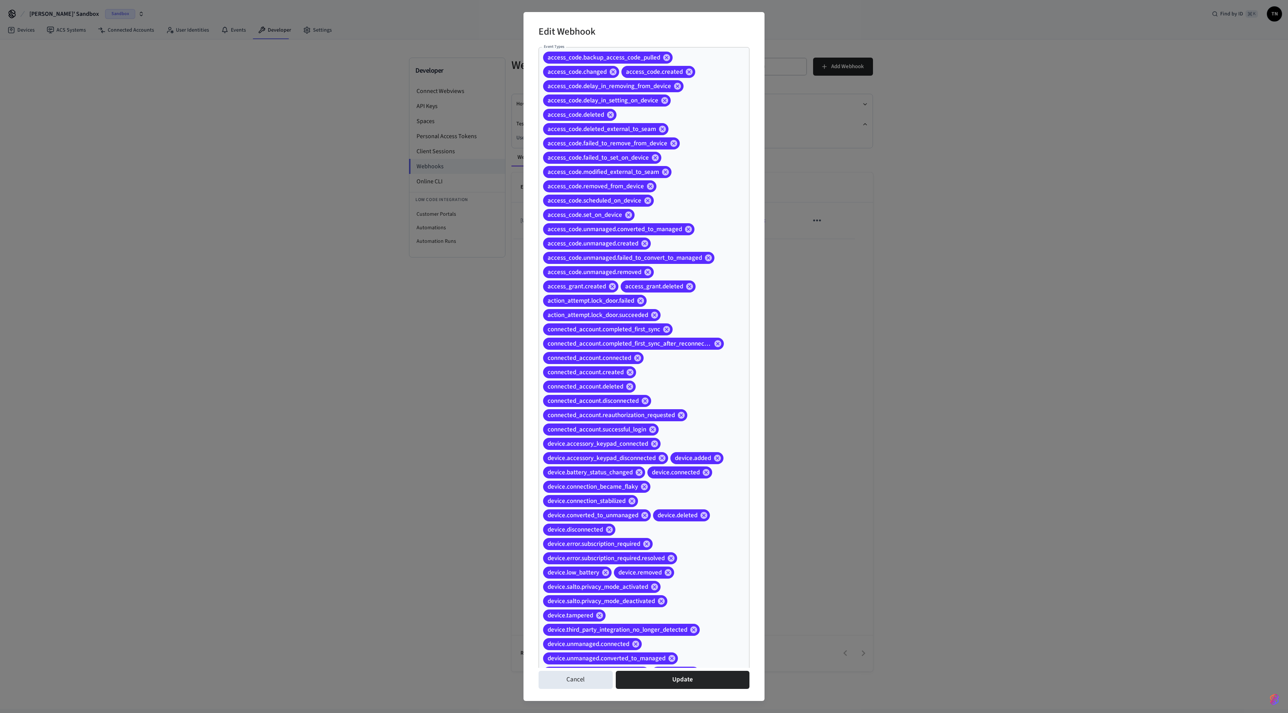
scroll to position [53, 0]
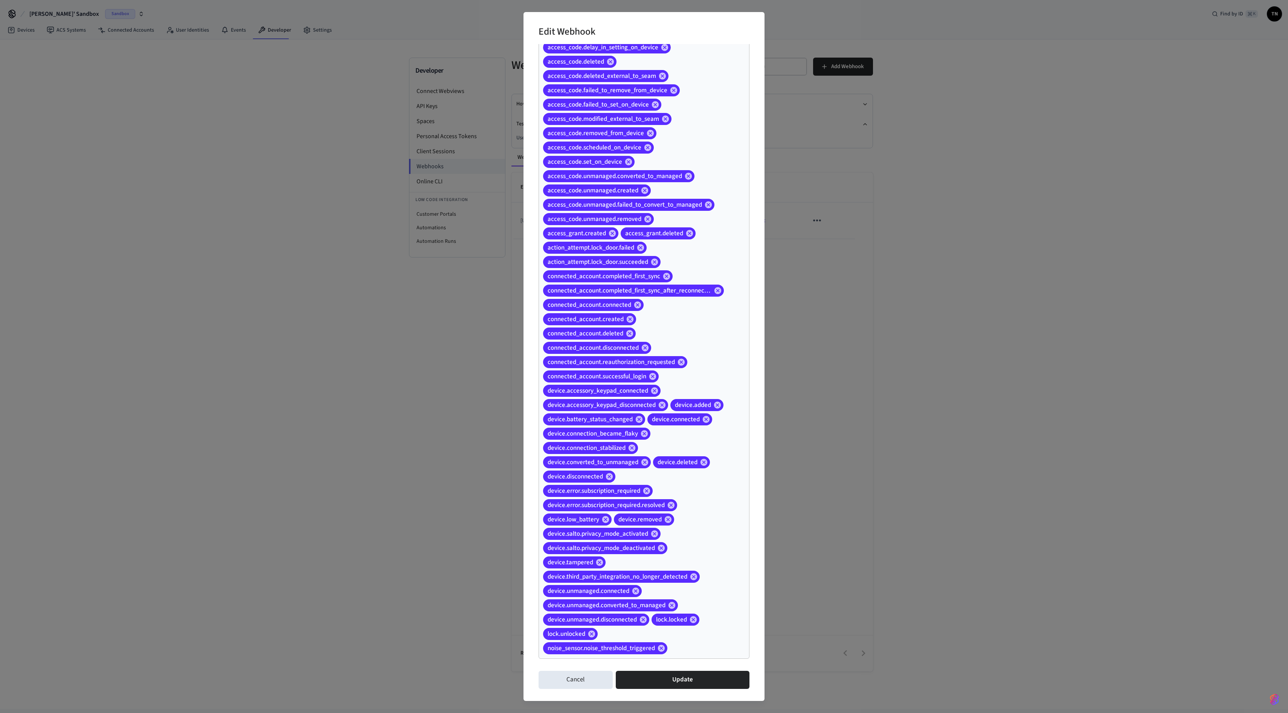
click at [644, 356] on div "access_code.backup_access_code_pulled access_code.changed access_code.created a…" at bounding box center [644, 326] width 211 height 665
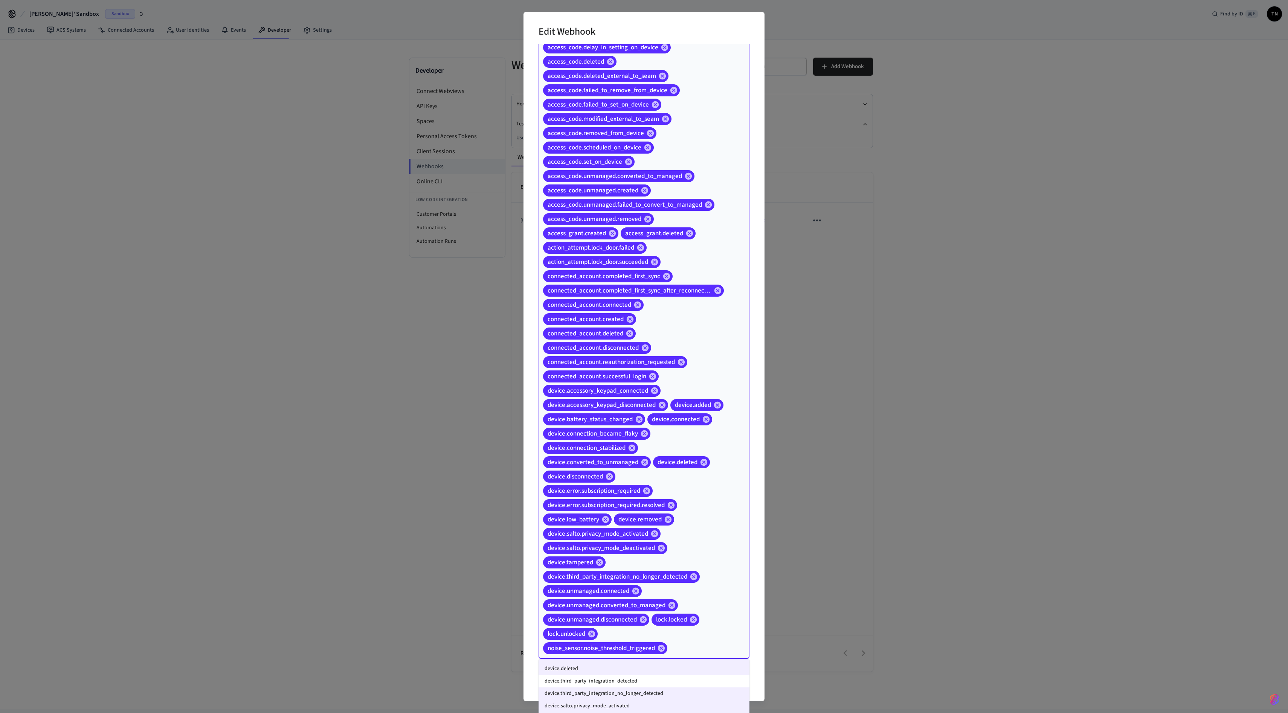
click at [644, 356] on li "device.third_party_integration_detected" at bounding box center [644, 681] width 211 height 12
click at [615, 356] on li "connect_webview.login_failed" at bounding box center [644, 695] width 211 height 12
click at [629, 356] on li "connect_webview.login_succeeded" at bounding box center [644, 697] width 211 height 12
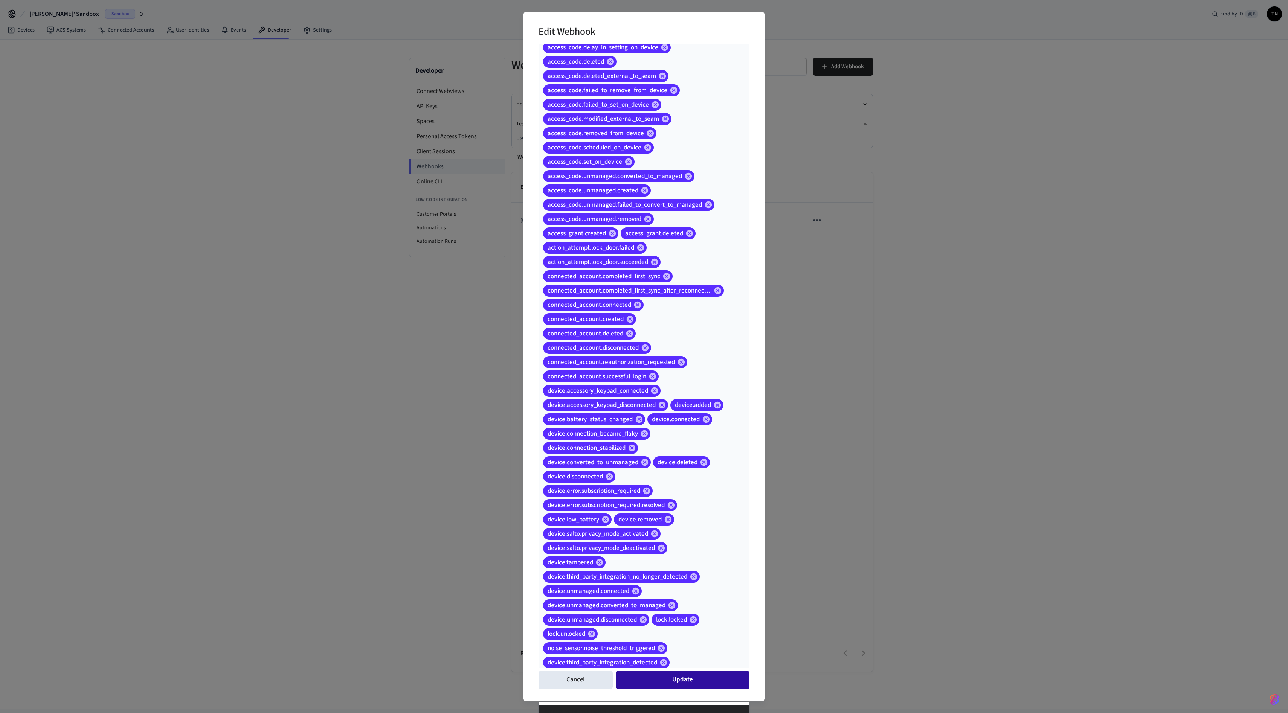
click at [644, 356] on button "Update" at bounding box center [683, 680] width 134 height 18
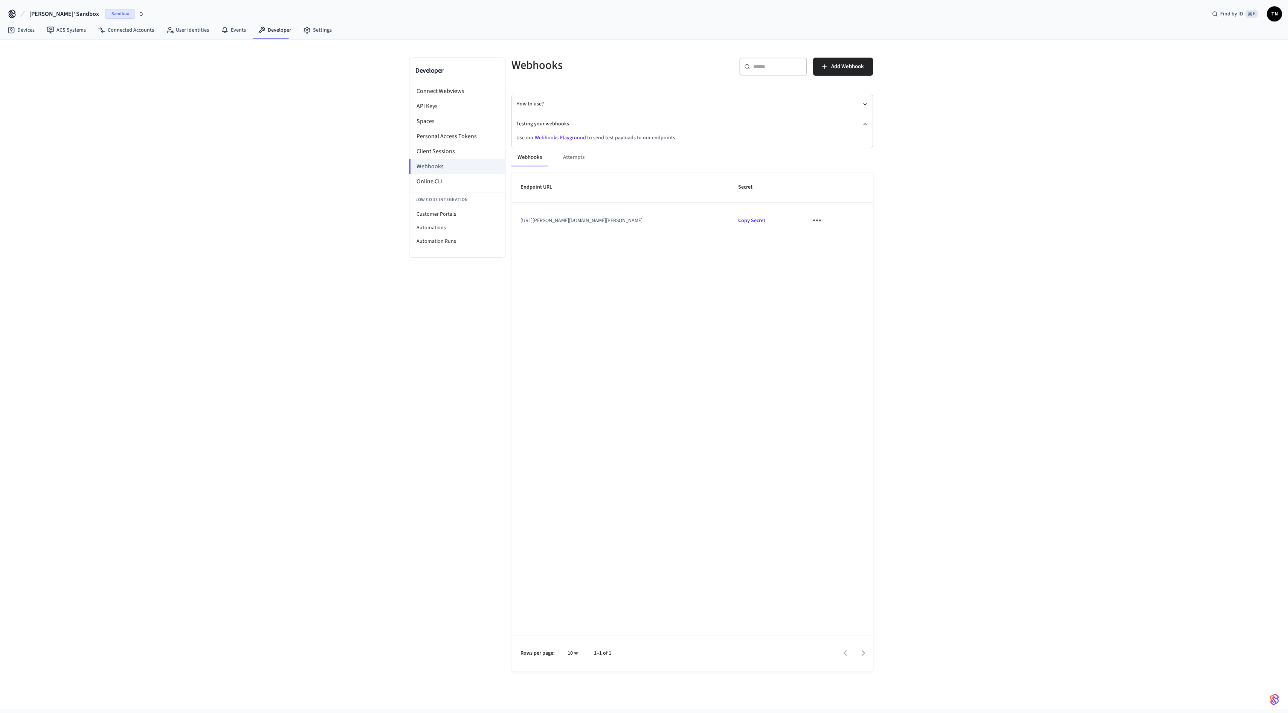
click at [644, 223] on td "sticky table" at bounding box center [827, 221] width 56 height 36
click at [644, 215] on td "sticky table" at bounding box center [827, 221] width 56 height 36
click at [644, 222] on icon "sticky table" at bounding box center [817, 221] width 12 height 12
click at [644, 243] on li "Edit" at bounding box center [847, 243] width 36 height 20
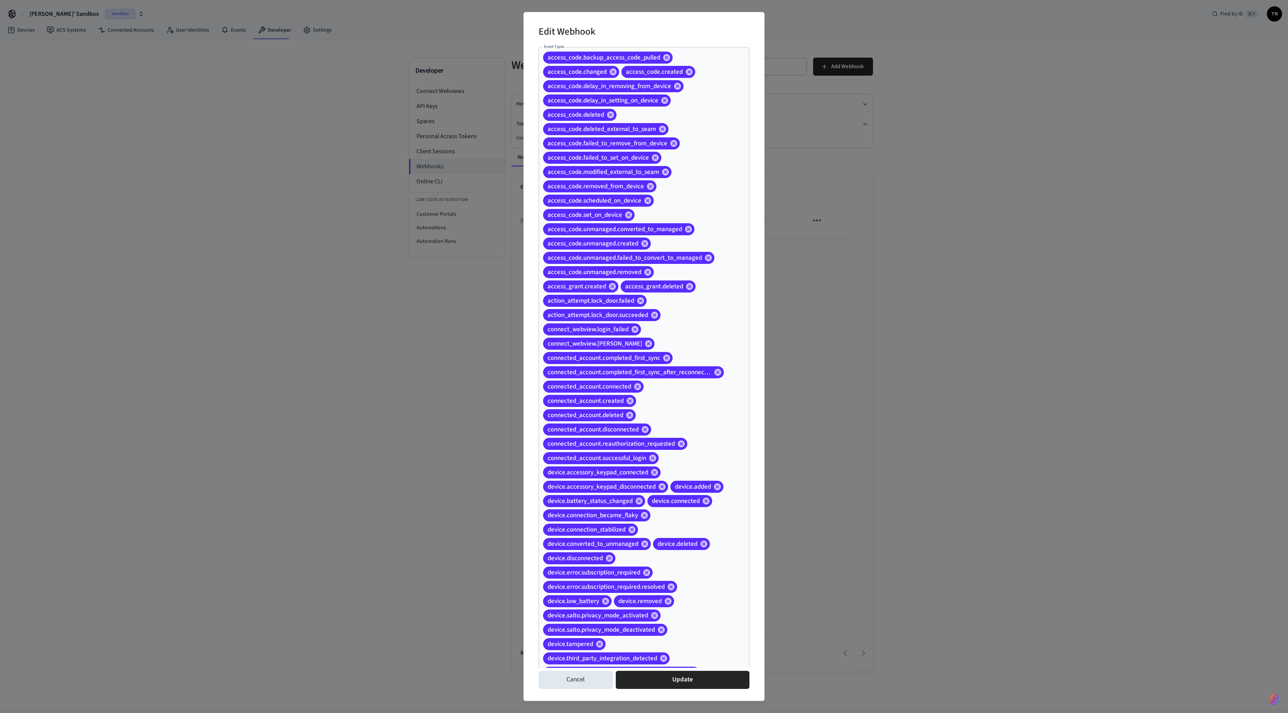
scroll to position [96, 0]
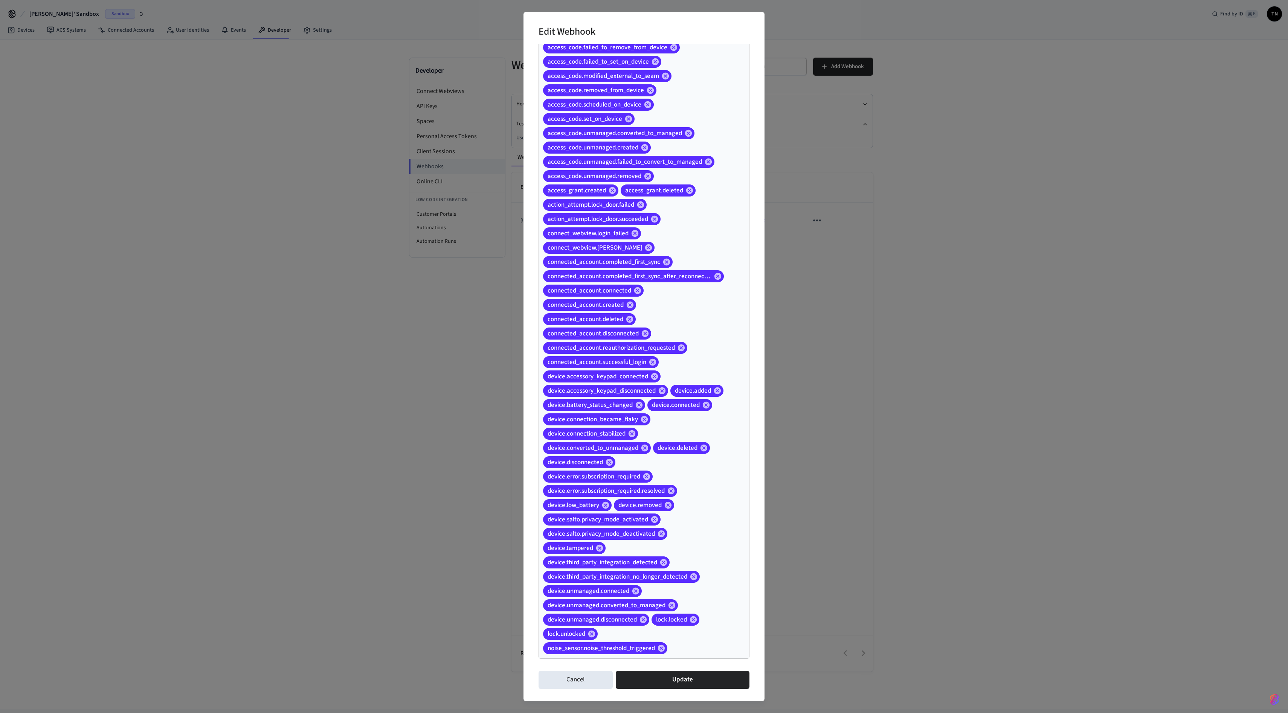
click at [644, 356] on div "access_code.backup_access_code_pulled access_code.changed access_code.created a…" at bounding box center [644, 305] width 211 height 708
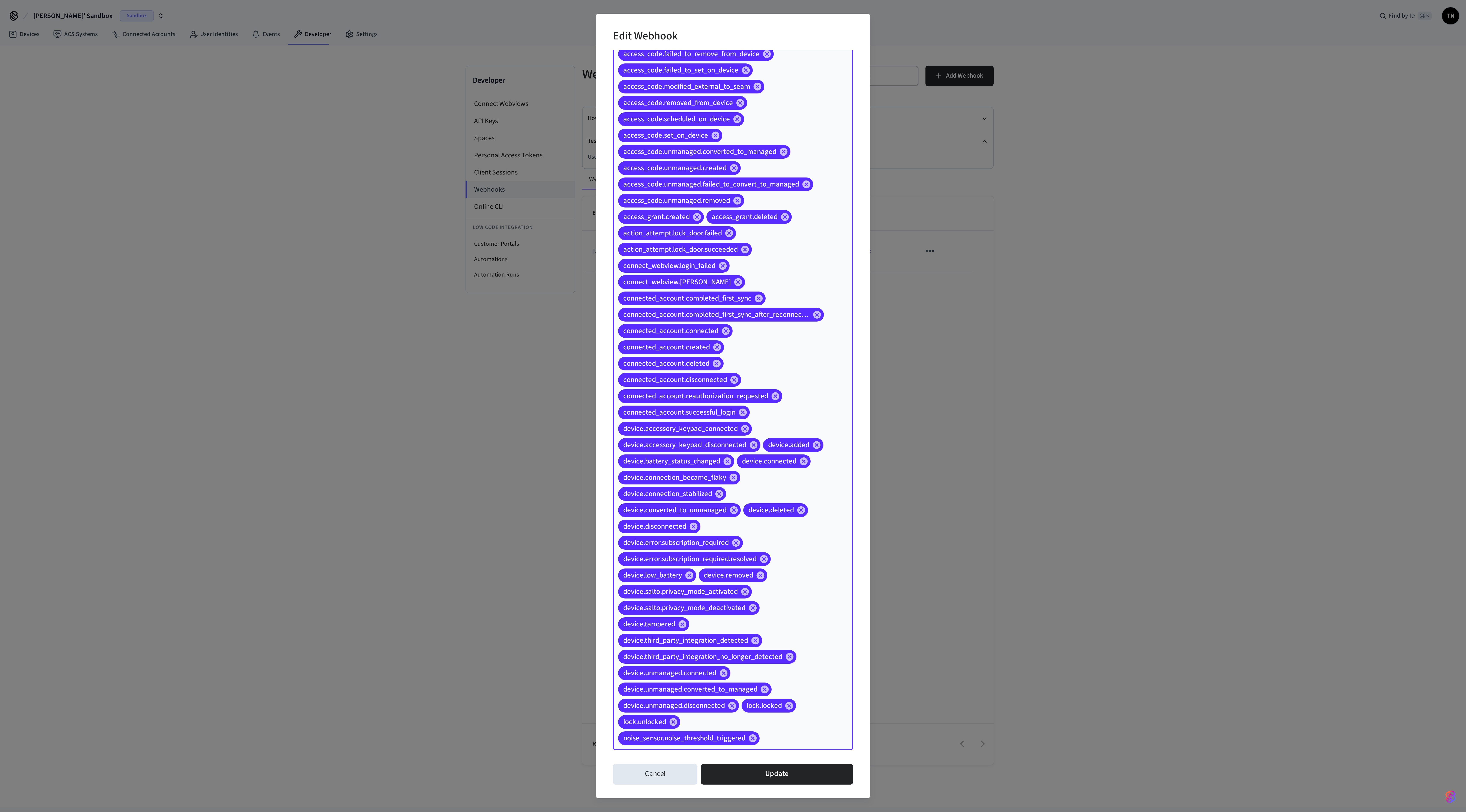
scroll to position [329, 0]
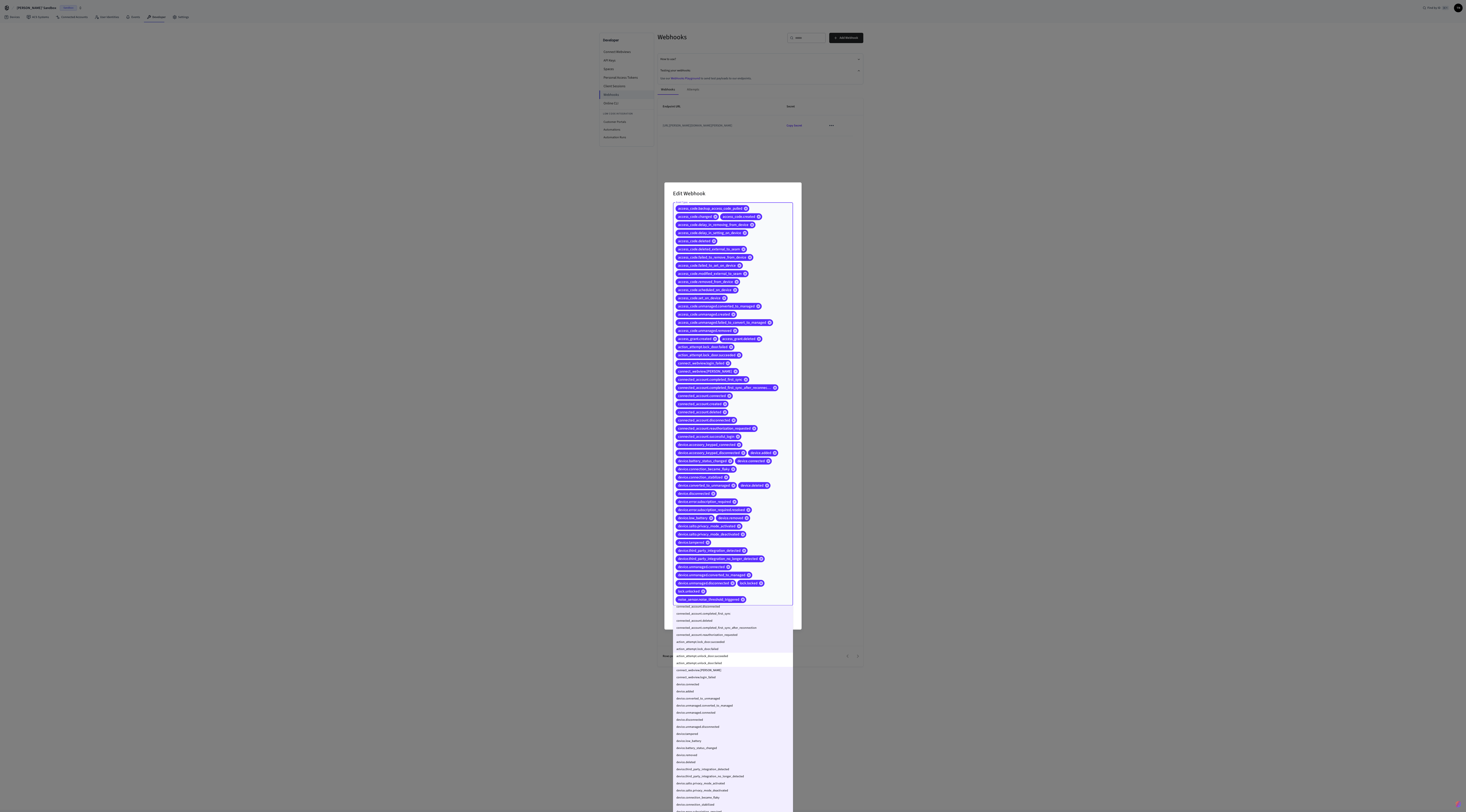
click at [366, 203] on li "action_attempt.unlock_door.failed" at bounding box center [733, 663] width 120 height 7
click at [366, 203] on li "action_attempt.unlock_door.succeeded" at bounding box center [733, 660] width 120 height 7
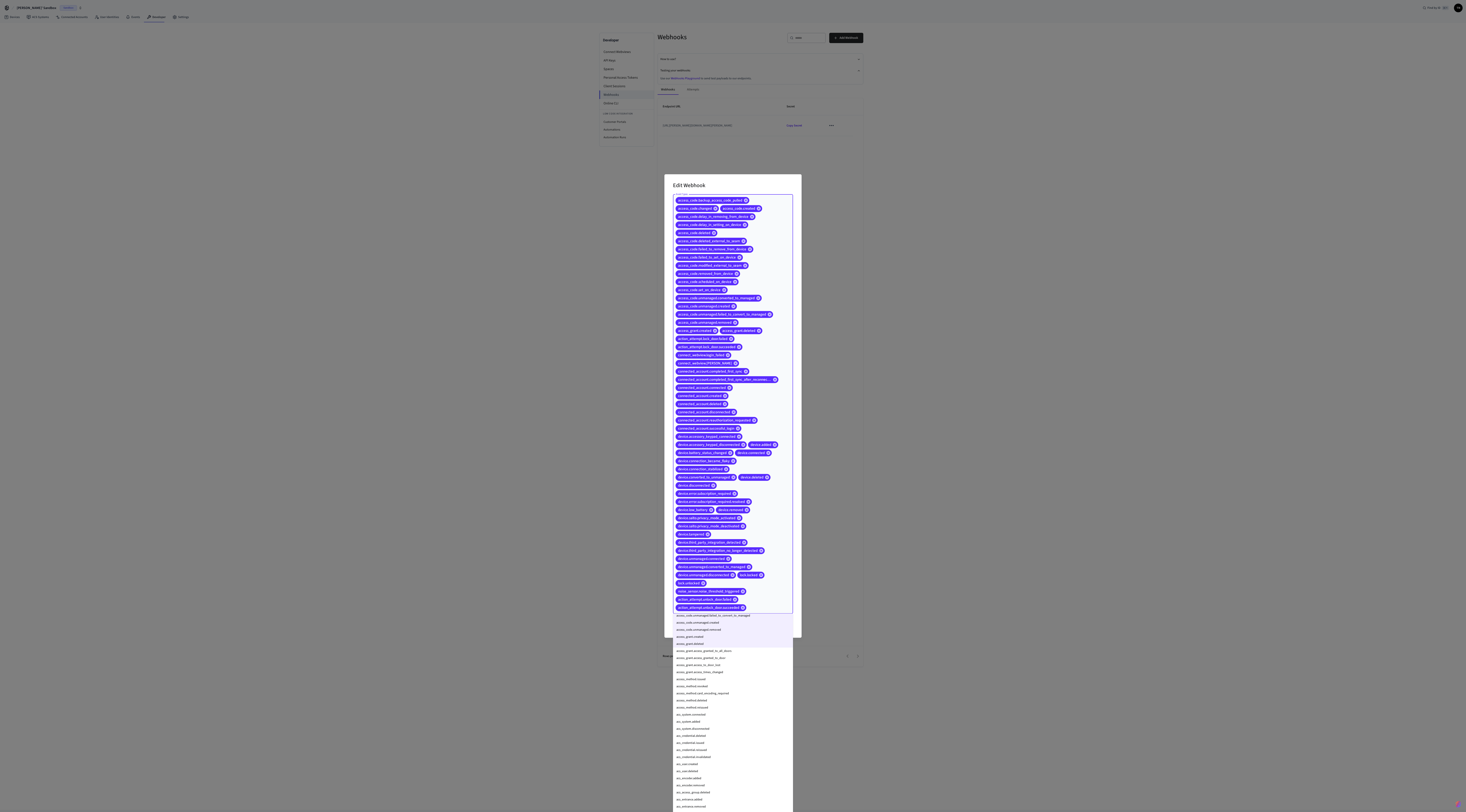
scroll to position [0, 0]
click at [366, 203] on li "access_grant.access_granted_to_all_doors" at bounding box center [733, 653] width 120 height 7
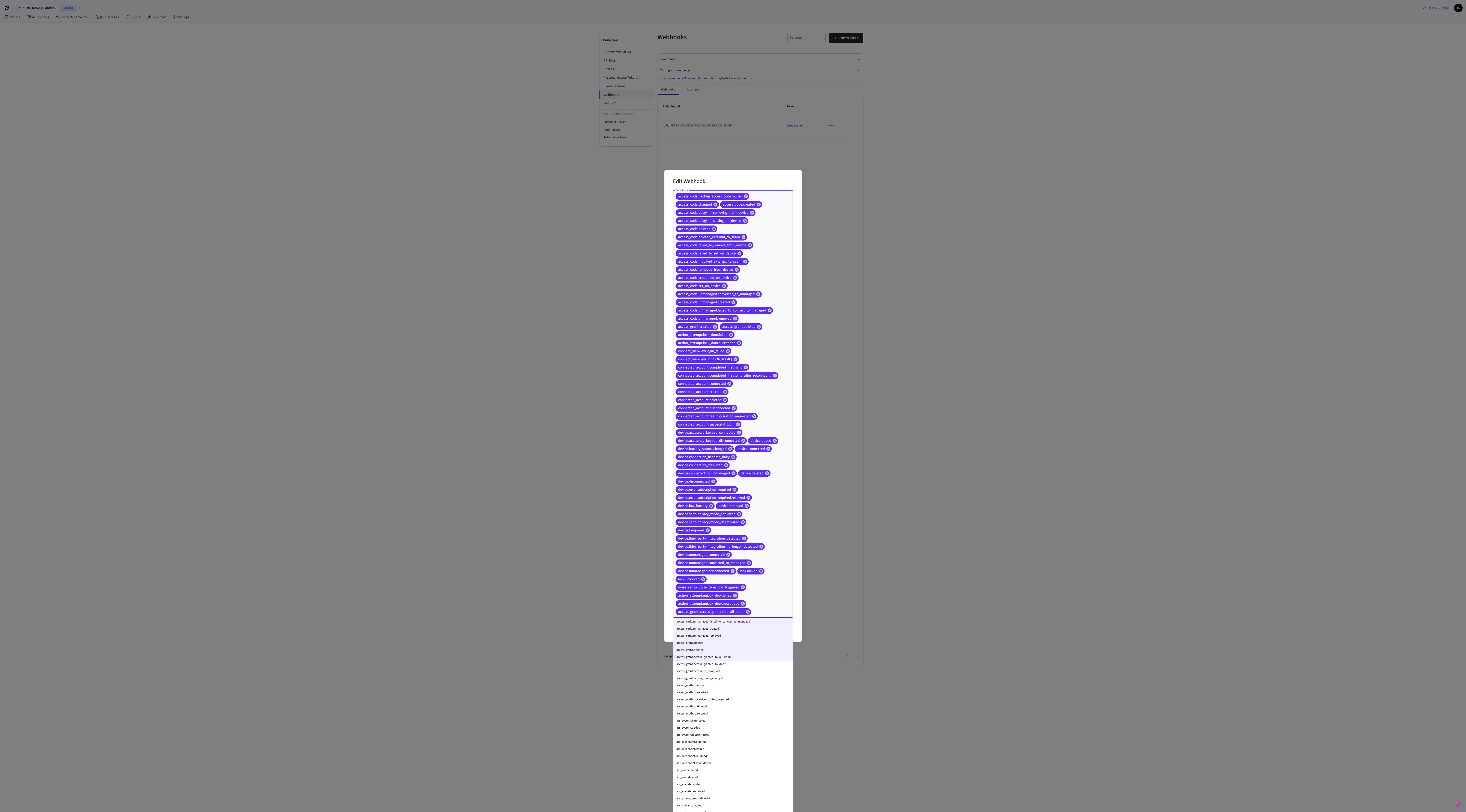
click at [366, 203] on li "access_grant.access_granted_to_door" at bounding box center [733, 664] width 120 height 7
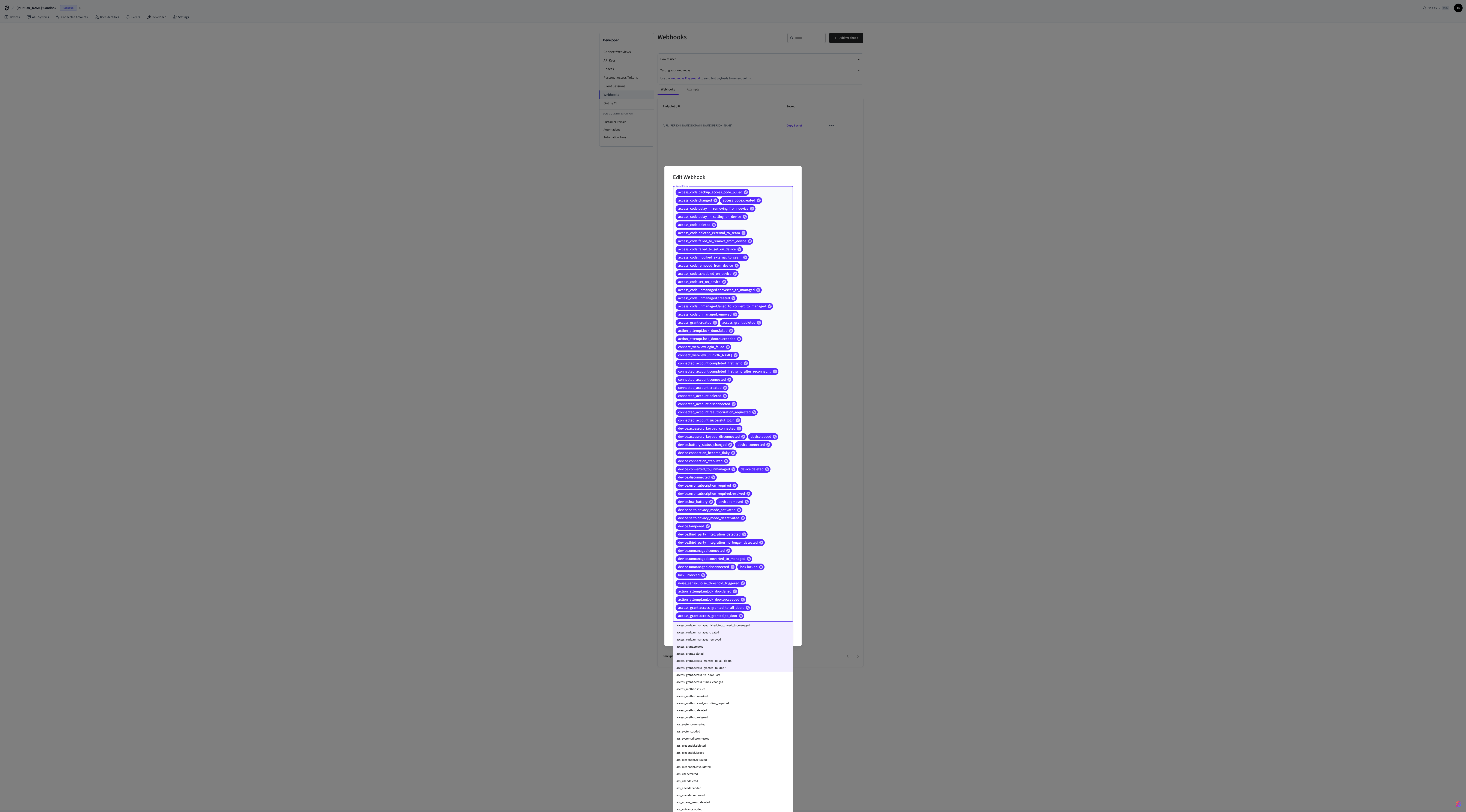
click at [366, 203] on li "access_grant.access_to_door_lost" at bounding box center [733, 675] width 120 height 7
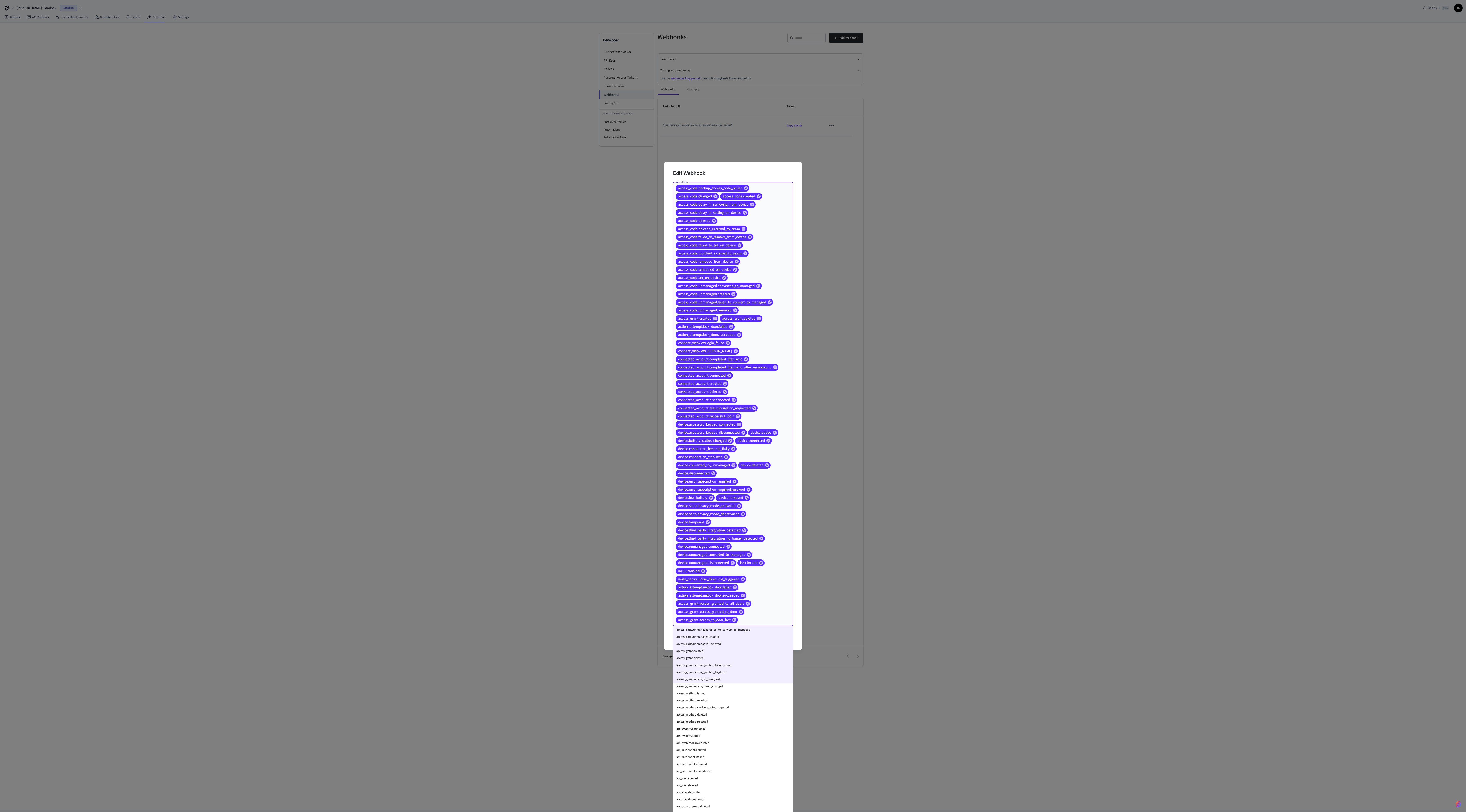
click at [366, 203] on li "access_grant.access_times_changed" at bounding box center [733, 686] width 120 height 7
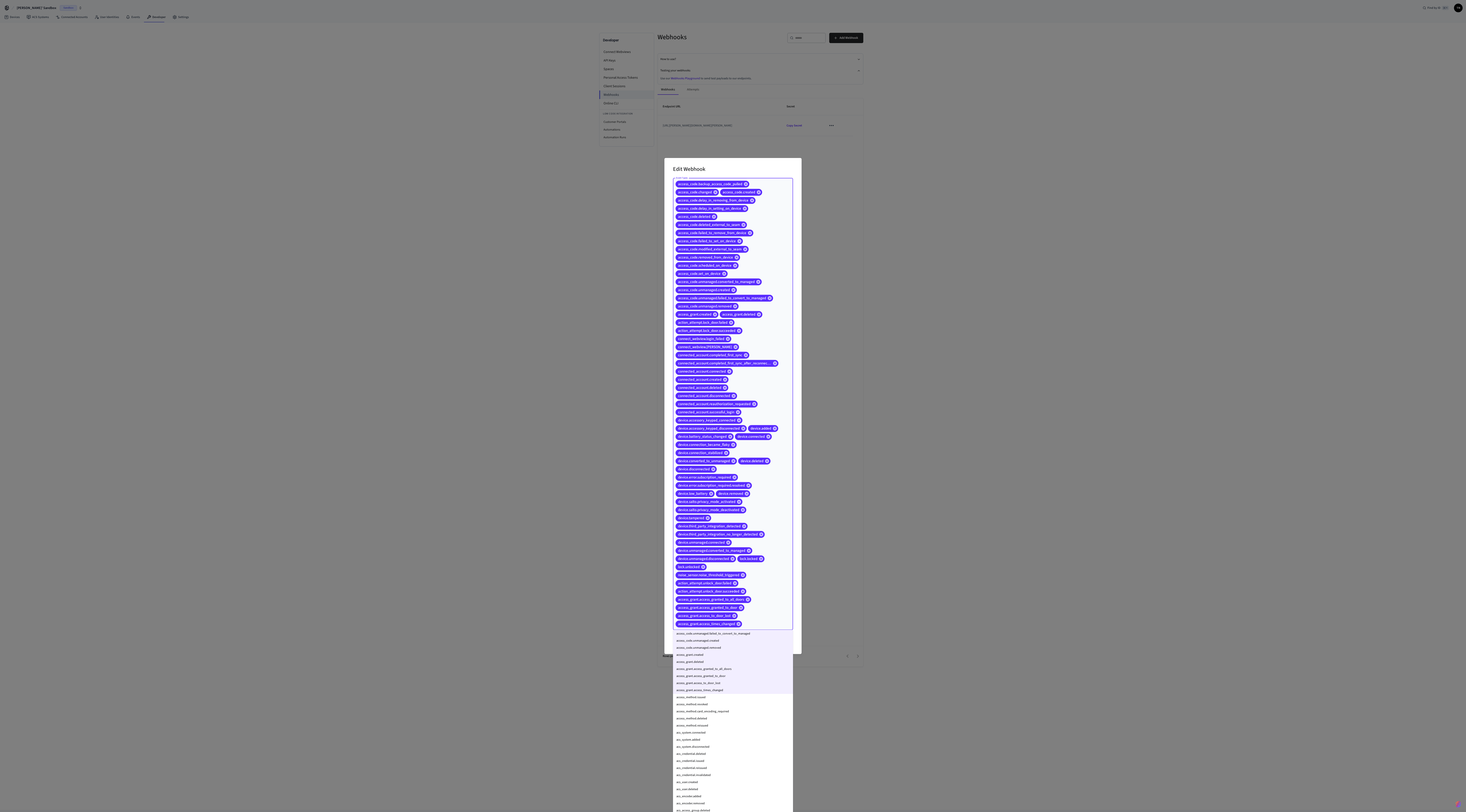
click at [366, 203] on li "access_method.issued" at bounding box center [733, 697] width 120 height 7
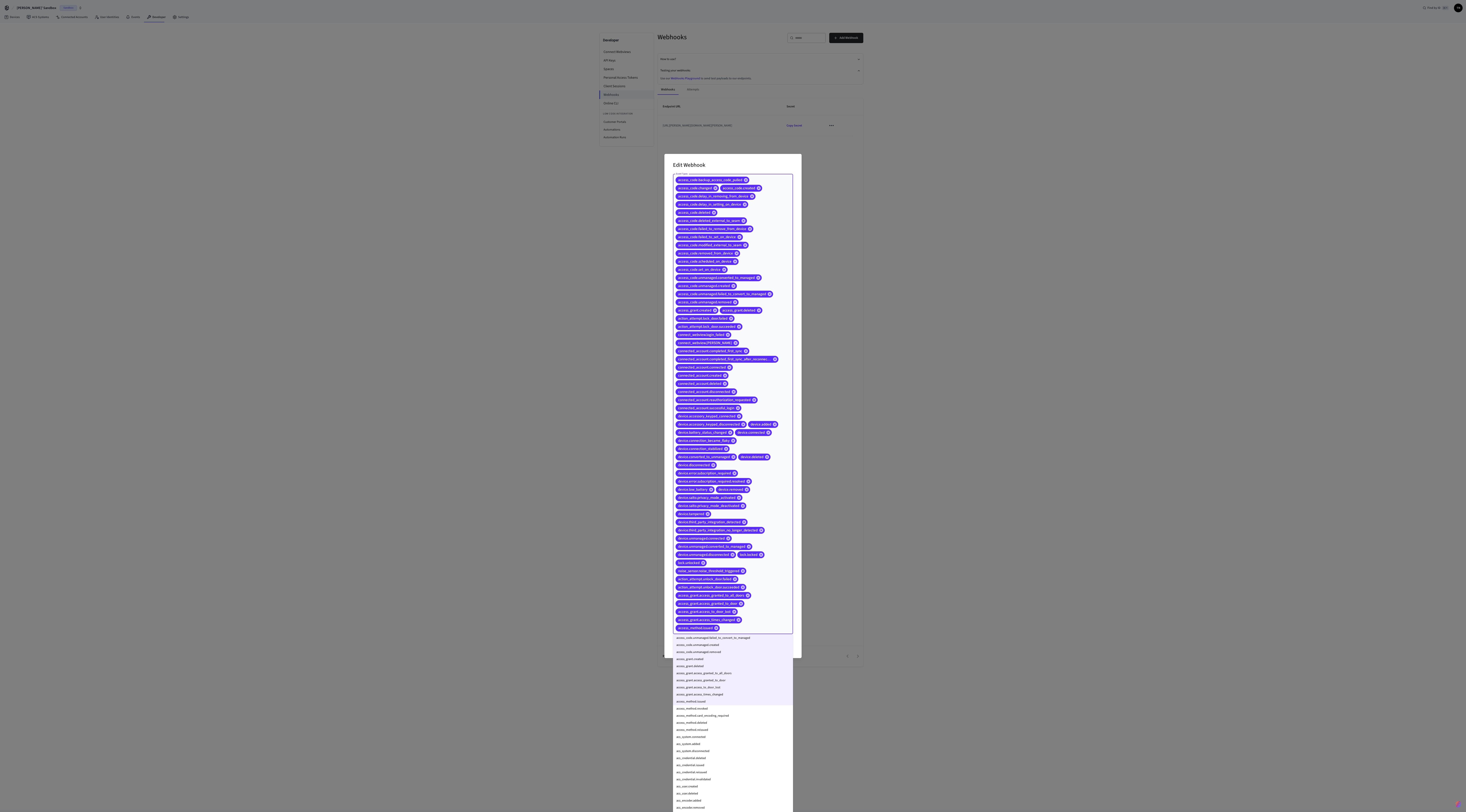
click at [366, 203] on li "access_method.card_encoding_required" at bounding box center [733, 715] width 120 height 7
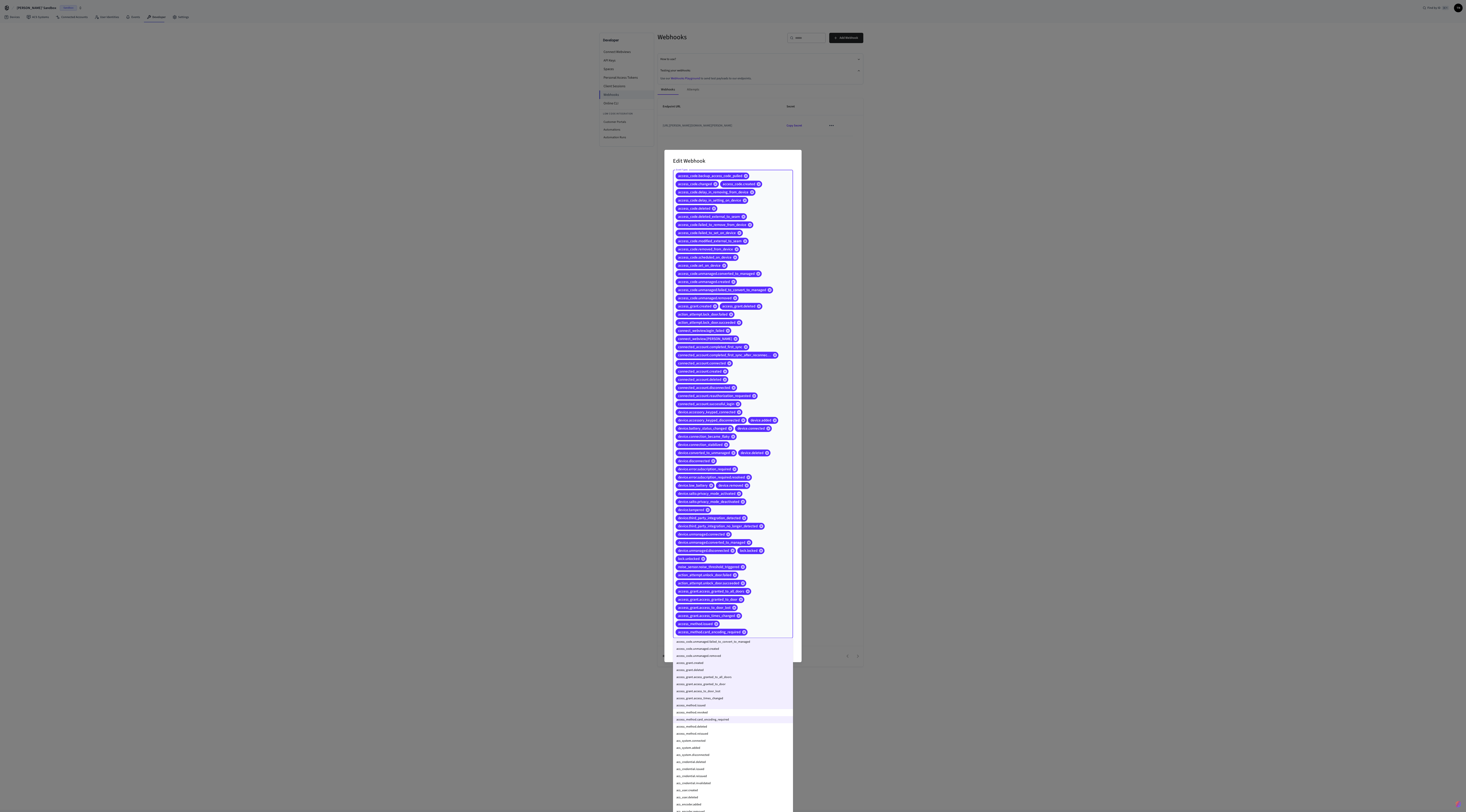
click at [366, 203] on li "access_method.revoked" at bounding box center [733, 712] width 120 height 7
click at [366, 203] on li "access_method.deleted" at bounding box center [733, 731] width 120 height 7
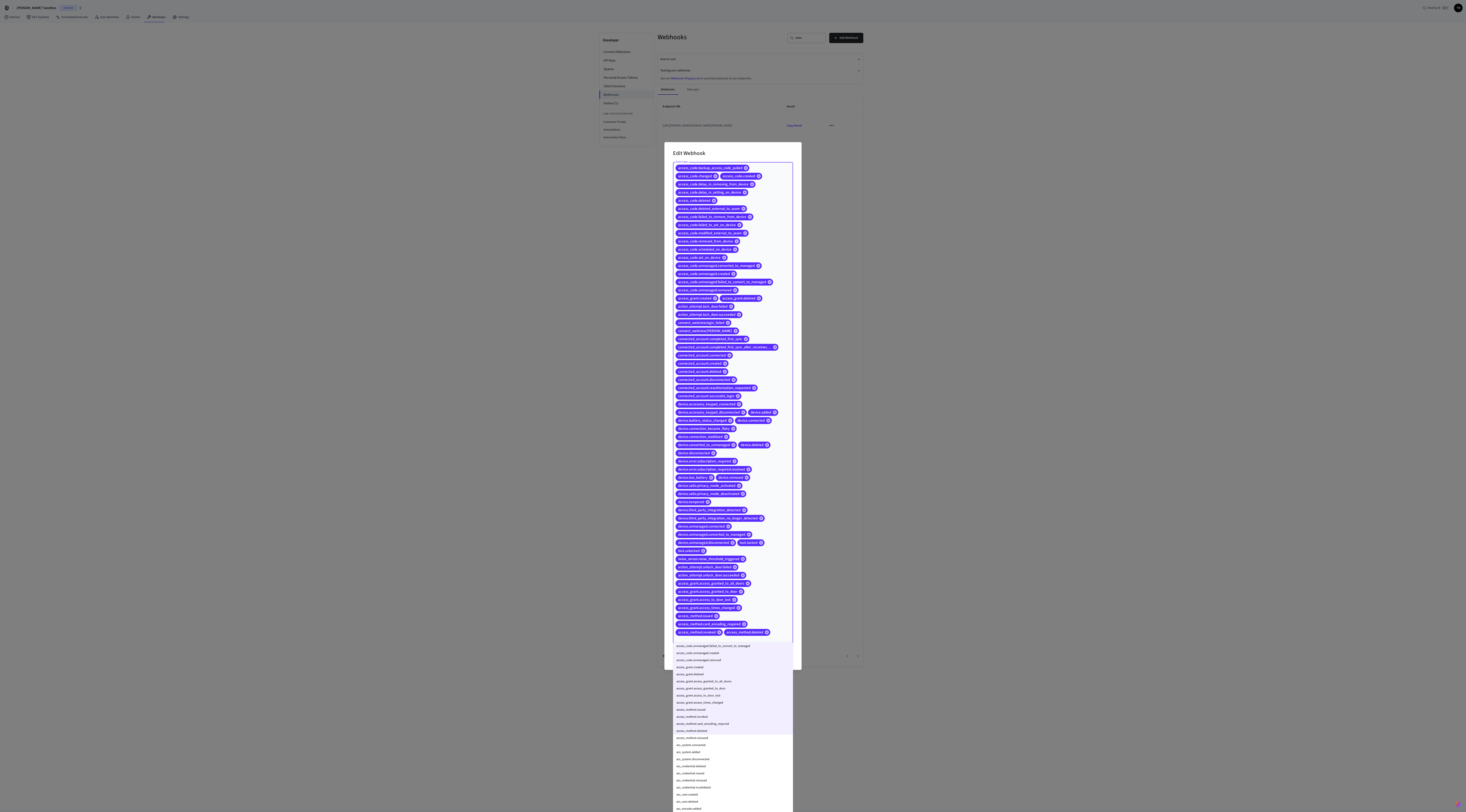
click at [366, 203] on li "access_method.reissued" at bounding box center [733, 738] width 120 height 7
click at [366, 203] on li "acs_system.connected" at bounding box center [733, 749] width 120 height 7
click at [366, 203] on li "acs_system.added" at bounding box center [733, 690] width 120 height 7
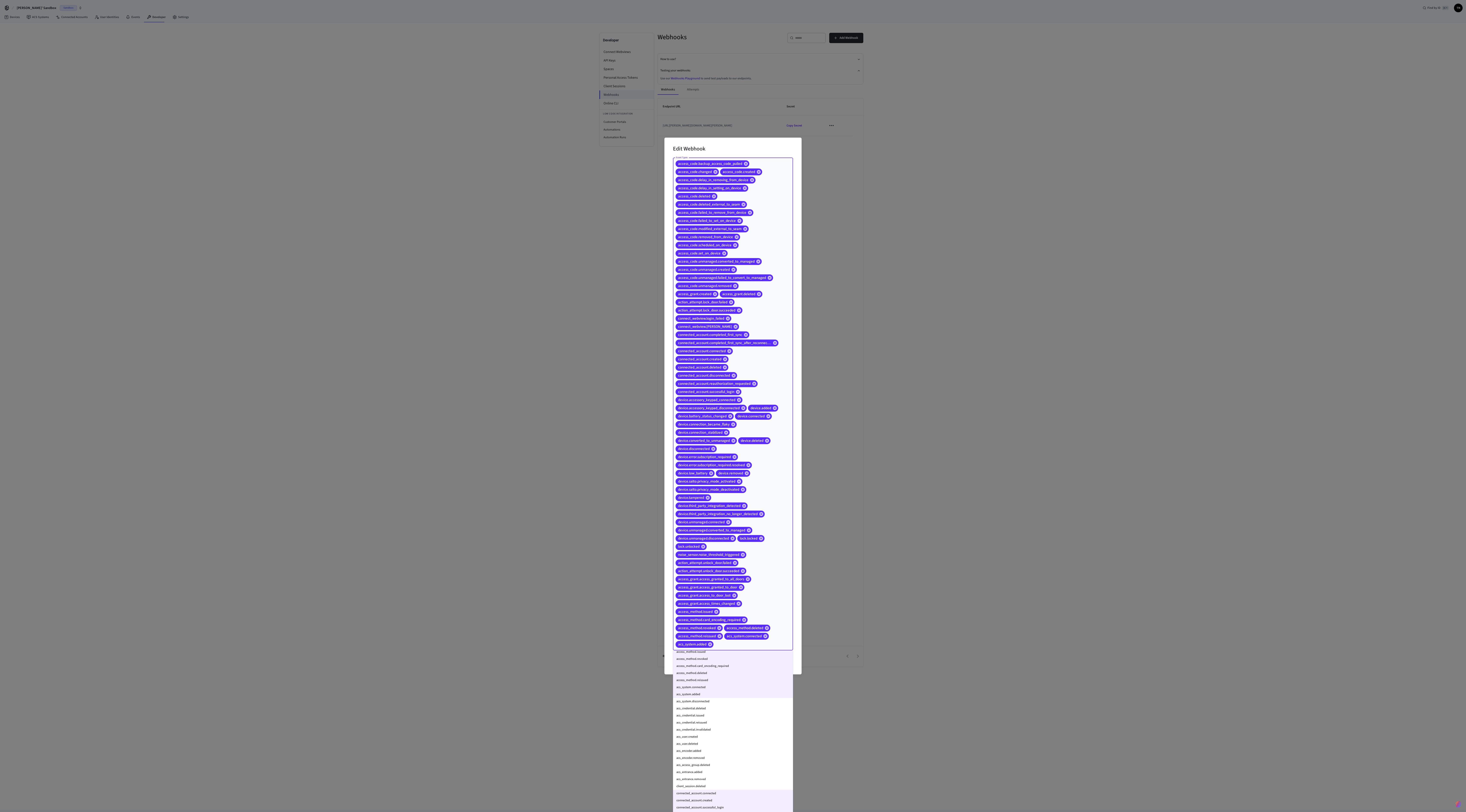
click at [366, 203] on li "acs_system.disconnected" at bounding box center [733, 701] width 120 height 7
click at [366, 203] on li "acs_credential.deleted" at bounding box center [733, 708] width 120 height 7
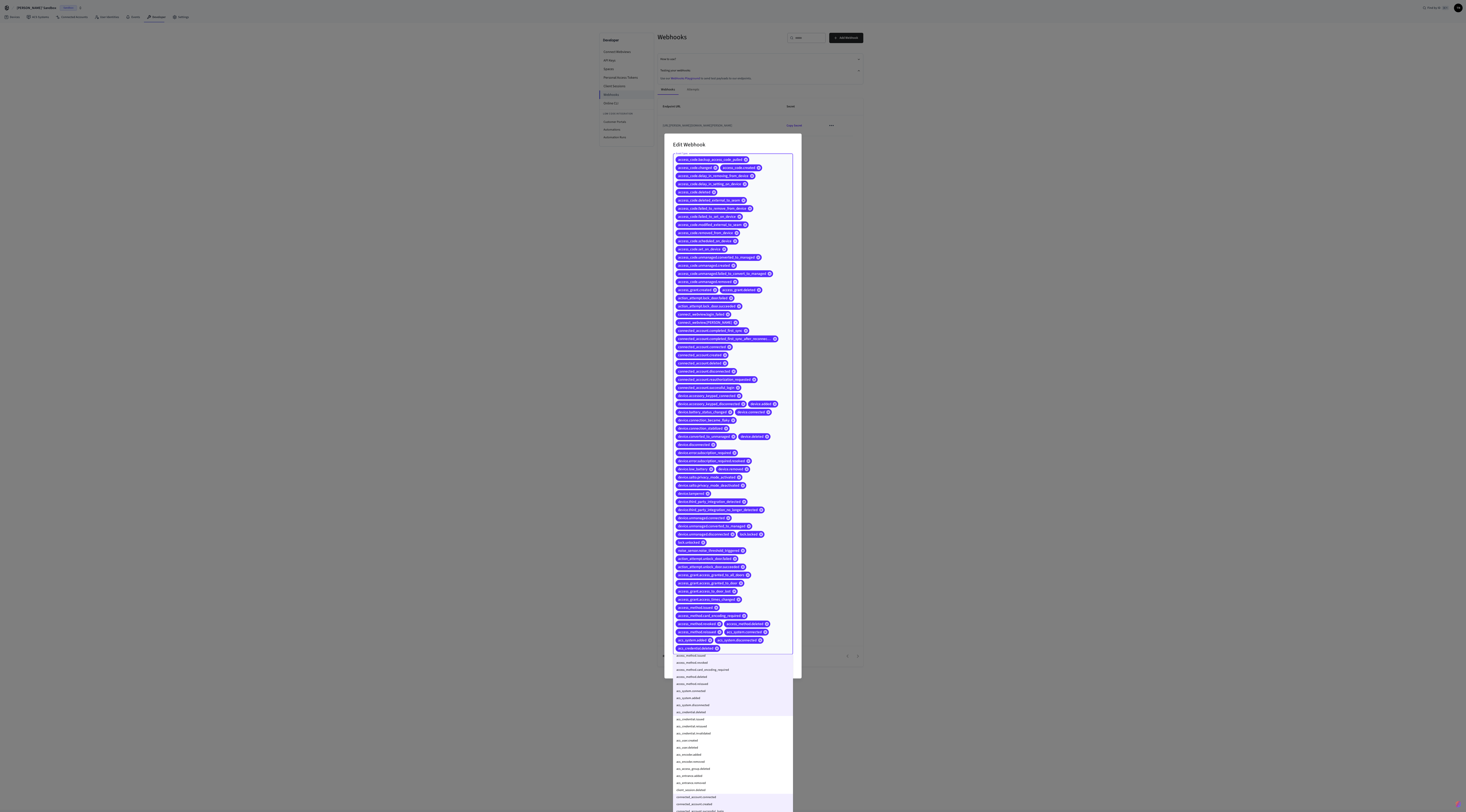
click at [366, 203] on li "acs_credential.issued" at bounding box center [733, 719] width 120 height 7
click at [366, 203] on li "acs_credential.reissued" at bounding box center [733, 726] width 120 height 7
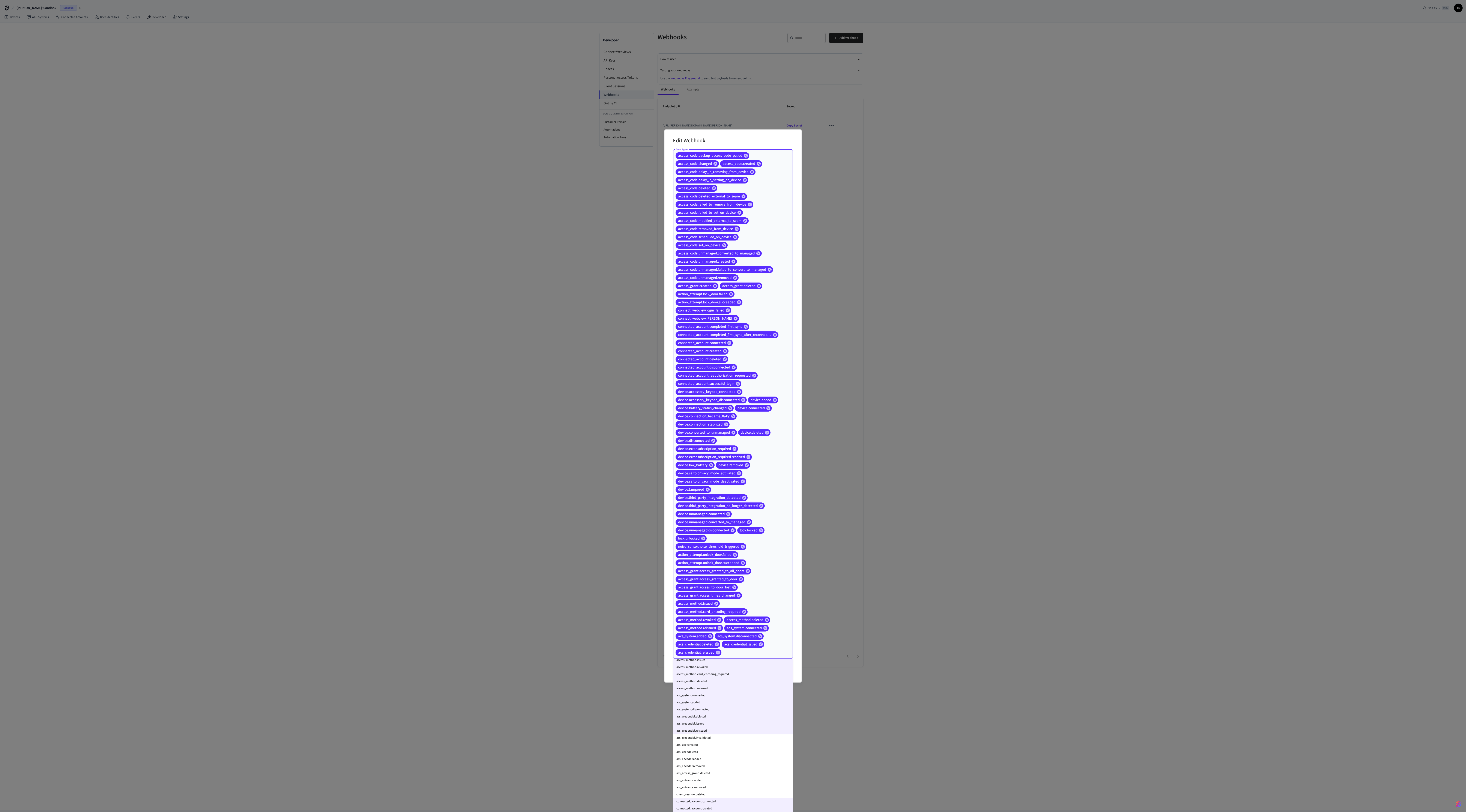
click at [366, 203] on li "acs_credential.invalidated" at bounding box center [733, 737] width 120 height 7
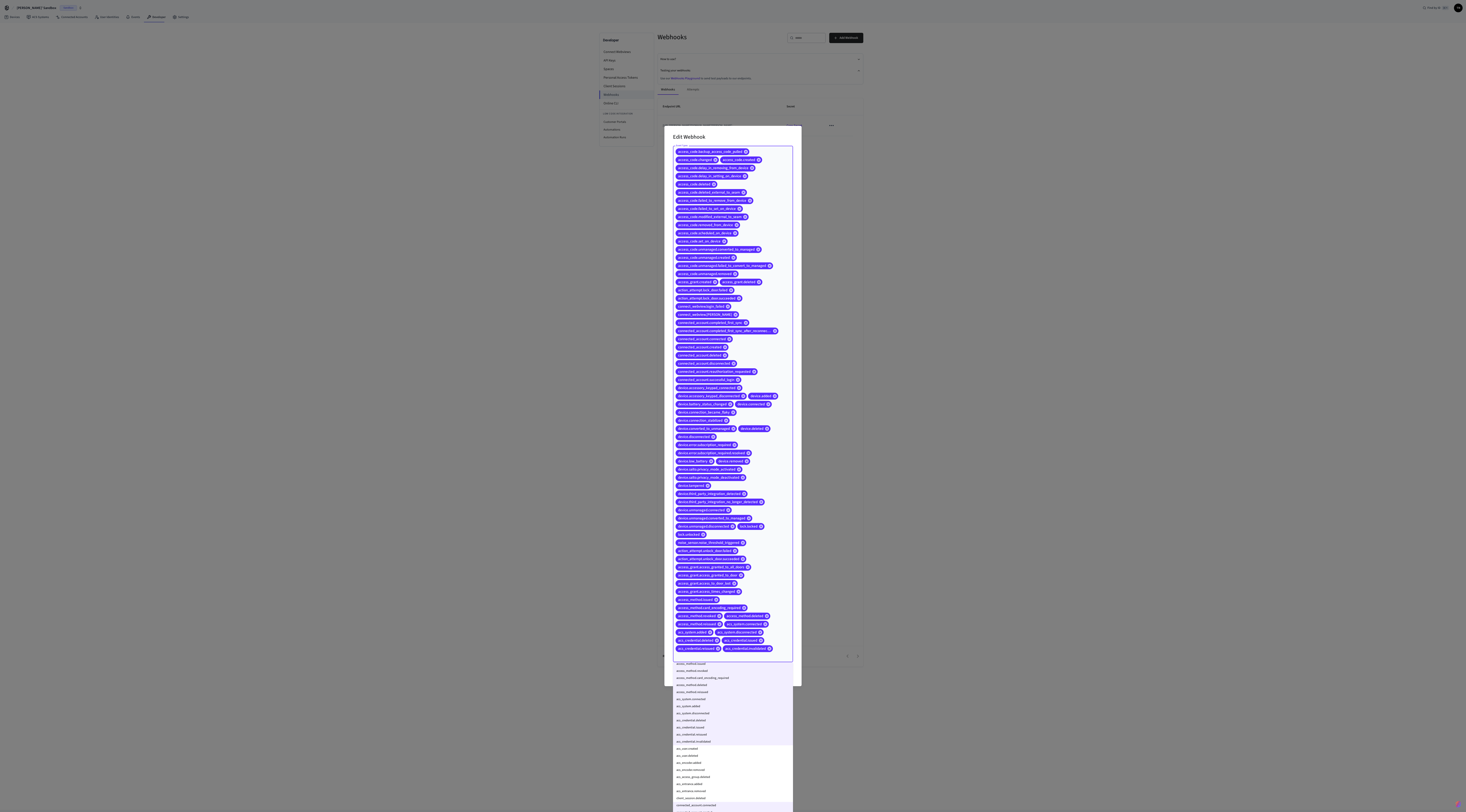
click at [366, 203] on li "acs_user.created" at bounding box center [733, 748] width 120 height 7
click at [366, 203] on li "client_session.deleted" at bounding box center [733, 735] width 120 height 7
click at [366, 203] on li "acs_entrance.removed" at bounding box center [733, 728] width 120 height 7
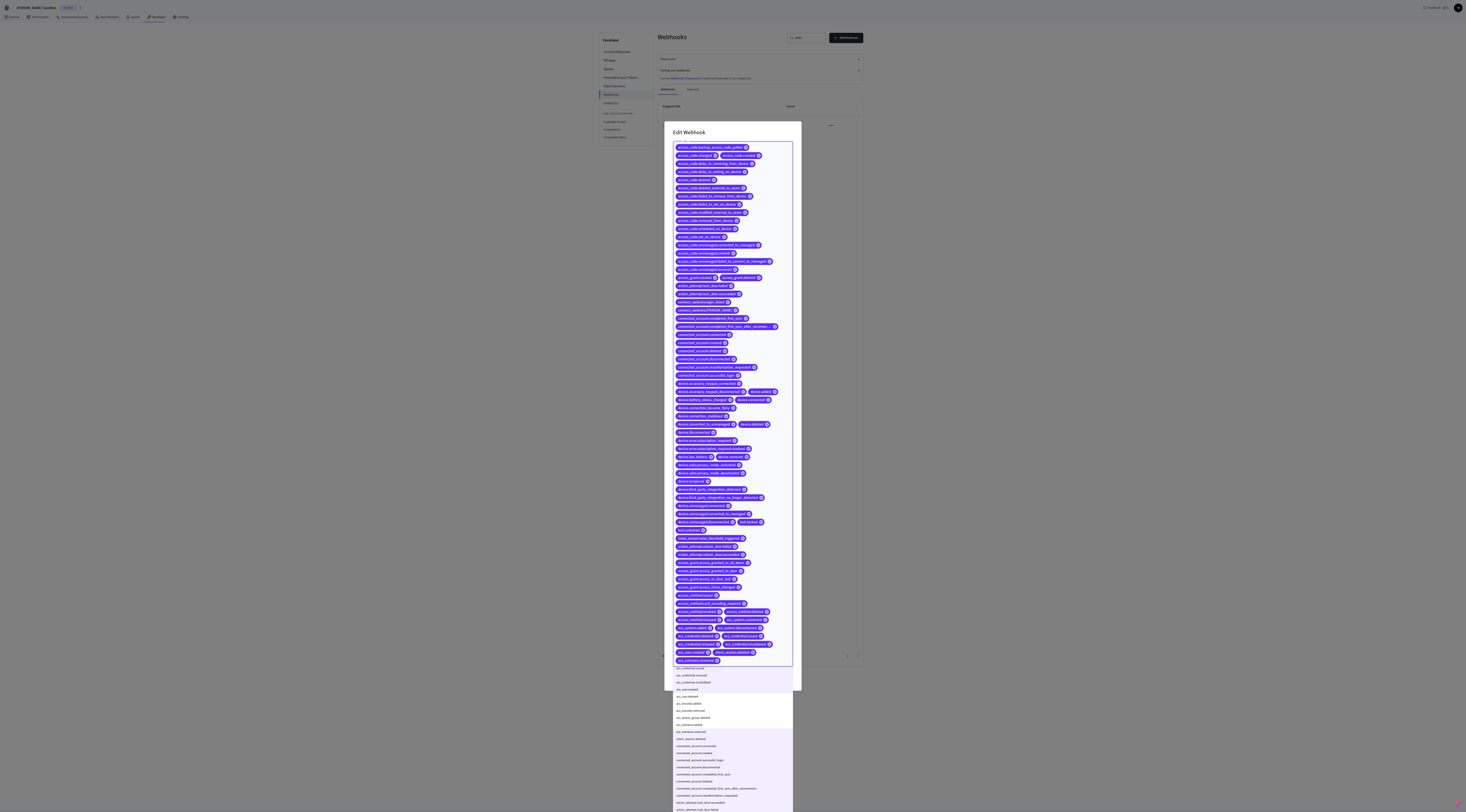
click at [366, 203] on li "acs_entrance.added" at bounding box center [733, 725] width 120 height 7
click at [366, 203] on li "acs_access_group.deleted" at bounding box center [733, 718] width 120 height 7
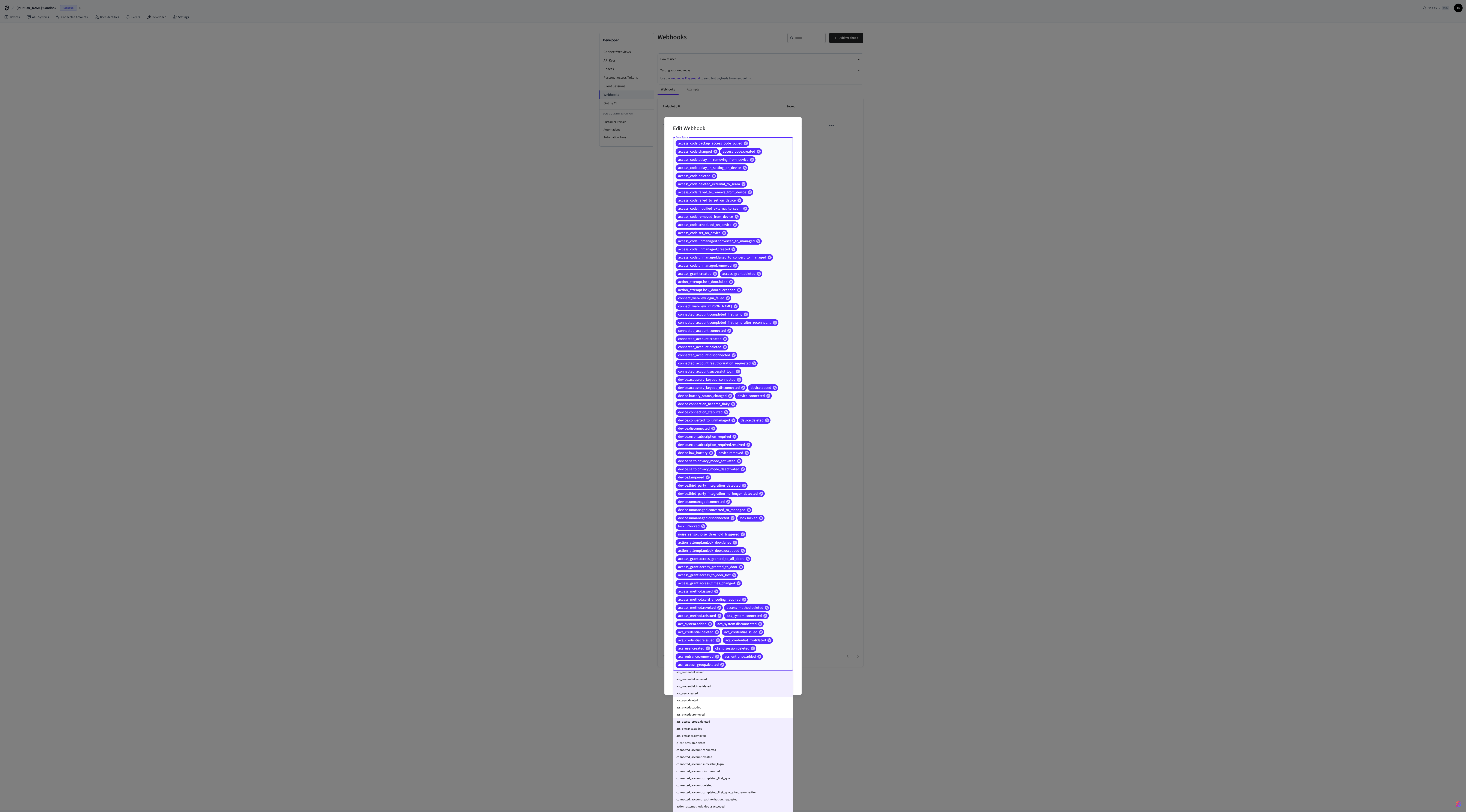
click at [366, 203] on li "acs_encoder.removed" at bounding box center [733, 715] width 120 height 7
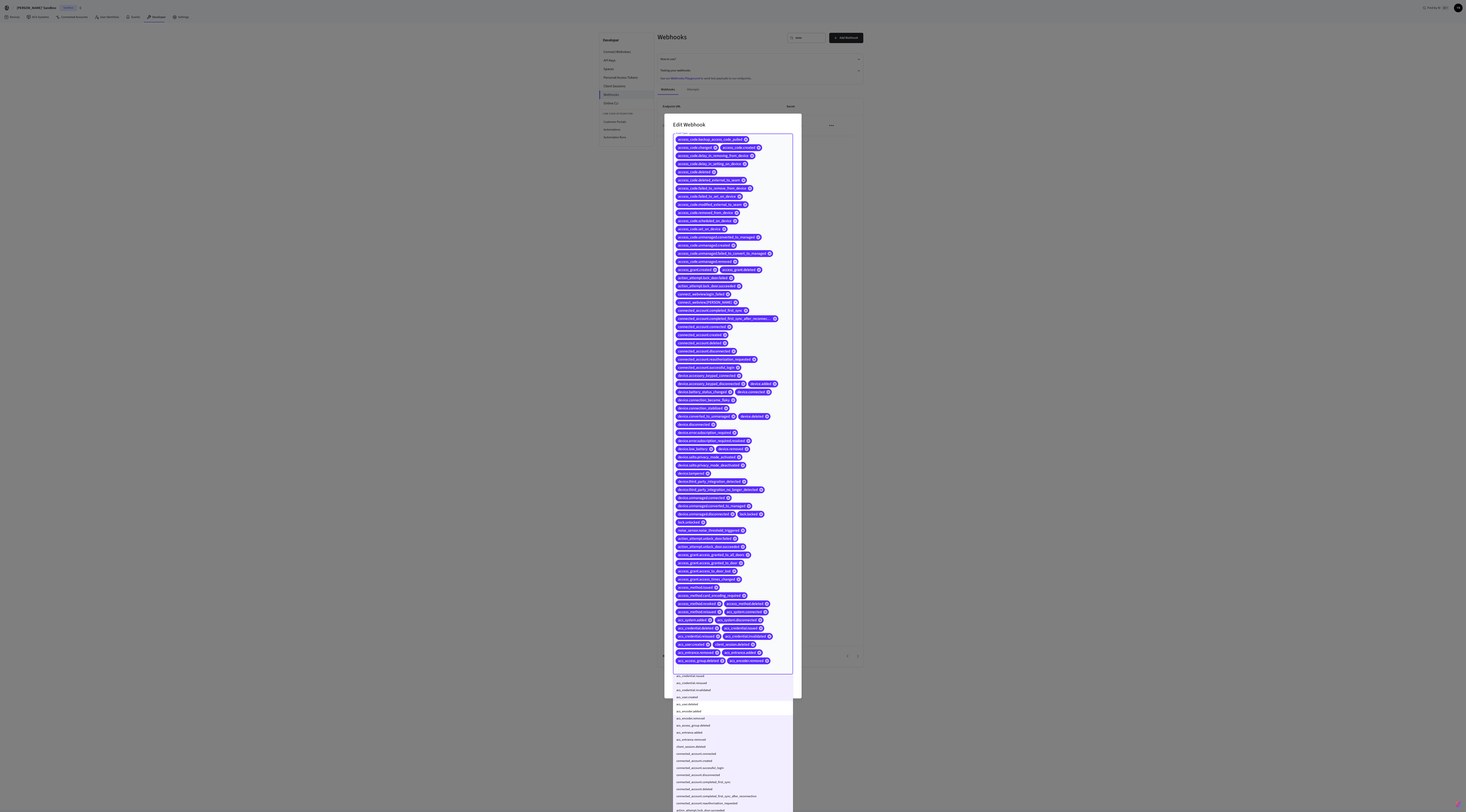
click at [366, 203] on li "acs_encoder.added" at bounding box center [733, 711] width 120 height 7
click at [366, 203] on li "acs_user.deleted" at bounding box center [733, 704] width 120 height 7
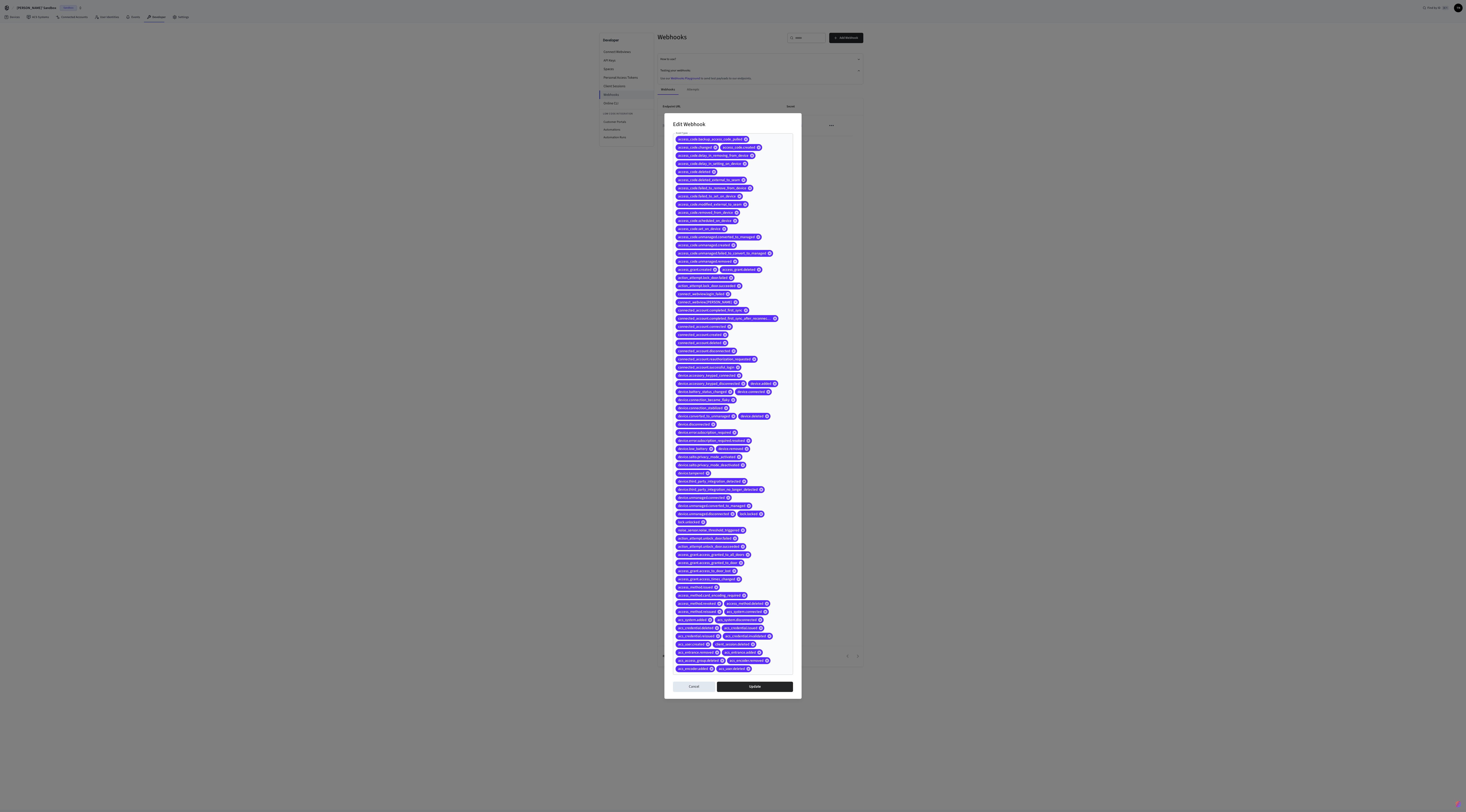
click at [366, 203] on div "Edit Webhook Event Types access_code.backup_access_code_pulled access_code.chan…" at bounding box center [732, 406] width 137 height 586
click at [366, 203] on button "Update" at bounding box center [755, 687] width 76 height 10
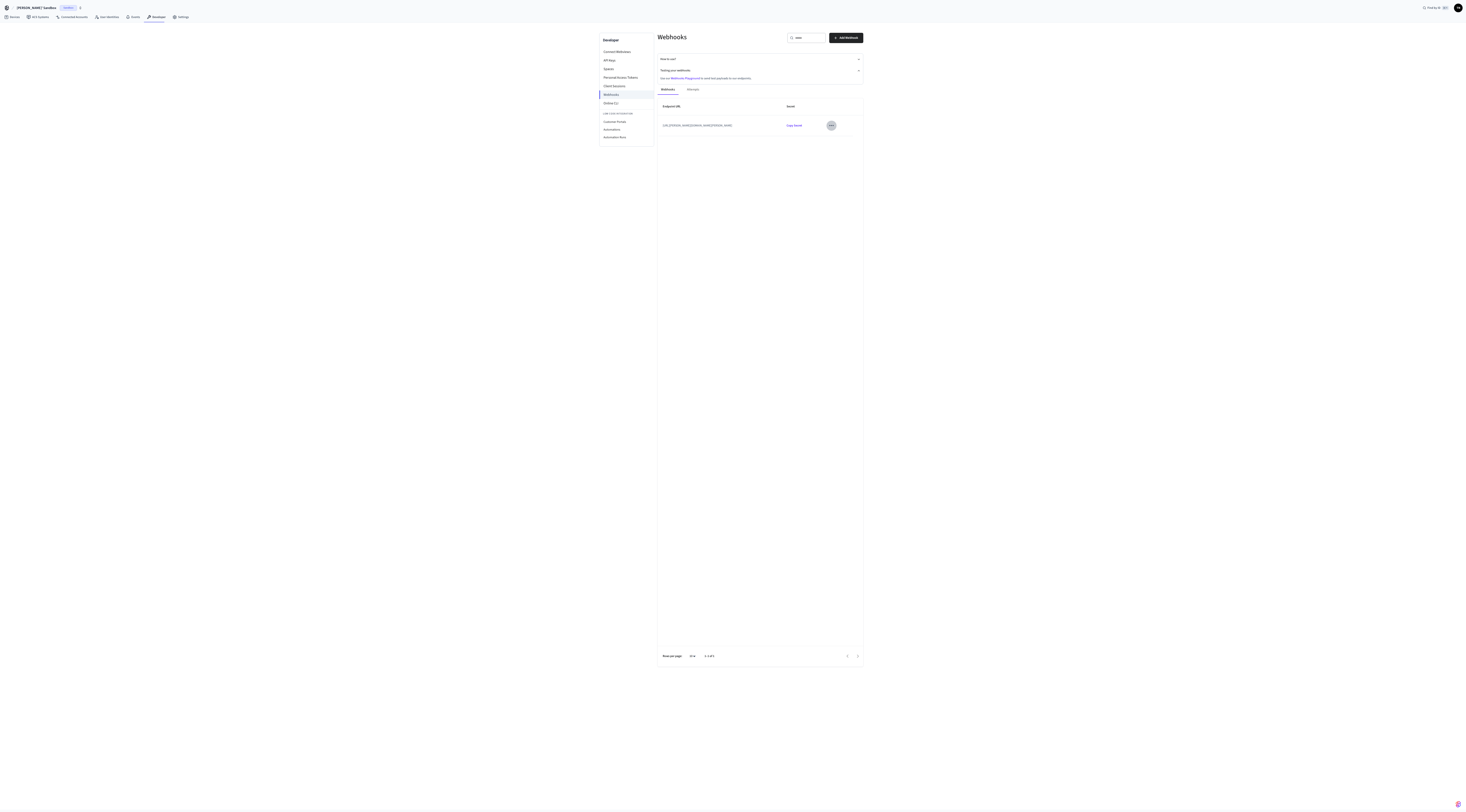
click at [366, 129] on icon "sticky table" at bounding box center [831, 126] width 7 height 7
click at [366, 141] on li "Edit" at bounding box center [849, 139] width 20 height 11
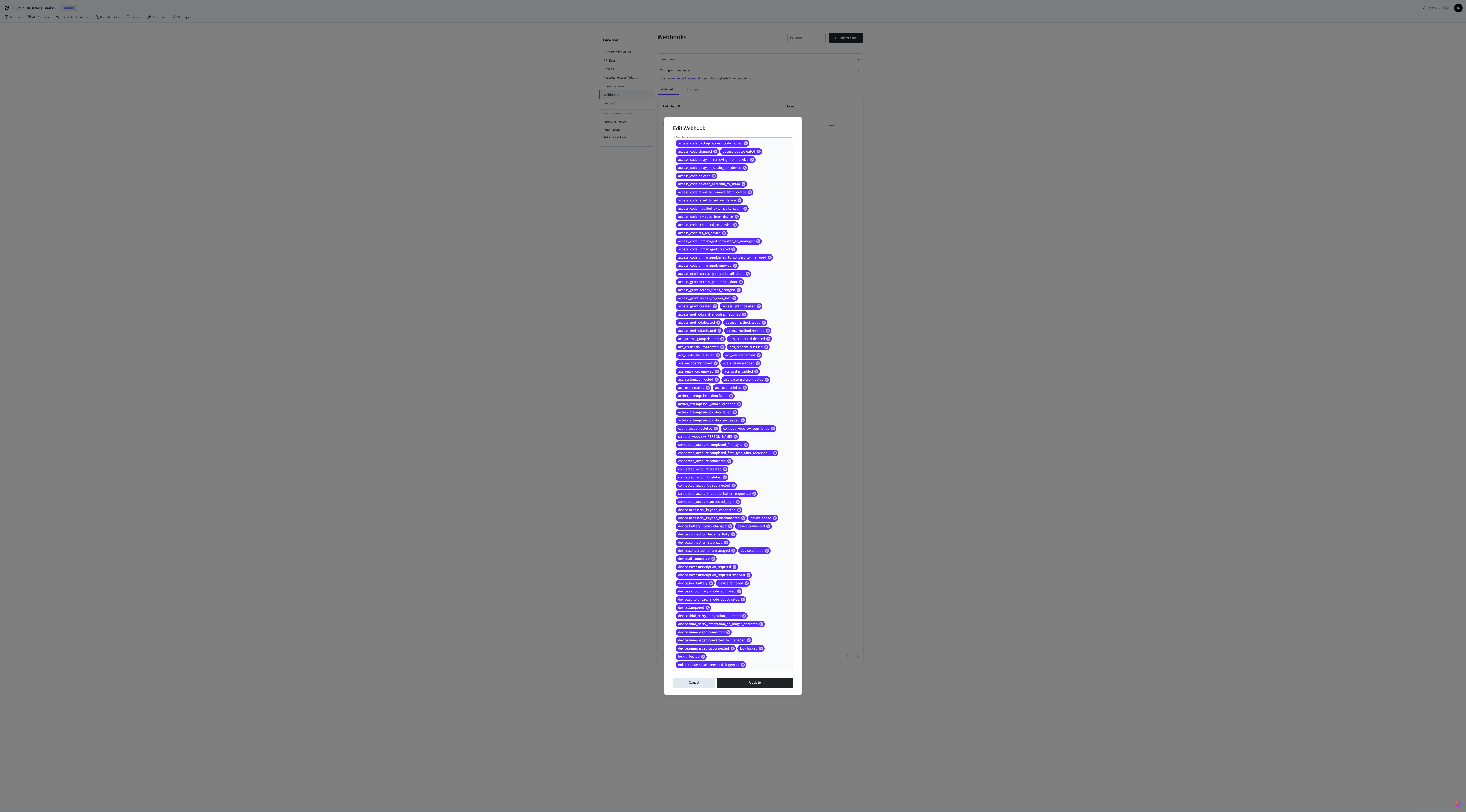
click at [366, 203] on div "access_code.backup_access_code_pulled access_code.changed access_code.created a…" at bounding box center [733, 403] width 120 height 533
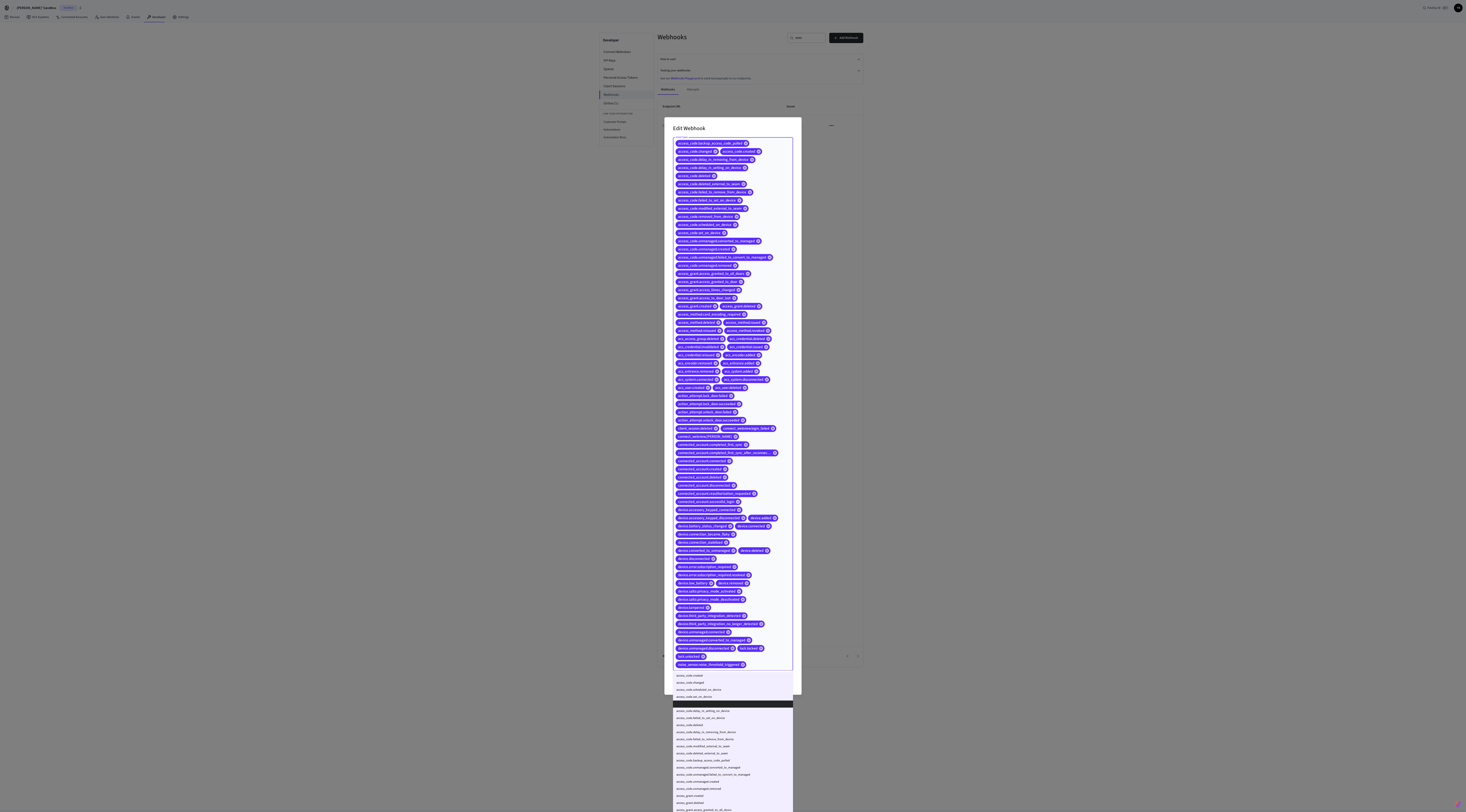
click at [366, 203] on div "Edit Webhook Event Types access_code.backup_access_code_pulled access_code.chan…" at bounding box center [733, 406] width 1466 height 812
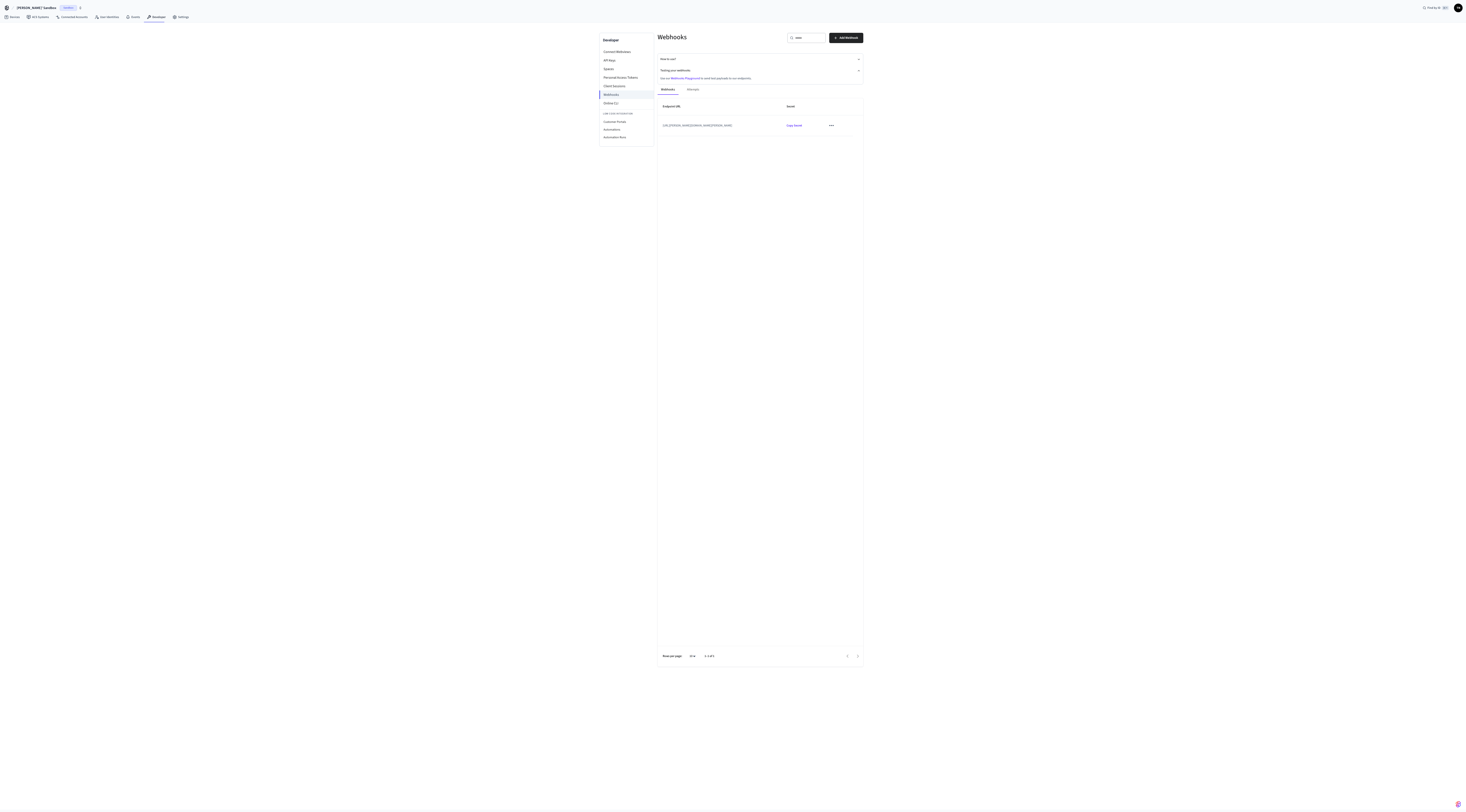
click at [366, 130] on button "sticky table" at bounding box center [831, 126] width 10 height 10
click at [366, 138] on li "Edit" at bounding box center [847, 141] width 20 height 11
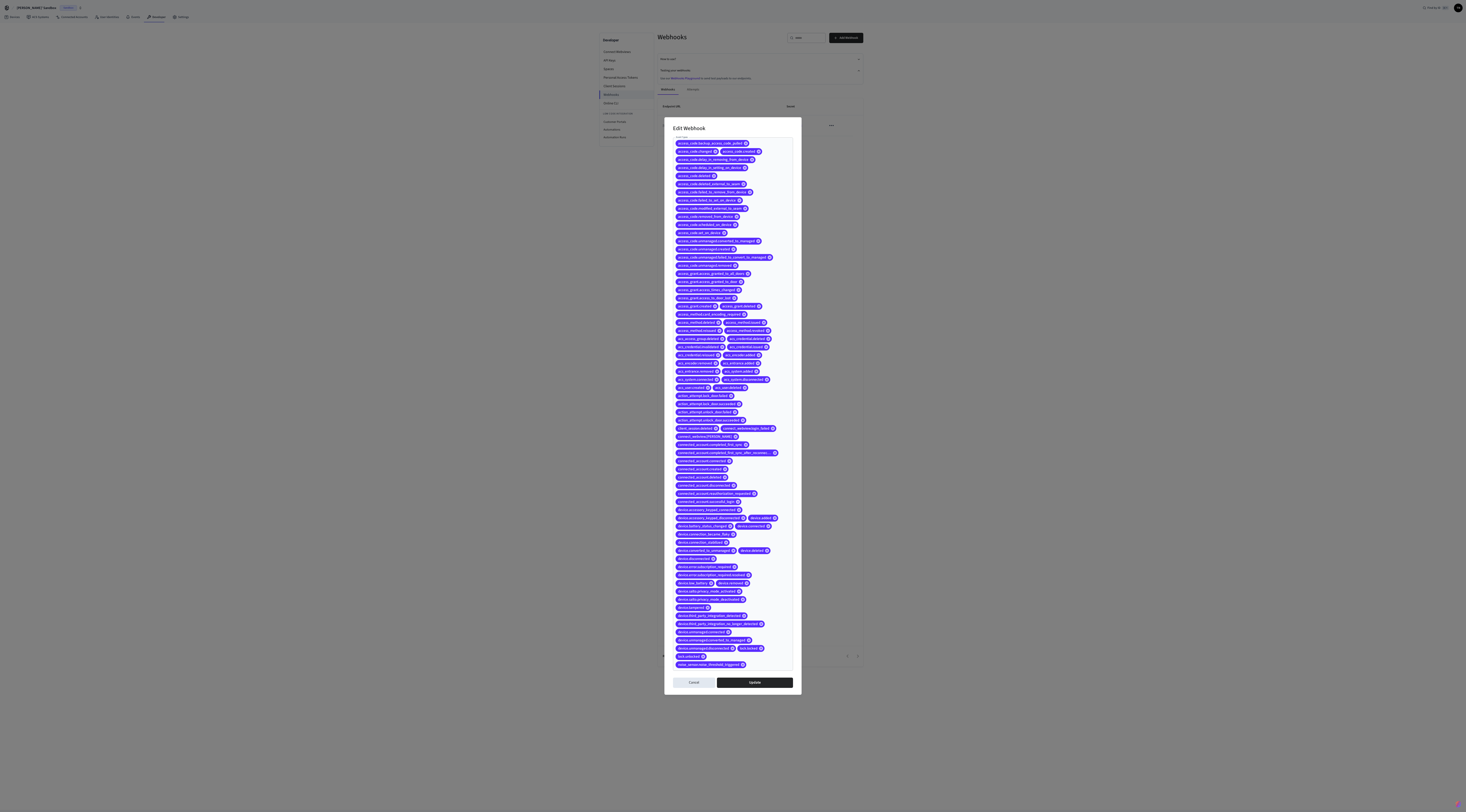
click at [366, 203] on div "access_code.backup_access_code_pulled access_code.changed access_code.created a…" at bounding box center [733, 403] width 120 height 533
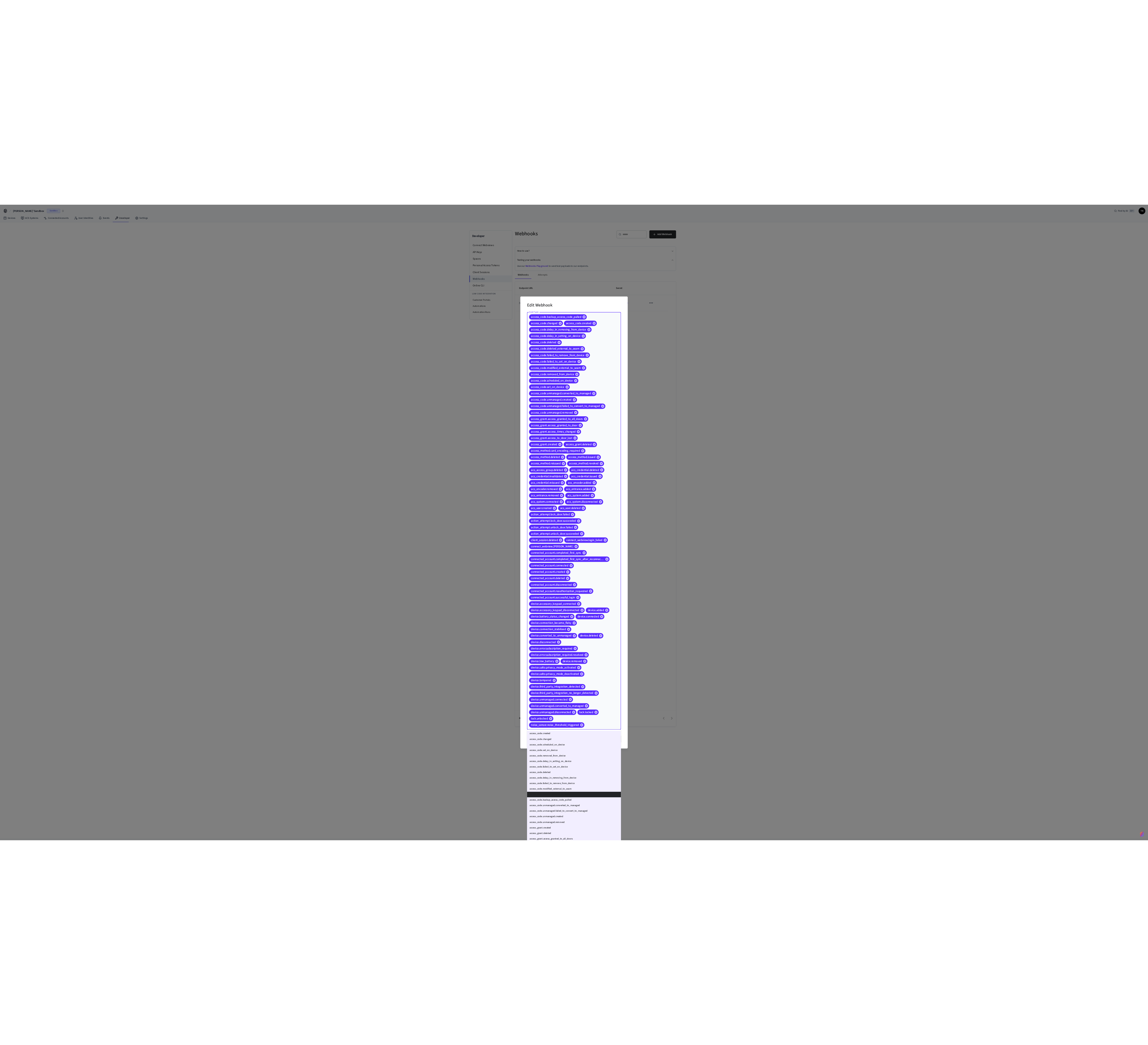
scroll to position [423, 0]
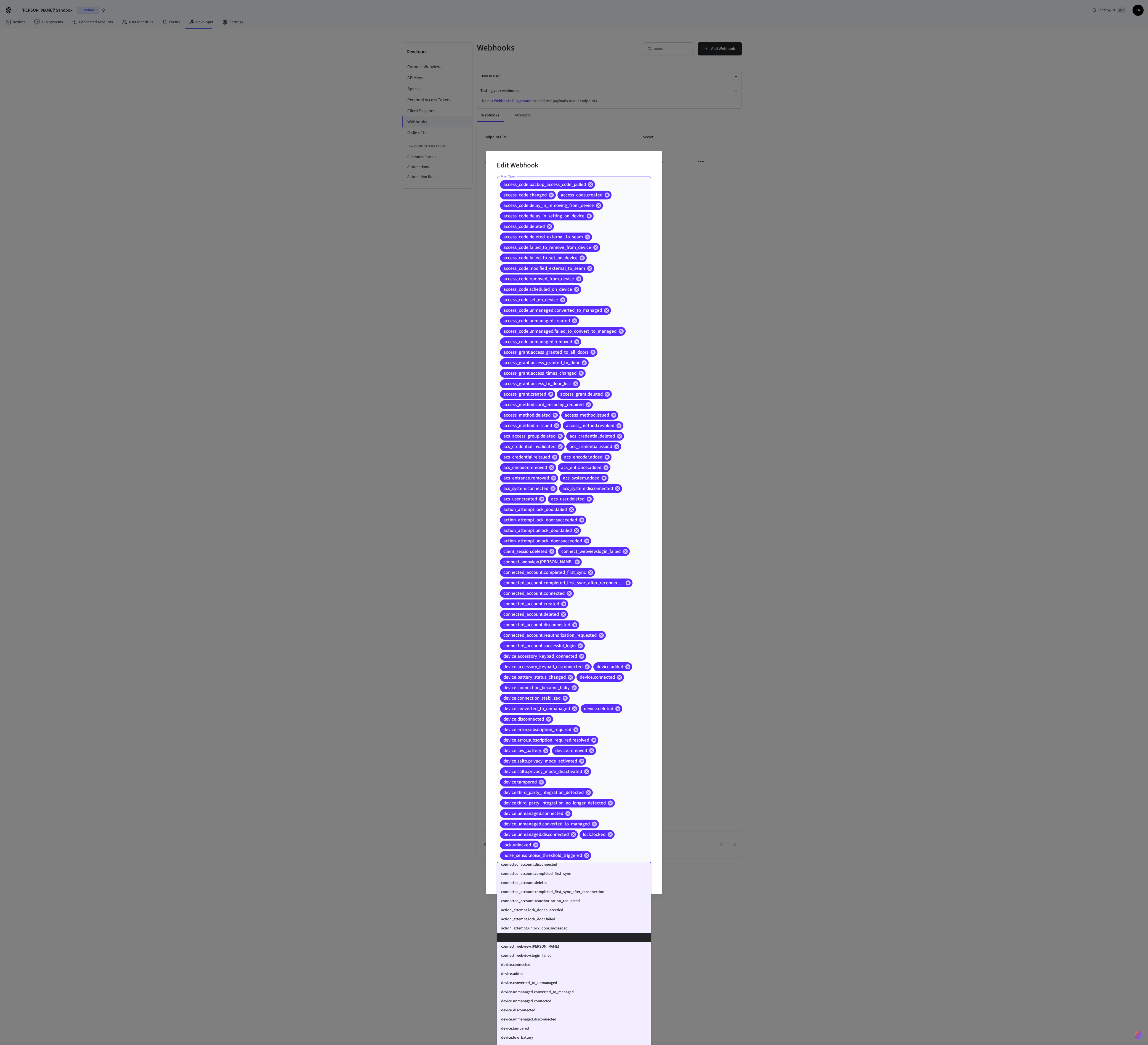
click at [472, 261] on div "Edit Webhook Event Types access_code.backup_access_code_pulled access_code.chan…" at bounding box center [574, 522] width 1148 height 1045
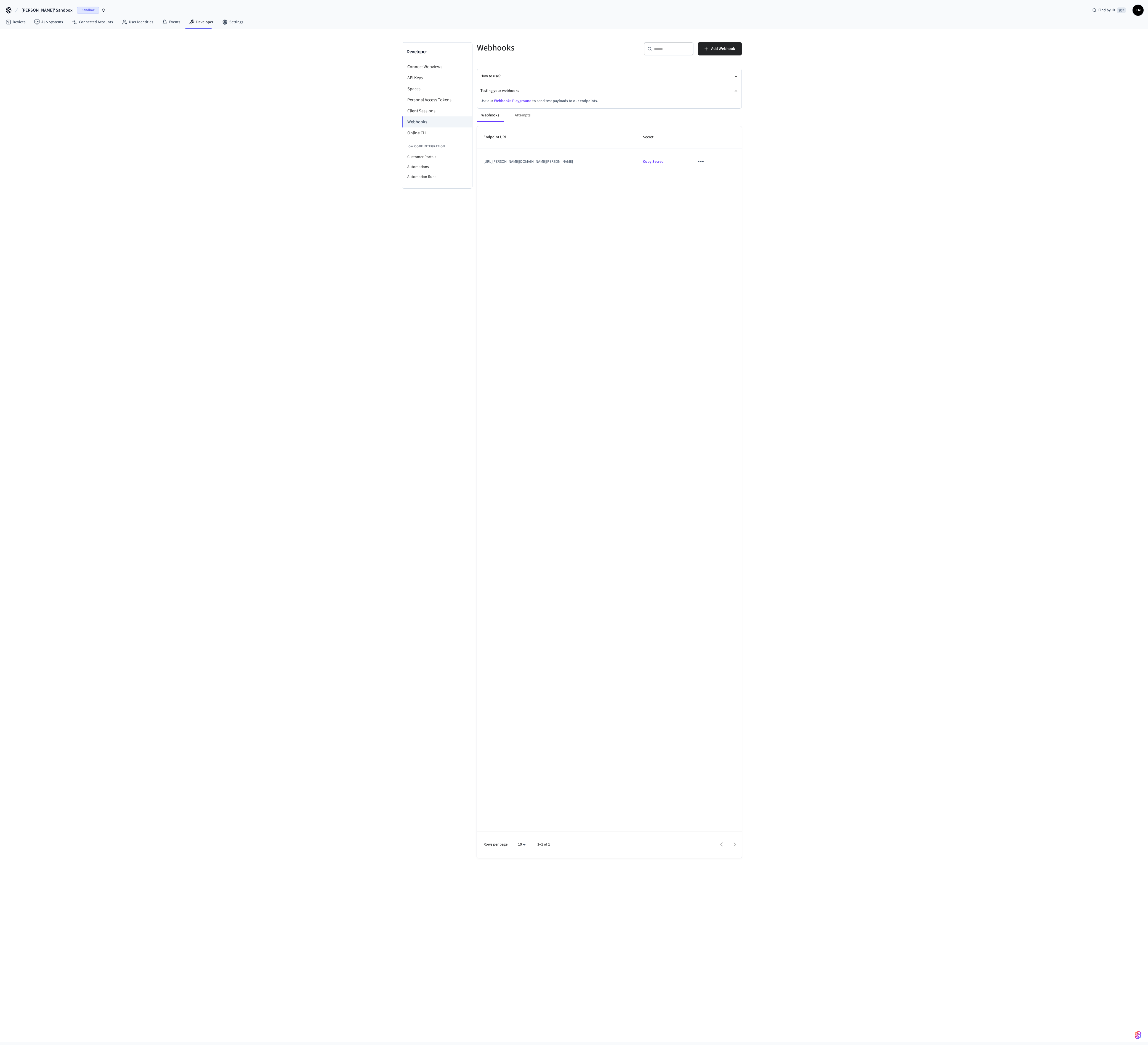
click at [472, 157] on td "sticky table" at bounding box center [708, 162] width 41 height 26
click at [472, 162] on icon "sticky table" at bounding box center [701, 162] width 9 height 9
click at [472, 185] on li "Edit" at bounding box center [723, 179] width 26 height 15
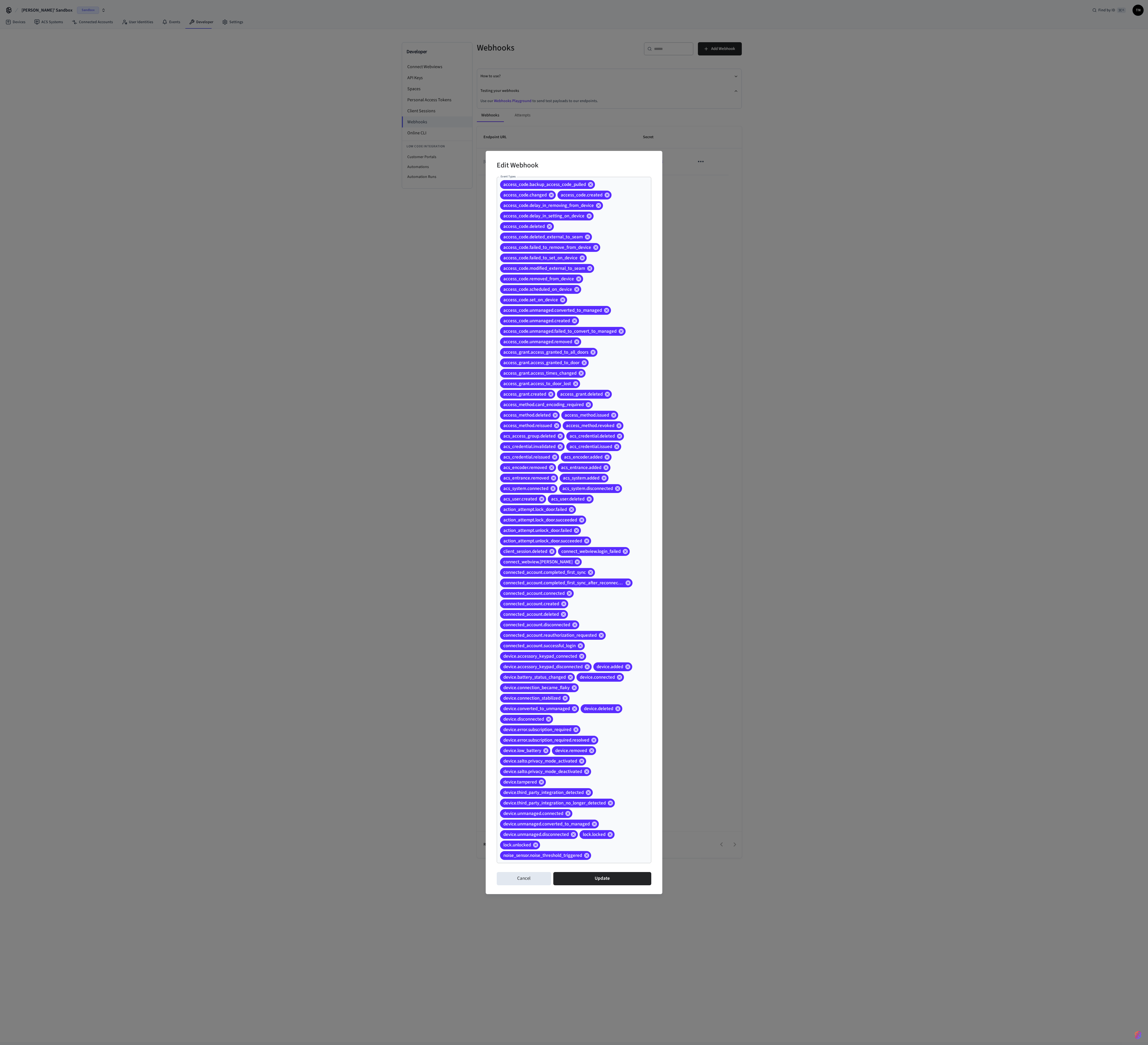
click at [472, 261] on div "access_code.backup_access_code_pulled access_code.changed access_code.created a…" at bounding box center [574, 519] width 155 height 686
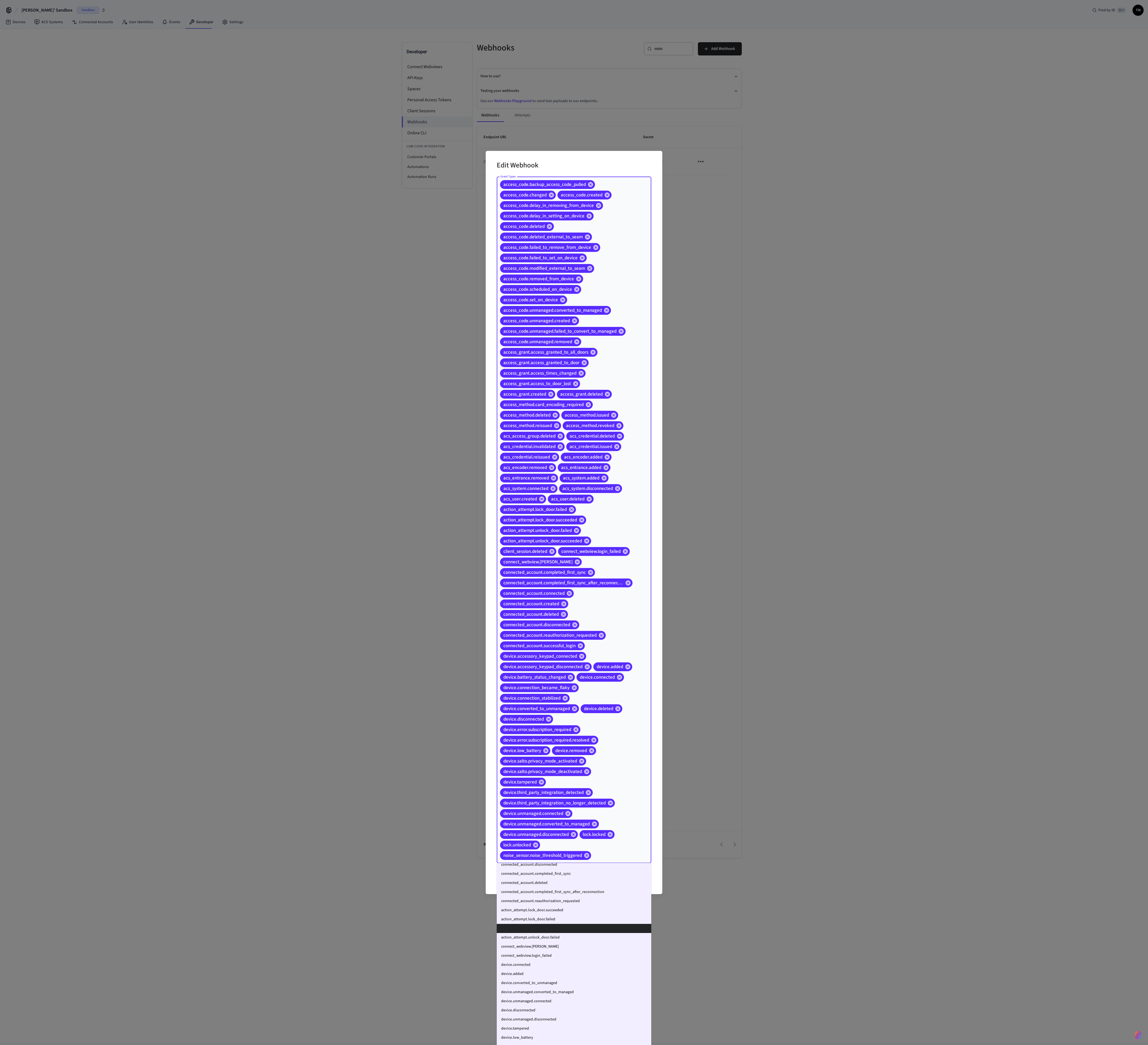
click at [472, 261] on div "Edit Webhook Event Types access_code.backup_access_code_pulled access_code.chan…" at bounding box center [574, 522] width 177 height 743
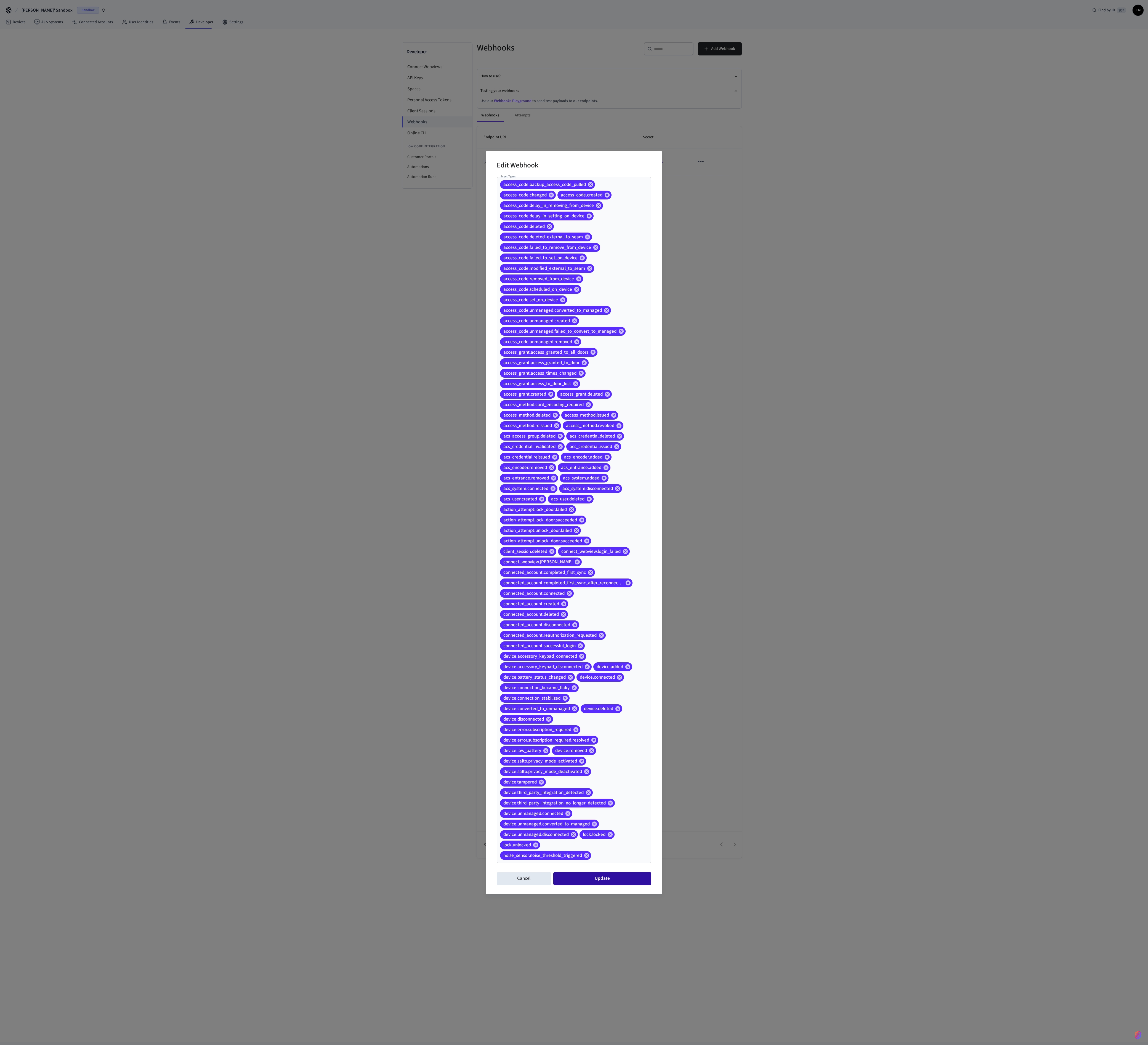
click at [472, 261] on button "Update" at bounding box center [602, 878] width 98 height 13
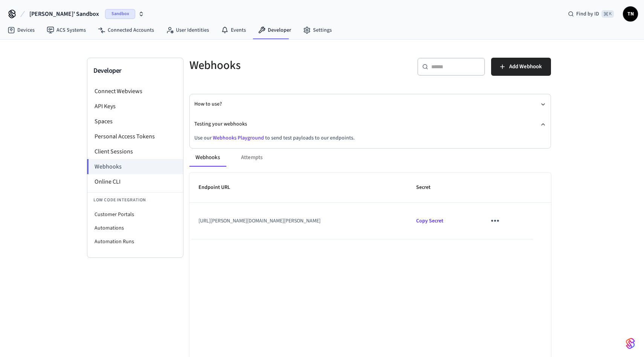
click at [353, 218] on td "[URL][PERSON_NAME][DOMAIN_NAME][PERSON_NAME]" at bounding box center [298, 221] width 218 height 36
click at [107, 37] on nav "Devices ACS Systems Connected Accounts User Identities Events Developer Settings" at bounding box center [170, 30] width 336 height 17
click at [119, 32] on link "Connected Accounts" at bounding box center [126, 30] width 68 height 14
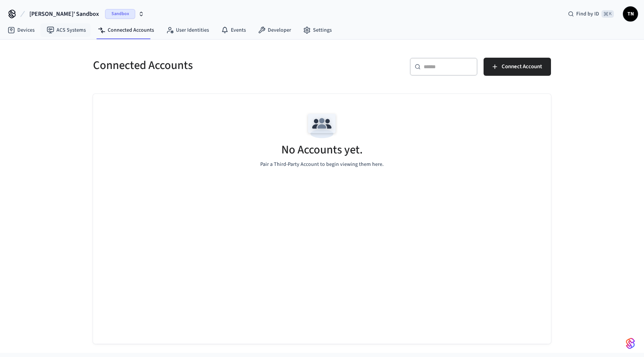
click at [53, 11] on span "Travis' Sandbox" at bounding box center [64, 13] width 70 height 9
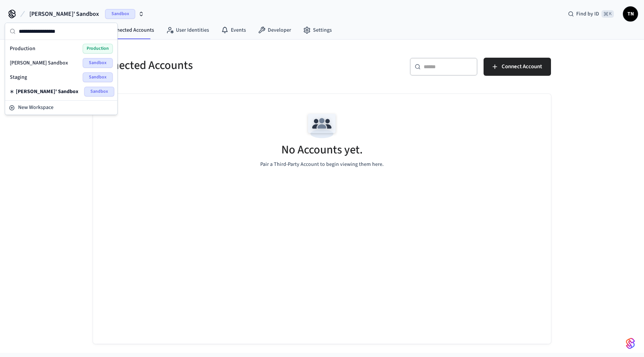
click at [58, 64] on div "Ryan's Sandbox Sandbox" at bounding box center [61, 63] width 103 height 10
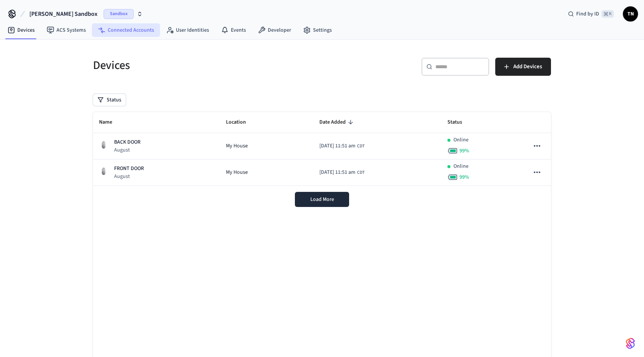
click at [119, 26] on link "Connected Accounts" at bounding box center [126, 30] width 68 height 14
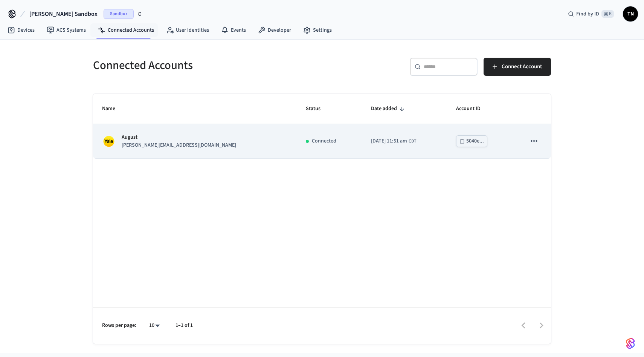
click at [539, 139] on icon "sticky table" at bounding box center [534, 141] width 10 height 10
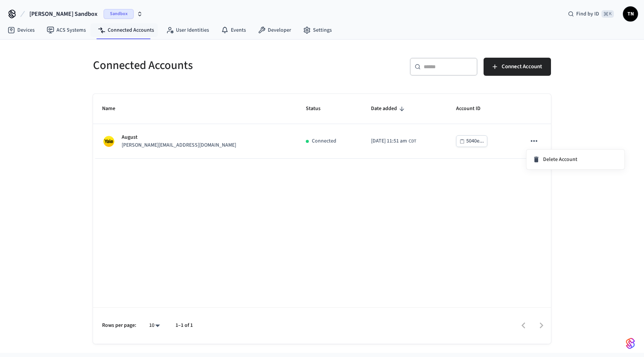
click at [531, 140] on div at bounding box center [322, 178] width 644 height 357
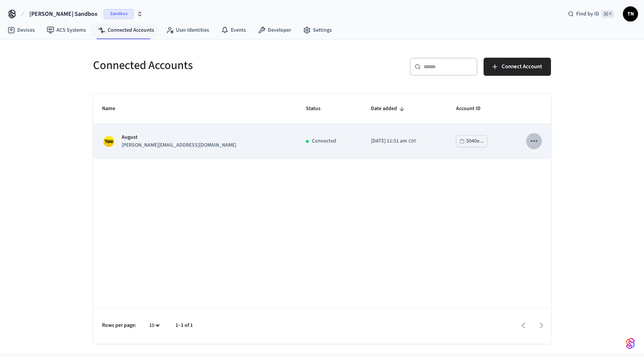
click at [533, 140] on icon "sticky table" at bounding box center [534, 141] width 10 height 10
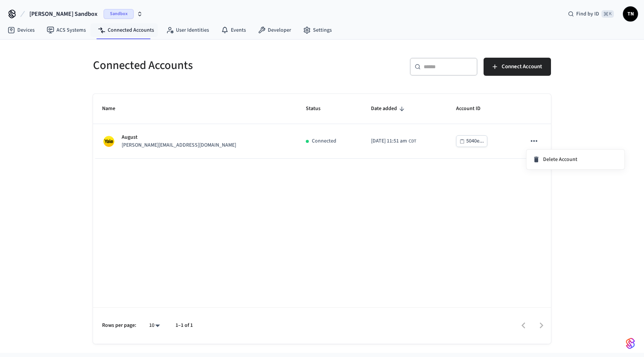
click at [535, 140] on div at bounding box center [322, 178] width 644 height 357
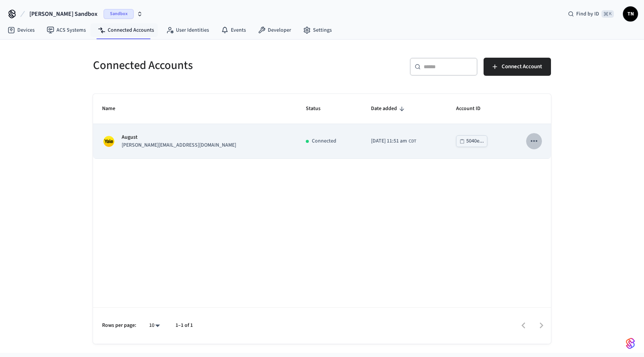
click at [533, 146] on icon "sticky table" at bounding box center [534, 141] width 10 height 10
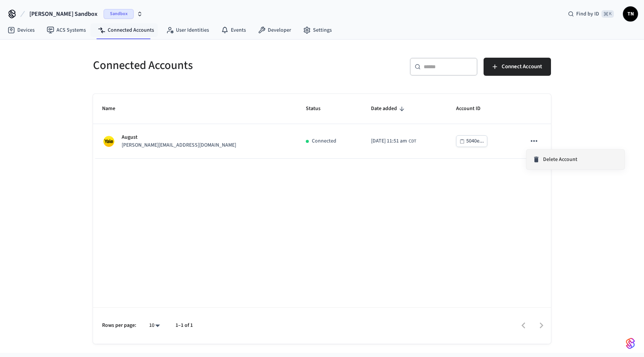
click at [552, 158] on span "Delete Account" at bounding box center [560, 160] width 34 height 8
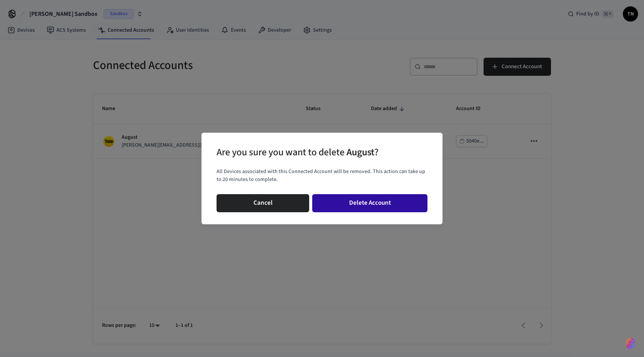
click at [365, 195] on button "Delete Account" at bounding box center [369, 203] width 115 height 18
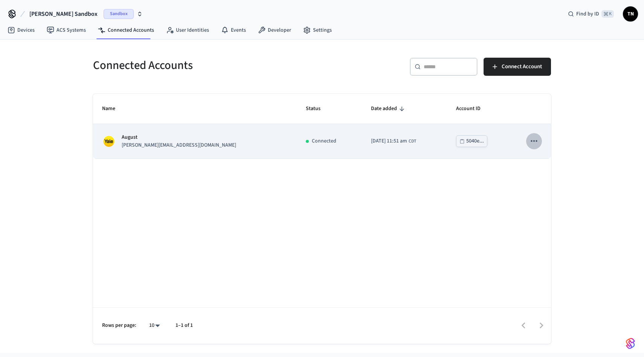
click at [527, 139] on button "sticky table" at bounding box center [534, 141] width 16 height 16
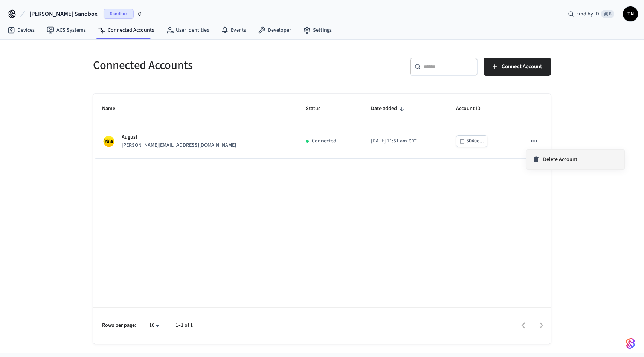
click at [544, 153] on li "Delete Account" at bounding box center [575, 160] width 98 height 20
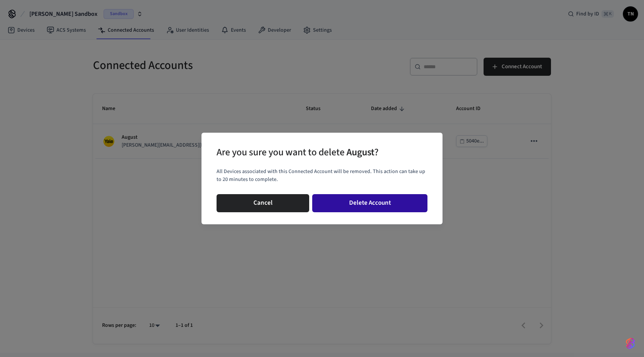
click at [366, 206] on button "Delete Account" at bounding box center [369, 203] width 115 height 18
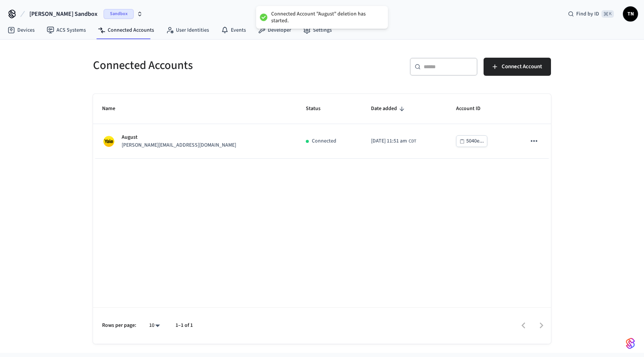
click at [301, 191] on div "Name Status Date added Account ID August [PERSON_NAME][EMAIL_ADDRESS][DOMAIN_NA…" at bounding box center [322, 219] width 458 height 250
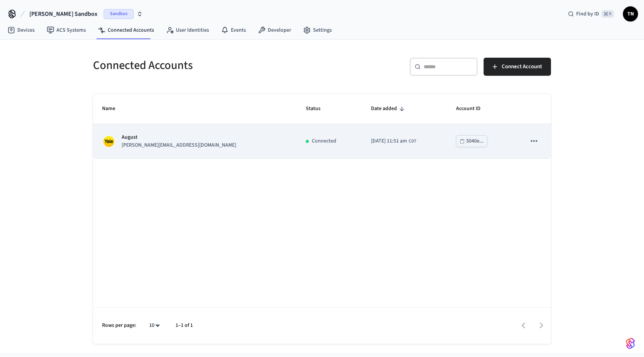
click at [312, 143] on p "Connected" at bounding box center [324, 141] width 24 height 8
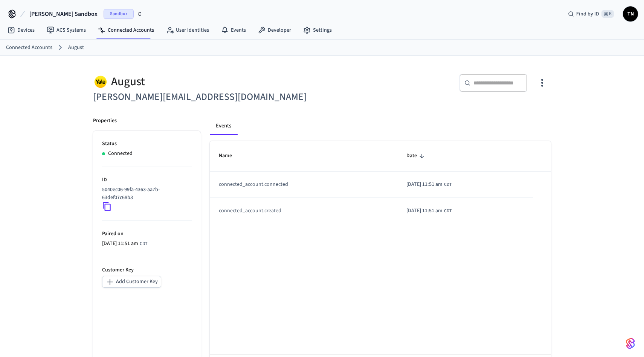
click at [104, 10] on span "Sandbox" at bounding box center [119, 14] width 30 height 10
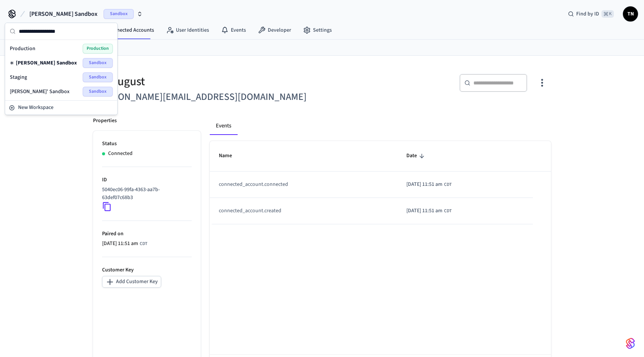
click at [104, 10] on span "Sandbox" at bounding box center [119, 14] width 30 height 10
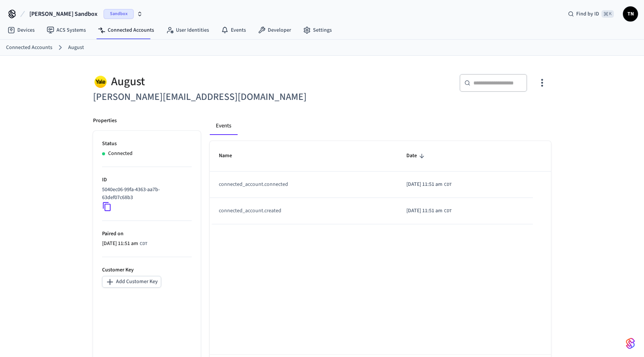
click at [226, 101] on h6 "jane@example.com" at bounding box center [205, 96] width 224 height 15
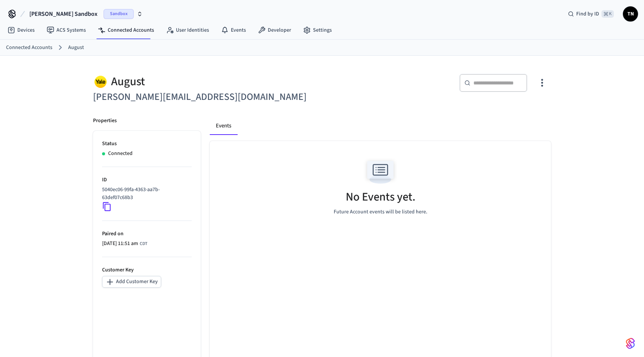
click at [300, 98] on h6 "jane@example.com" at bounding box center [205, 96] width 224 height 15
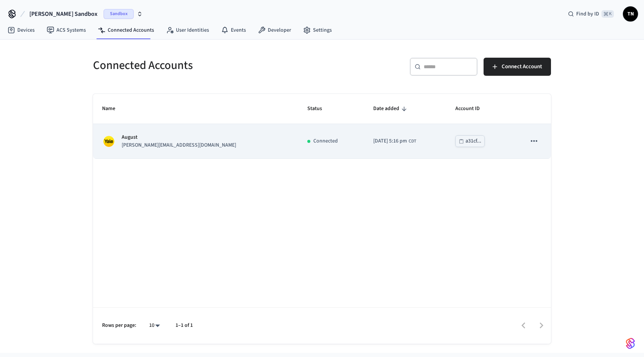
click at [538, 145] on icon "sticky table" at bounding box center [534, 141] width 10 height 10
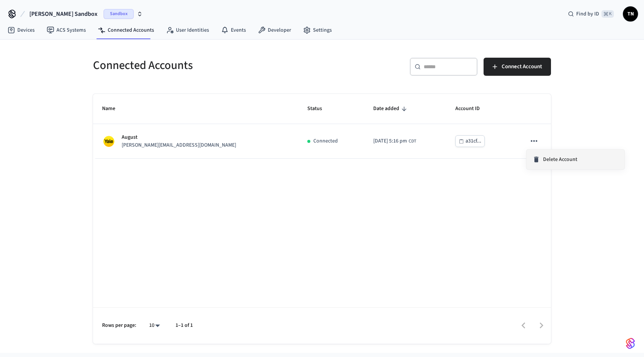
click at [560, 152] on li "Delete Account" at bounding box center [575, 160] width 98 height 20
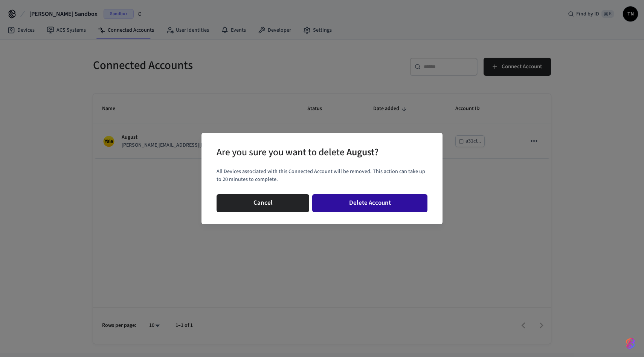
click at [361, 203] on button "Delete Account" at bounding box center [369, 203] width 115 height 18
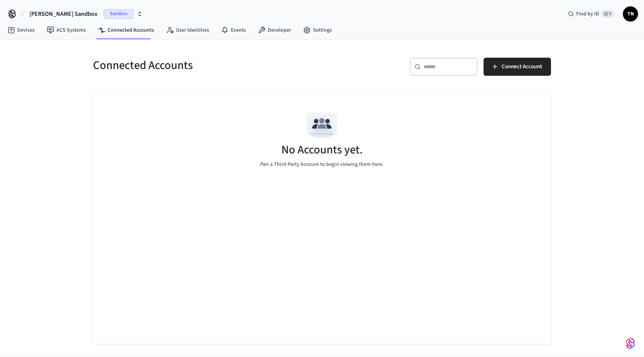
click at [228, 184] on div "No Accounts yet. Pair a Third-Party Account to begin viewing them here." at bounding box center [322, 219] width 458 height 250
click at [276, 34] on link "Developer" at bounding box center [274, 30] width 45 height 14
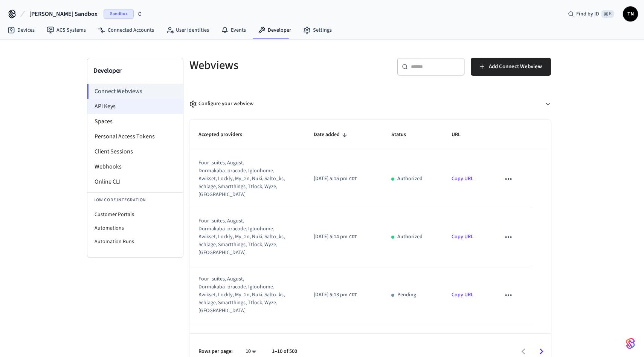
click at [168, 105] on li "API Keys" at bounding box center [135, 106] width 96 height 15
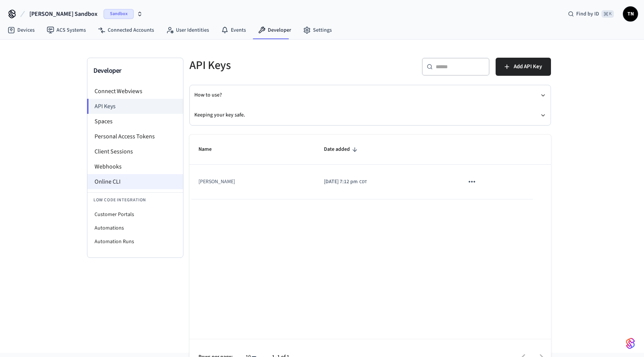
click at [122, 175] on li "Online CLI" at bounding box center [135, 181] width 96 height 15
click at [132, 166] on li "Webhooks" at bounding box center [135, 166] width 96 height 15
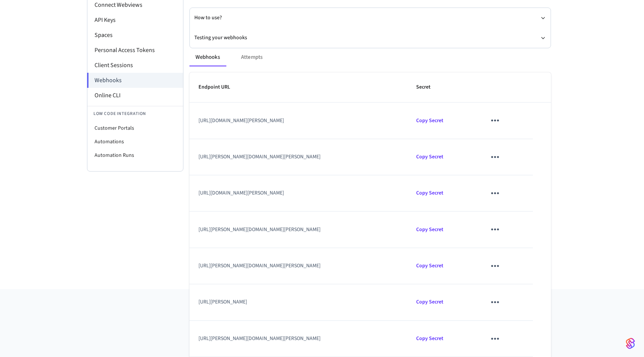
scroll to position [97, 0]
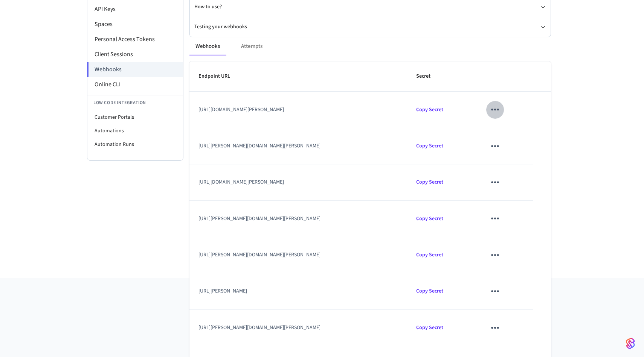
click at [501, 111] on icon "sticky table" at bounding box center [495, 110] width 12 height 12
click at [493, 106] on div at bounding box center [322, 178] width 644 height 357
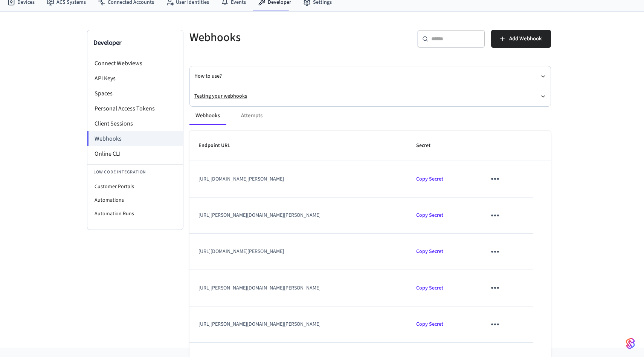
scroll to position [28, 0]
click at [500, 98] on div "Webhooks Attempts Endpoint URL Secret [URL][DOMAIN_NAME][PERSON_NAME] Copy Secr…" at bounding box center [365, 292] width 371 height 390
click at [449, 92] on button "Testing your webhooks" at bounding box center [370, 96] width 352 height 20
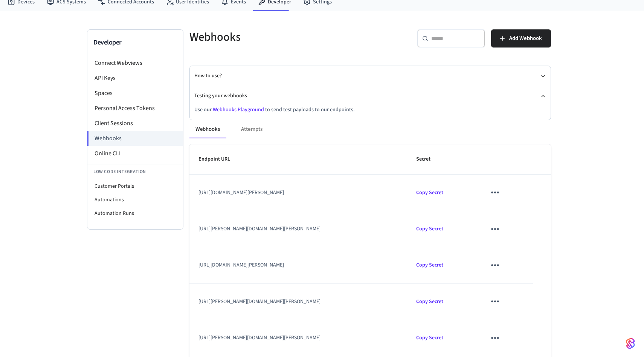
click at [245, 111] on div "Webhooks Attempts Endpoint URL Secret [URL][DOMAIN_NAME][PERSON_NAME] Copy Secr…" at bounding box center [365, 306] width 371 height 390
click at [230, 110] on link "Webhooks Playground" at bounding box center [238, 110] width 51 height 8
